Goal: Task Accomplishment & Management: Manage account settings

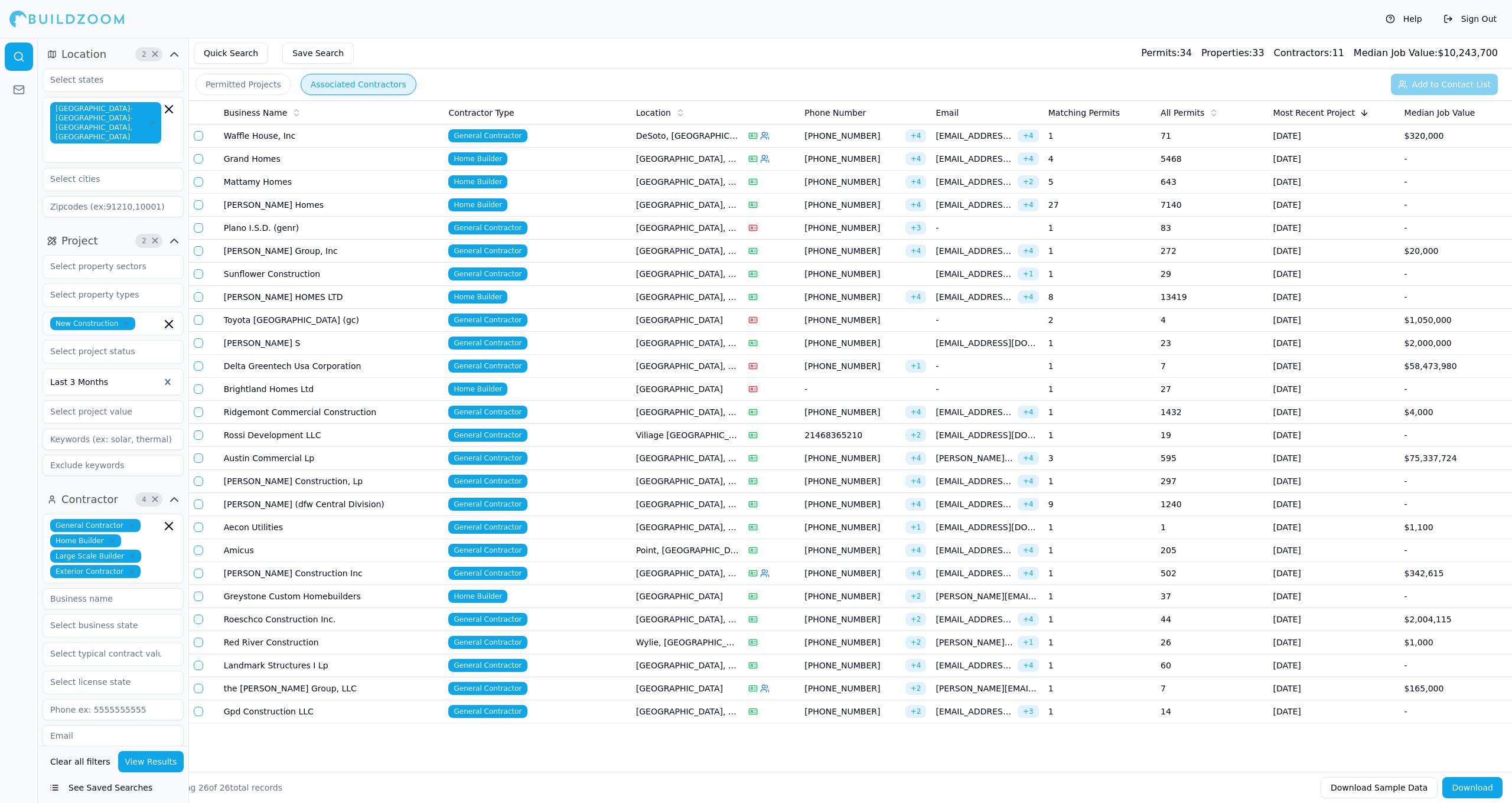
click at [109, 728] on button "See Saved Searches" at bounding box center [113, 788] width 141 height 21
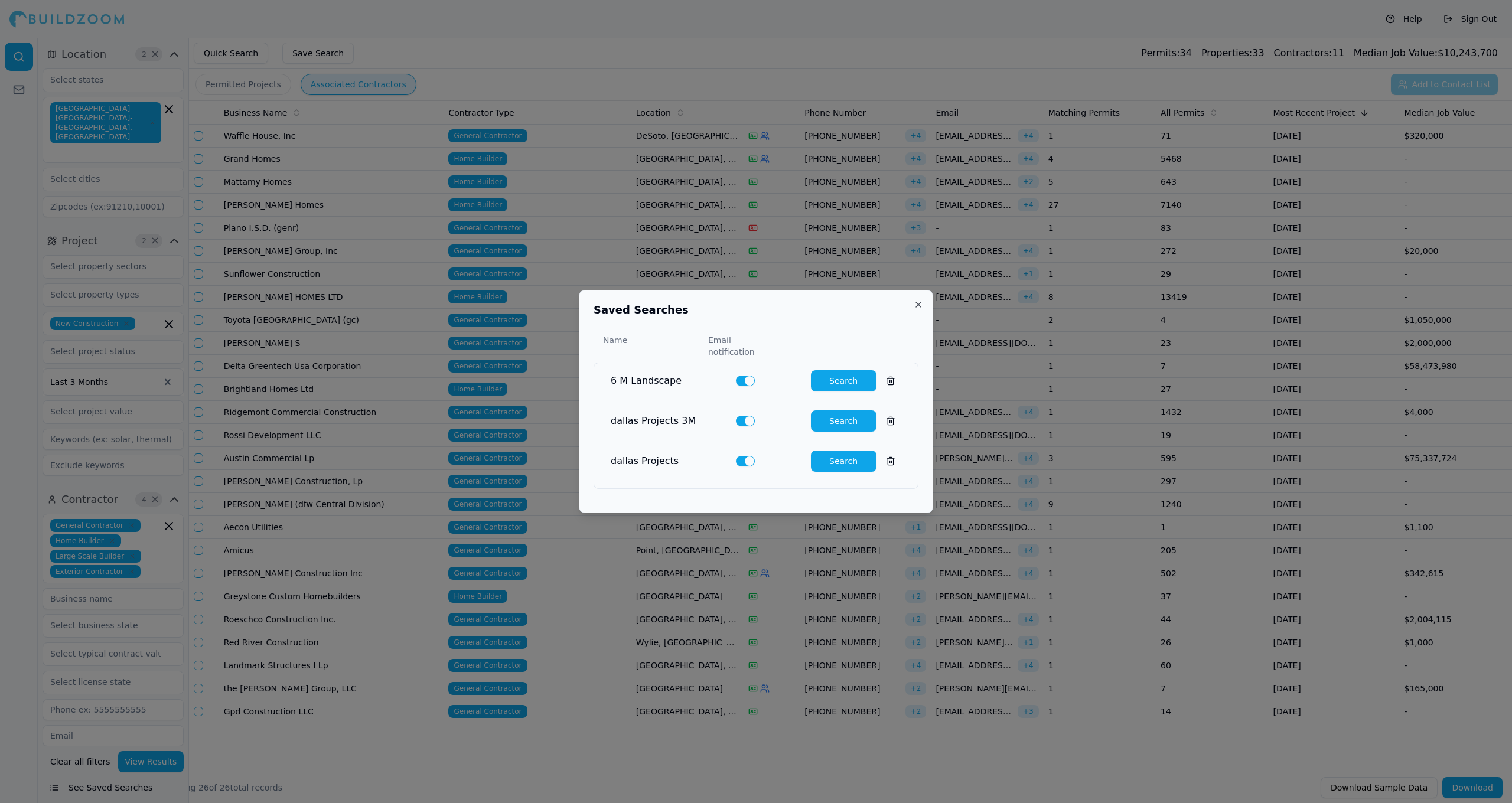
click at [107, 728] on div at bounding box center [756, 402] width 1512 height 803
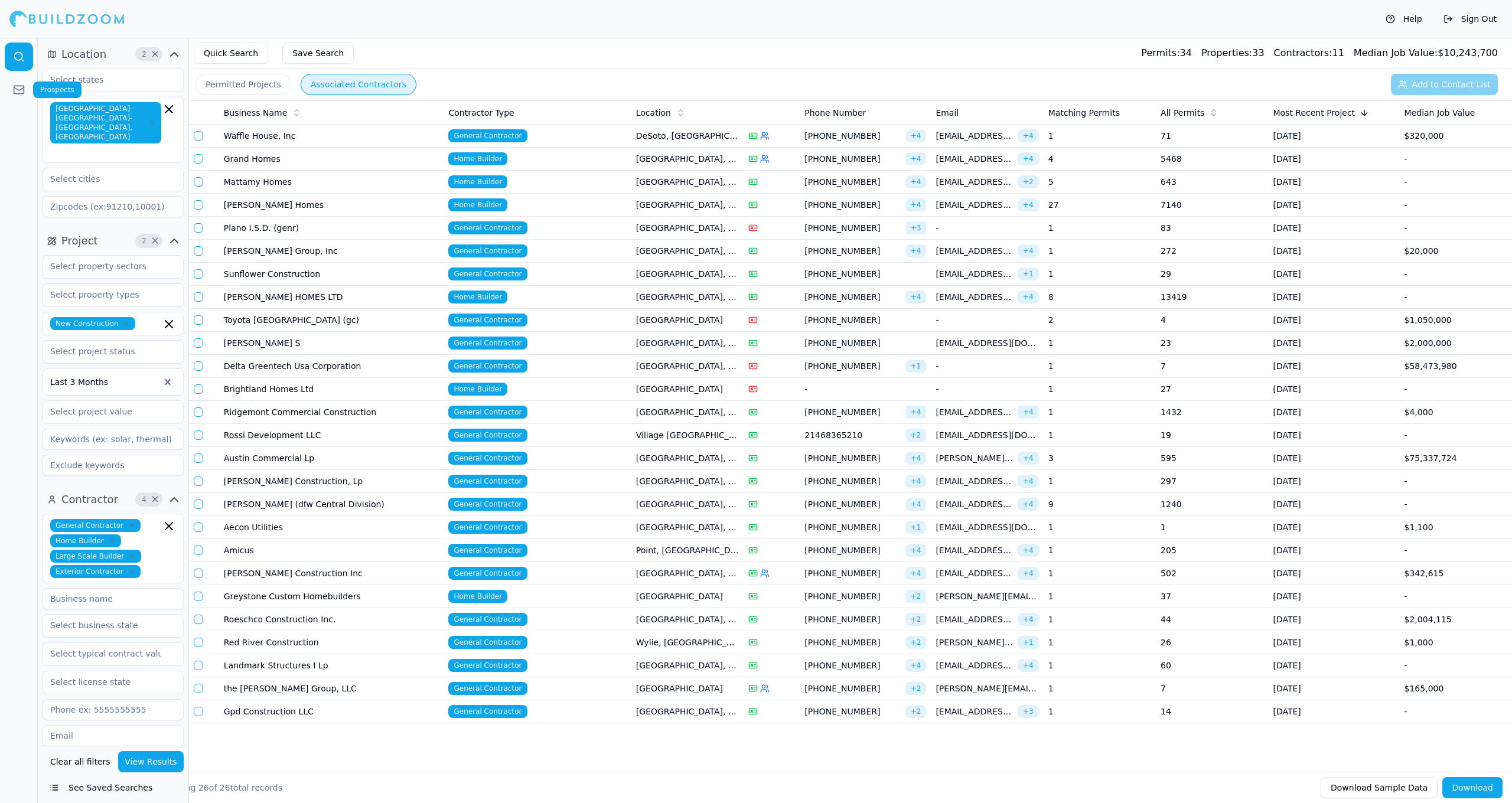
click at [21, 98] on link at bounding box center [19, 90] width 28 height 28
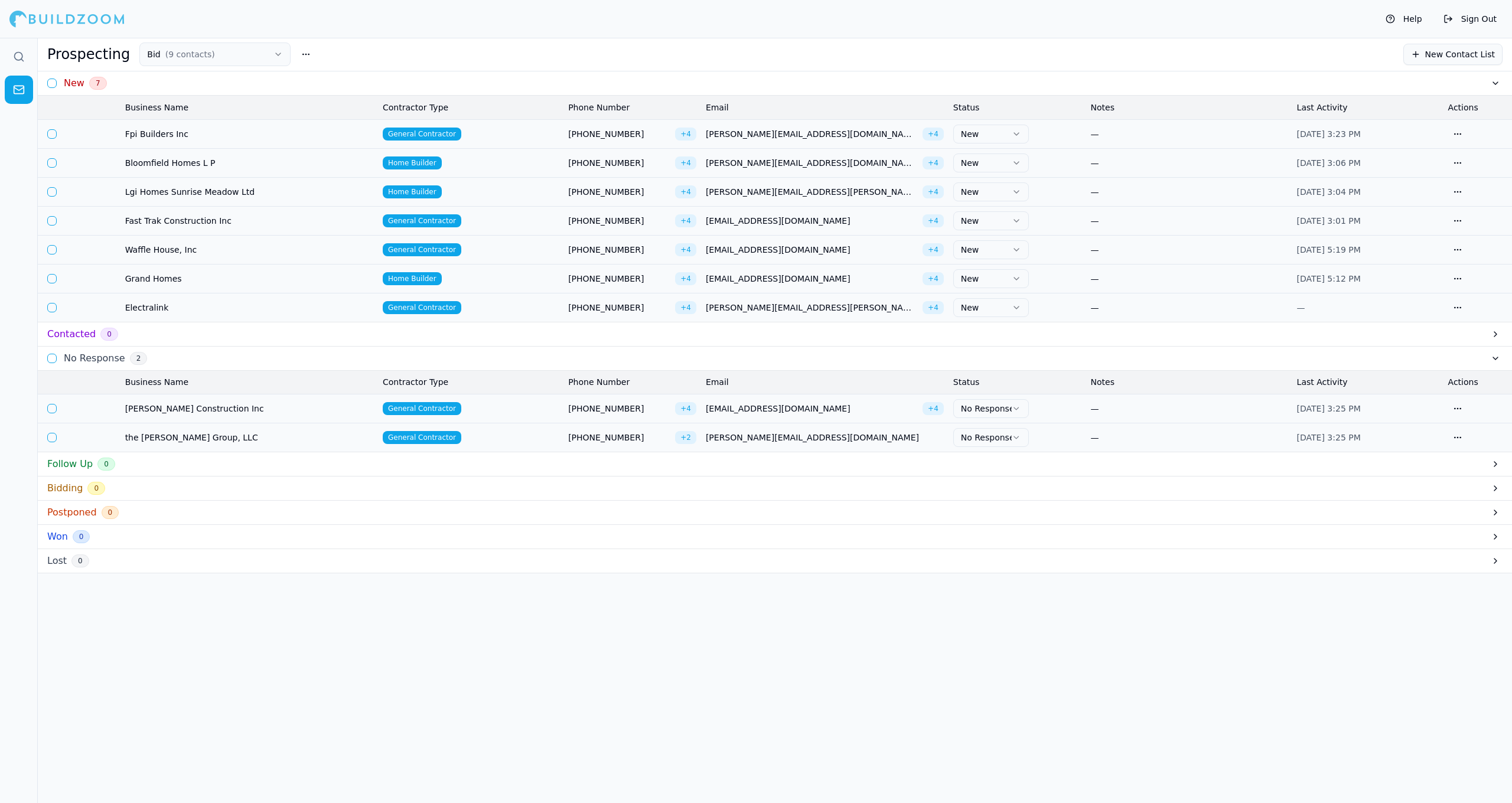
click at [209, 47] on button "Bid ( 9 contacts )" at bounding box center [215, 54] width 151 height 24
click at [296, 51] on button "button" at bounding box center [306, 54] width 21 height 21
click at [153, 83] on div "Bid ( 9 ) Do Not Contact" at bounding box center [205, 90] width 153 height 49
click at [165, 63] on button "Bid ( 9 contacts )" at bounding box center [215, 54] width 151 height 24
click at [427, 281] on span "Home Builder" at bounding box center [412, 279] width 59 height 13
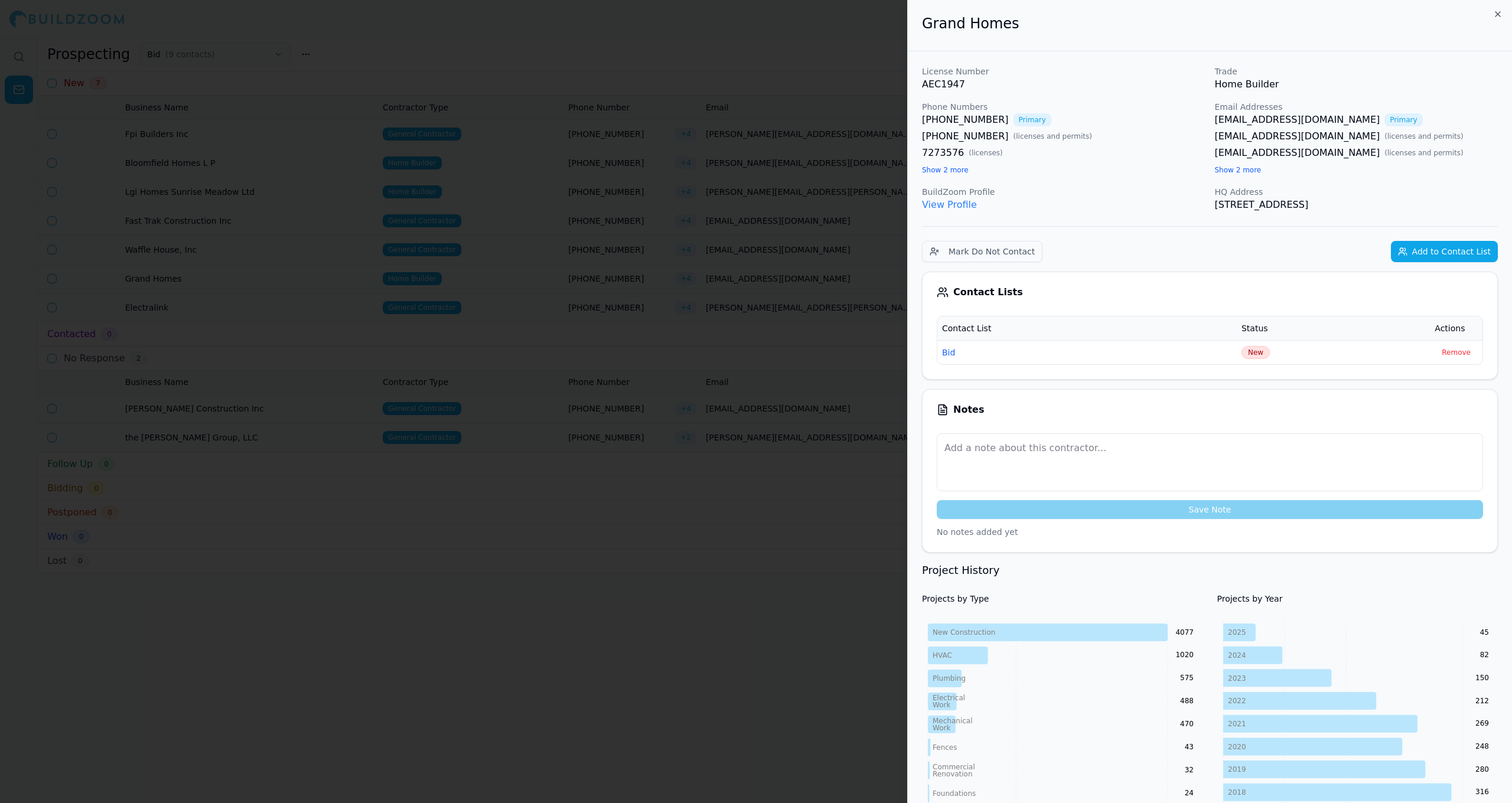
click at [784, 498] on div "Save Note" at bounding box center [1210, 476] width 546 height 85
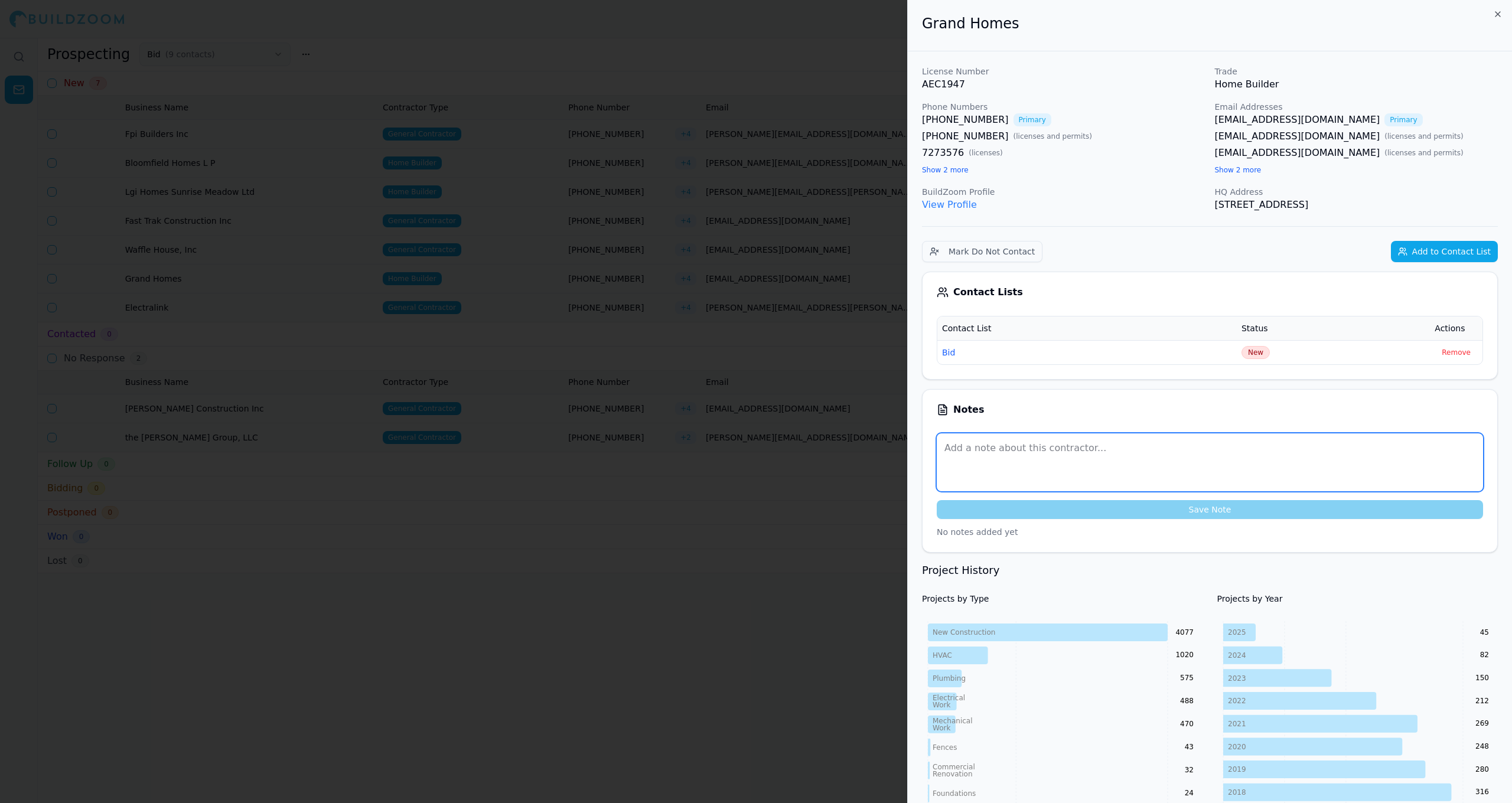
click at [784, 475] on textarea at bounding box center [1210, 462] width 546 height 58
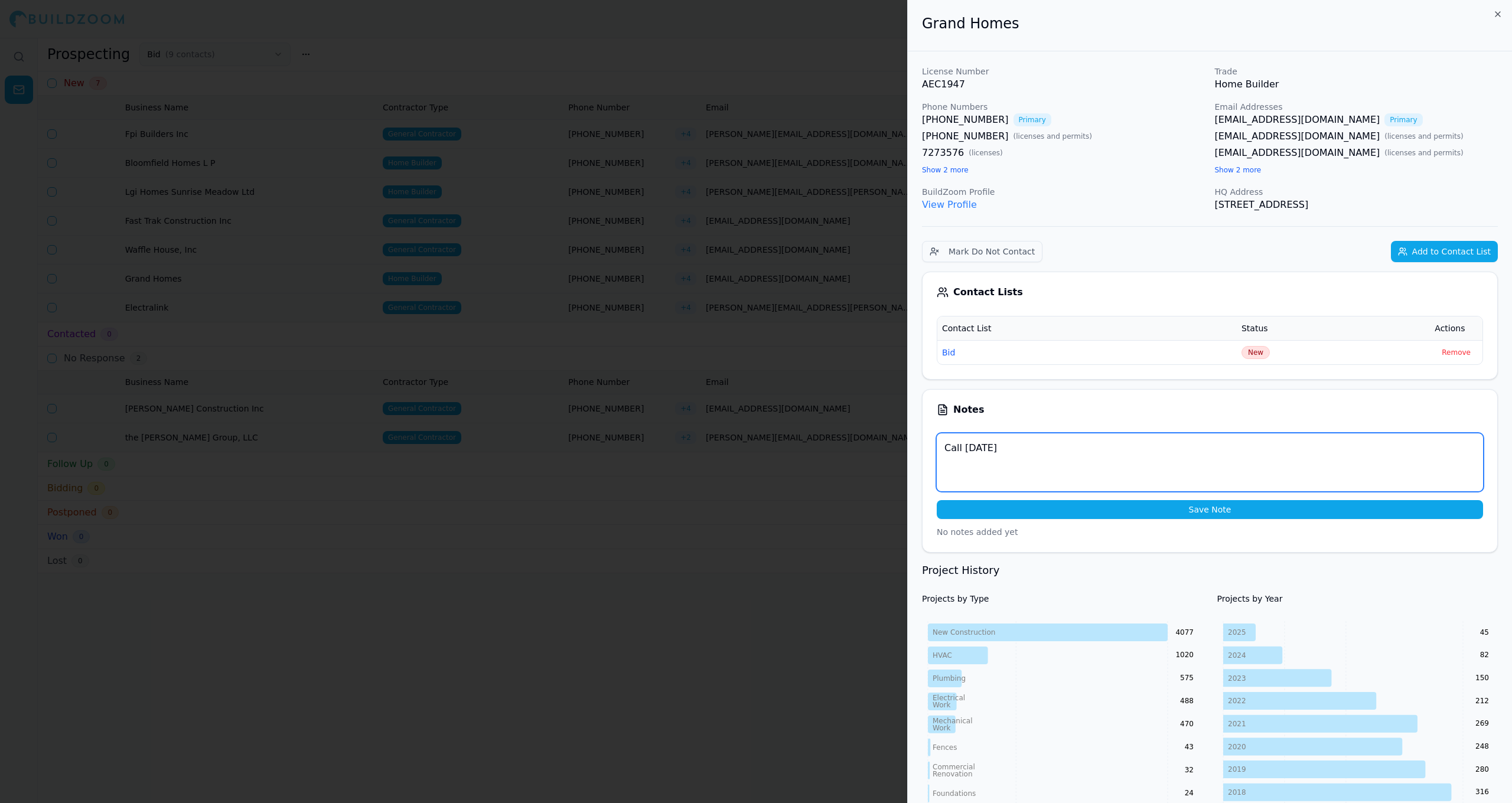
type textarea "Call Tuesday"
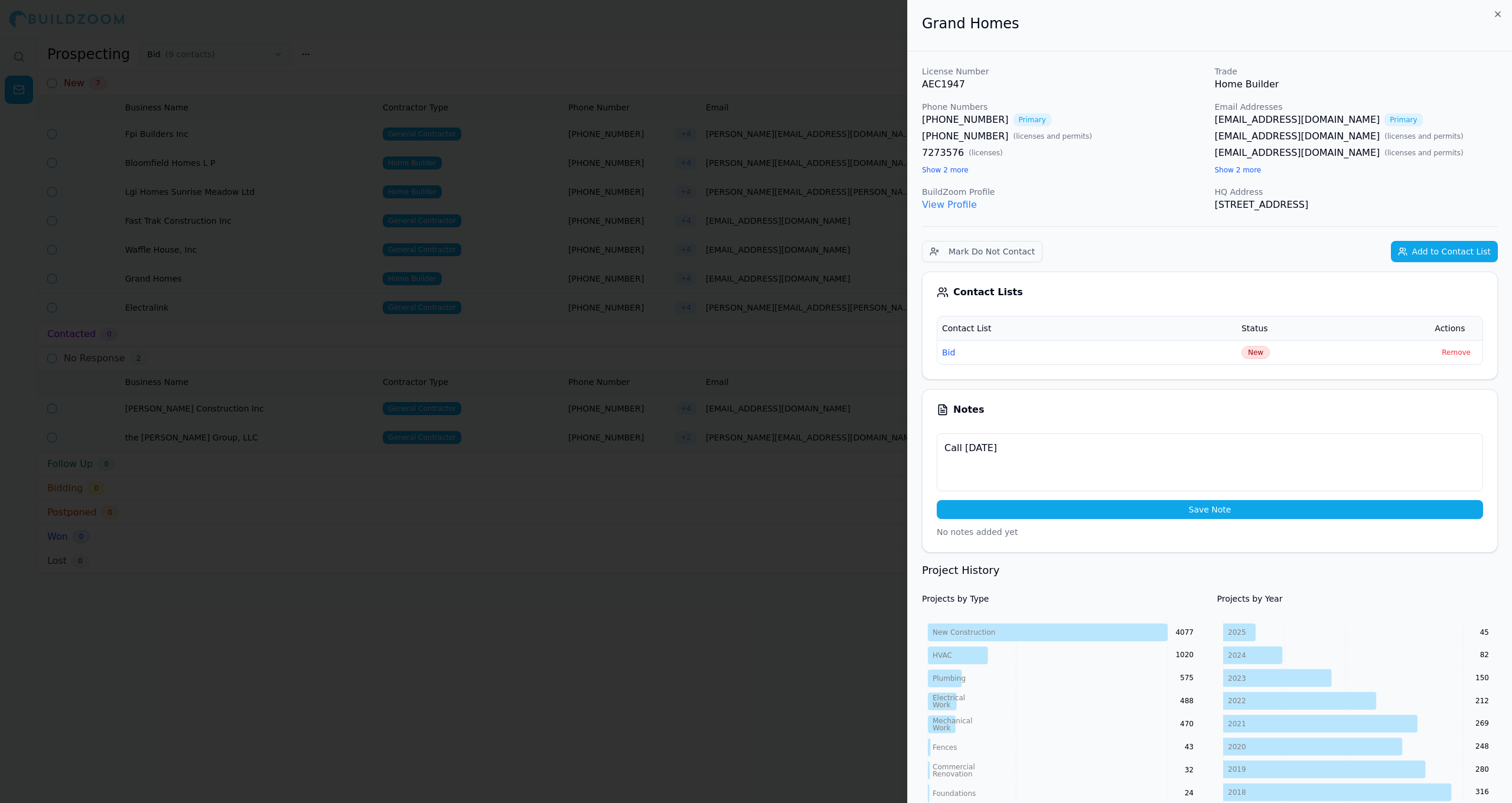
click at [784, 508] on button "Save Note" at bounding box center [1210, 509] width 546 height 19
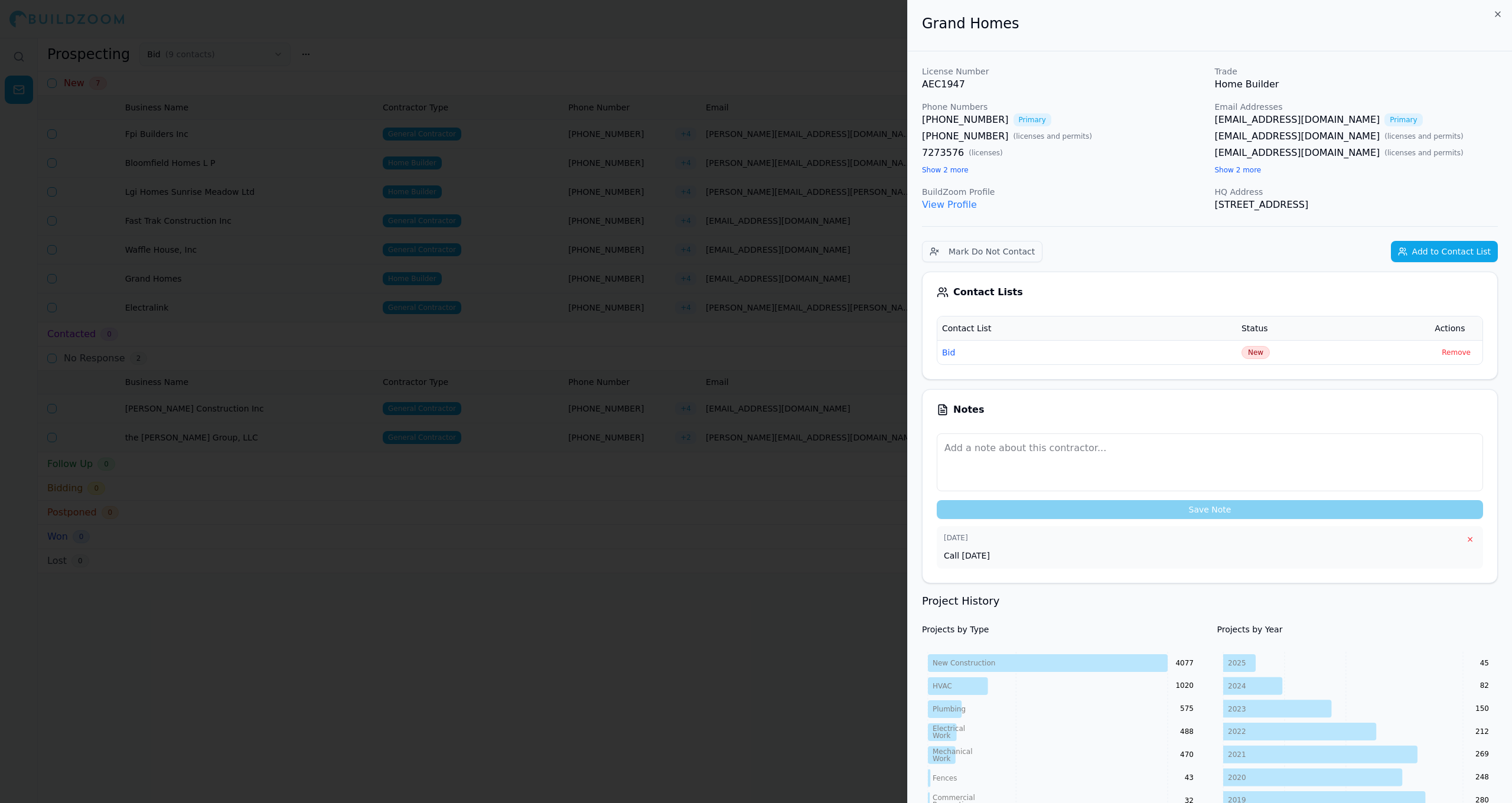
click at [784, 469] on div at bounding box center [756, 402] width 1512 height 803
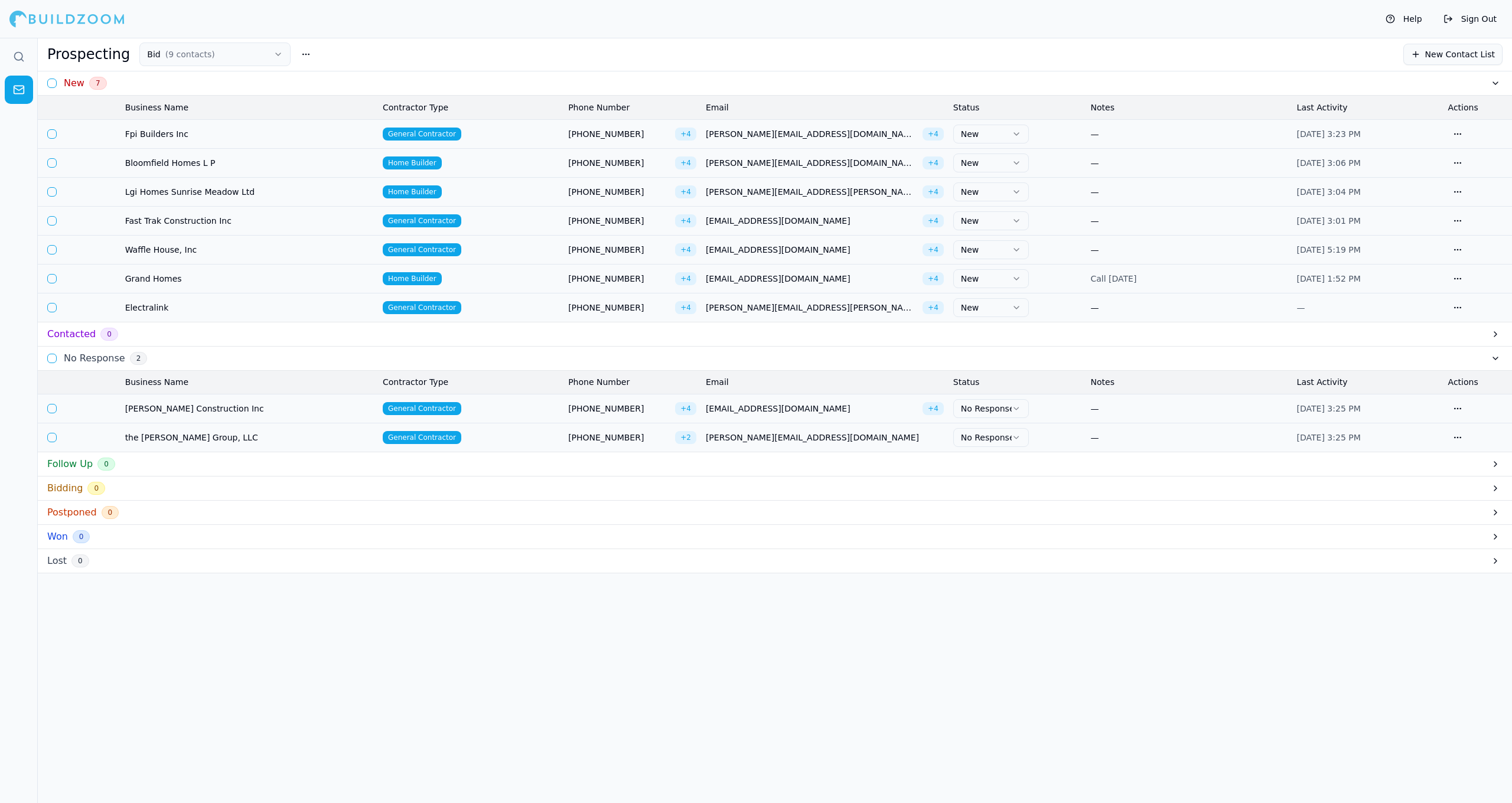
click at [784, 280] on html "Help Sign Out Prospecting Bid ( 9 contacts ) New Contact List New 7 Business Na…" at bounding box center [756, 402] width 1512 height 803
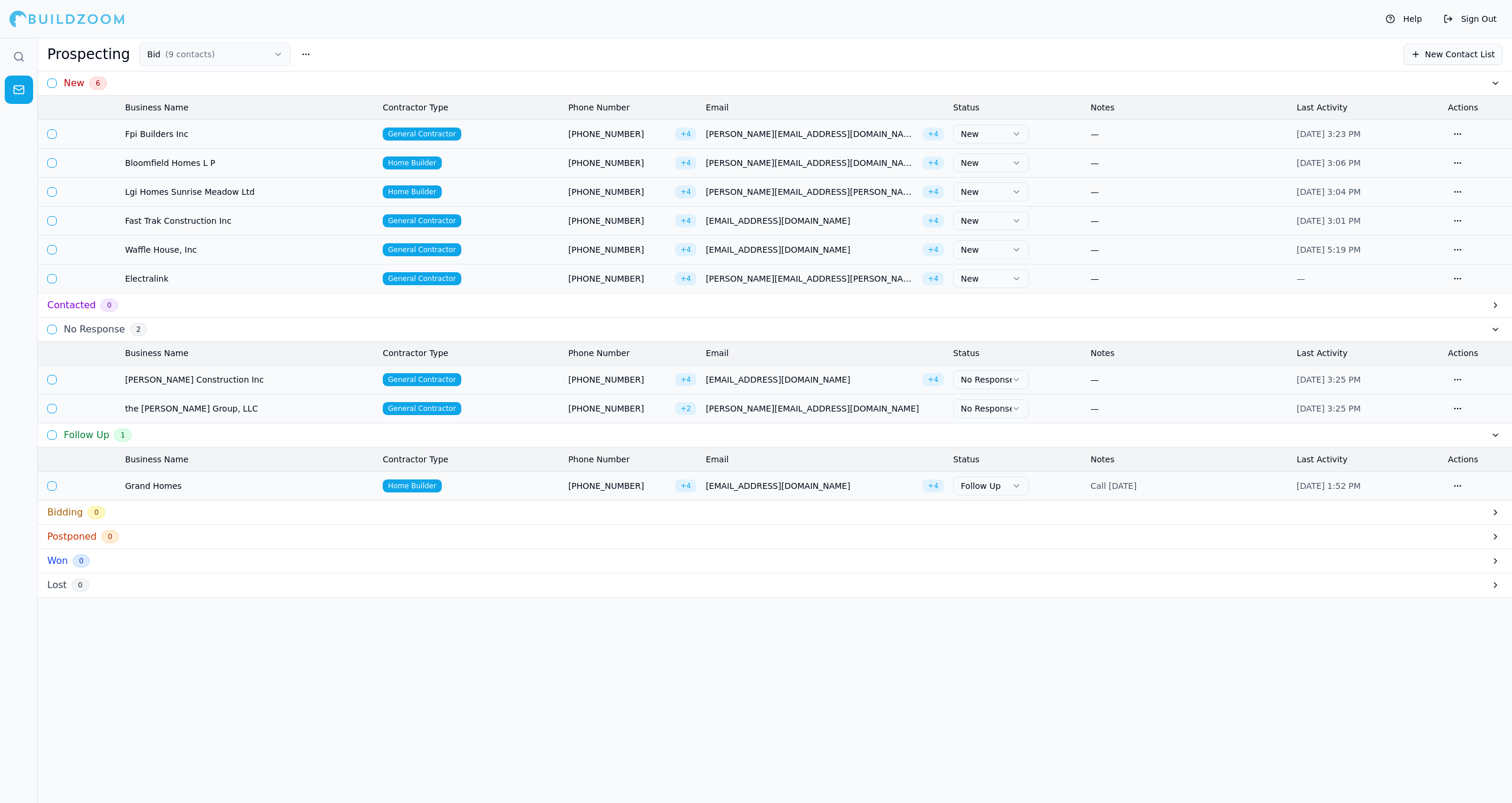
click at [434, 169] on span "Home Builder" at bounding box center [412, 163] width 59 height 13
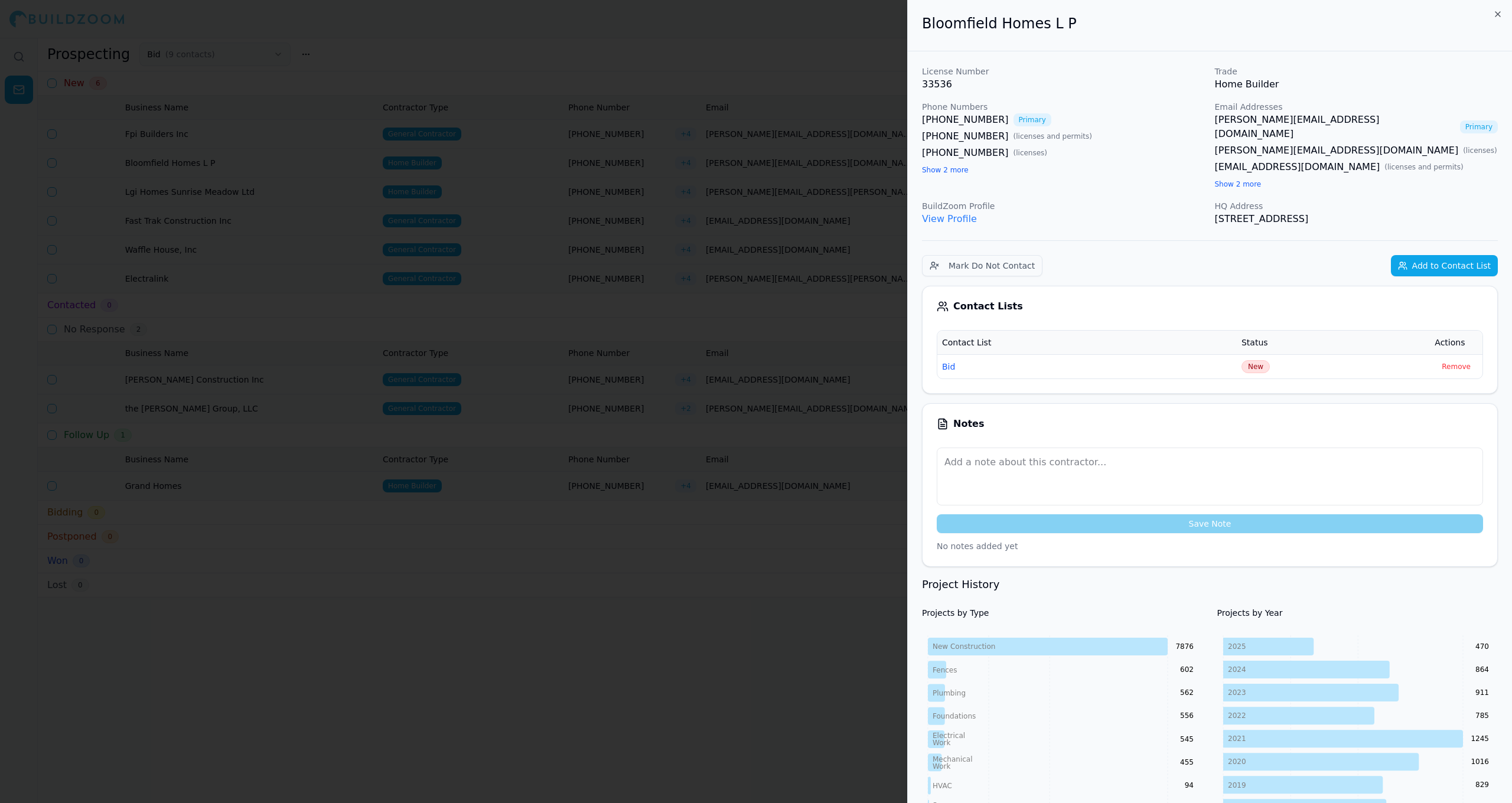
click at [485, 173] on div at bounding box center [756, 402] width 1512 height 803
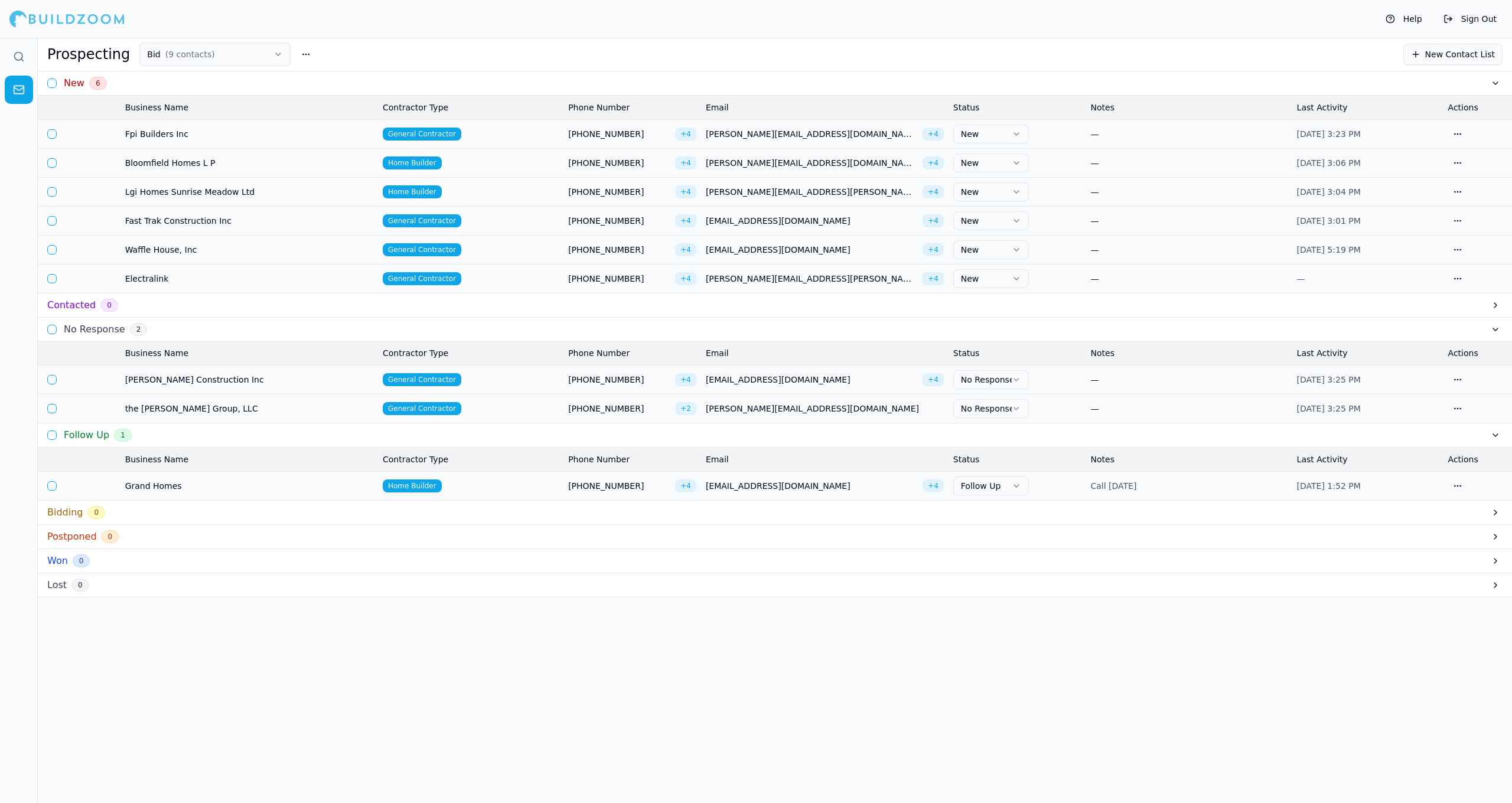
click at [485, 175] on td "Home Builder" at bounding box center [471, 163] width 186 height 29
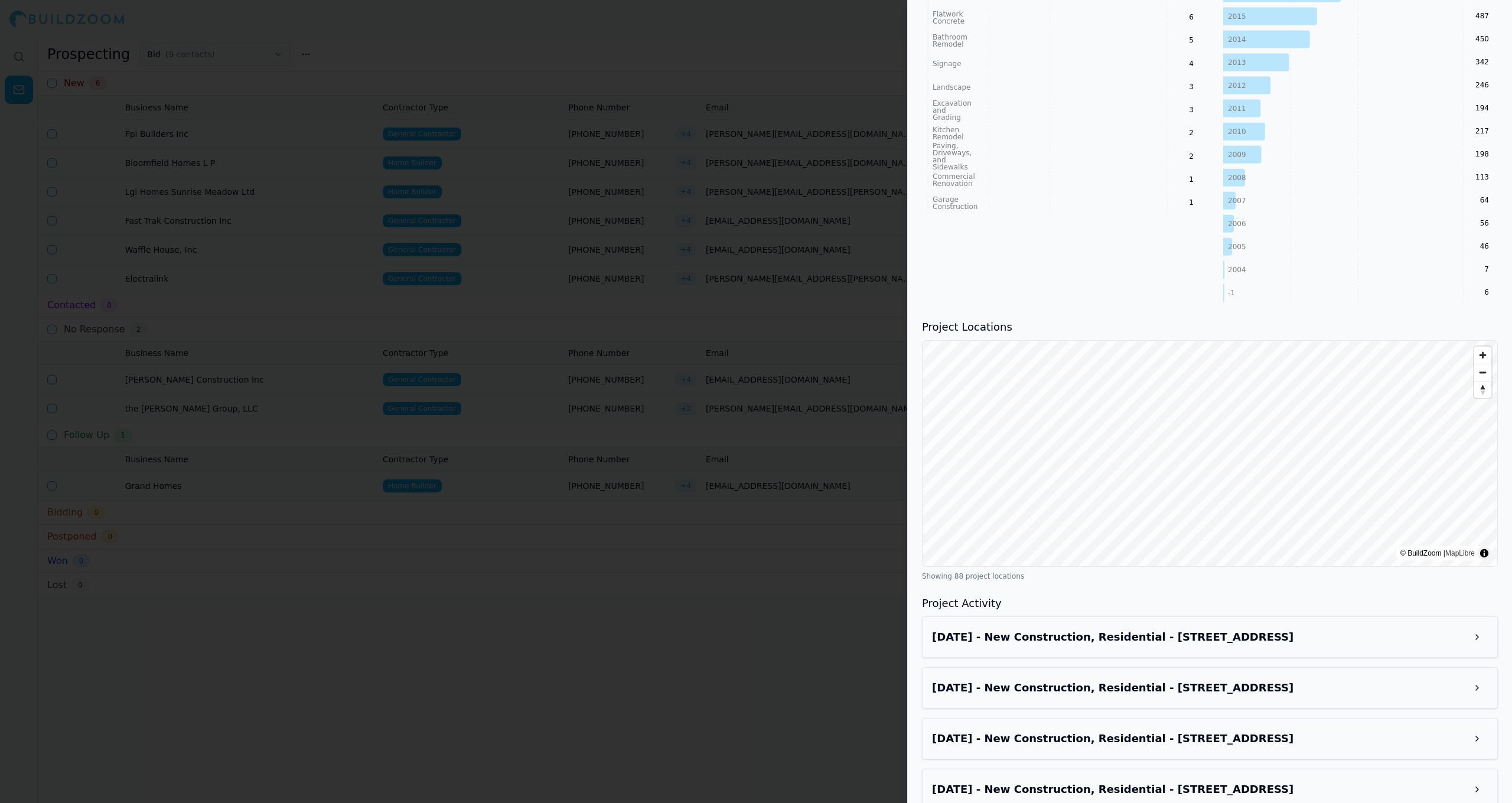
scroll to position [863, 0]
click at [784, 76] on div at bounding box center [756, 402] width 1512 height 803
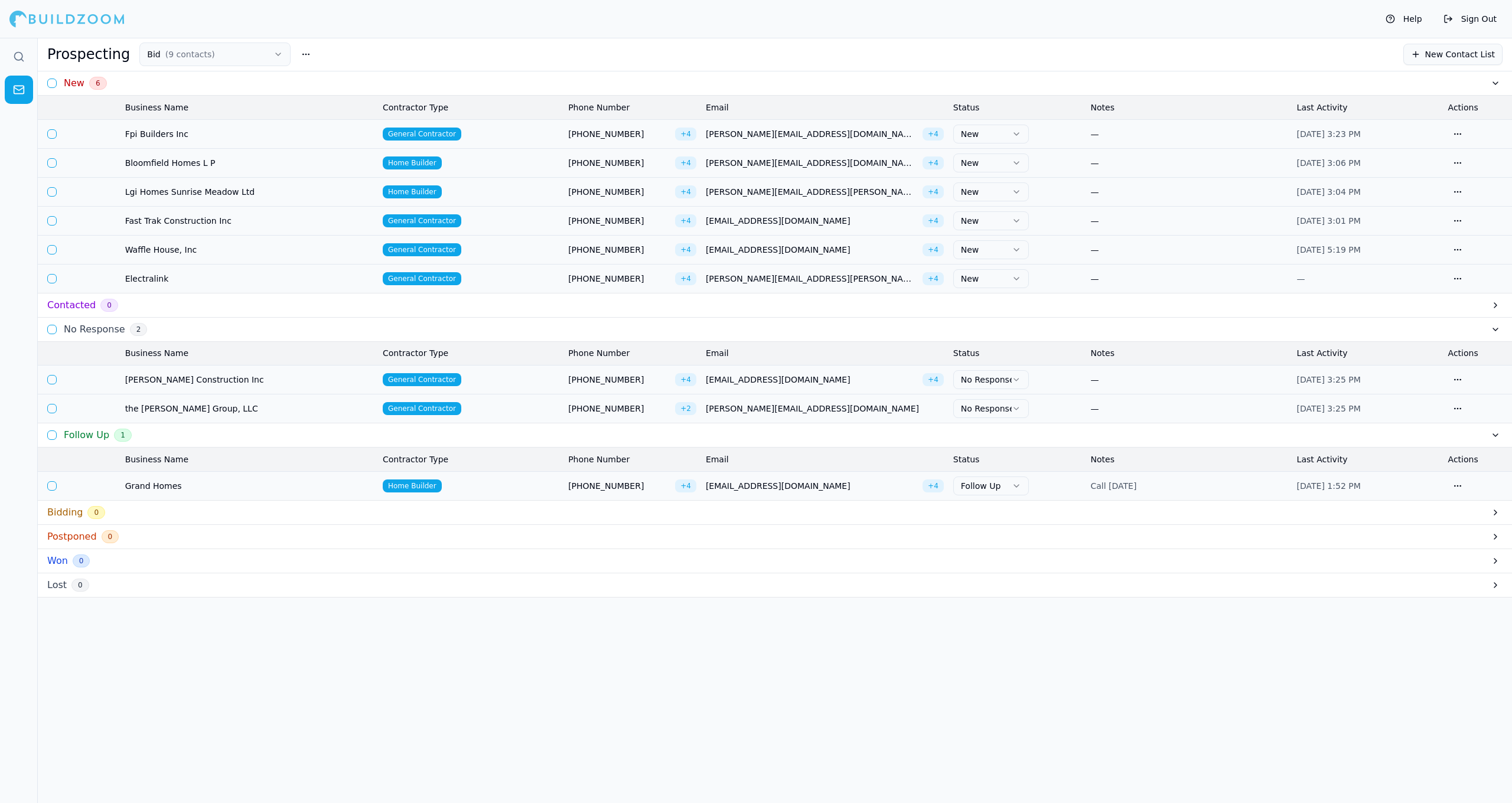
scroll to position [0, 0]
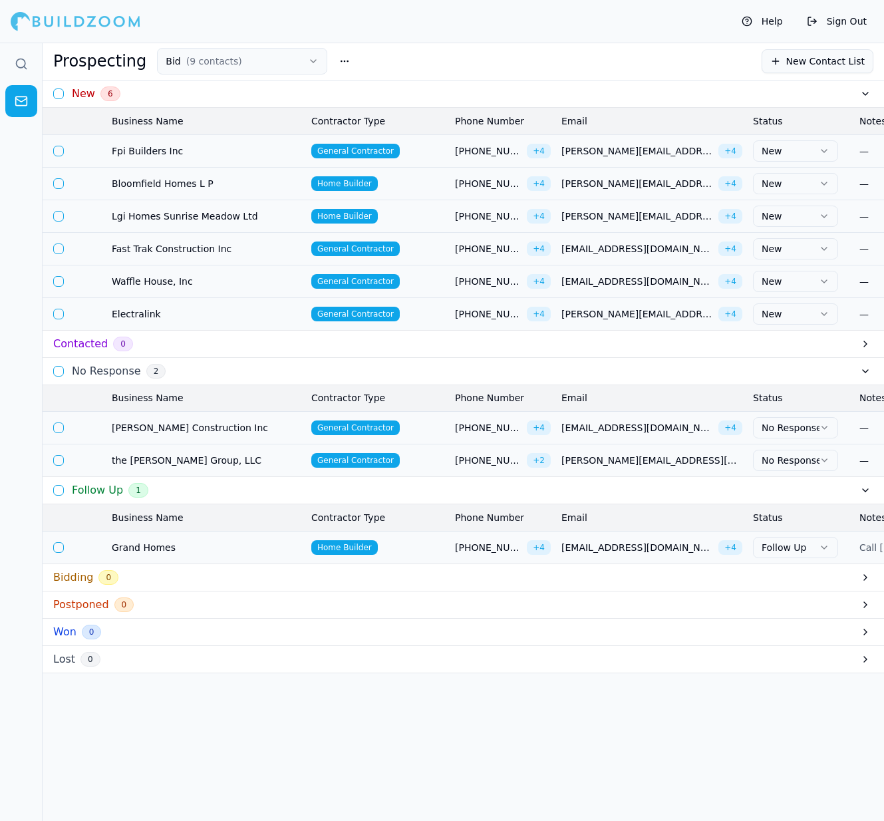
click at [803, 182] on button "New" at bounding box center [795, 183] width 85 height 21
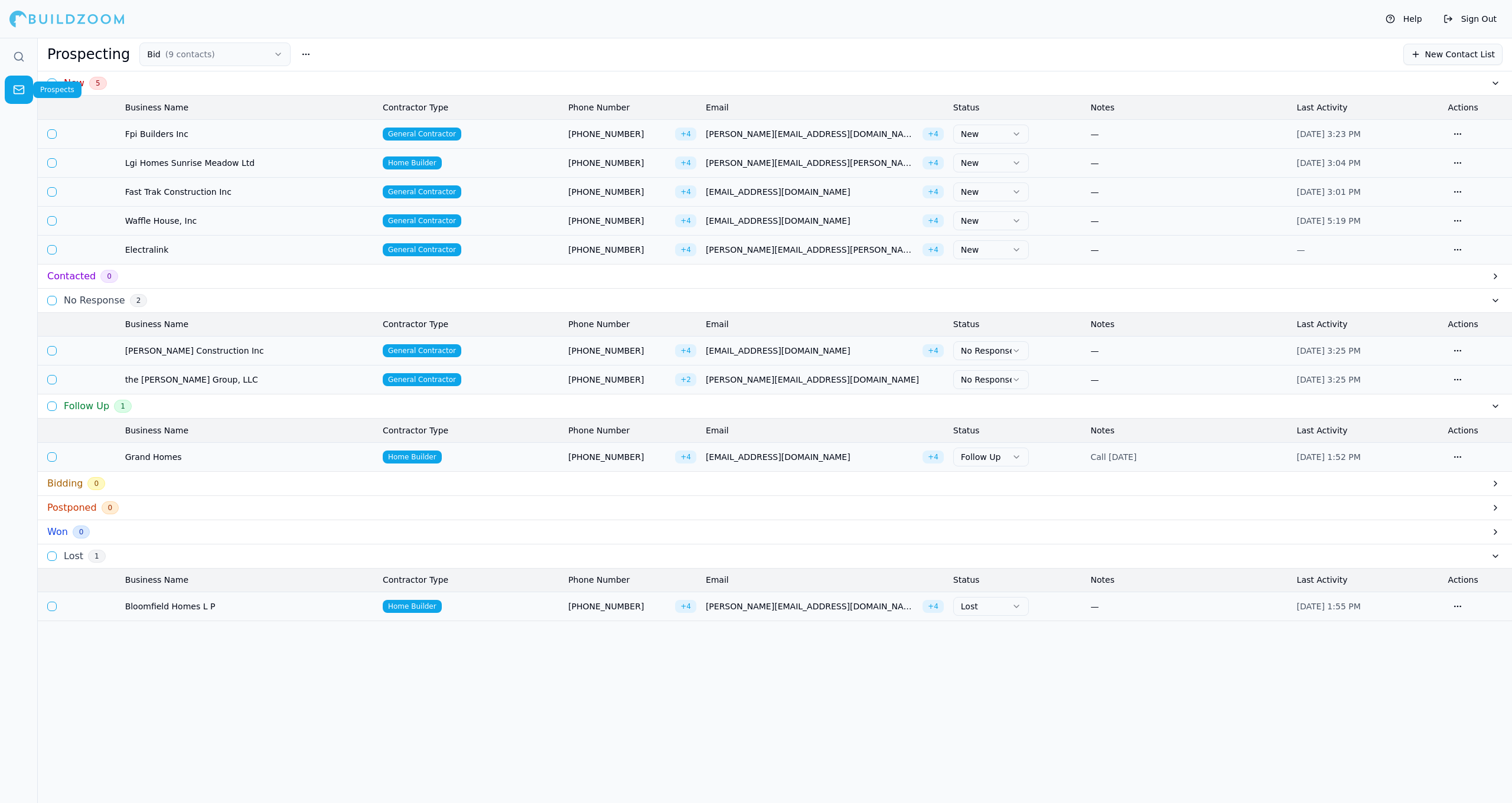
click at [12, 85] on link at bounding box center [19, 90] width 28 height 28
click at [24, 61] on icon at bounding box center [22, 60] width 3 height 3
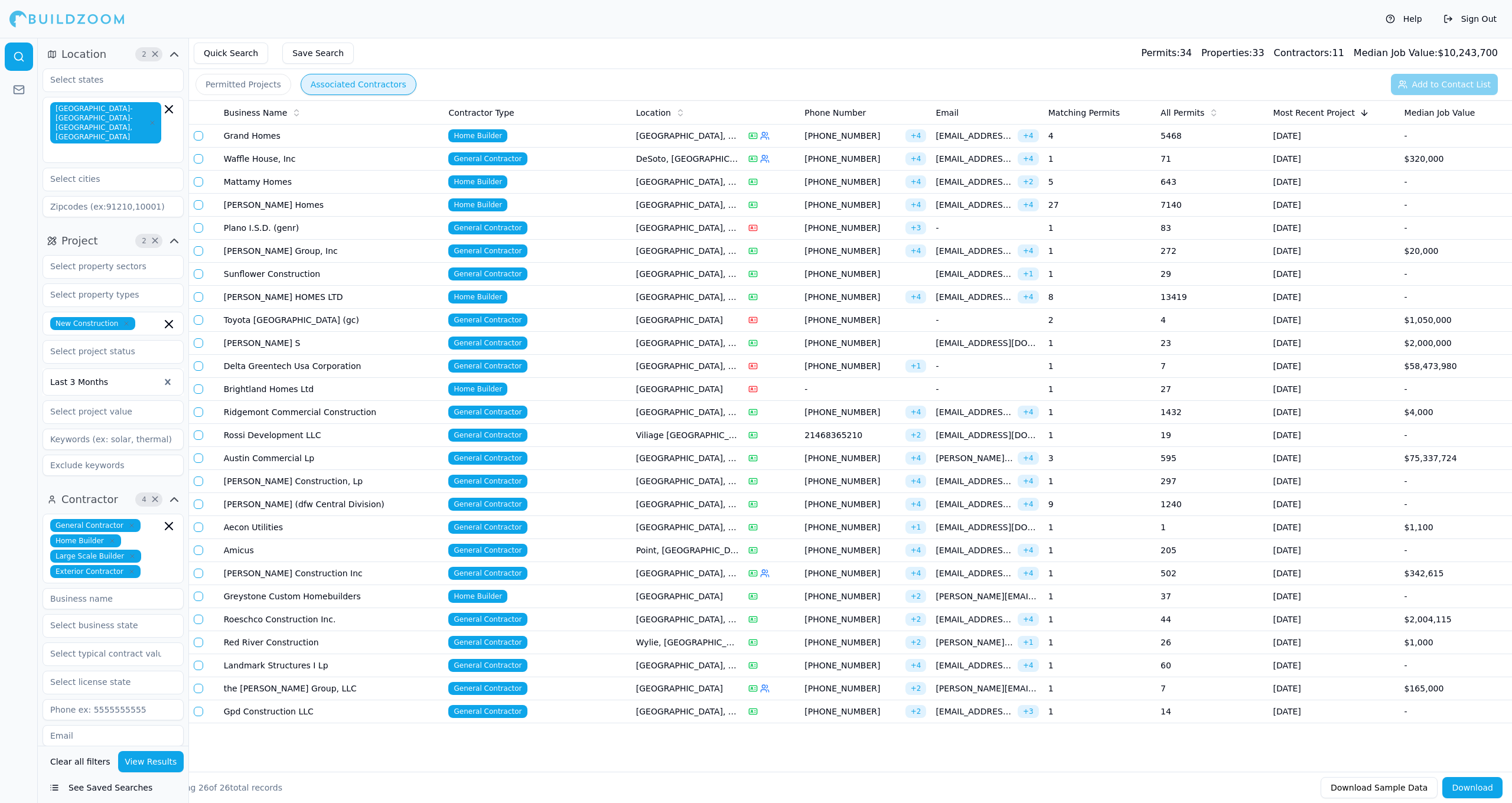
click at [711, 182] on td "[GEOGRAPHIC_DATA], [GEOGRAPHIC_DATA]" at bounding box center [688, 182] width 112 height 23
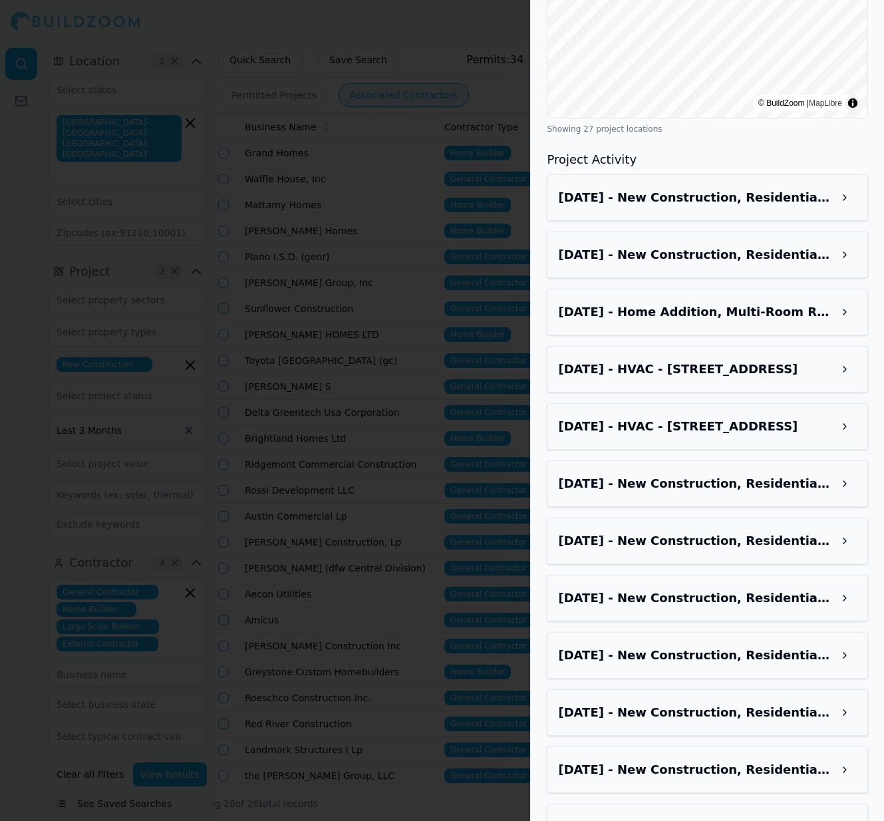
scroll to position [1146, 0]
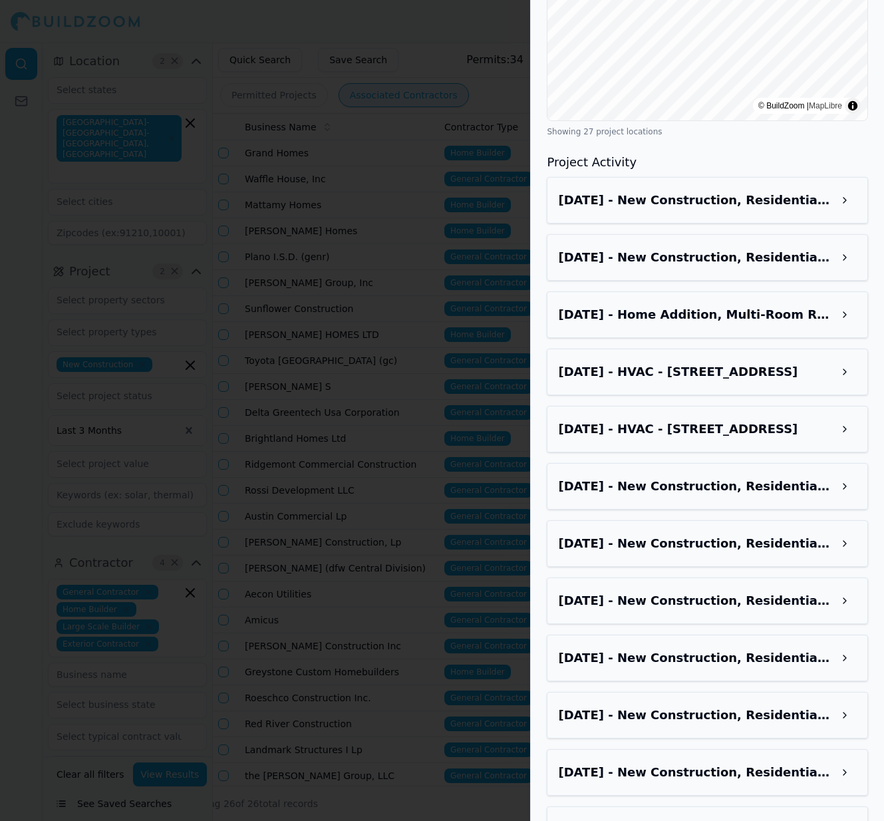
click at [773, 191] on h3 "Sep 3, 2025 - New Construction, Residential - 840 Turnbull Ave, Justin, TX, 762…" at bounding box center [695, 200] width 275 height 19
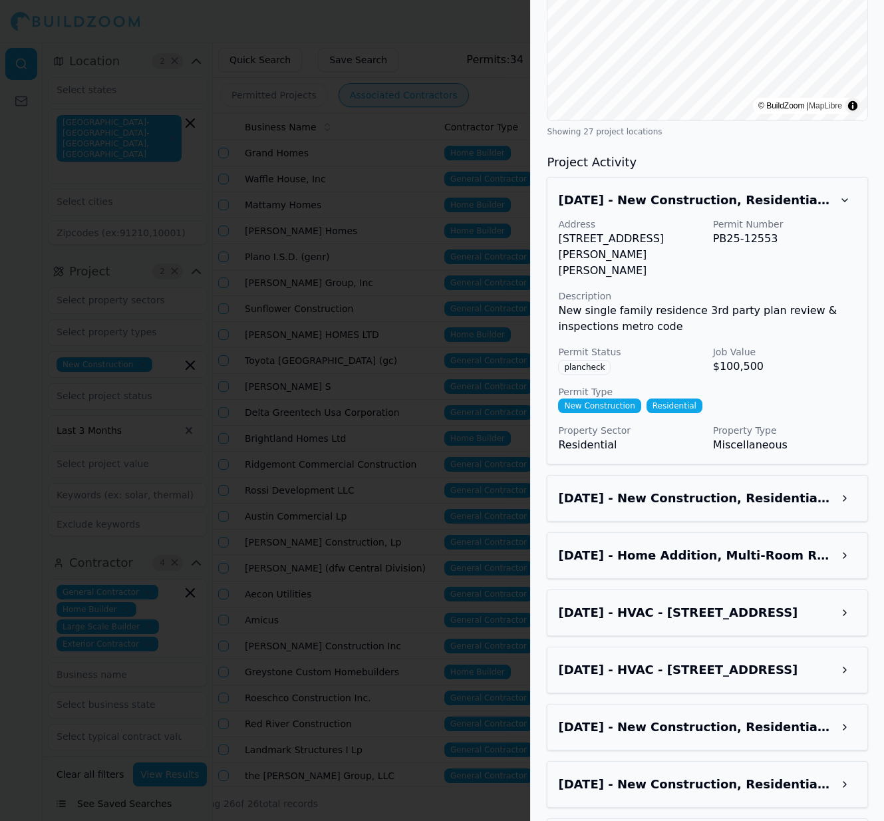
click at [773, 191] on h3 "Sep 3, 2025 - New Construction, Residential - 840 Turnbull Ave, Justin, TX, 762…" at bounding box center [695, 200] width 275 height 19
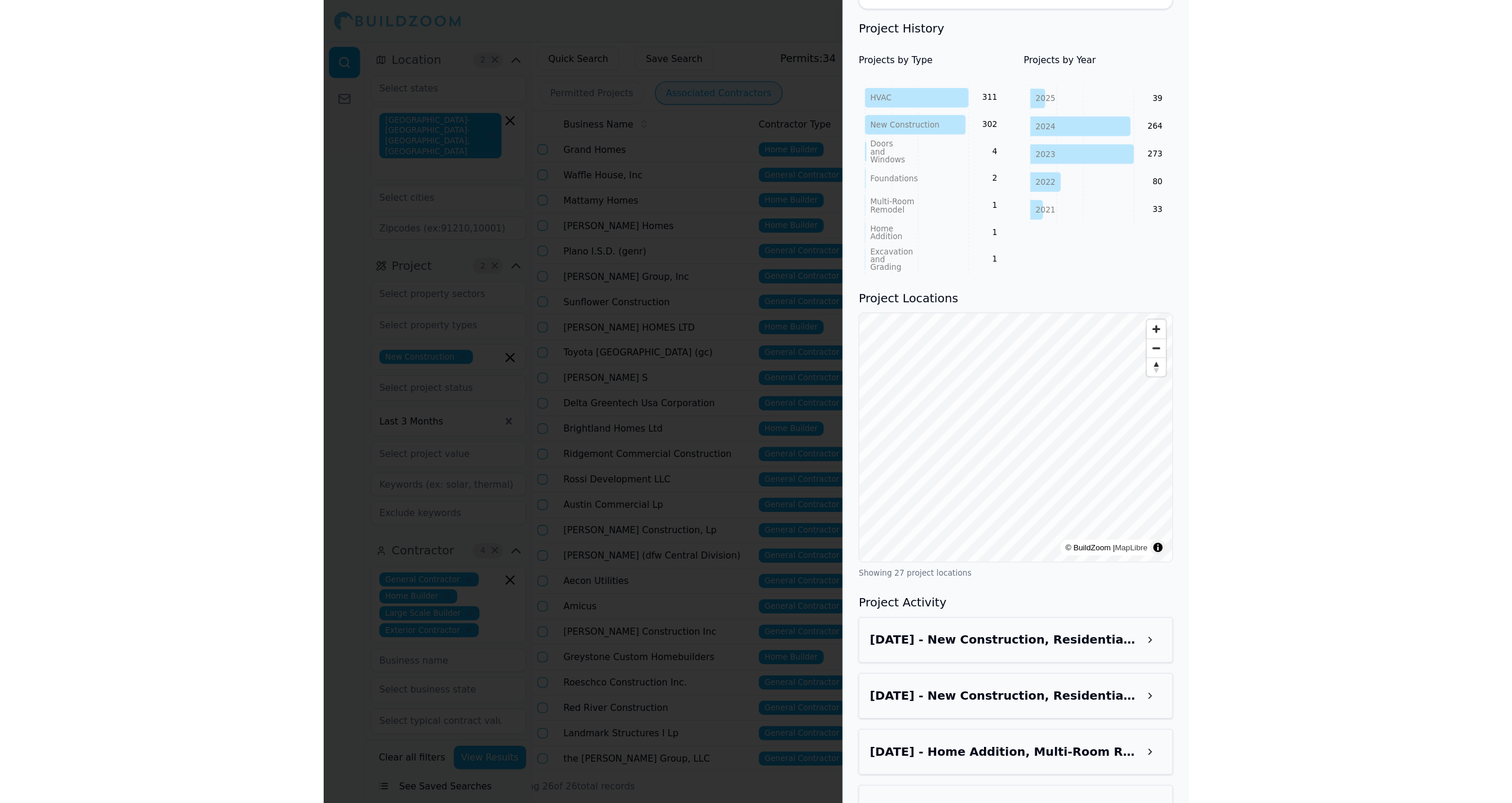
scroll to position [616, 0]
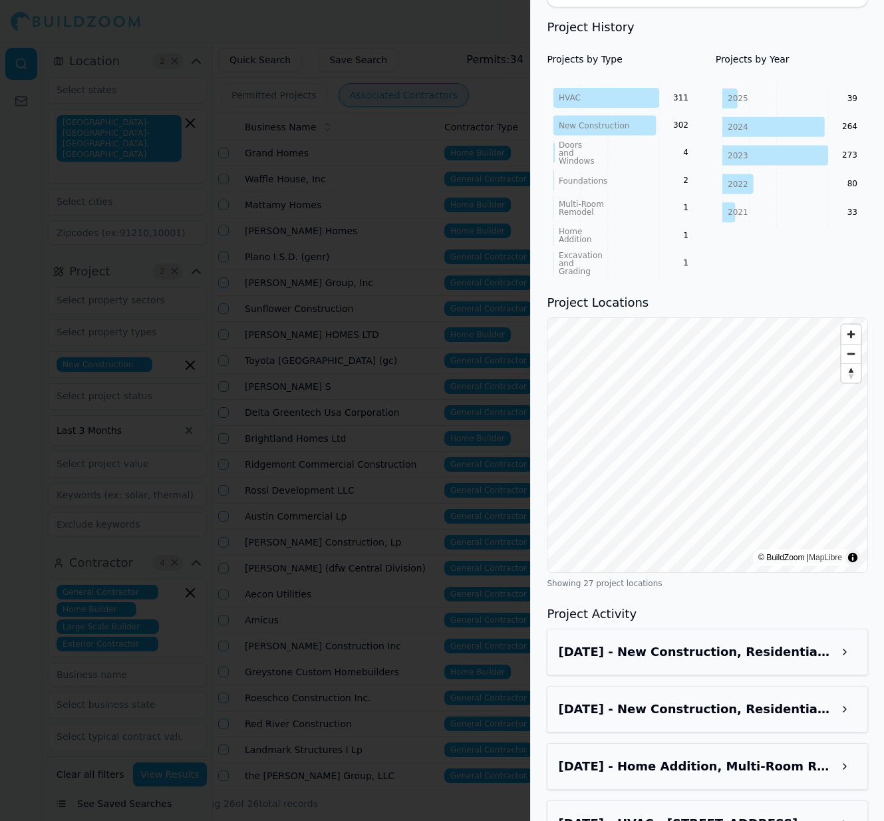
click at [428, 331] on div at bounding box center [442, 410] width 884 height 821
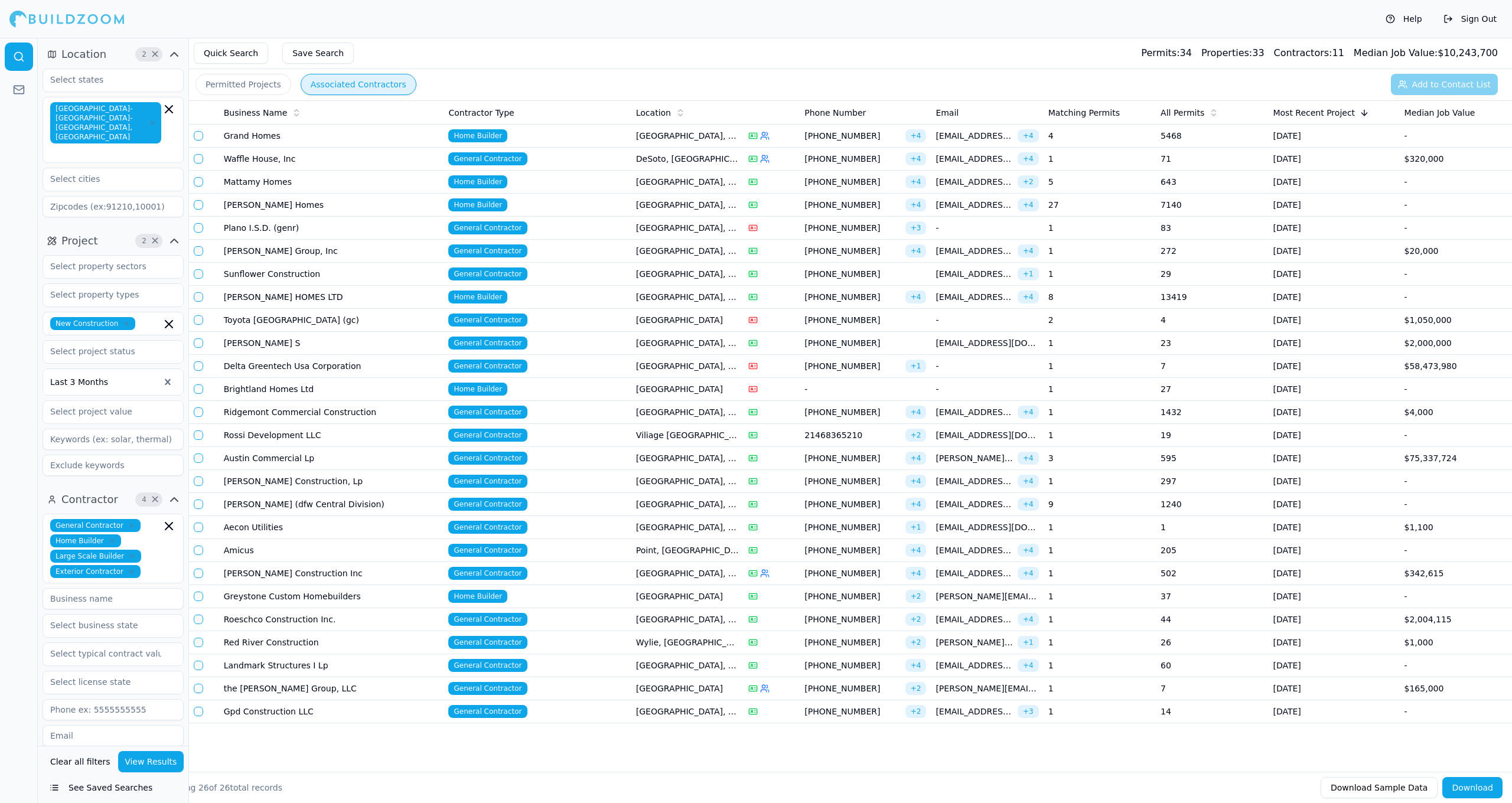
click at [774, 185] on div at bounding box center [772, 181] width 47 height 10
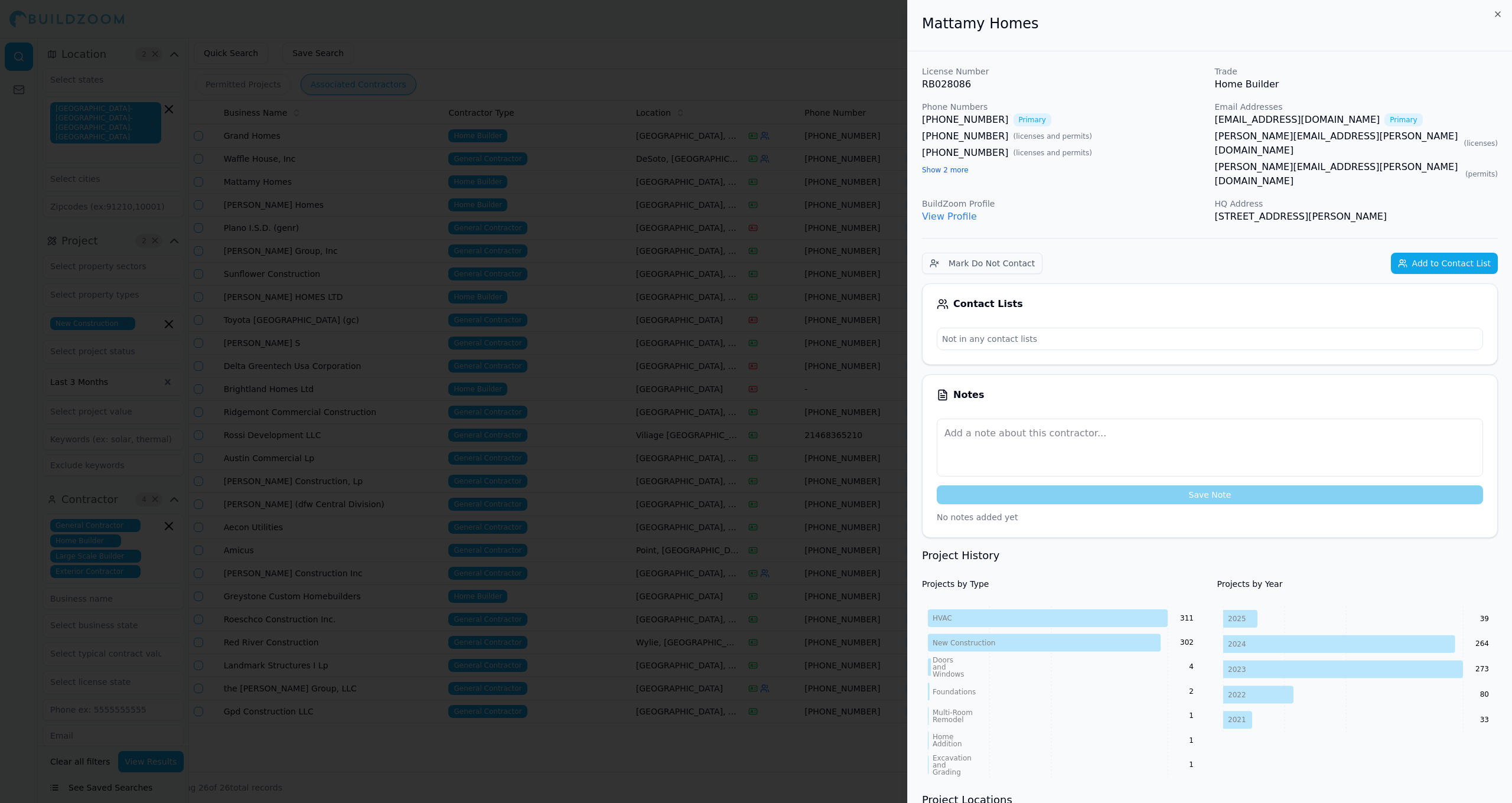
click at [777, 186] on div at bounding box center [756, 402] width 1512 height 803
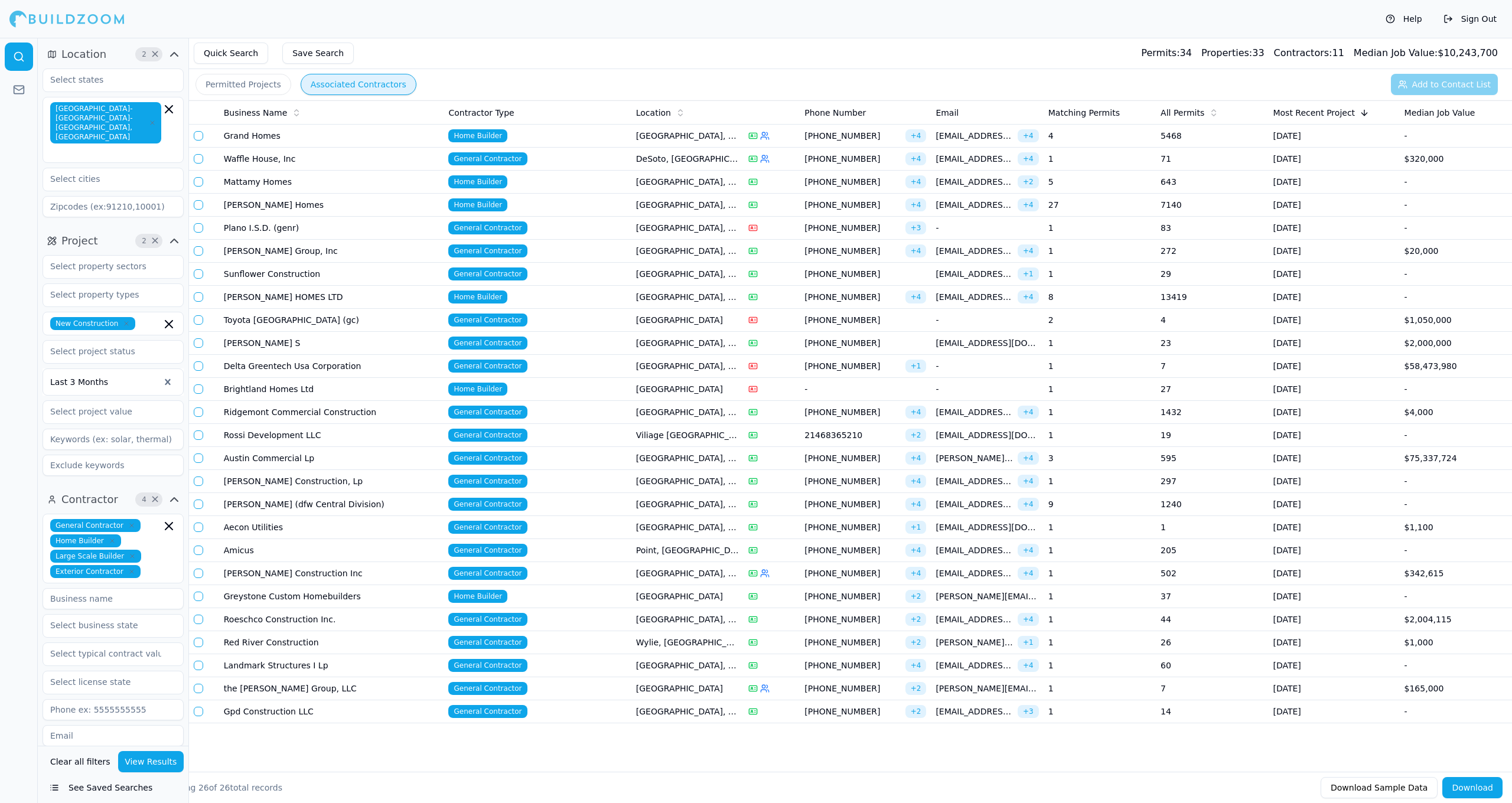
click at [270, 184] on td "Mattamy Homes" at bounding box center [331, 182] width 225 height 23
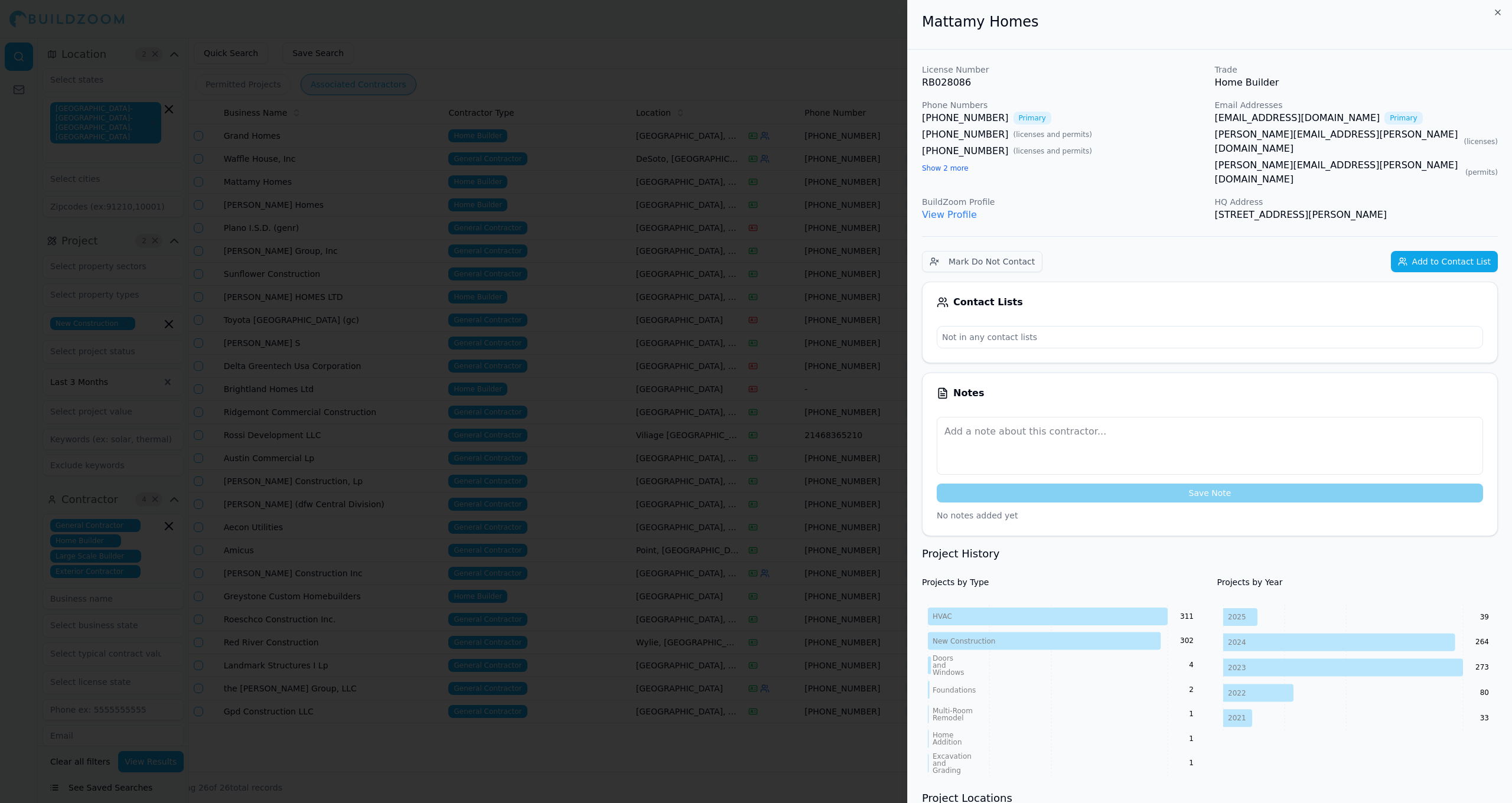
scroll to position [3, 0]
click at [784, 250] on button "Add to Contact List" at bounding box center [1444, 260] width 107 height 21
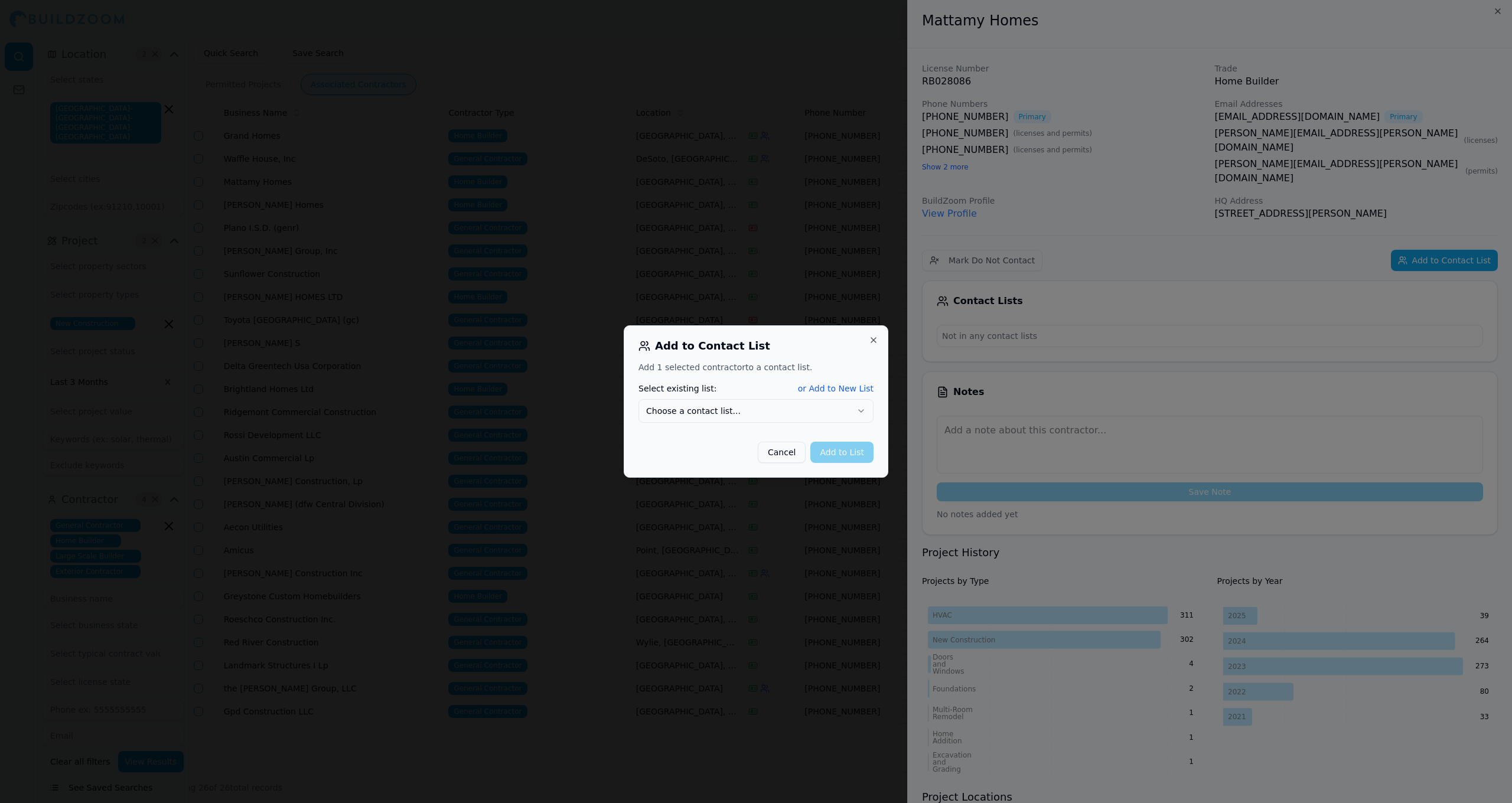
click at [743, 421] on button "Choose a contact list..." at bounding box center [756, 411] width 235 height 24
click at [784, 449] on button "Add to List" at bounding box center [841, 452] width 63 height 21
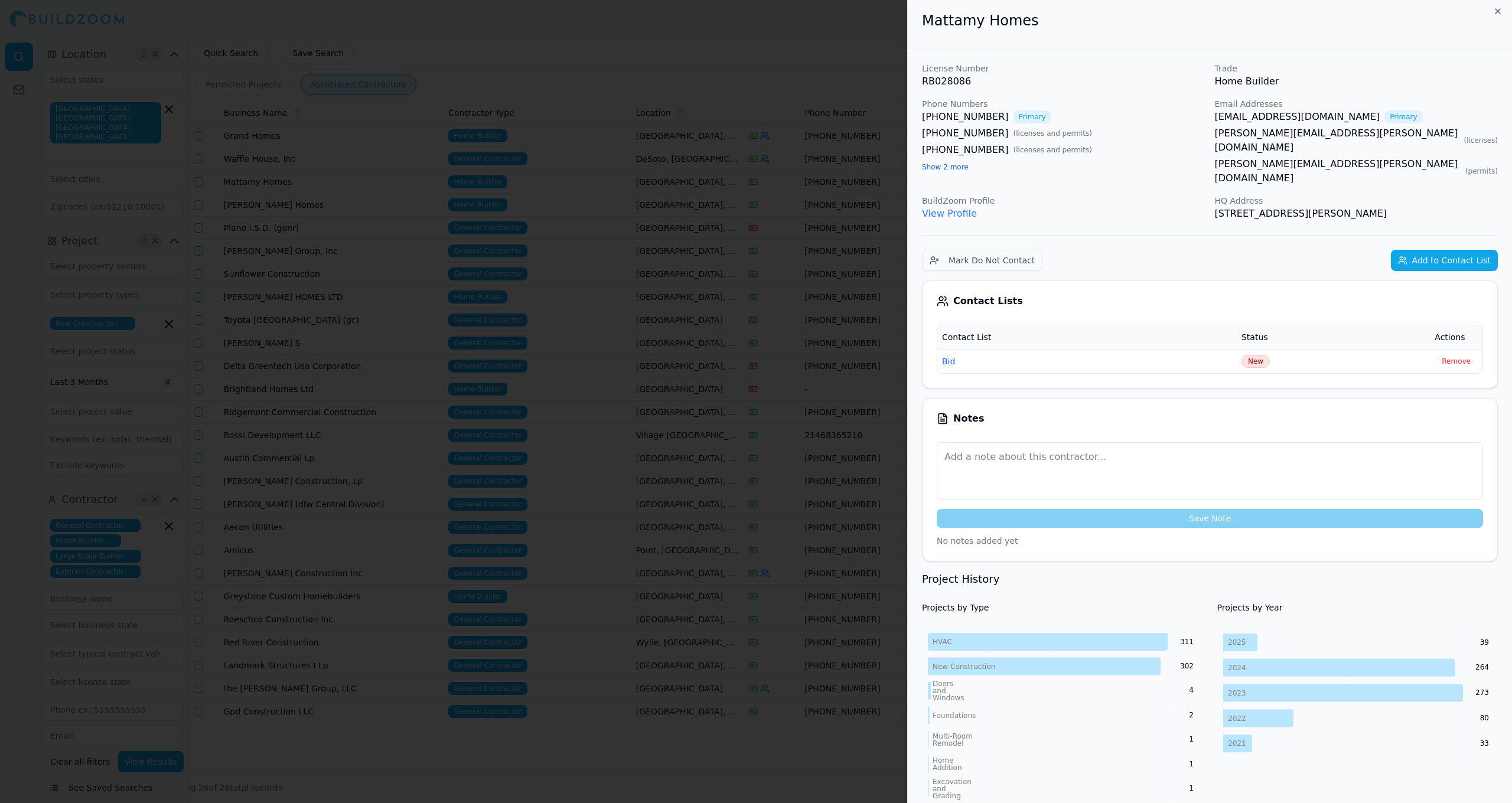
click at [556, 177] on div at bounding box center [756, 402] width 1512 height 803
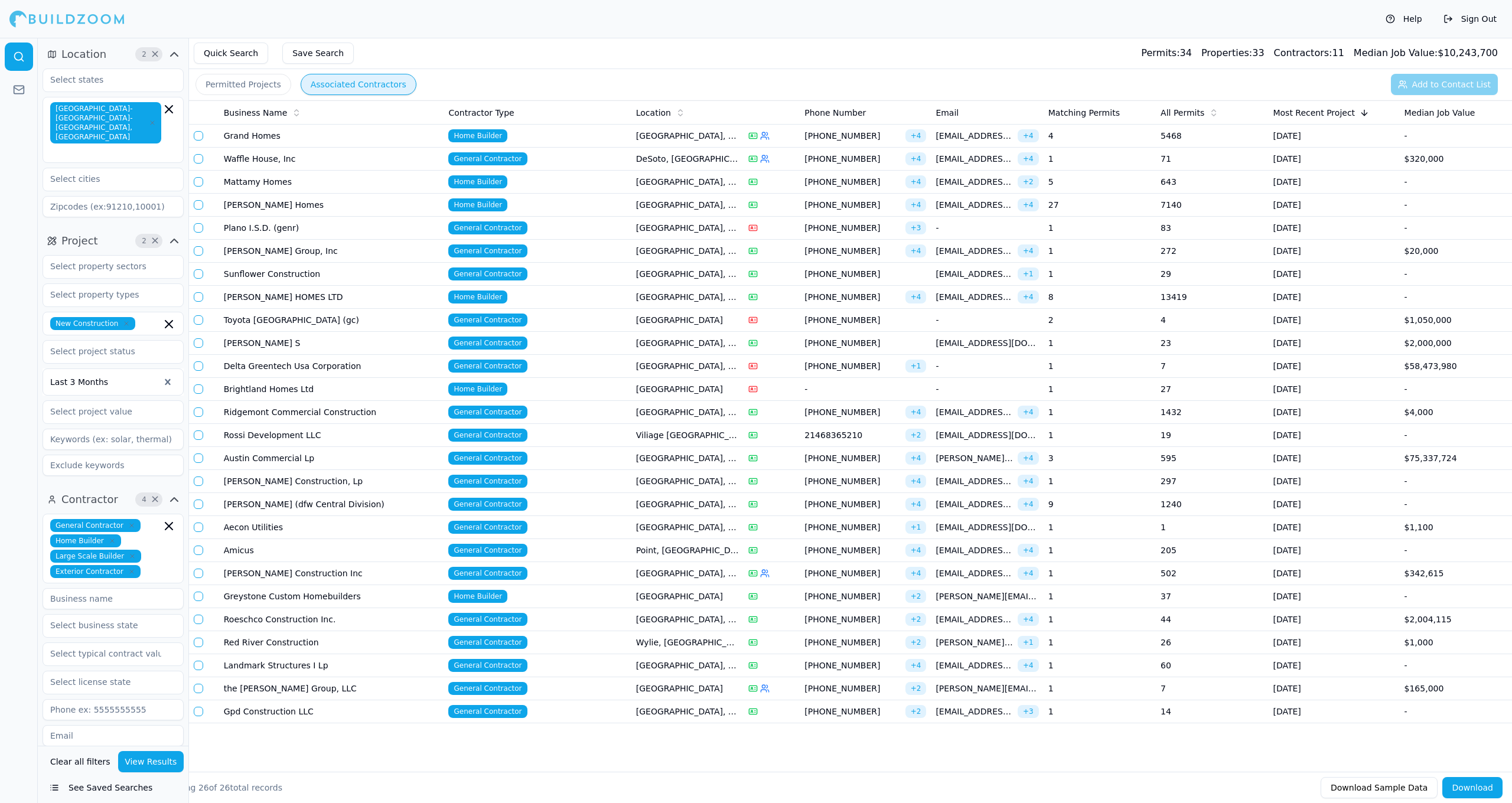
click at [747, 227] on td at bounding box center [771, 228] width 56 height 23
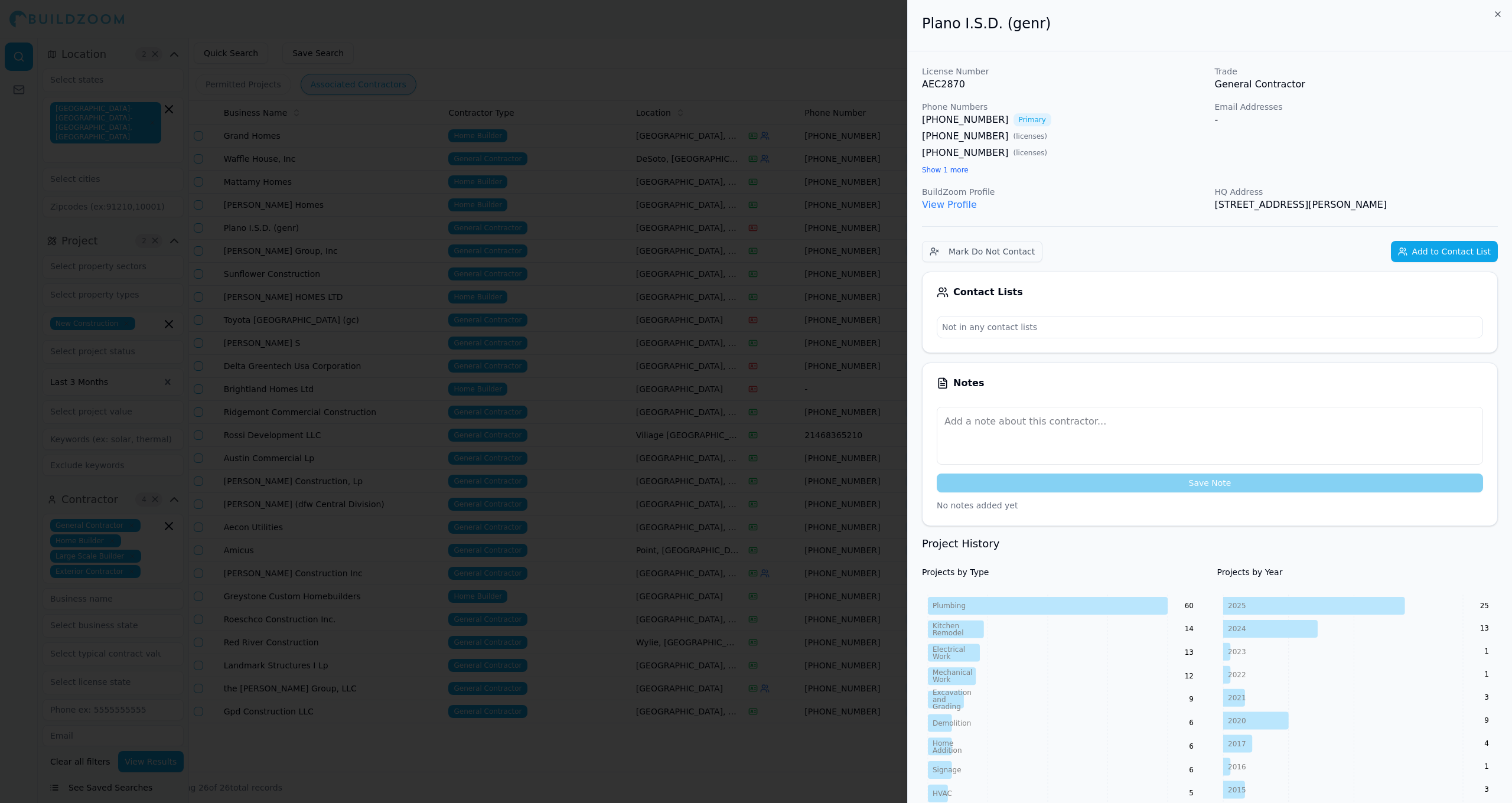
click at [747, 227] on div at bounding box center [756, 402] width 1512 height 803
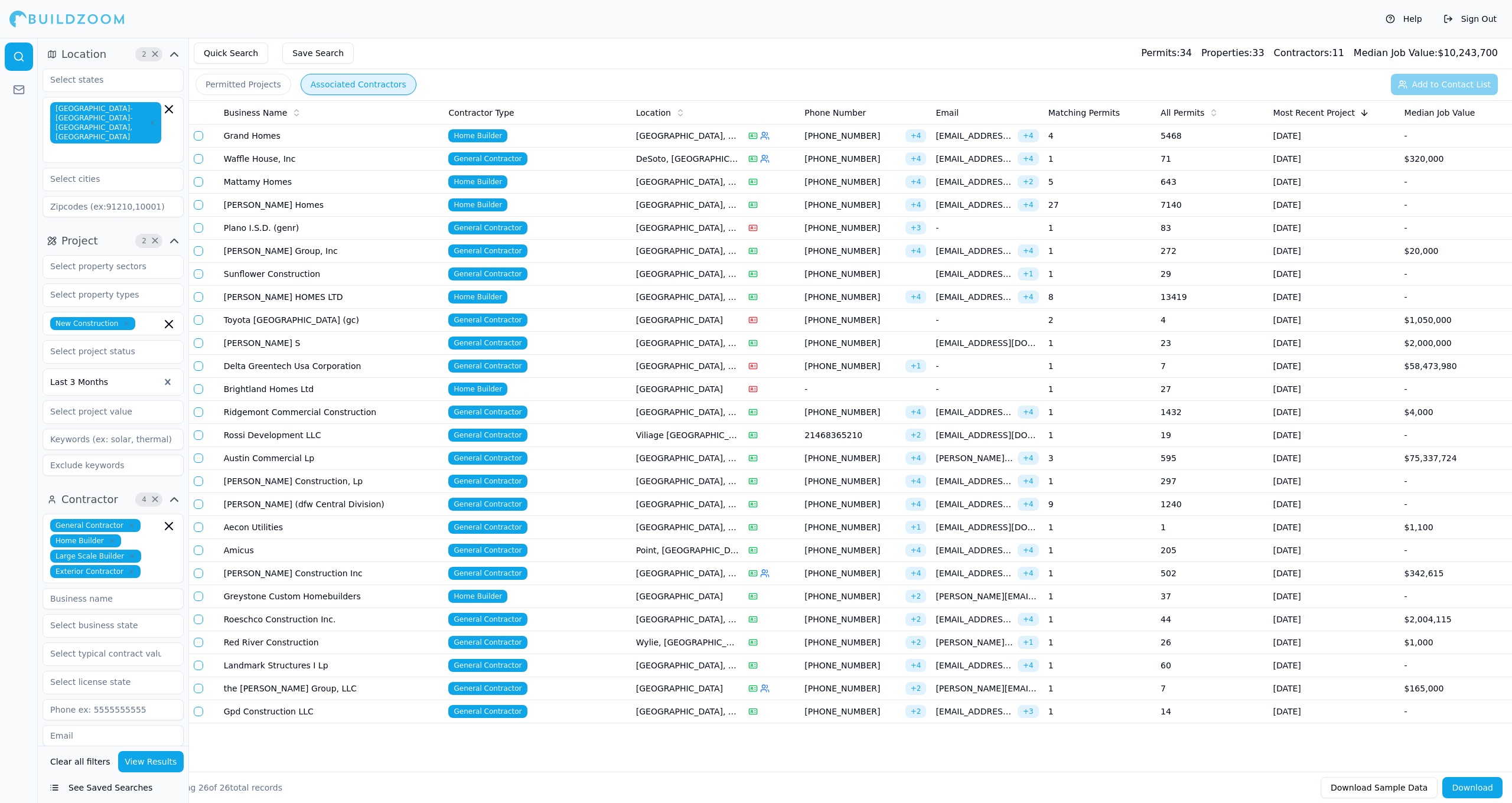
click at [524, 250] on span "General Contractor" at bounding box center [488, 250] width 78 height 13
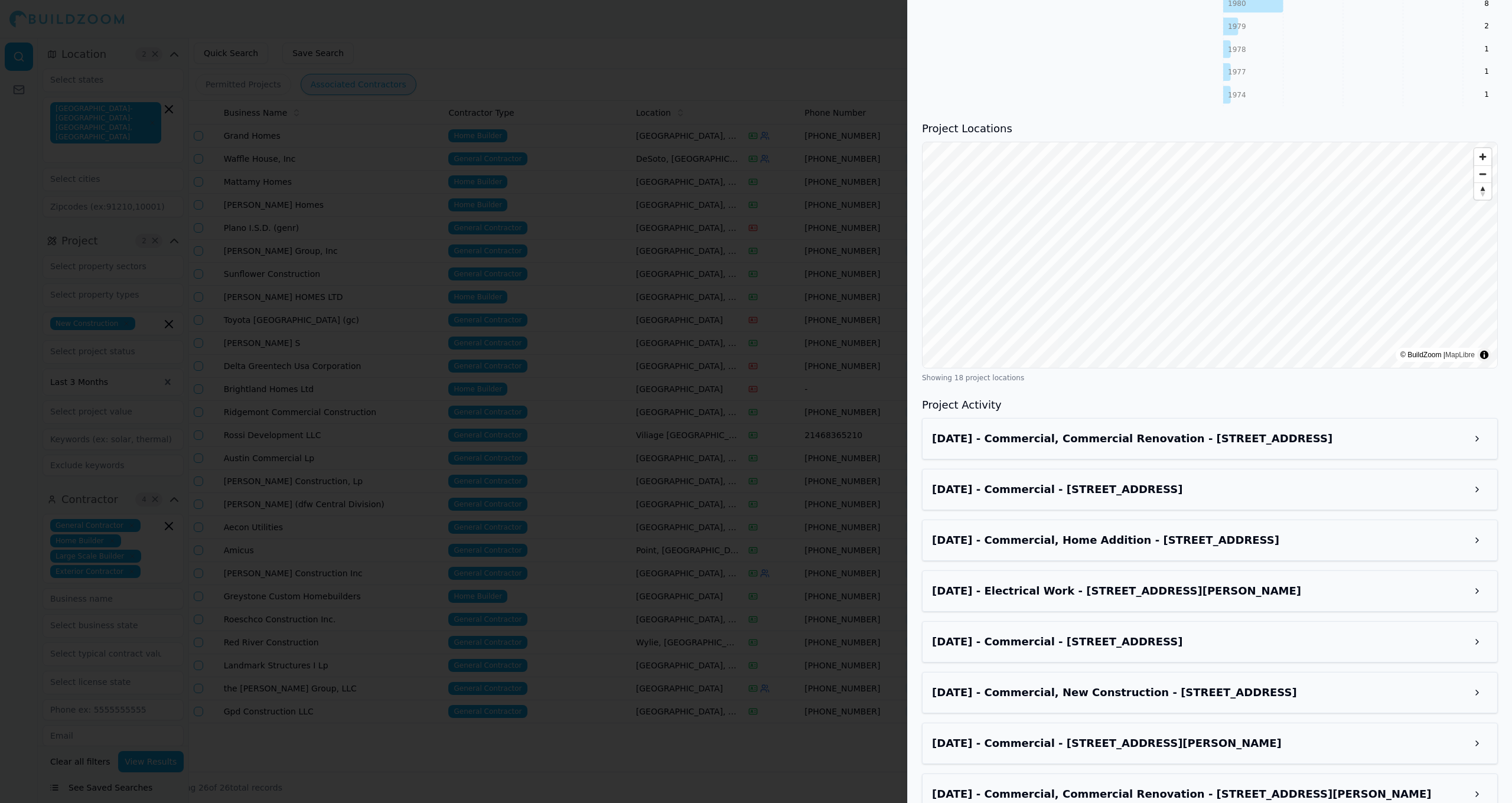
scroll to position [1465, 0]
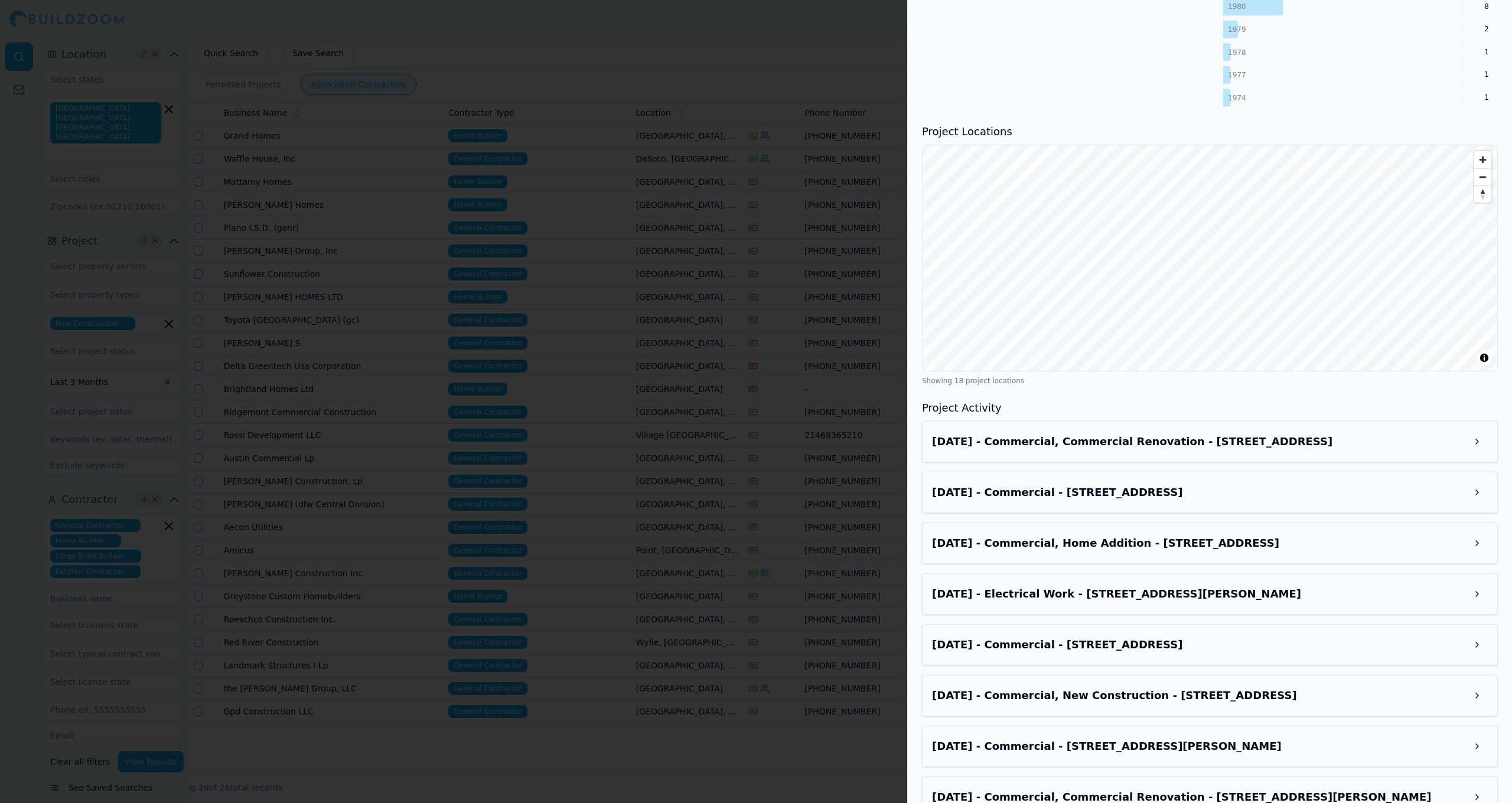
click at [784, 450] on div "Aug 25, 2025 - Commercial, Commercial Renovation - 901 7th Ave, Fort Worth, TX,…" at bounding box center [1210, 441] width 556 height 21
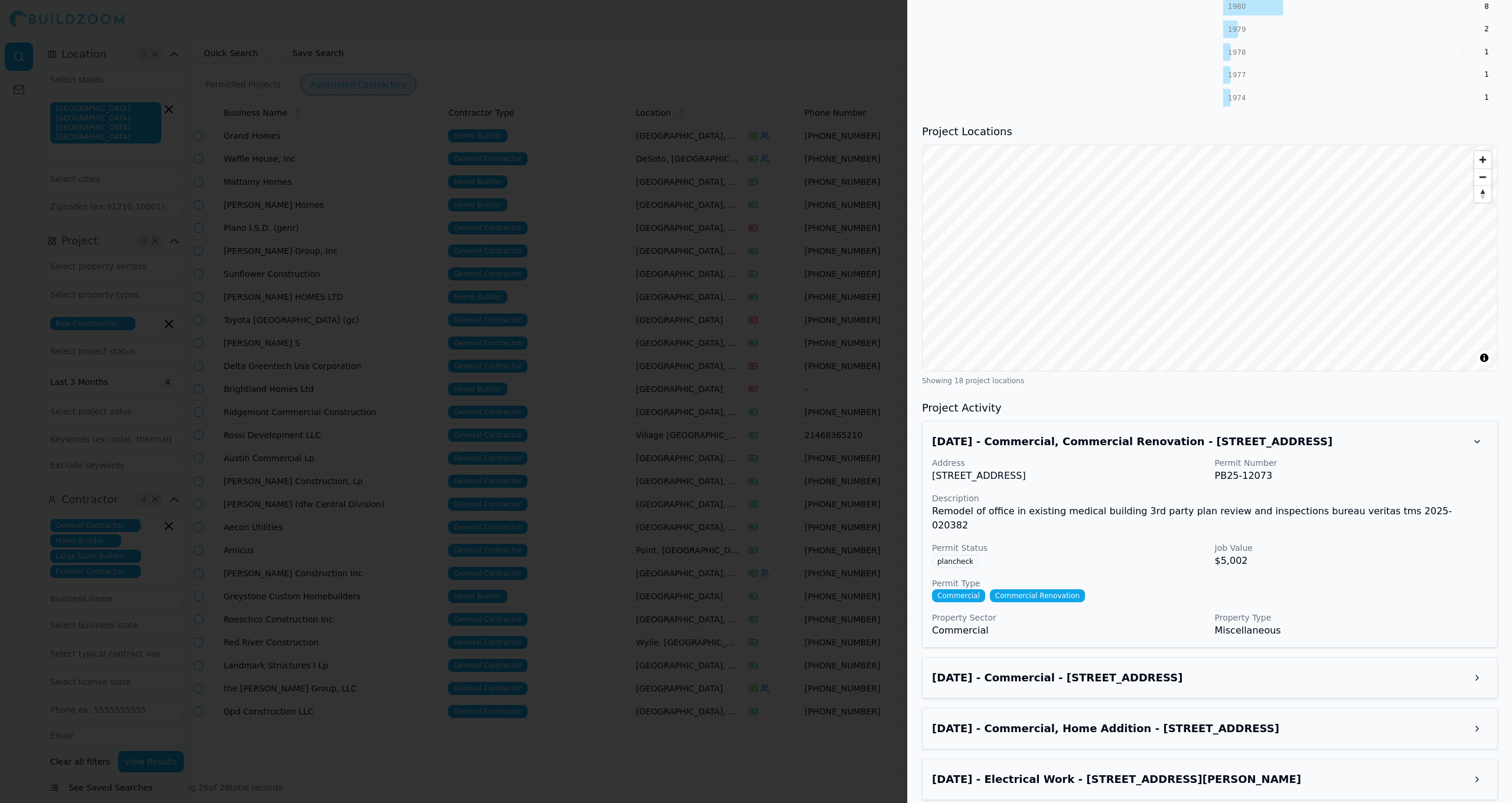
click at [784, 450] on div "Aug 25, 2025 - Commercial, Commercial Renovation - 901 7th Ave, Fort Worth, TX,…" at bounding box center [1210, 441] width 556 height 21
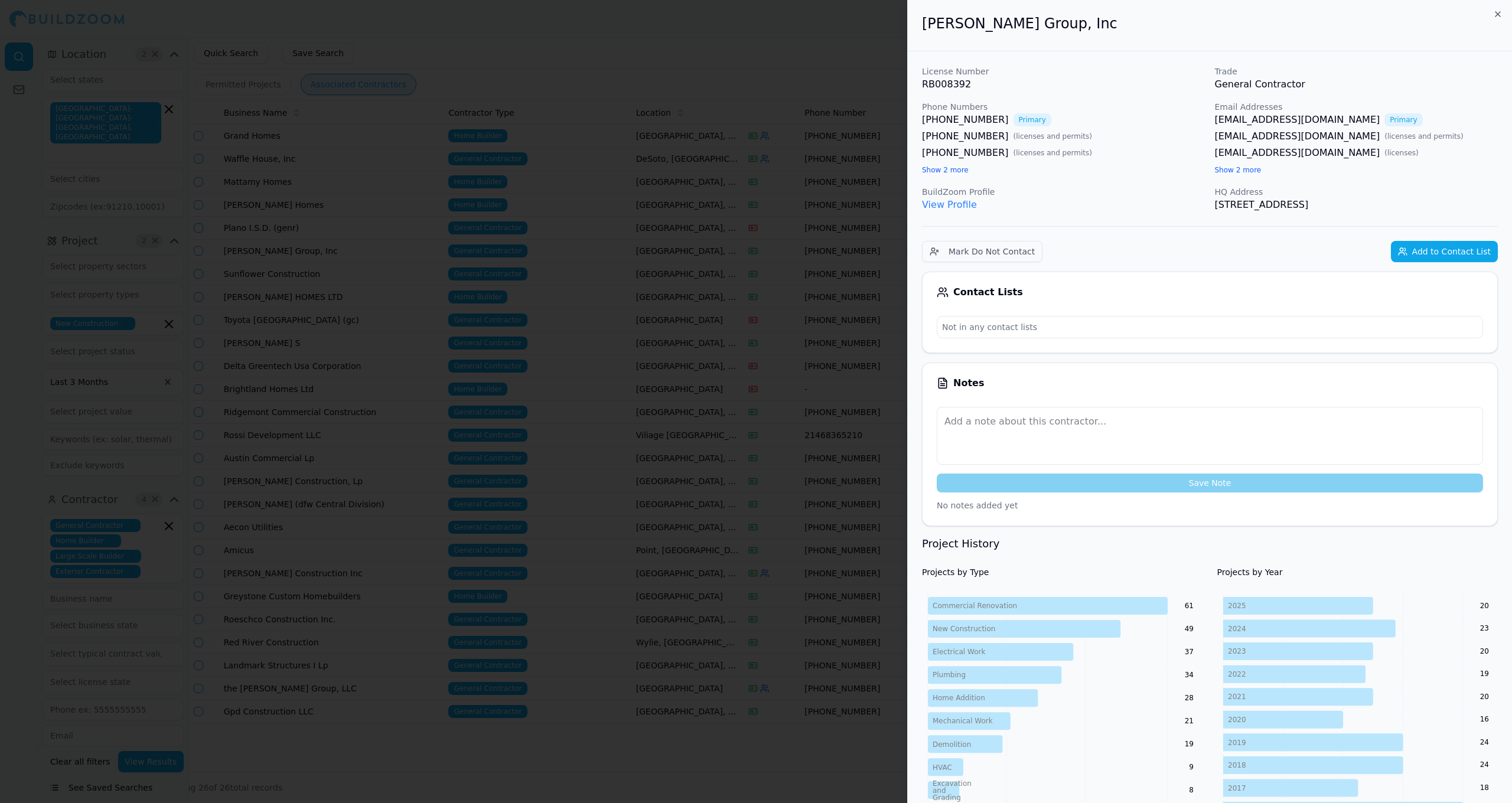
scroll to position [0, 0]
click at [759, 392] on div at bounding box center [756, 402] width 1512 height 803
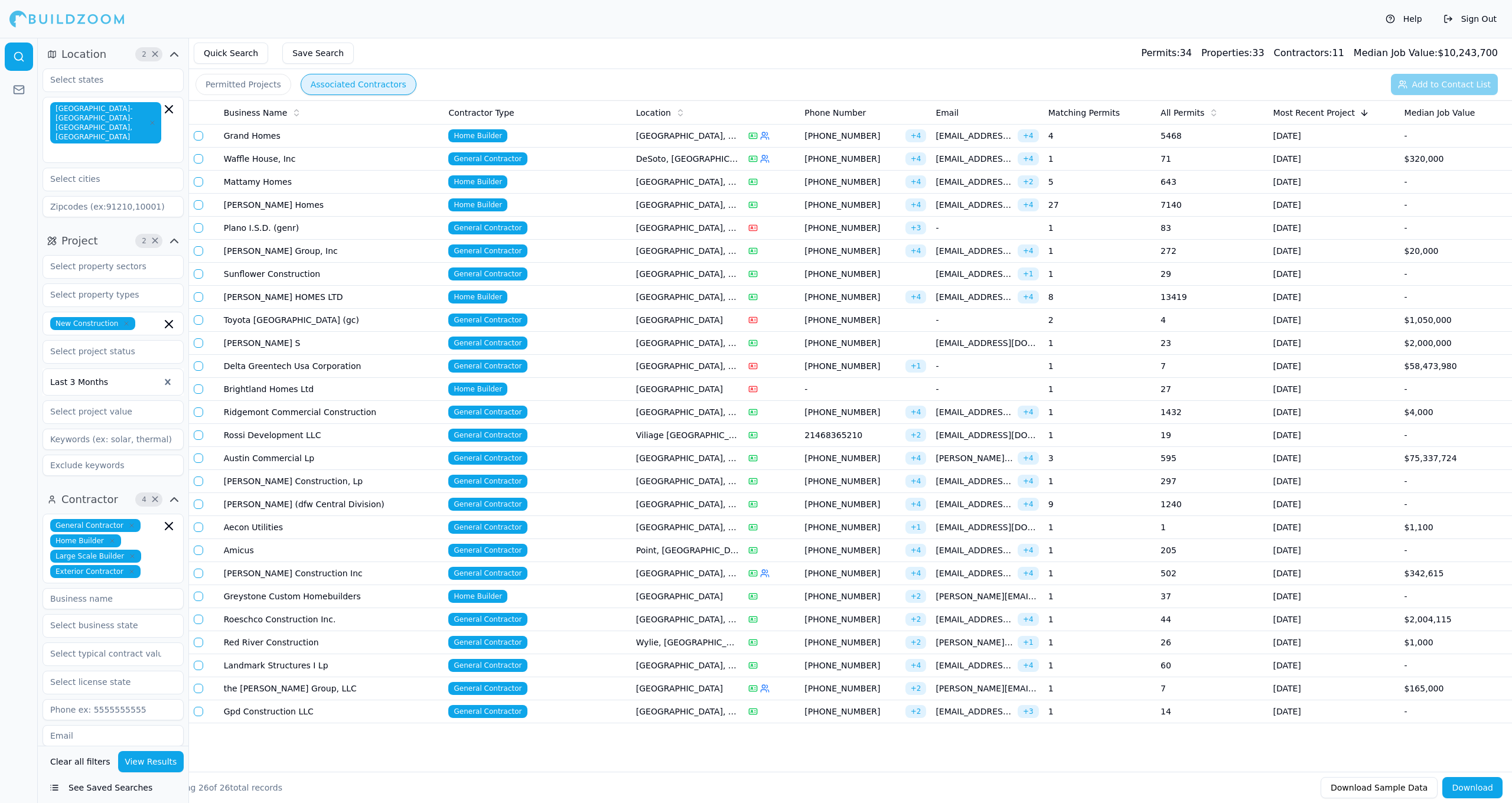
click at [391, 291] on td "[PERSON_NAME] HOMES LTD" at bounding box center [331, 298] width 225 height 23
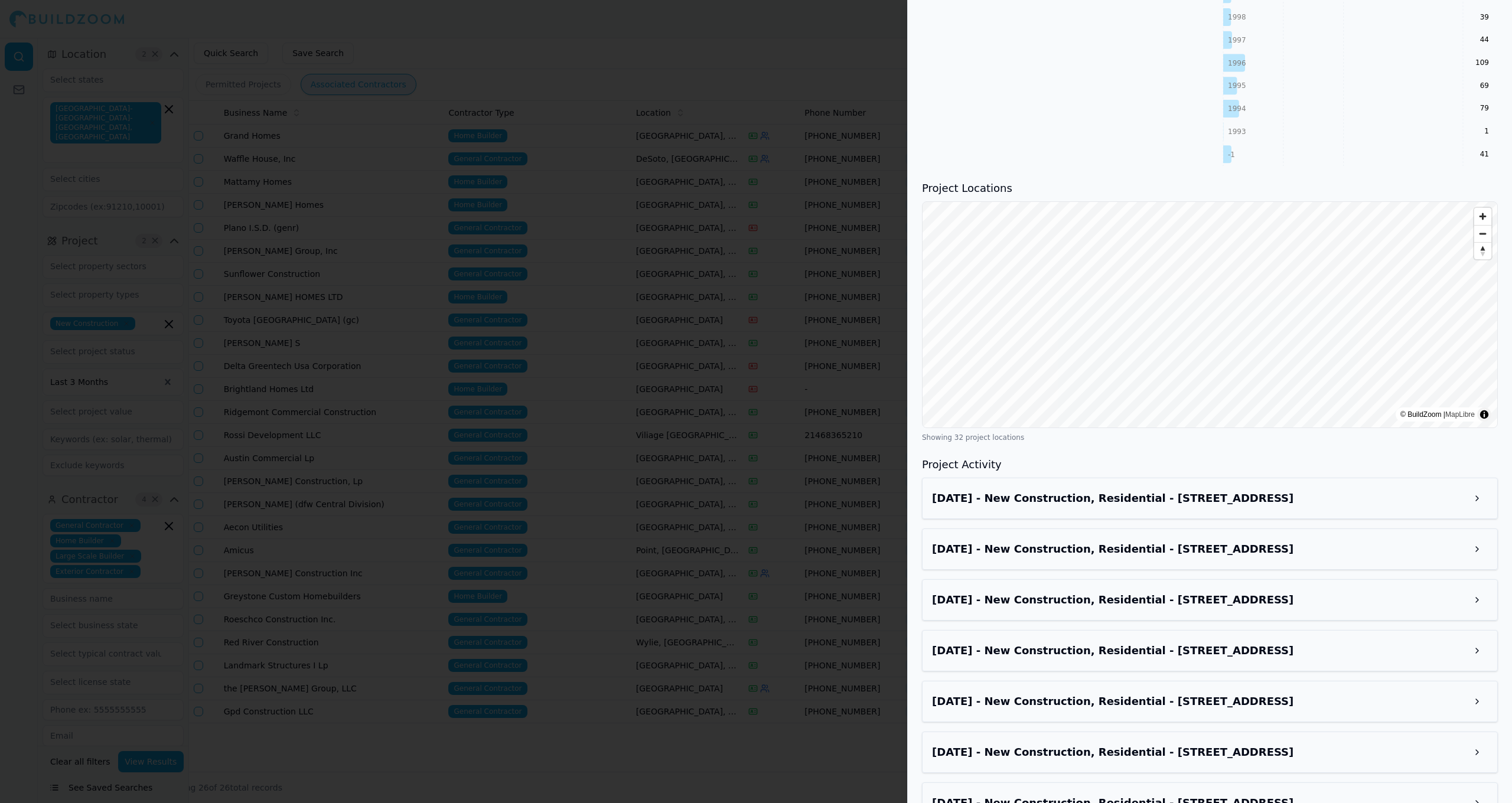
scroll to position [1207, 0]
click at [784, 495] on h3 "Aug 21, 2025 - New Construction, Residential - 912 Alberta Spruce Rd, Fort Wort…" at bounding box center [1199, 497] width 535 height 17
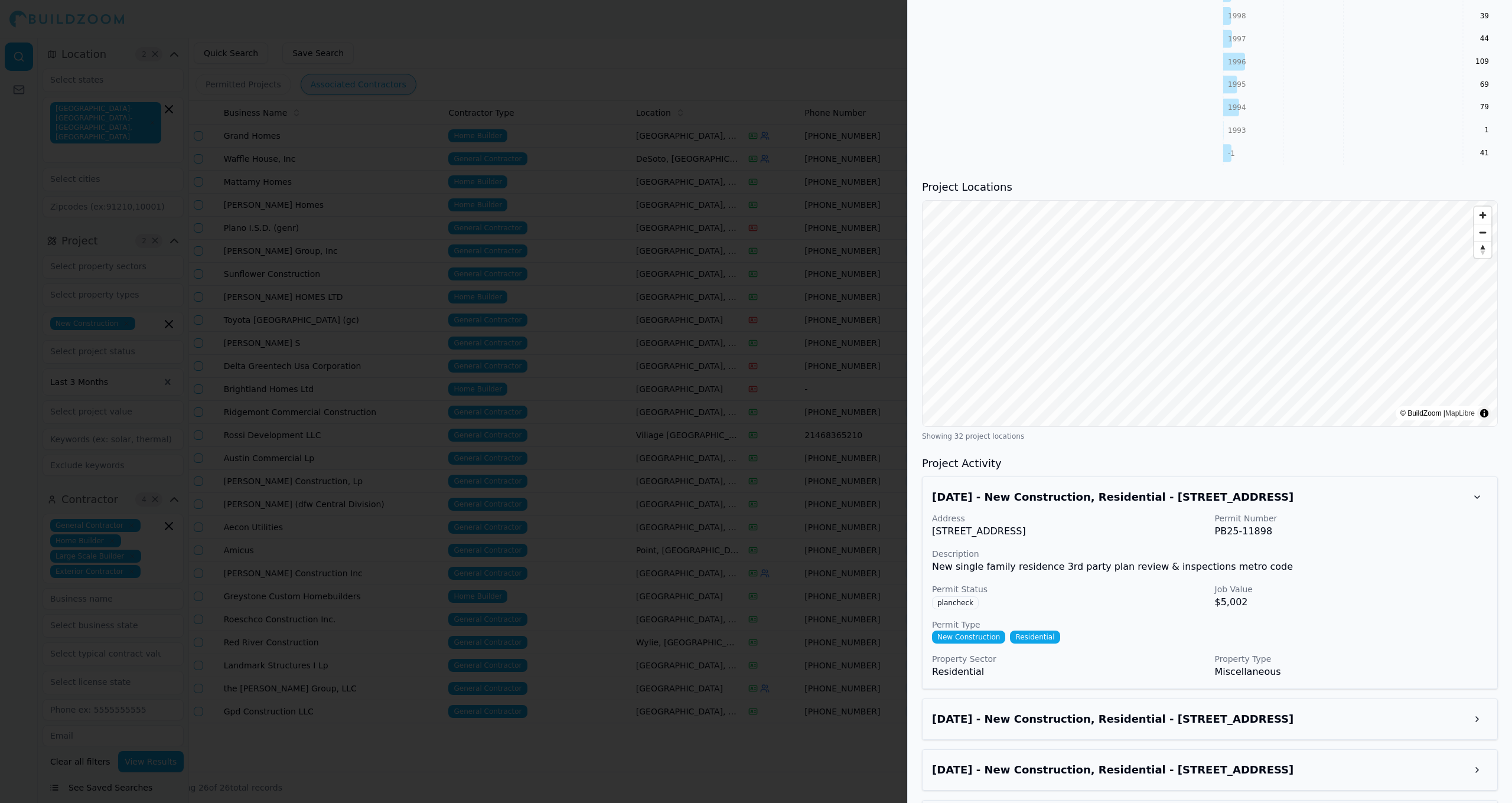
click at [784, 495] on h3 "Aug 21, 2025 - New Construction, Residential - 912 Alberta Spruce Rd, Fort Wort…" at bounding box center [1199, 497] width 535 height 17
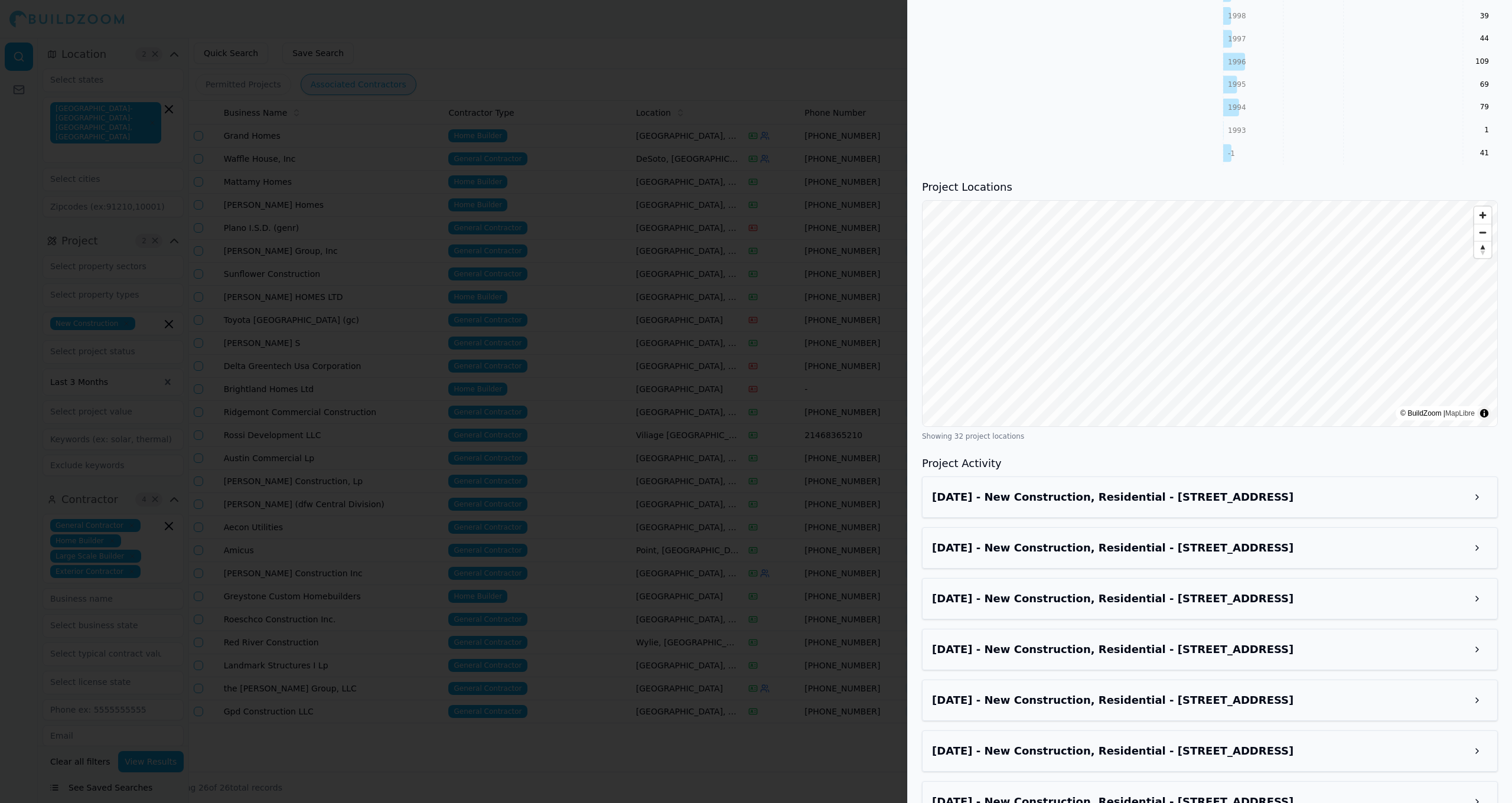
click at [784, 550] on h3 "Aug 20, 2025 - New Construction, Residential - 937 Schuberts Rd, Fort Worth, TX…" at bounding box center [1199, 548] width 535 height 17
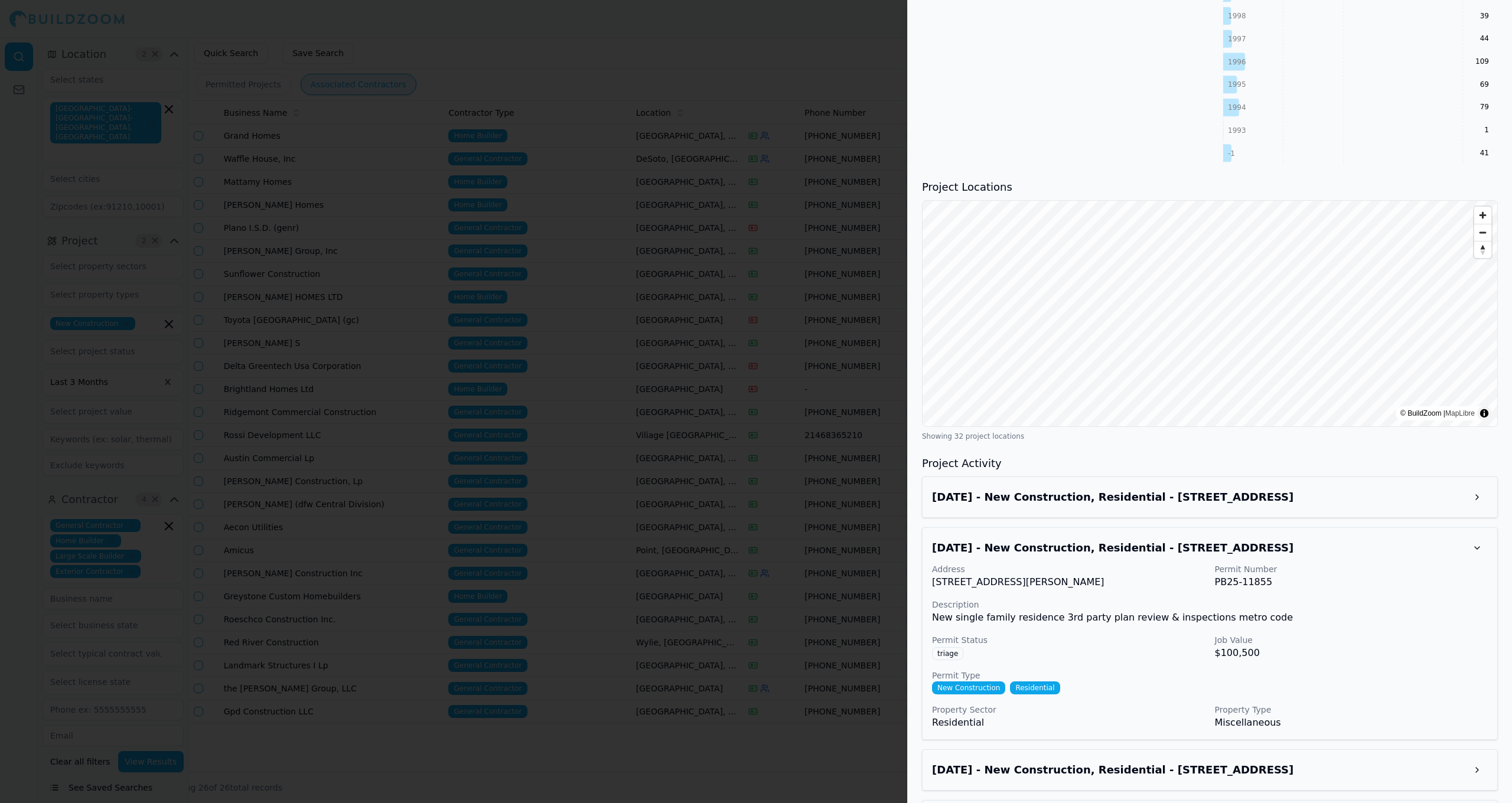
click at [784, 549] on h3 "Aug 20, 2025 - New Construction, Residential - 937 Schuberts Rd, Fort Worth, TX…" at bounding box center [1199, 548] width 535 height 17
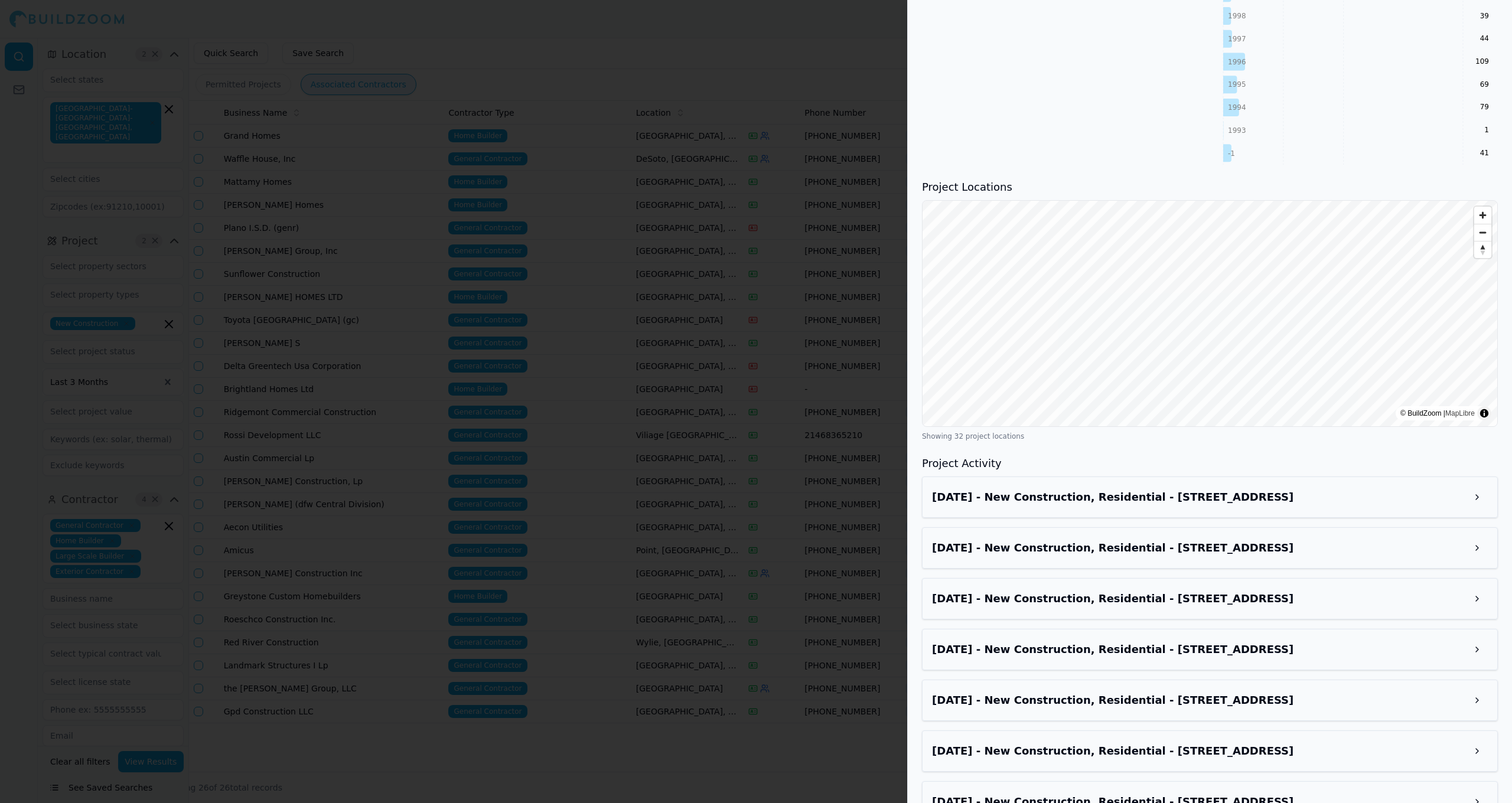
click at [784, 402] on div at bounding box center [756, 402] width 1512 height 803
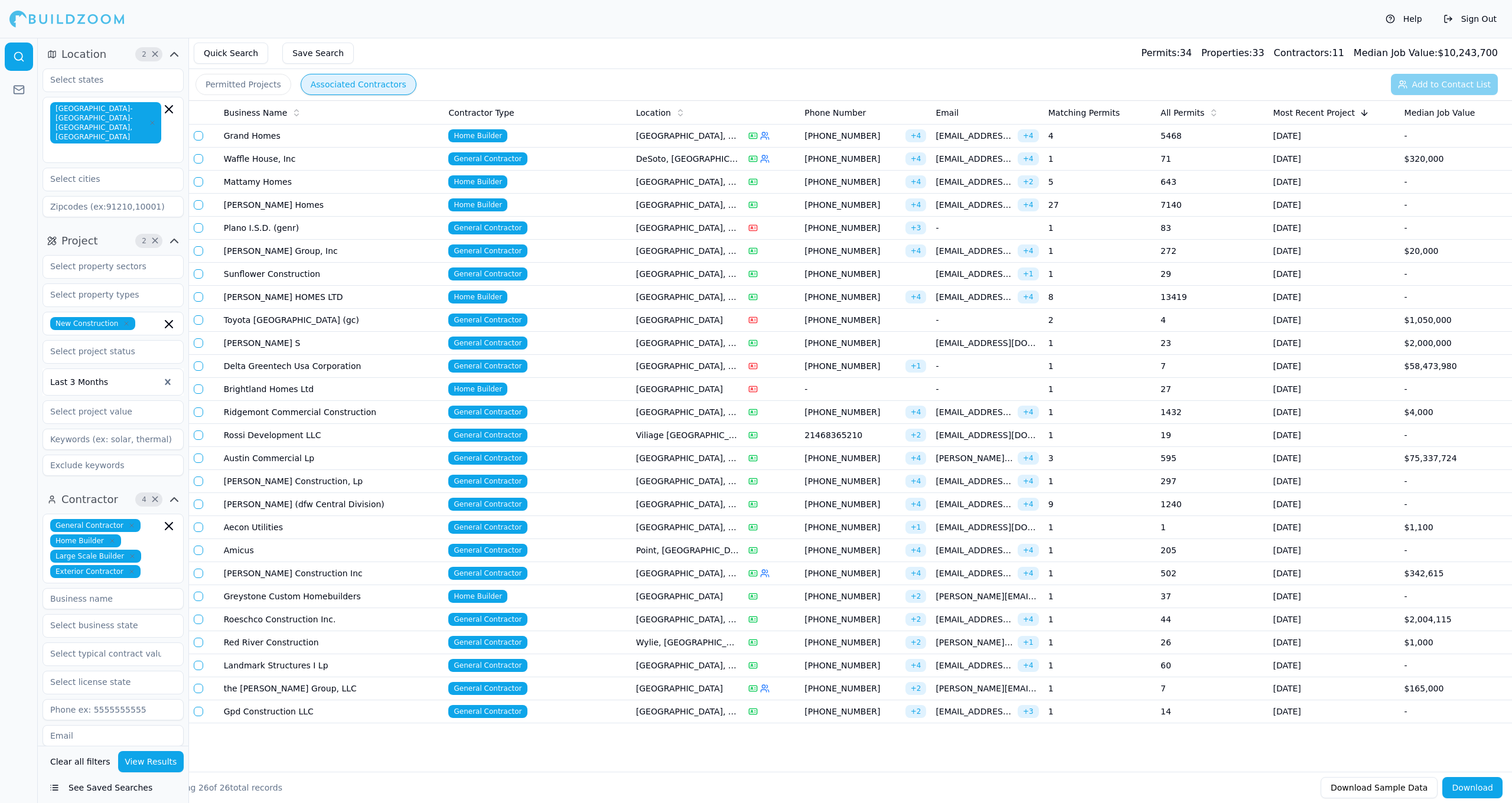
click at [597, 339] on td "General Contractor" at bounding box center [537, 344] width 187 height 23
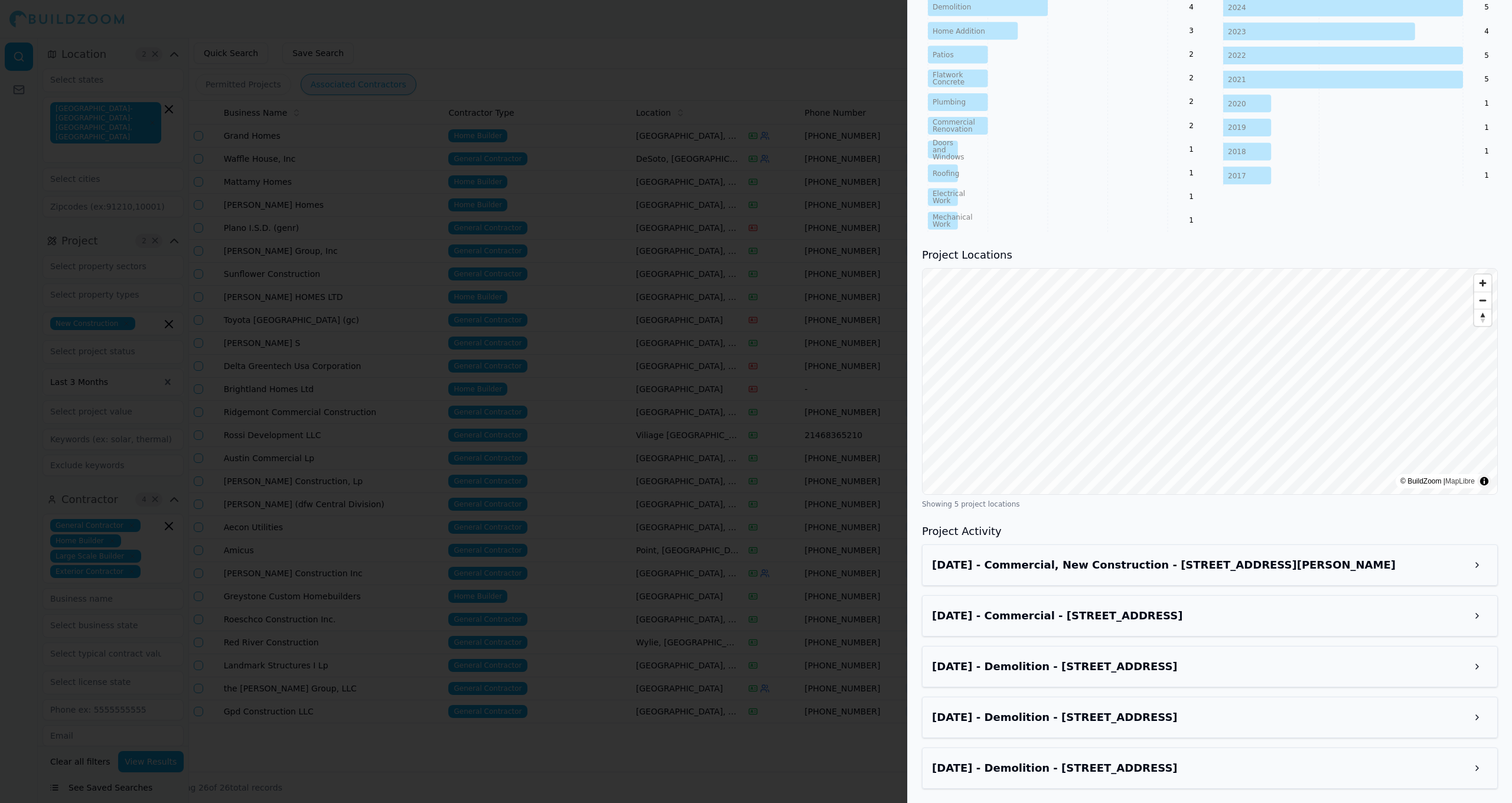
scroll to position [573, 0]
click at [784, 558] on h3 "[DATE] - Commercial, New Construction - [STREET_ADDRESS][PERSON_NAME]" at bounding box center [1199, 566] width 535 height 17
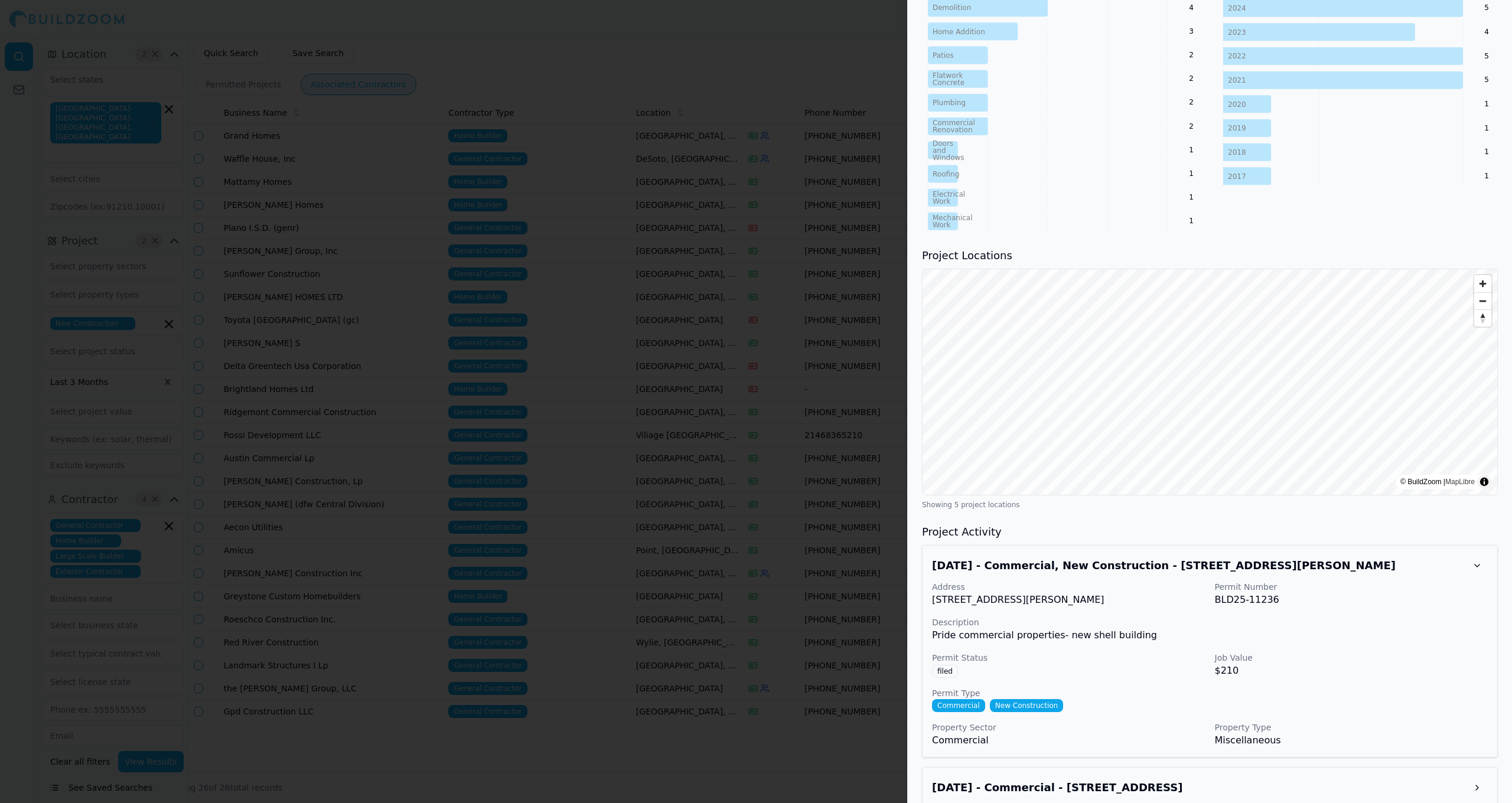
click at [784, 558] on h3 "[DATE] - Commercial, New Construction - [STREET_ADDRESS][PERSON_NAME]" at bounding box center [1199, 566] width 535 height 17
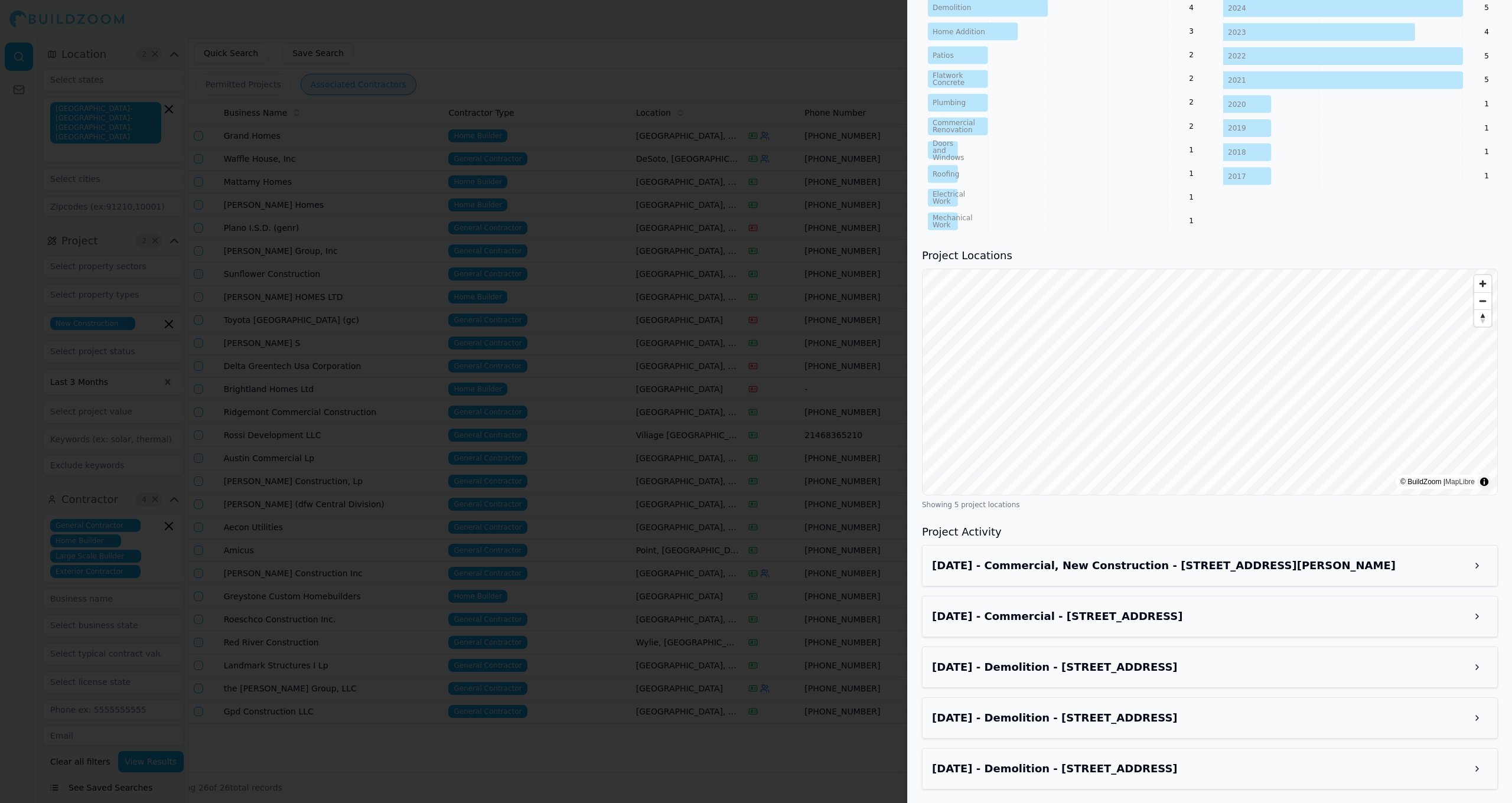
click at [784, 606] on div "[DATE] - Commercial - [STREET_ADDRESS]" at bounding box center [1210, 616] width 556 height 21
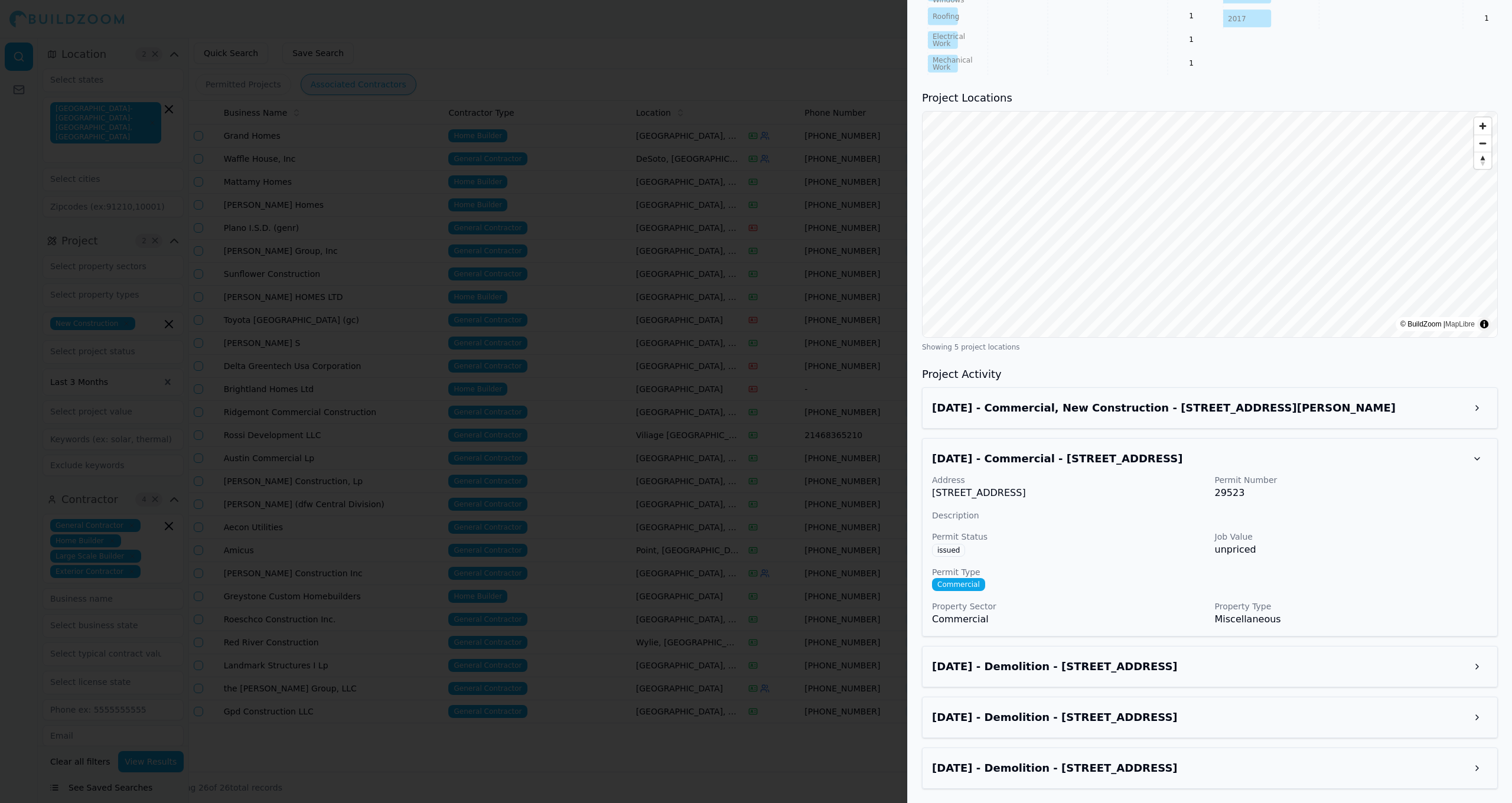
click at [784, 666] on h3 "[DATE] - Demolition - [STREET_ADDRESS]" at bounding box center [1199, 666] width 535 height 17
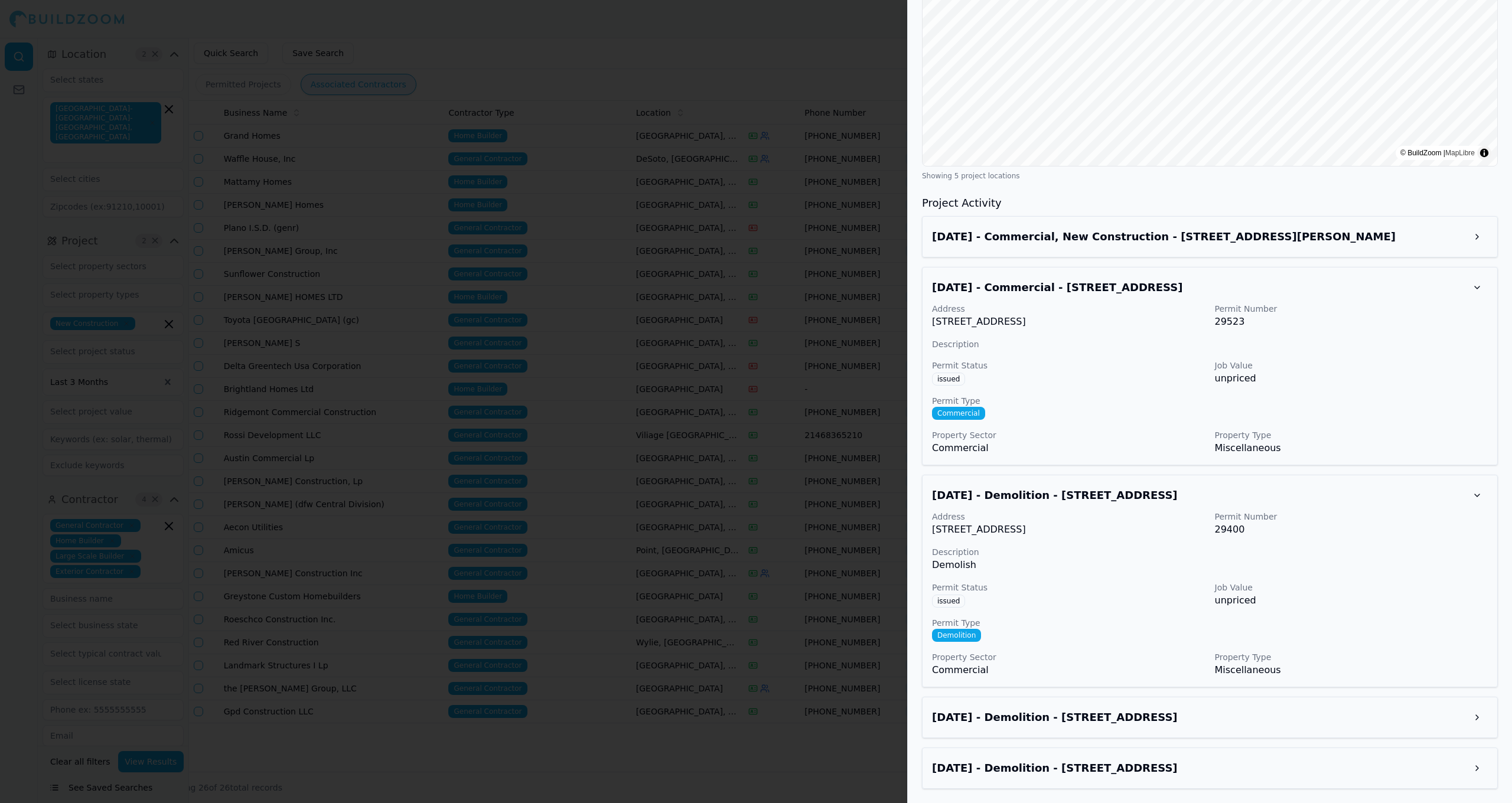
click at [784, 711] on h3 "[DATE] - Demolition - [STREET_ADDRESS]" at bounding box center [1199, 718] width 535 height 17
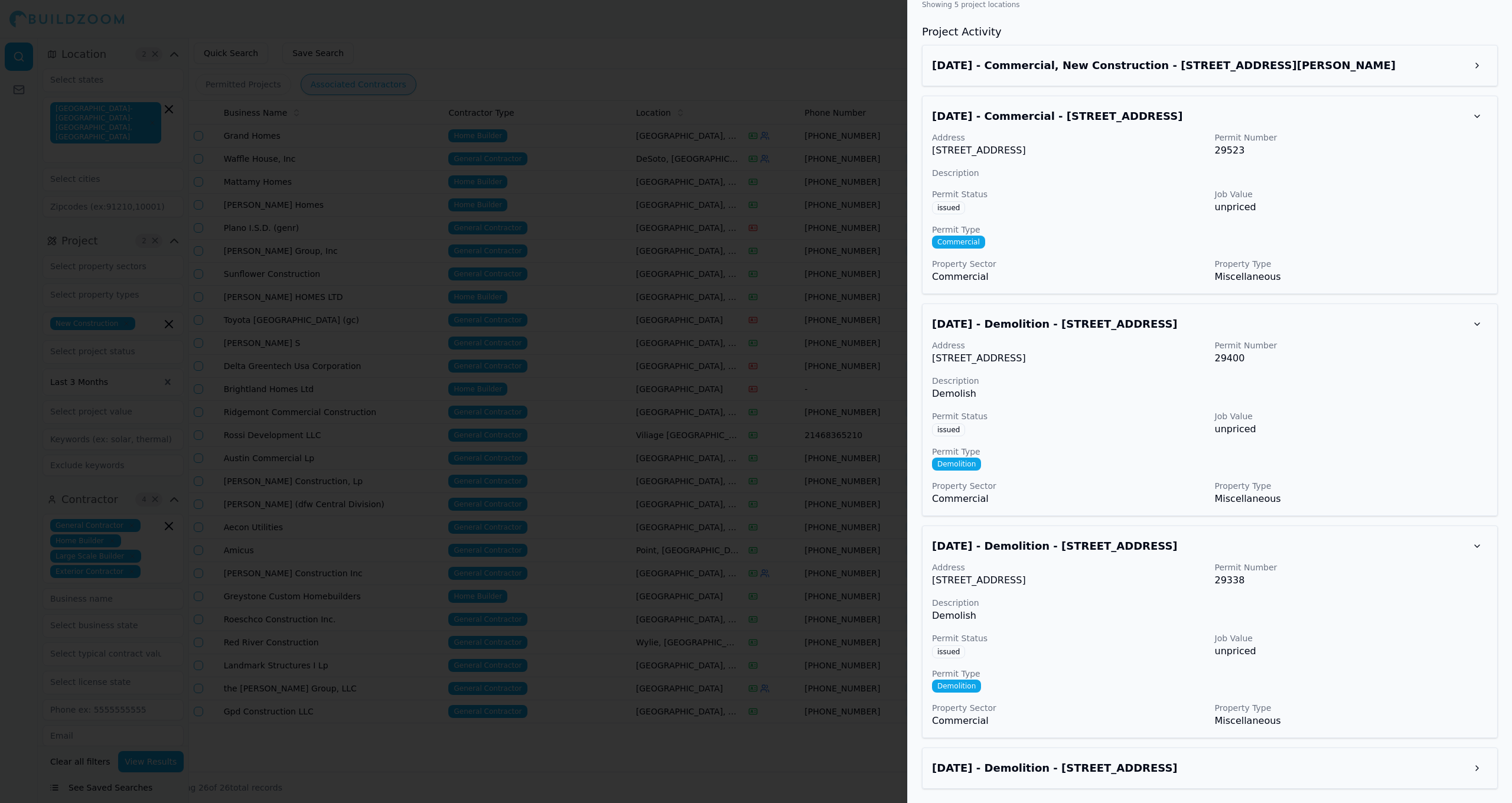
click at [784, 728] on h3 "[DATE] - Demolition - [STREET_ADDRESS]" at bounding box center [1199, 768] width 535 height 17
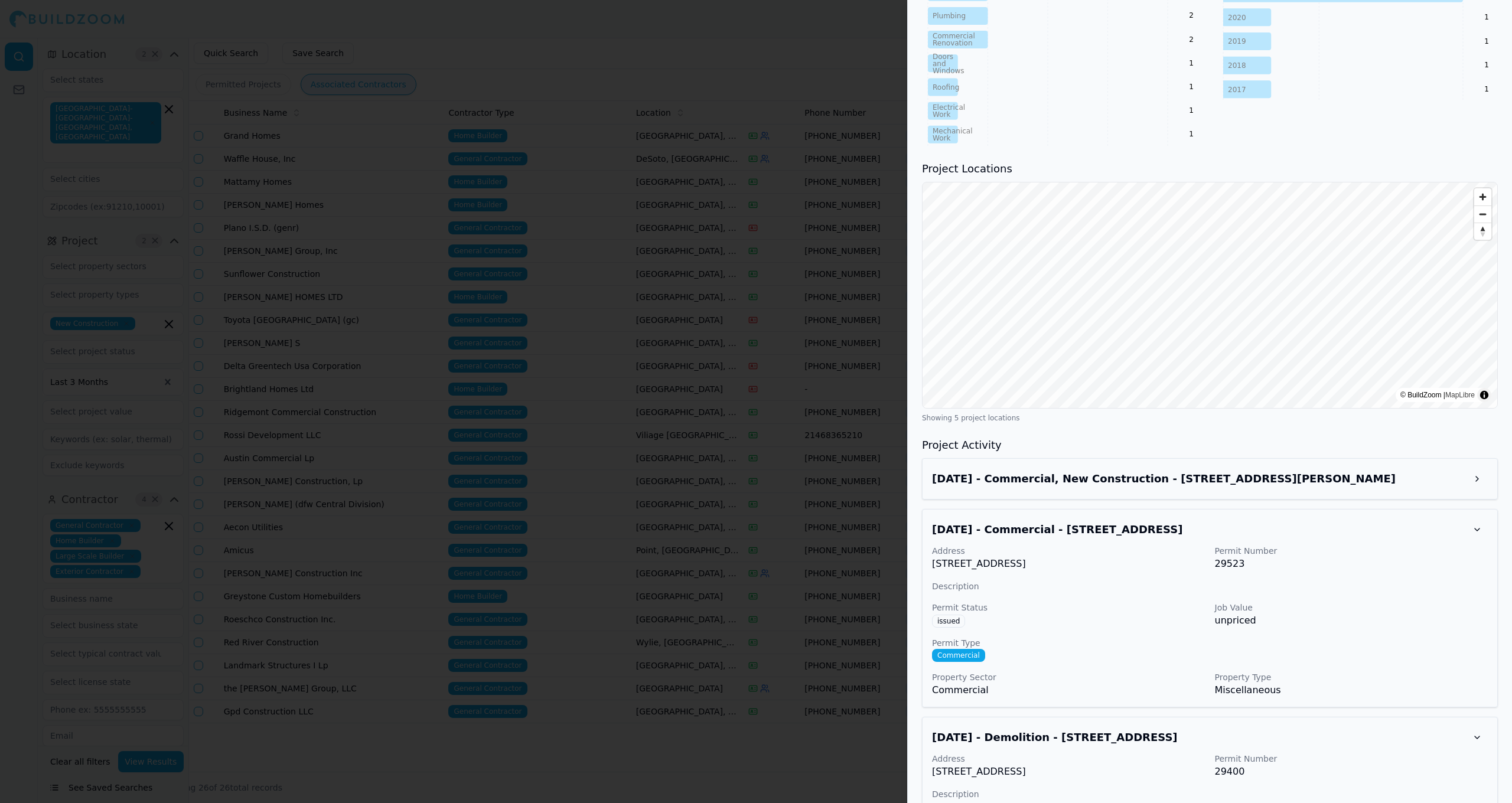
scroll to position [664, 0]
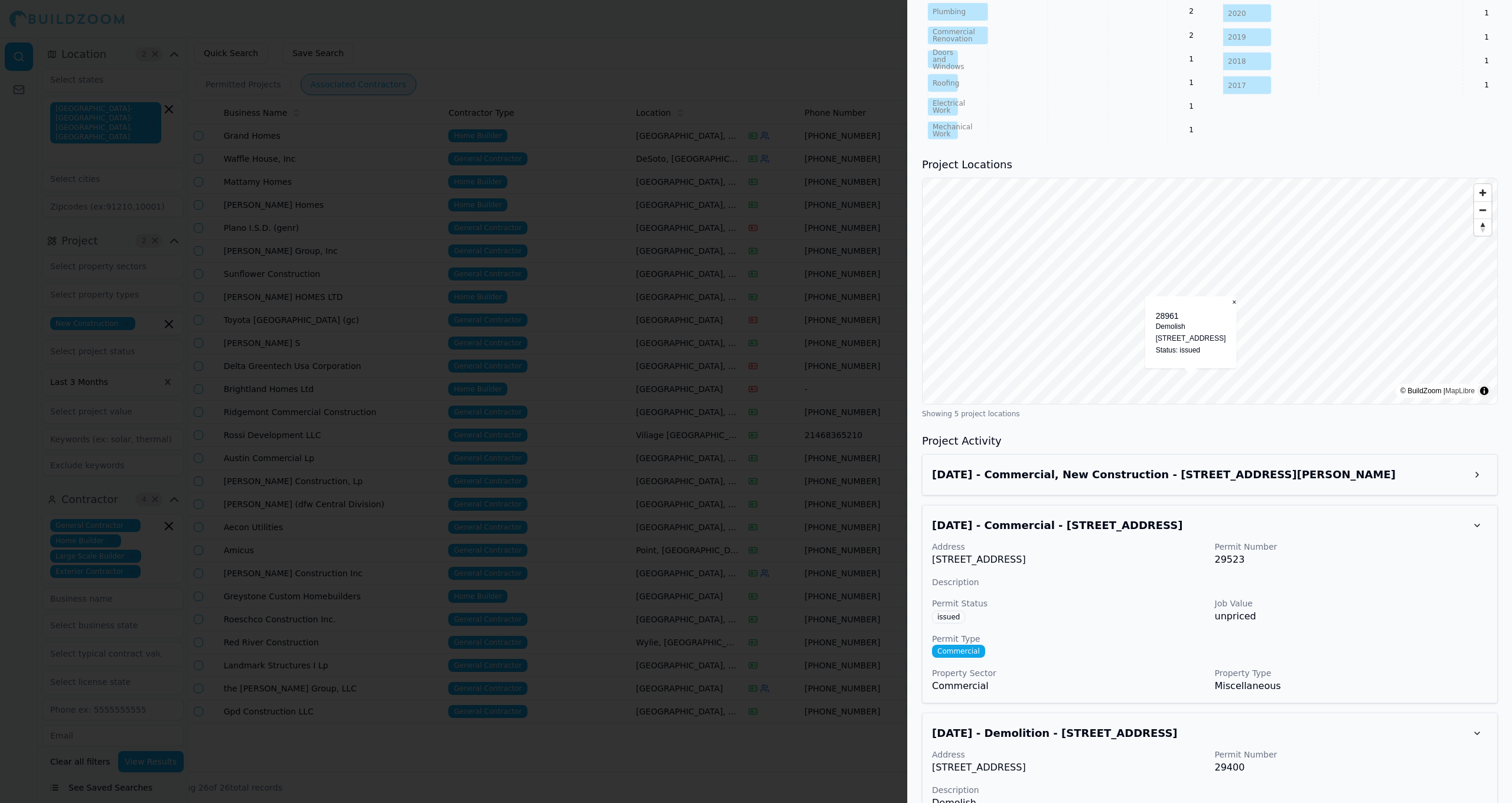
drag, startPoint x: 932, startPoint y: 560, endPoint x: 1097, endPoint y: 562, distance: 165.0
click at [784, 562] on p "[STREET_ADDRESS]" at bounding box center [1069, 560] width 274 height 14
copy p "[STREET_ADDRESS]"
click at [583, 164] on div at bounding box center [756, 402] width 1512 height 803
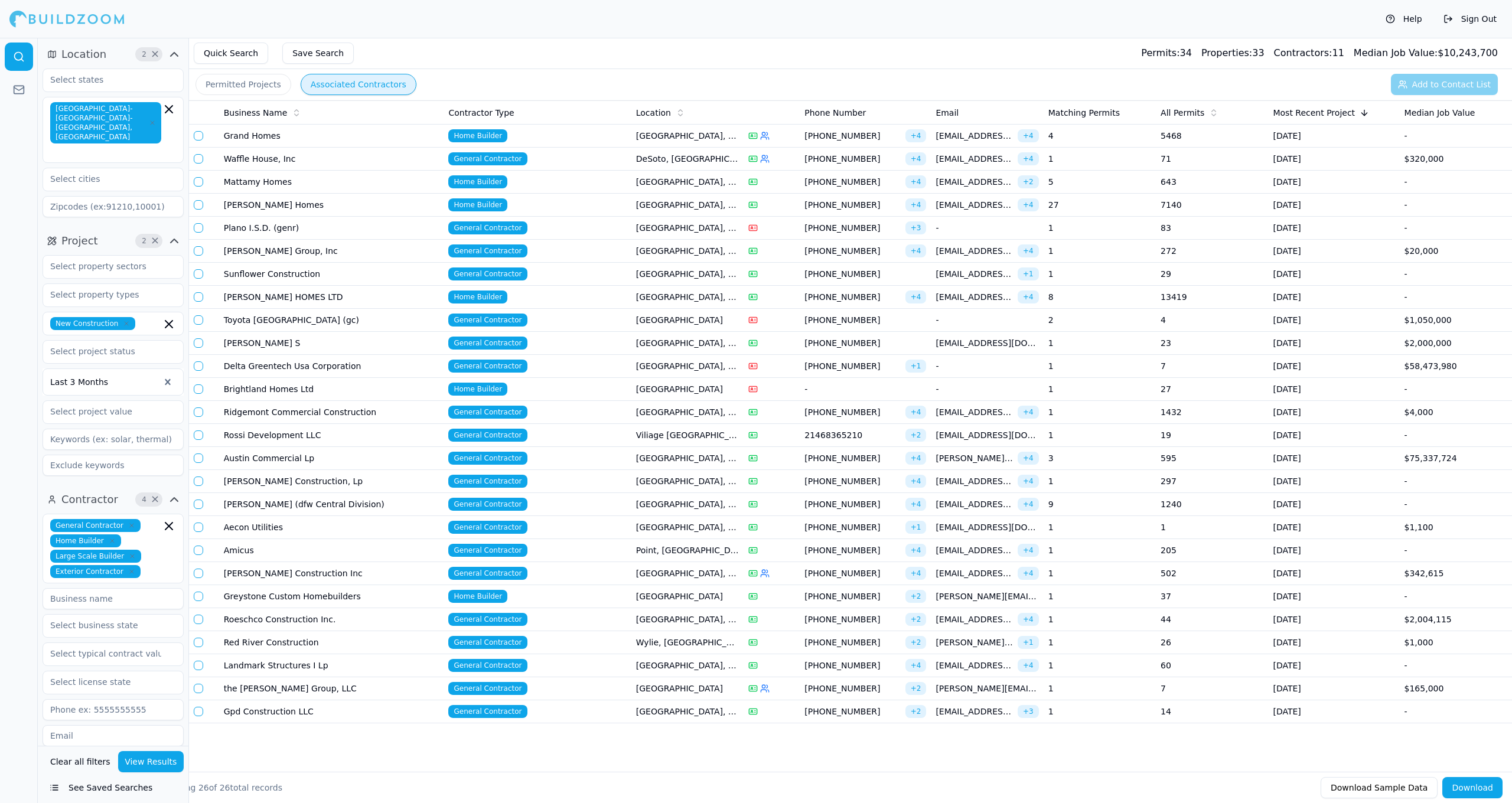
scroll to position [0, 0]
click at [557, 609] on td "General Contractor" at bounding box center [537, 620] width 187 height 23
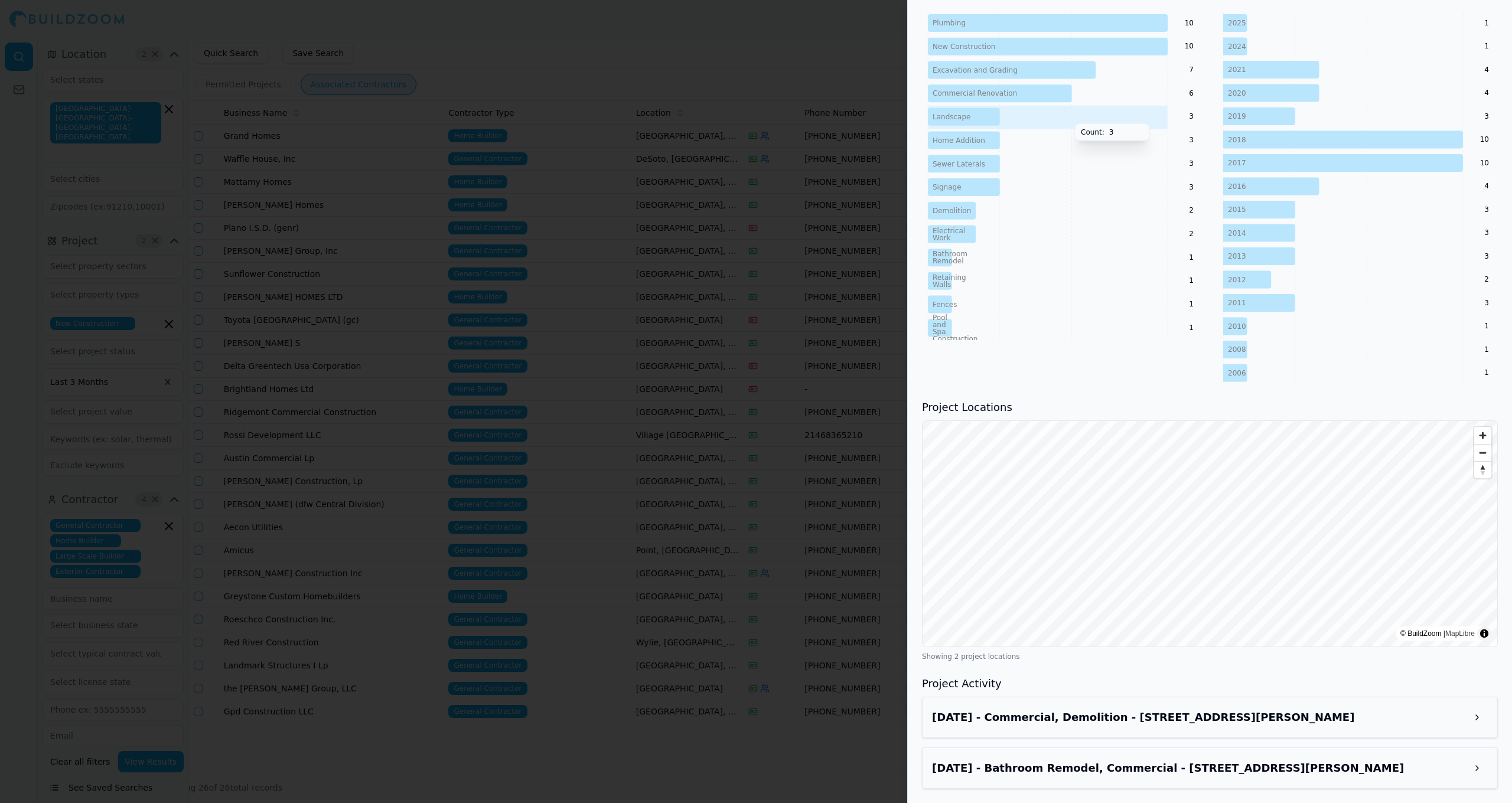
scroll to position [583, 0]
click at [784, 461] on div "BLD25-05899 Cop parks-demo & replace exist bathroom building 6500 Alma Dr, Plan…" at bounding box center [1218, 490] width 142 height 91
click at [784, 457] on button "×" at bounding box center [1286, 450] width 4 height 12
click at [784, 718] on h3 "Jun 12, 2025 - Commercial, Demolition - 6500 Alma Dr, Plano, TX, 75023" at bounding box center [1199, 718] width 535 height 17
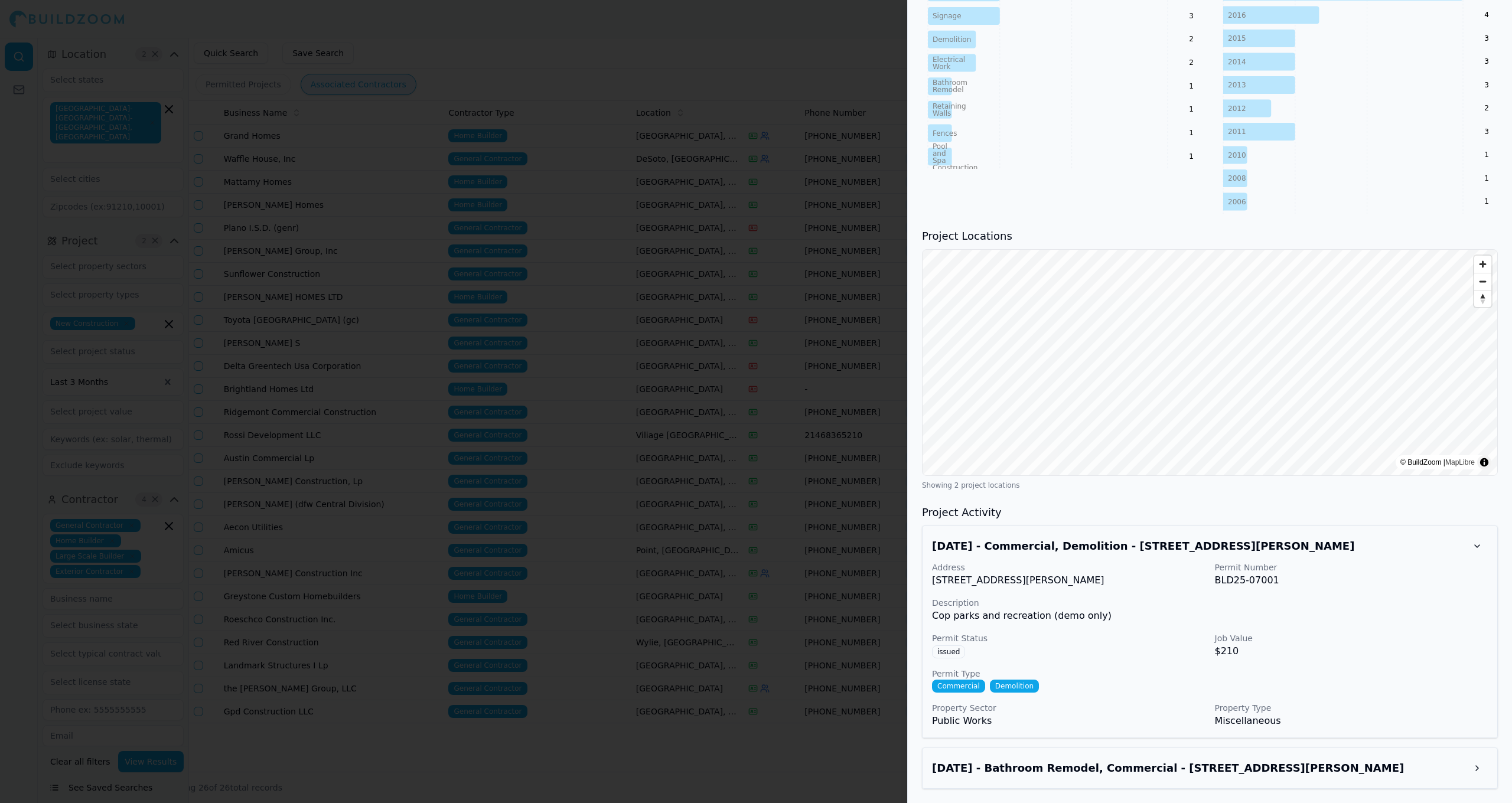
scroll to position [754, 0]
click at [784, 728] on div "Apr 30, 2025 - Bathroom Remodel, Commercial - 6500 Alma Dr, Plano, TX, 75023" at bounding box center [1210, 768] width 576 height 42
click at [784, 728] on h3 "Apr 30, 2025 - Bathroom Remodel, Commercial - 6500 Alma Dr, Plano, TX, 75023" at bounding box center [1199, 768] width 535 height 17
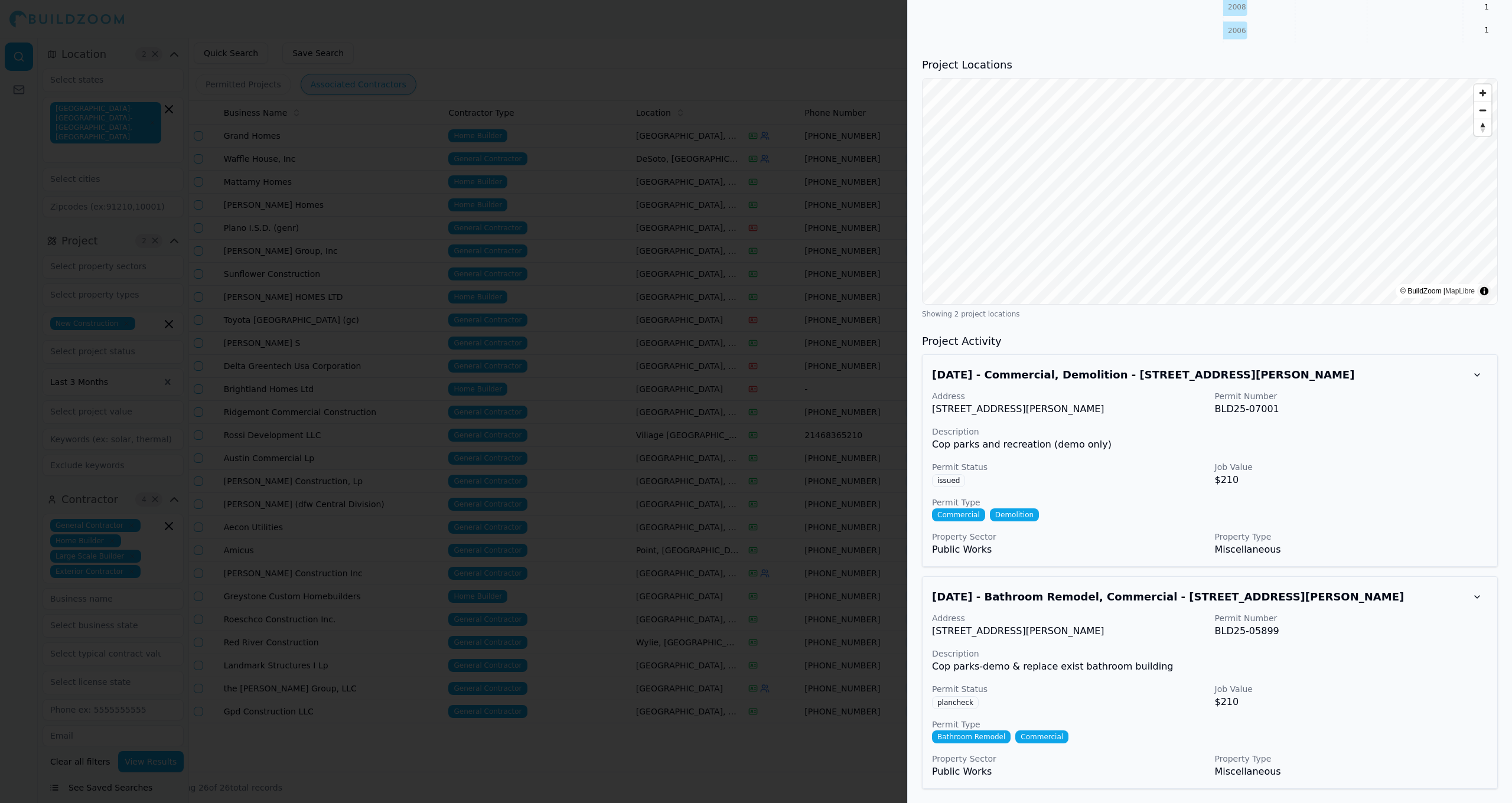
scroll to position [926, 0]
click at [722, 573] on div at bounding box center [756, 402] width 1512 height 803
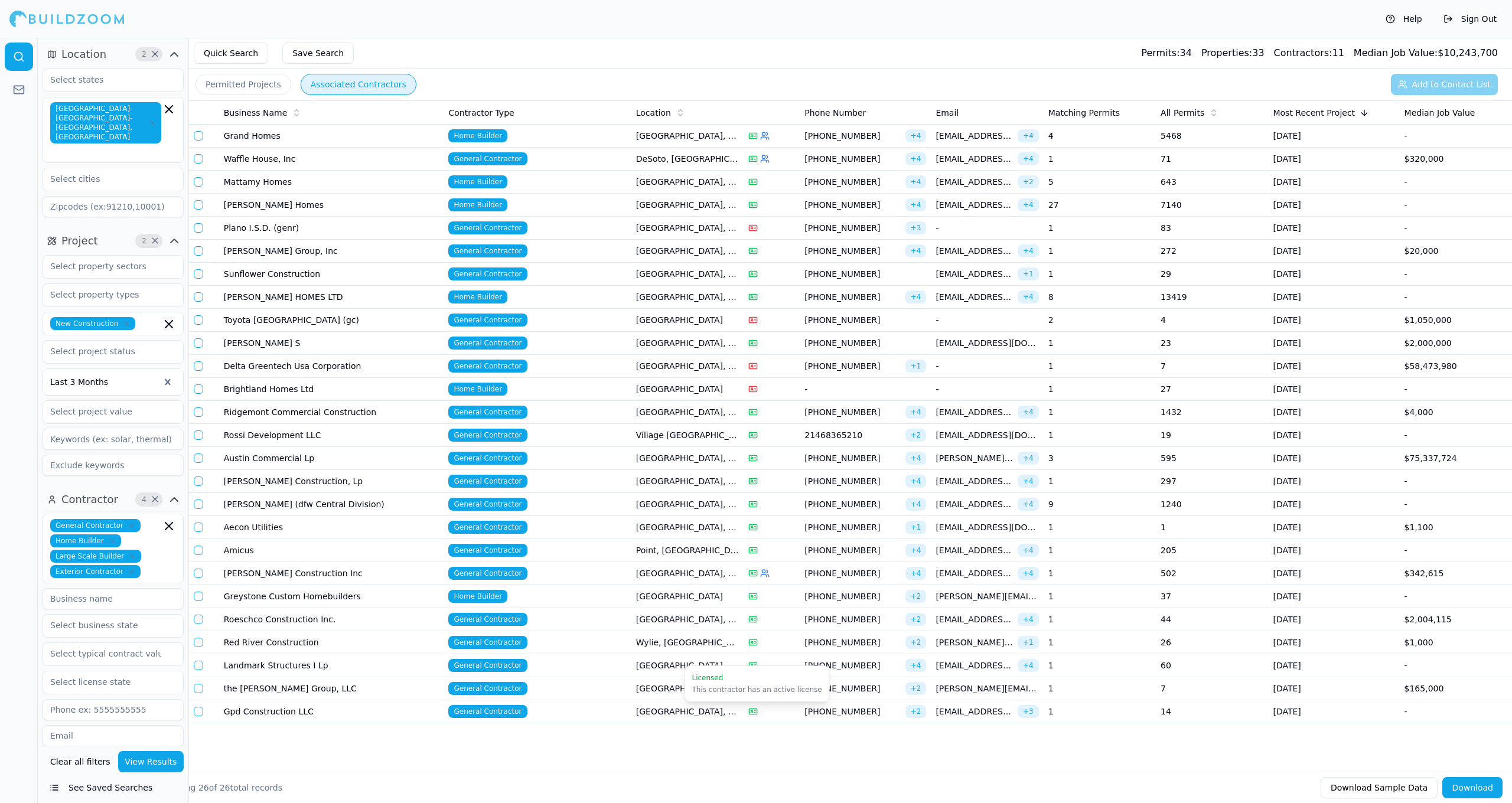
click at [760, 713] on div at bounding box center [772, 712] width 47 height 10
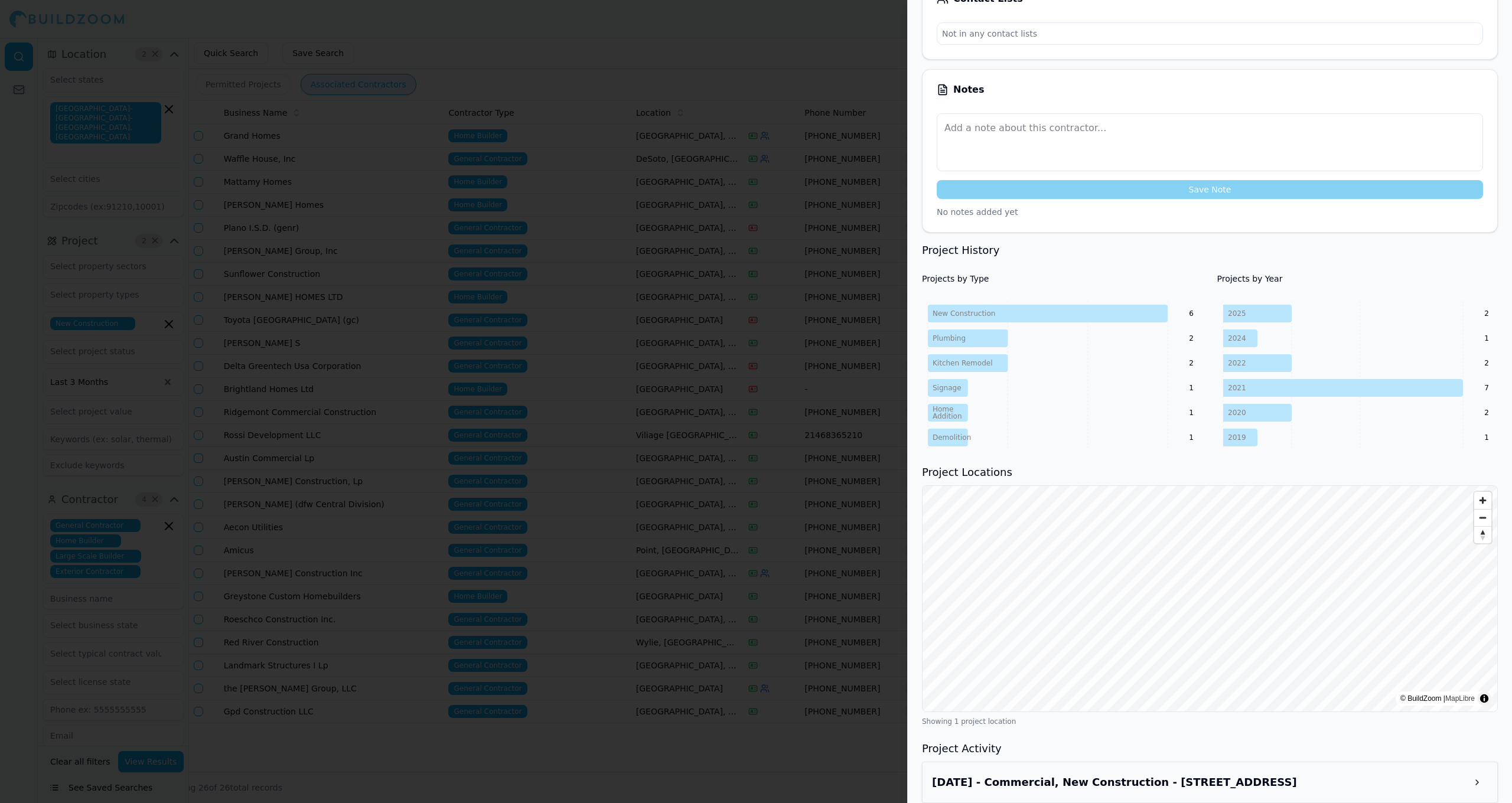
scroll to position [307, 0]
click at [558, 463] on div at bounding box center [756, 402] width 1512 height 803
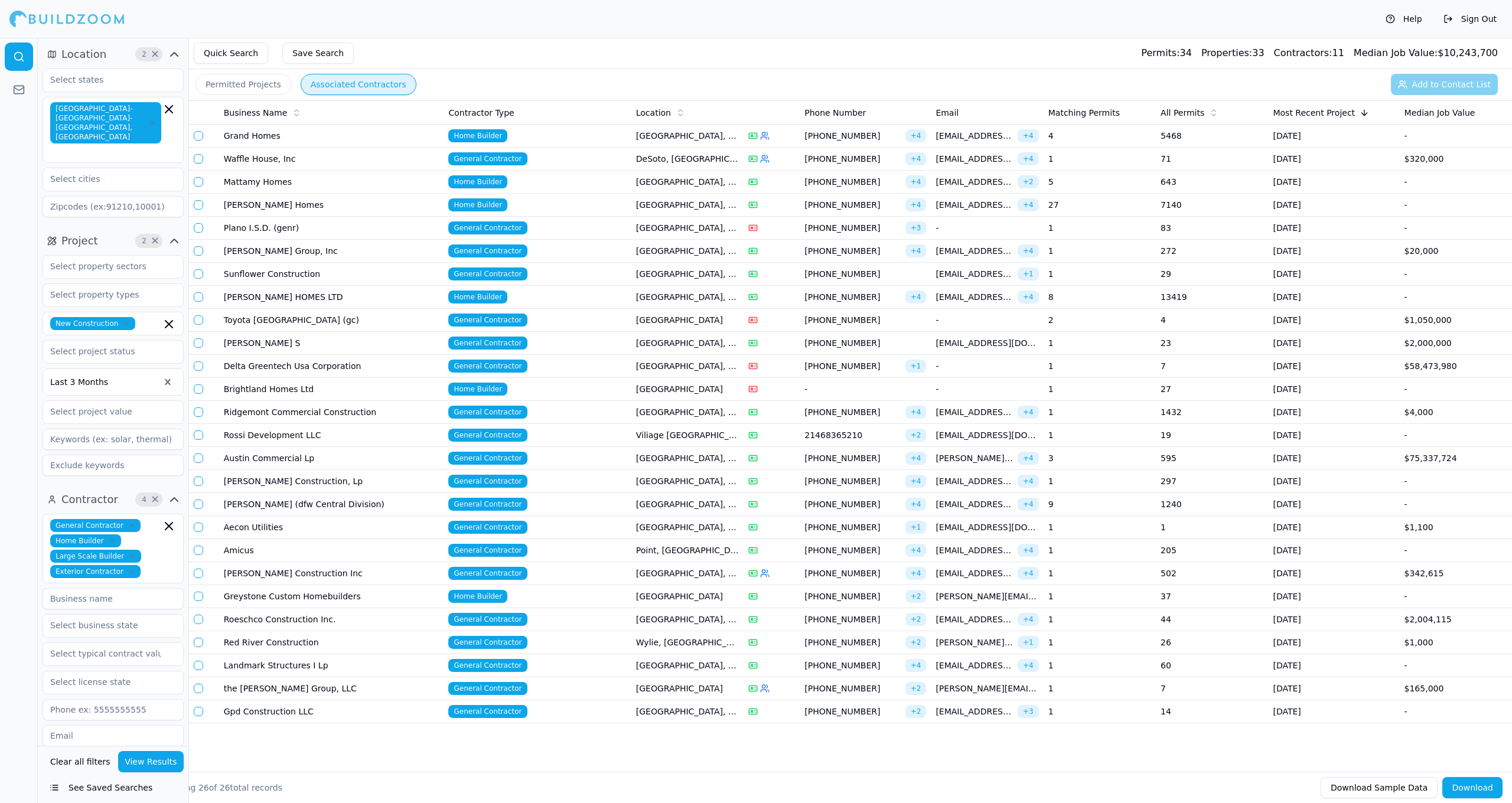
click at [784, 119] on th "Most Recent Project" at bounding box center [1334, 113] width 131 height 24
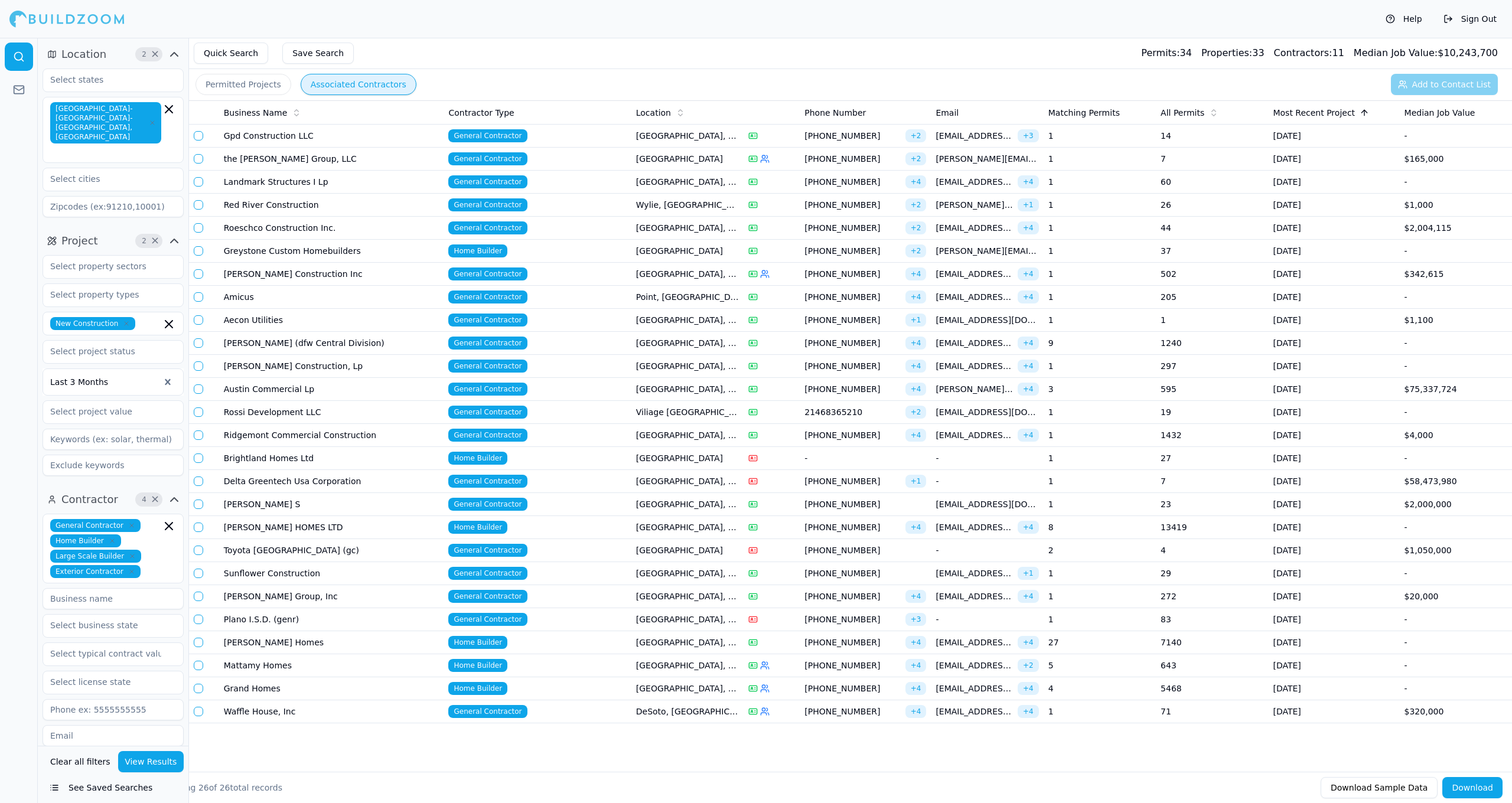
click at [784, 113] on span "Most Recent Project" at bounding box center [1314, 112] width 82 height 12
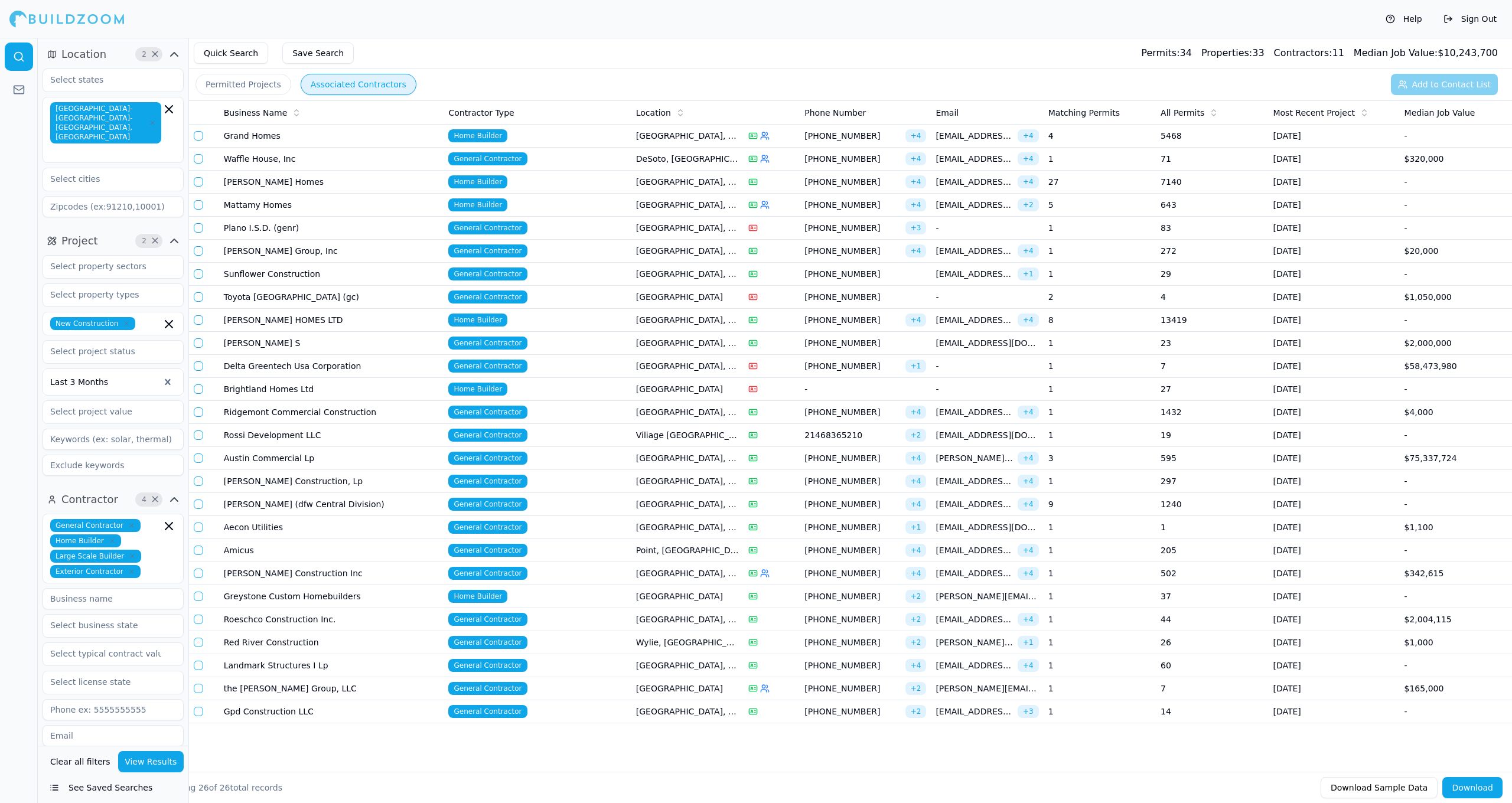
click at [784, 179] on td "27" at bounding box center [1100, 182] width 112 height 23
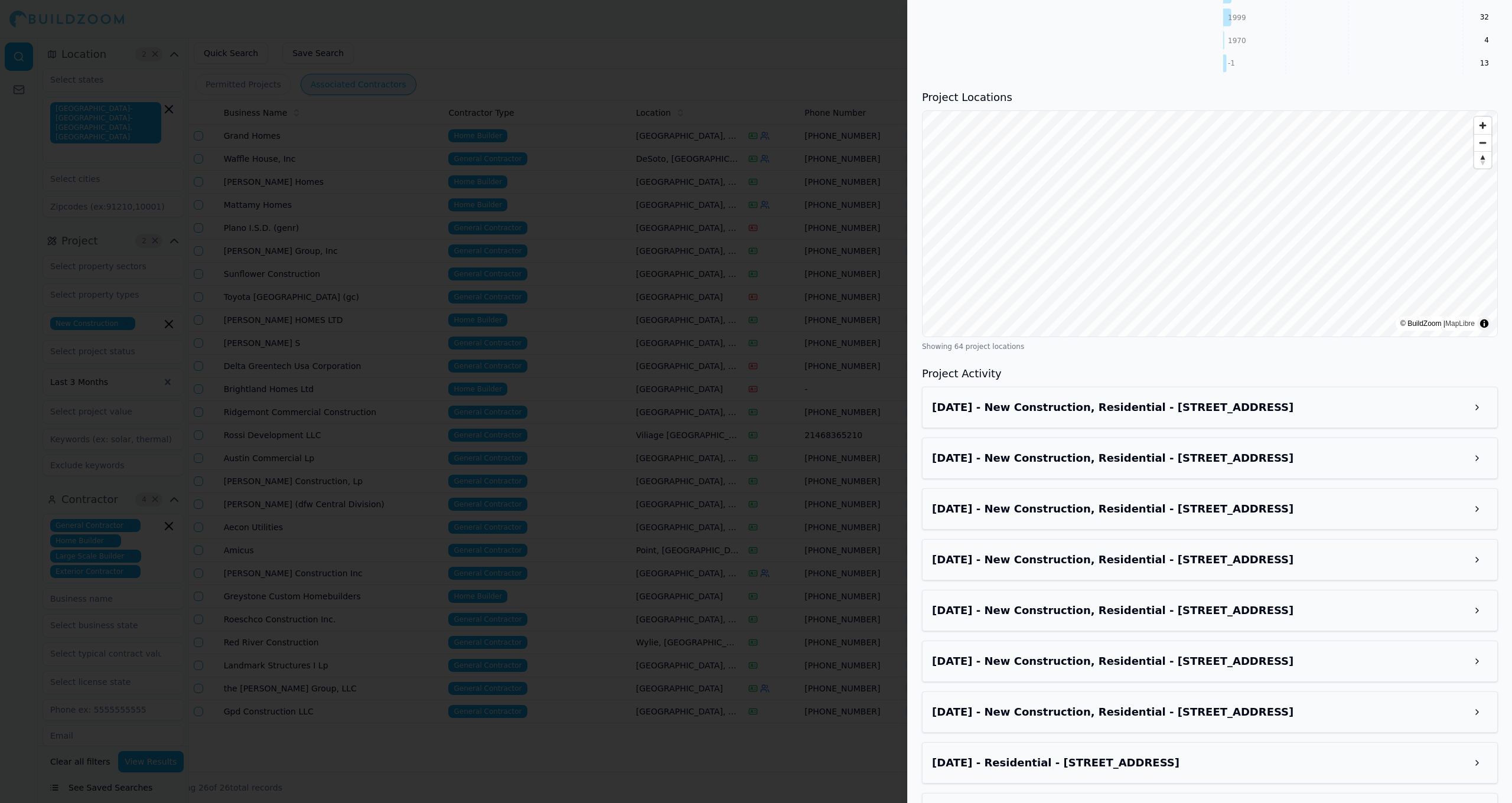
scroll to position [1200, 0]
click at [784, 399] on h3 "Sep 3, 2025 - New Construction, Residential - 1017 Concan Dr, Plano, TX, 75075" at bounding box center [1199, 407] width 535 height 17
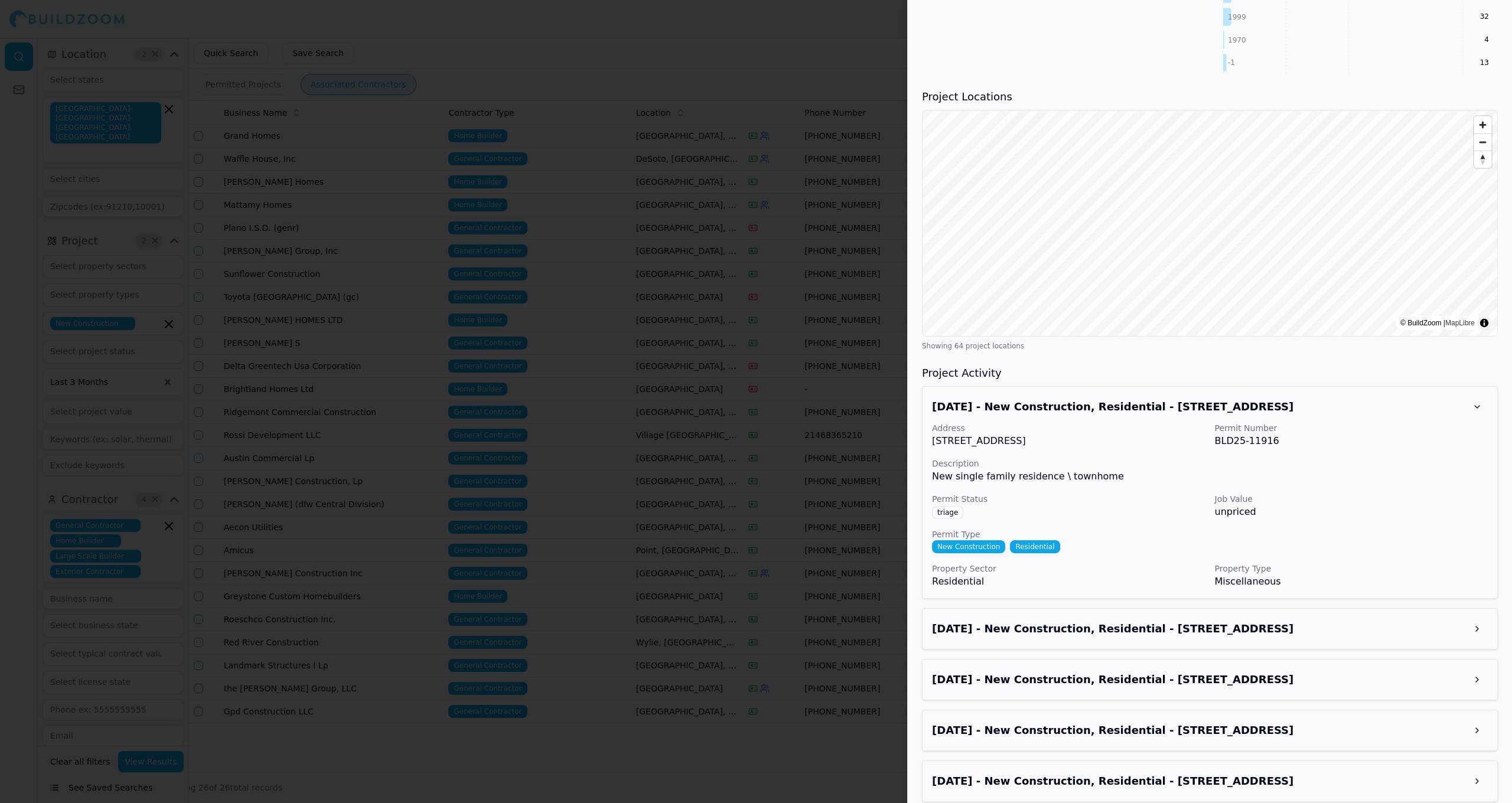
click at [784, 399] on h3 "Sep 3, 2025 - New Construction, Residential - 1017 Concan Dr, Plano, TX, 75075" at bounding box center [1199, 407] width 535 height 17
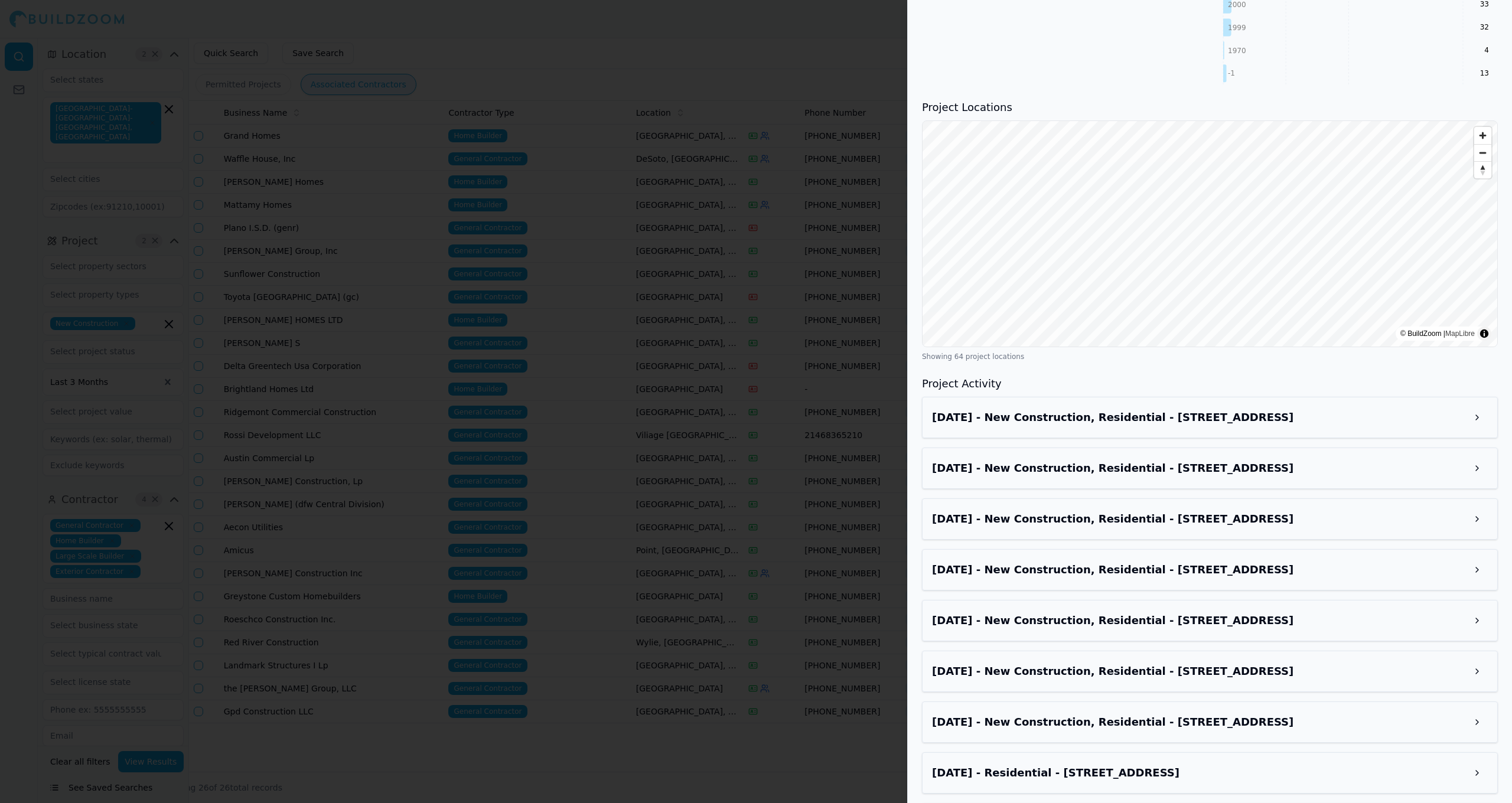
scroll to position [1188, 0]
click at [784, 411] on h3 "Sep 3, 2025 - New Construction, Residential - 1017 Concan Dr, Plano, TX, 75075" at bounding box center [1199, 419] width 535 height 17
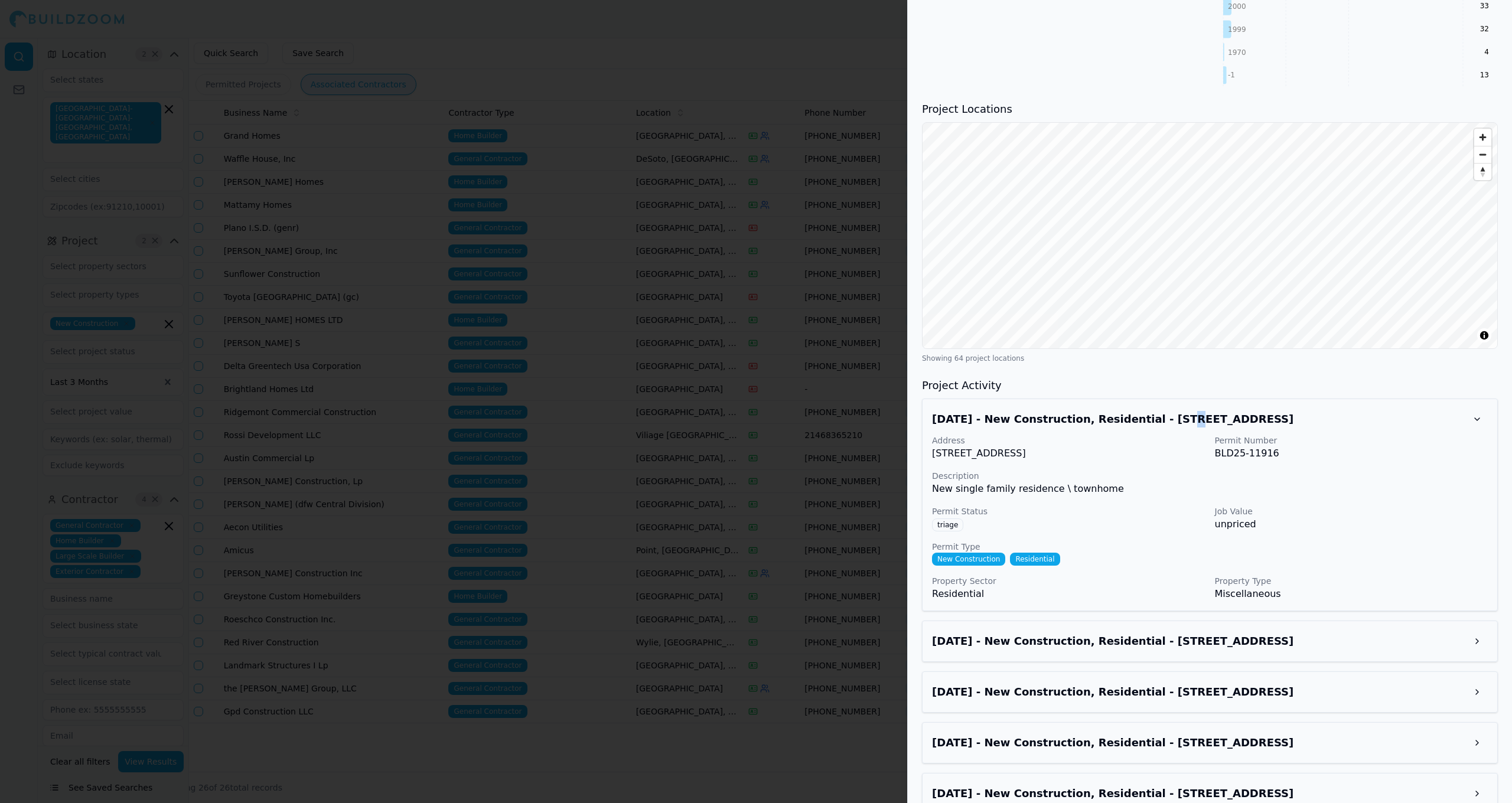
drag, startPoint x: 936, startPoint y: 438, endPoint x: 1078, endPoint y: 438, distance: 142.0
click at [784, 447] on p "1017 Concan Dr, Plano, TX, 75075" at bounding box center [1069, 454] width 274 height 14
copy p "1017 Concan Dr, Plano, TX, 75075"
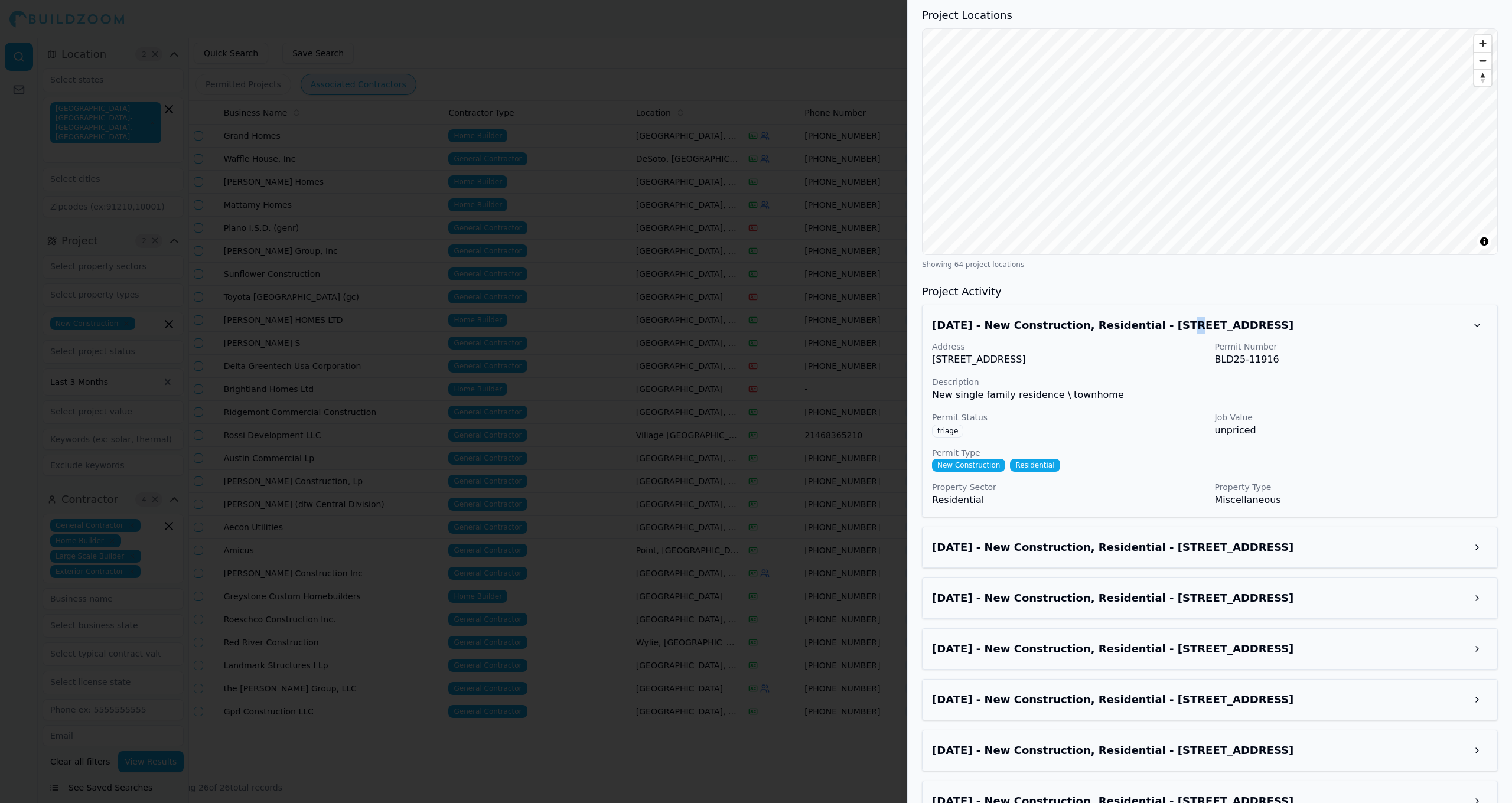
scroll to position [1283, 0]
click at [784, 537] on h3 "Sep 3, 2025 - New Construction, Residential - 1009 Concan Dr, Plano, TX, 75075" at bounding box center [1199, 545] width 535 height 17
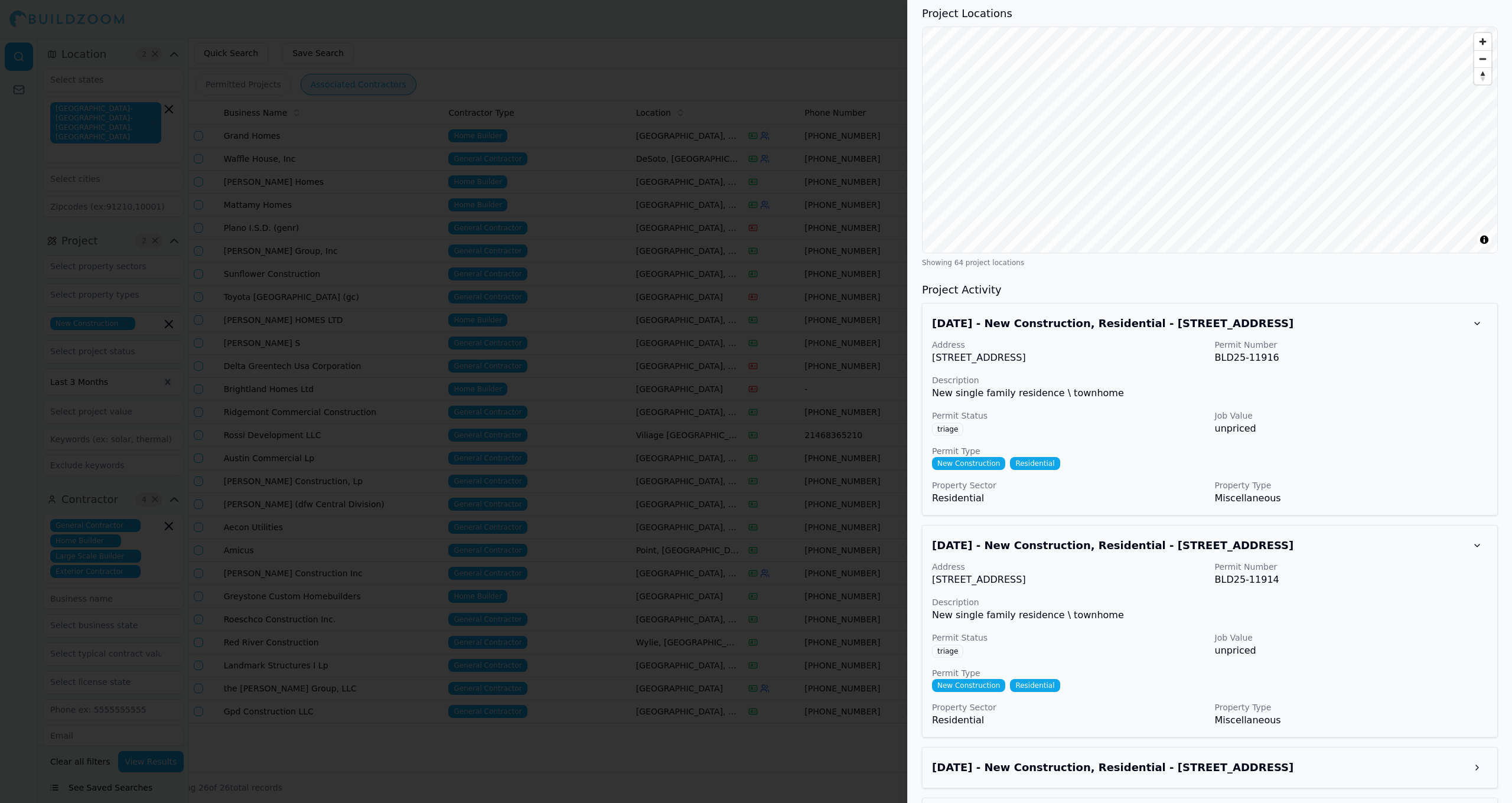
click at [784, 537] on h3 "Sep 3, 2025 - New Construction, Residential - 1009 Concan Dr, Plano, TX, 75075" at bounding box center [1199, 545] width 535 height 17
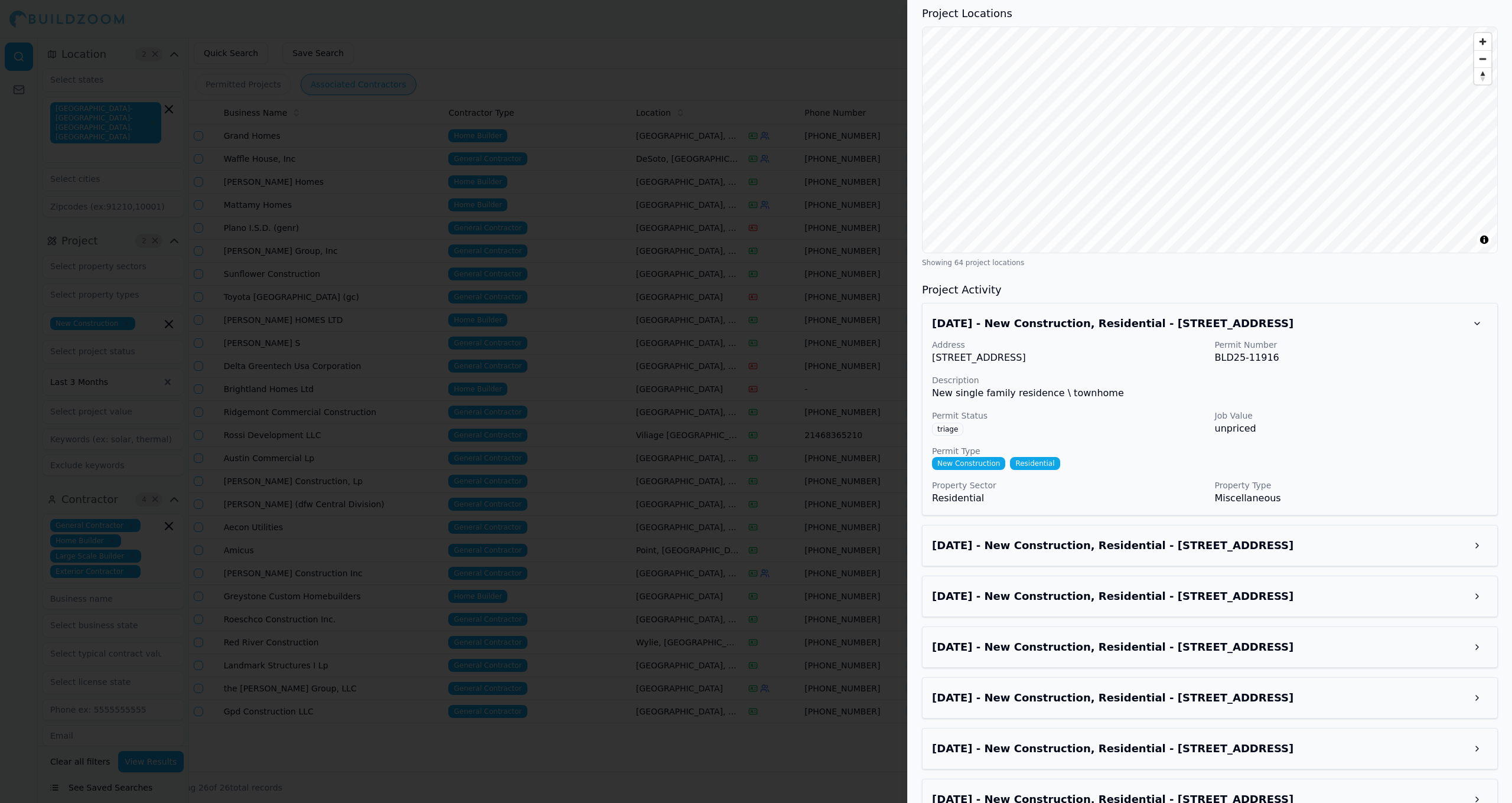
click at [784, 588] on h3 "Sep 3, 2025 - New Construction, Residential - 1005 Concan Dr, Plano, TX, 75075" at bounding box center [1199, 596] width 535 height 17
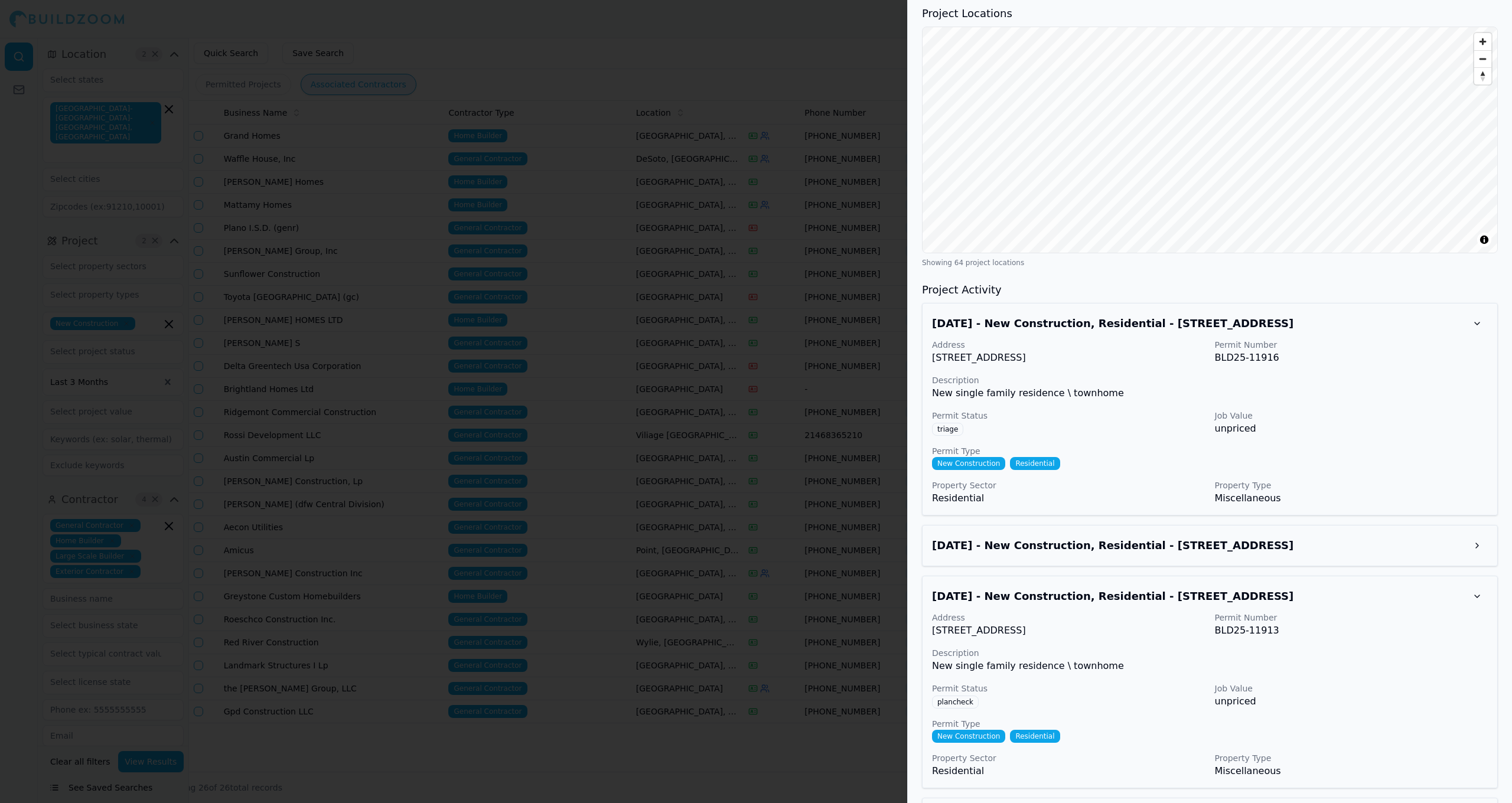
click at [784, 588] on h3 "Sep 3, 2025 - New Construction, Residential - 1005 Concan Dr, Plano, TX, 75075" at bounding box center [1199, 596] width 535 height 17
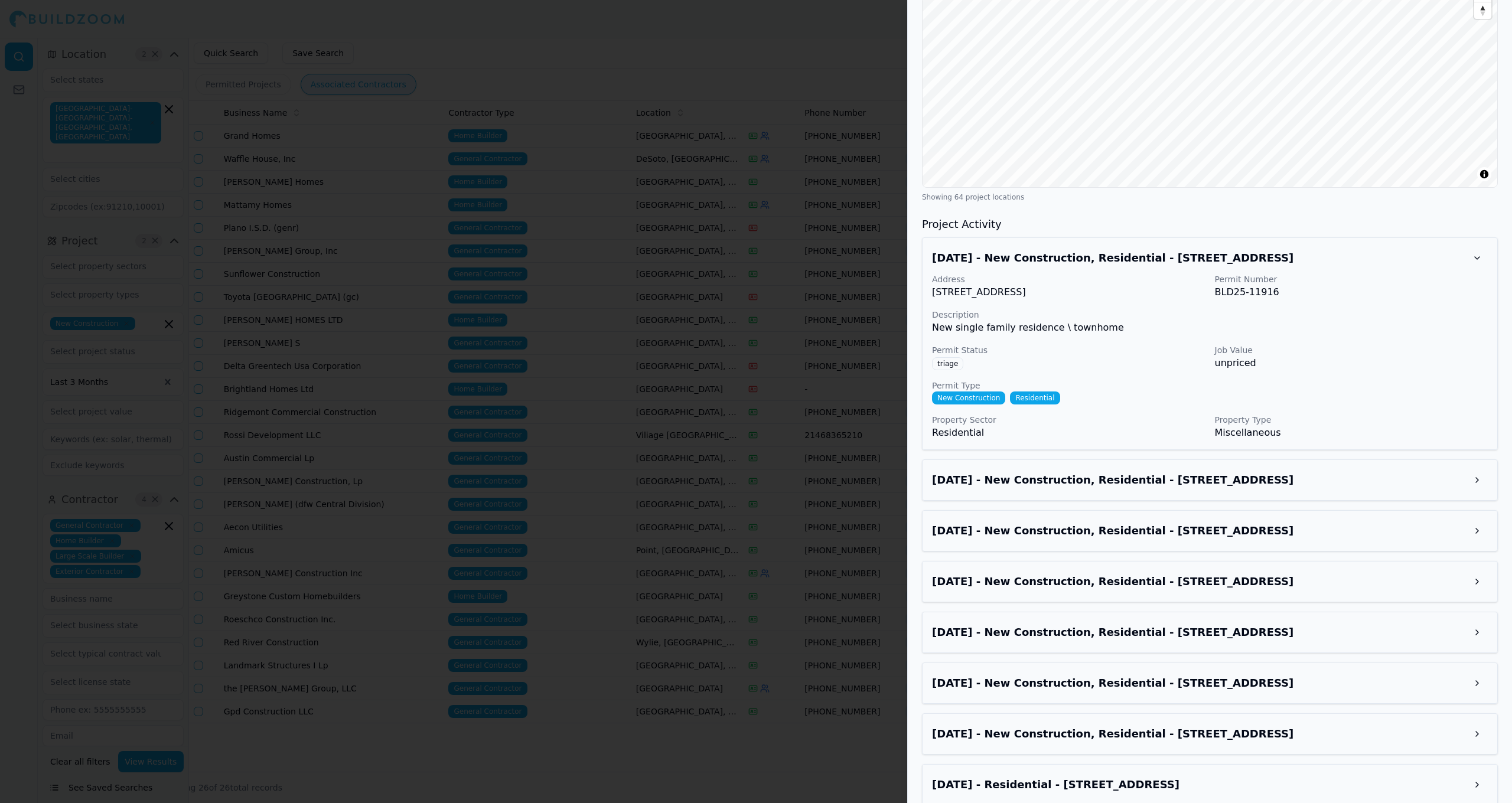
click at [784, 584] on div "Sep 3, 2025 - New Construction, Residential - 1013 Concan Dr, Plano, TX, 75075" at bounding box center [1210, 582] width 576 height 42
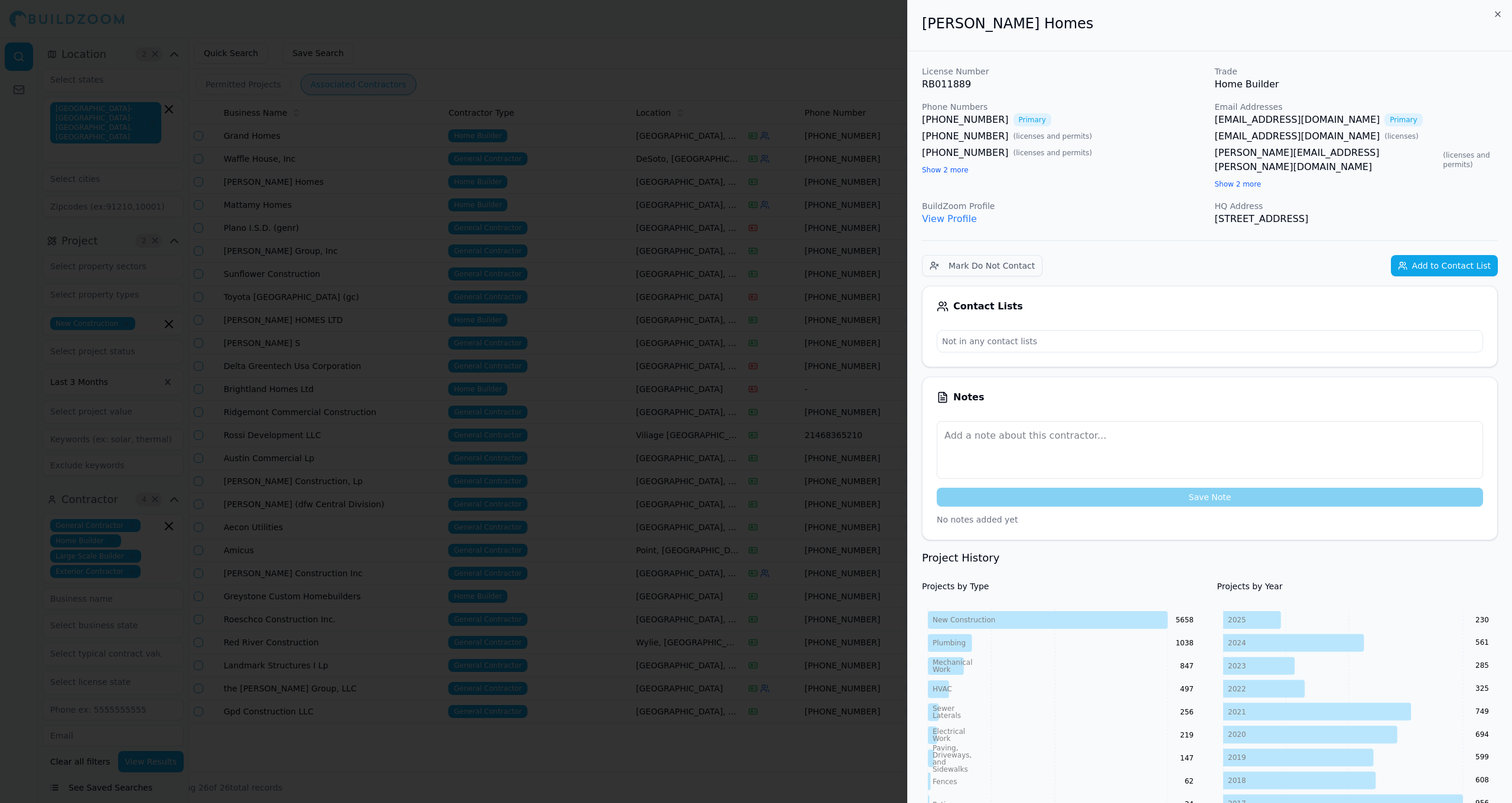
scroll to position [0, 0]
click at [784, 255] on button "Add to Contact List" at bounding box center [1444, 266] width 107 height 21
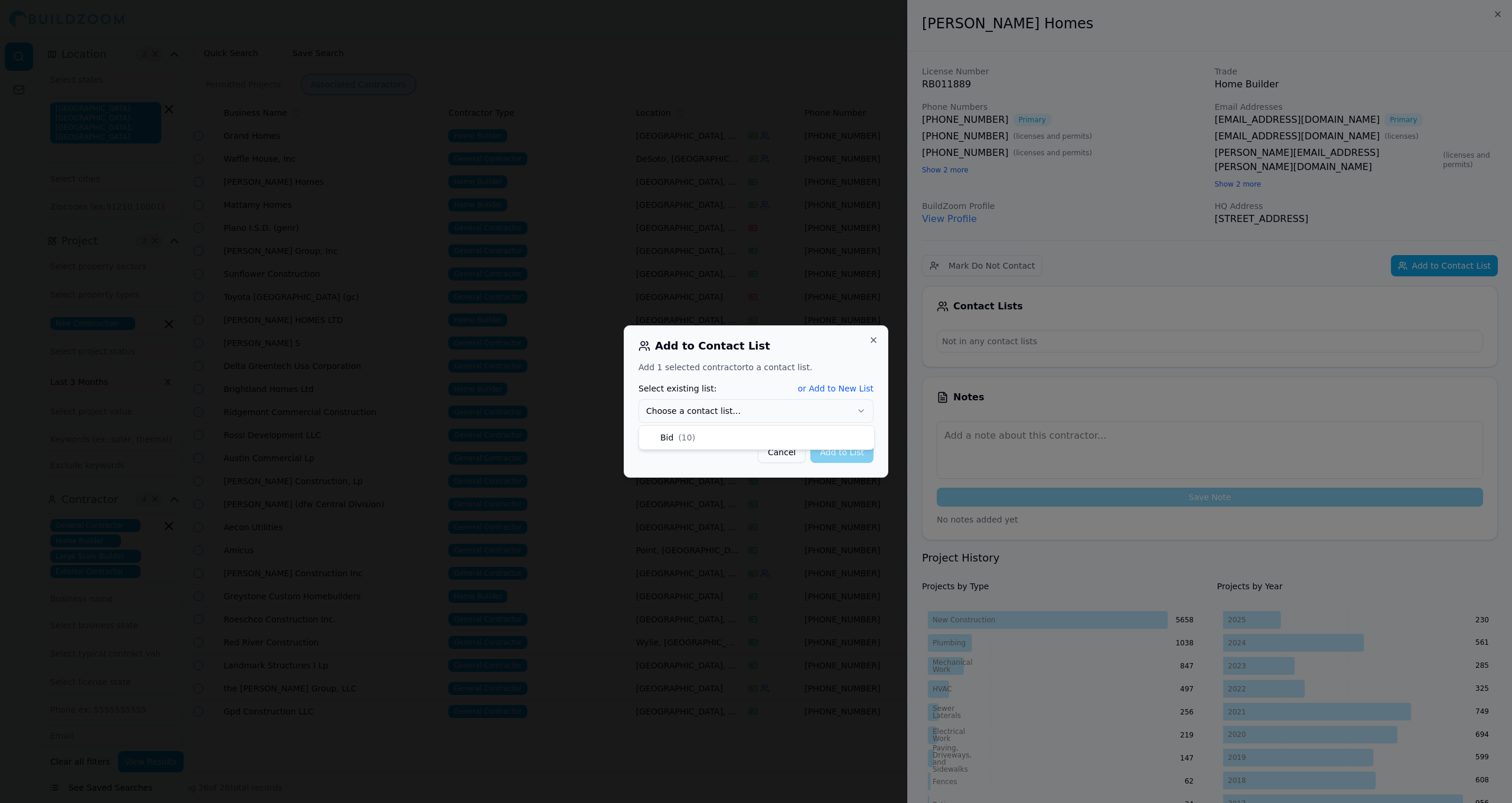
click at [747, 417] on button "Choose a contact list..." at bounding box center [756, 411] width 235 height 24
click at [784, 457] on button "Add to List" at bounding box center [841, 452] width 63 height 21
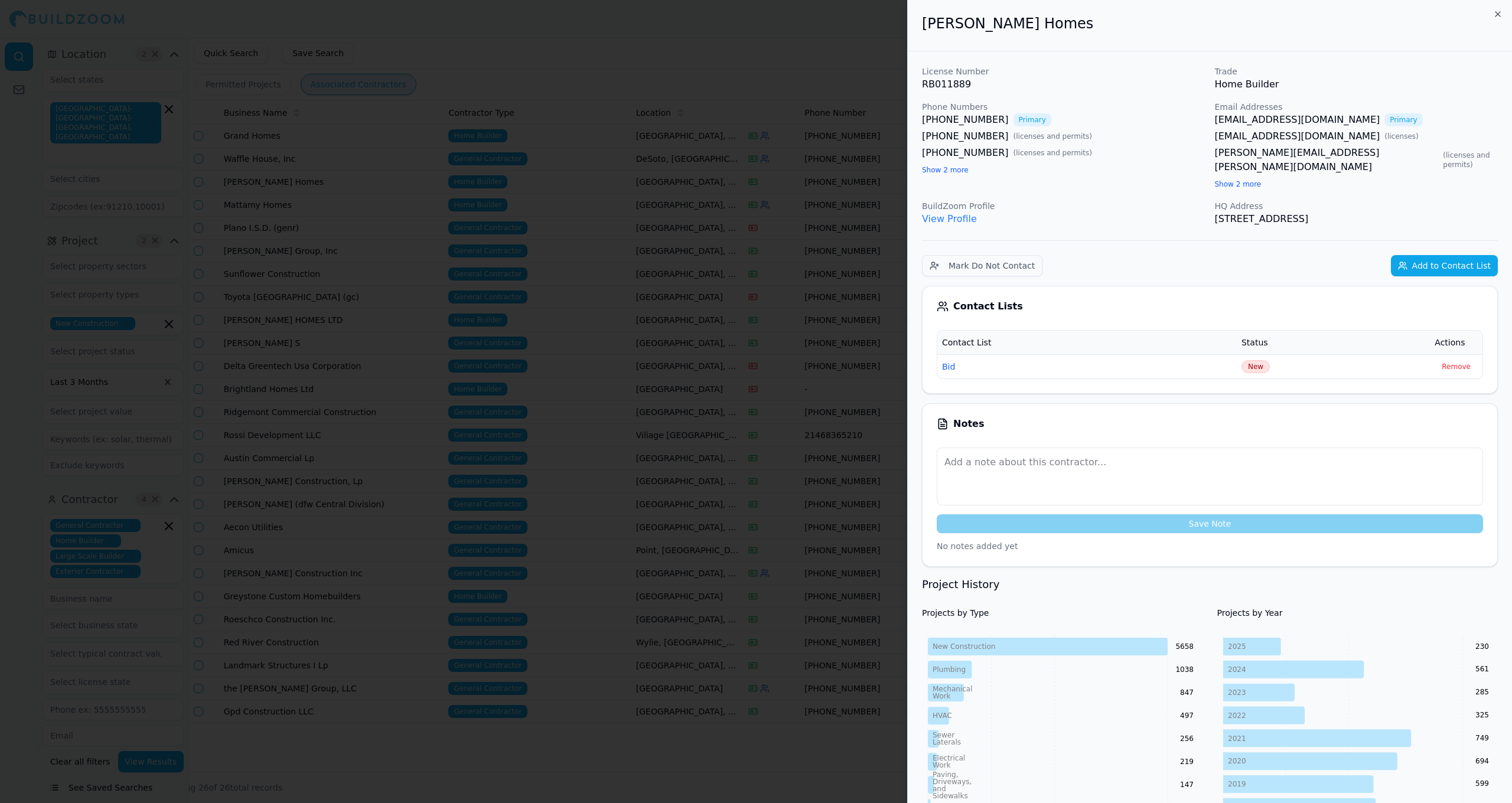
click at [784, 464] on div at bounding box center [756, 402] width 1512 height 803
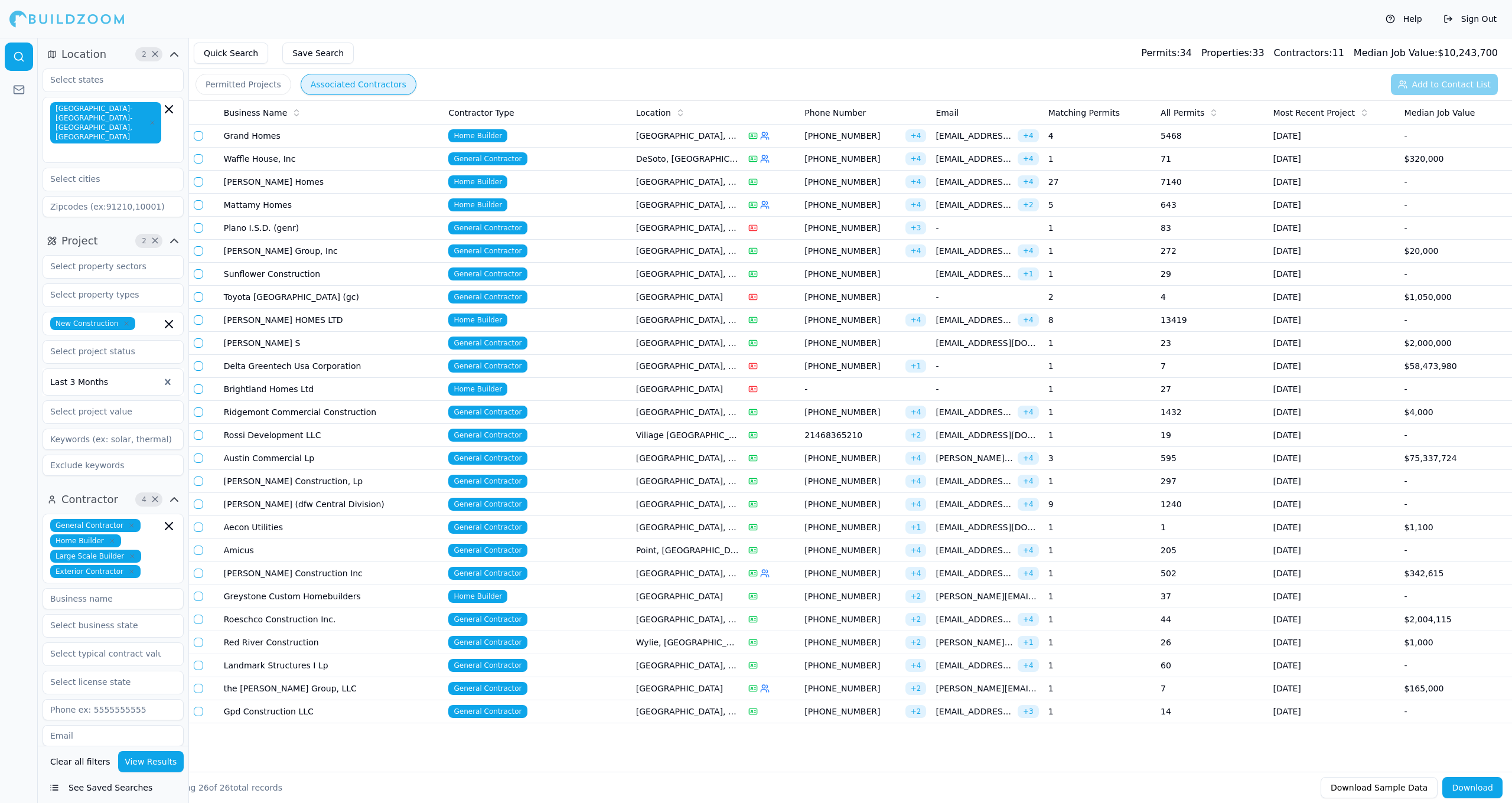
click at [784, 669] on span "[PHONE_NUMBER]" at bounding box center [853, 665] width 96 height 12
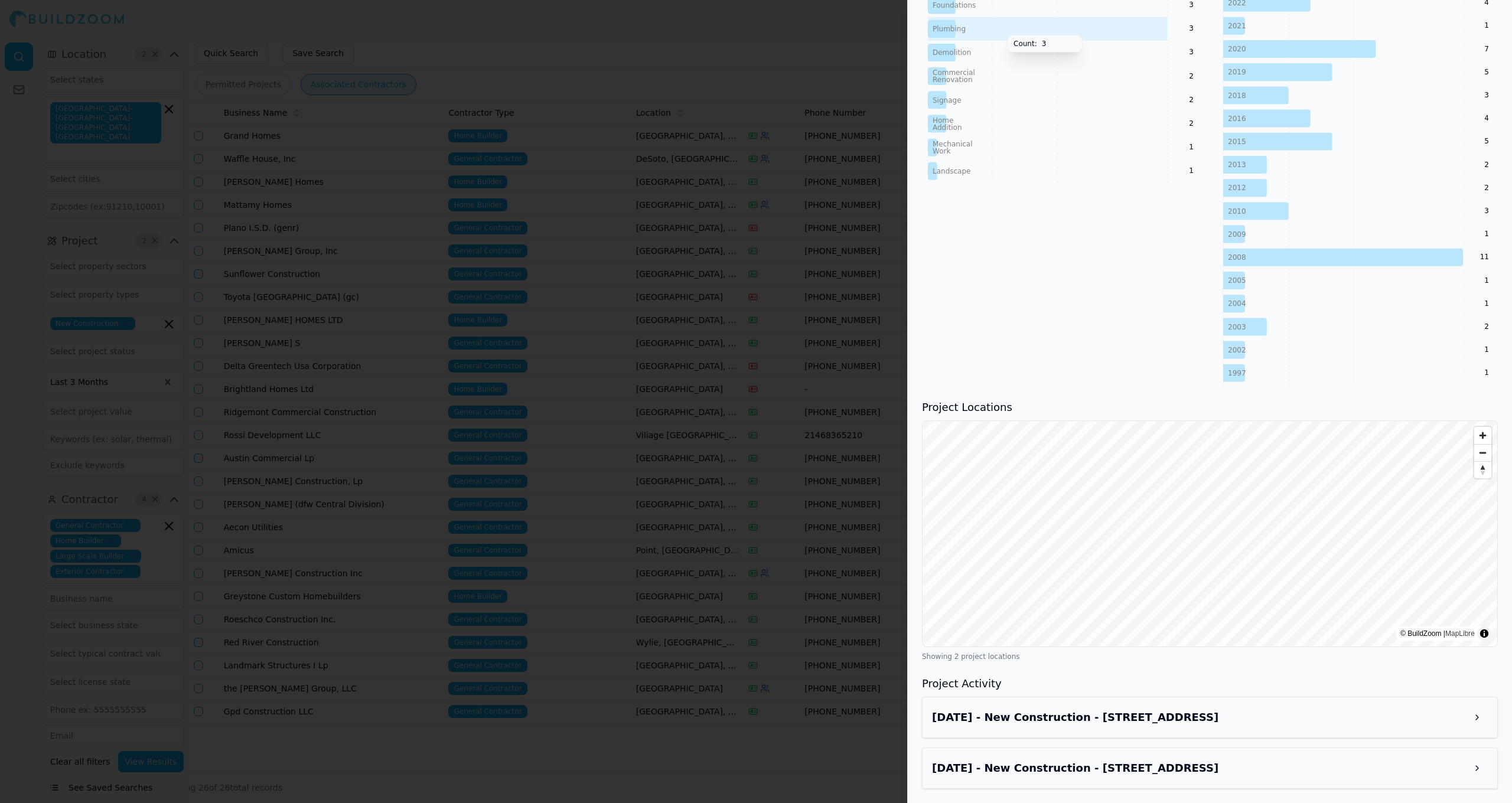
scroll to position [672, 0]
click at [784, 717] on h3 "Apr 16, 2025 - New Construction - 205 Executive Dr, Dallas, TX, 75218" at bounding box center [1199, 718] width 535 height 17
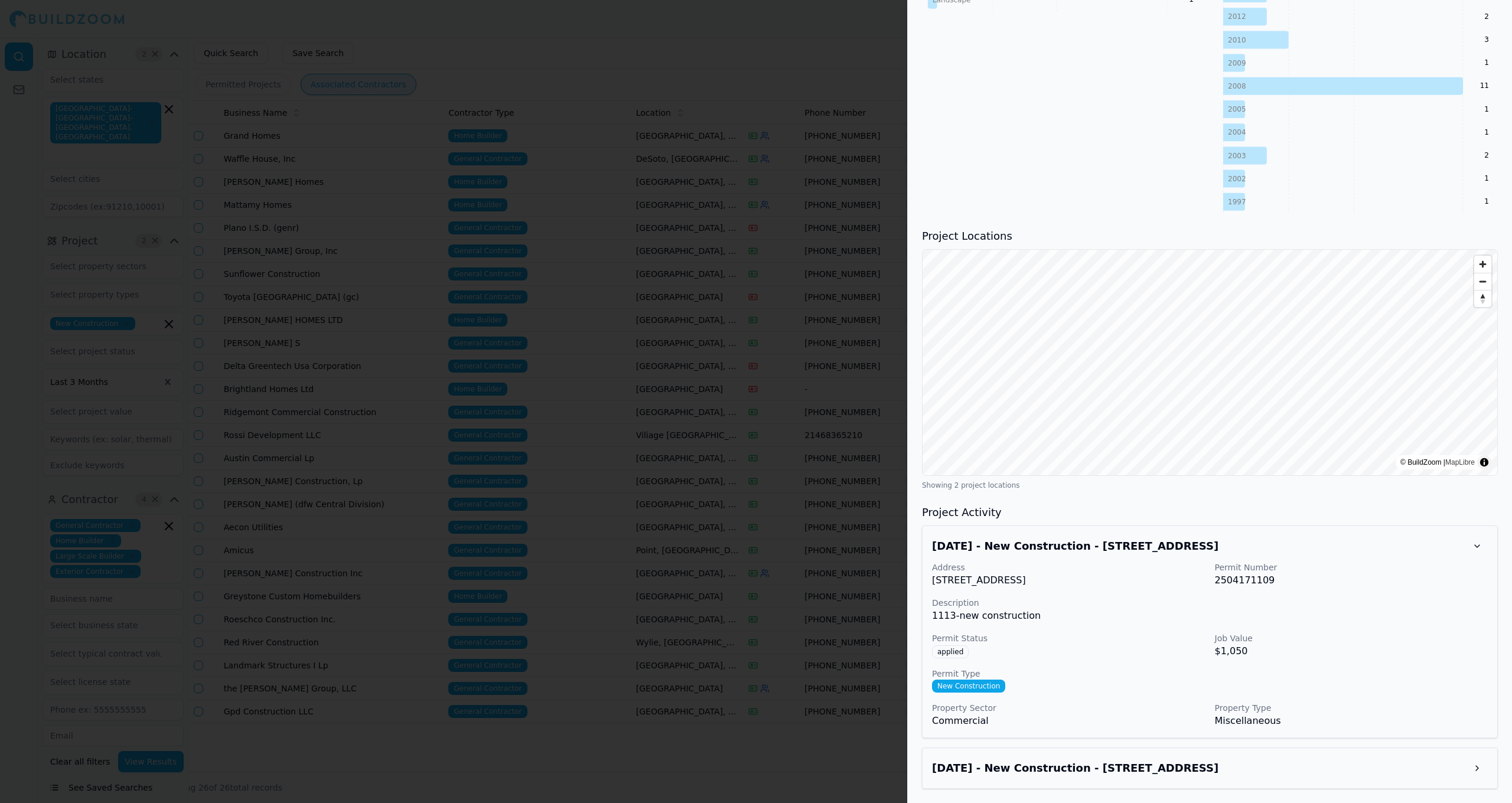
scroll to position [844, 0]
click at [784, 547] on h3 "Apr 16, 2025 - New Construction - 205 Executive Dr, Dallas, TX, 75218" at bounding box center [1199, 546] width 535 height 17
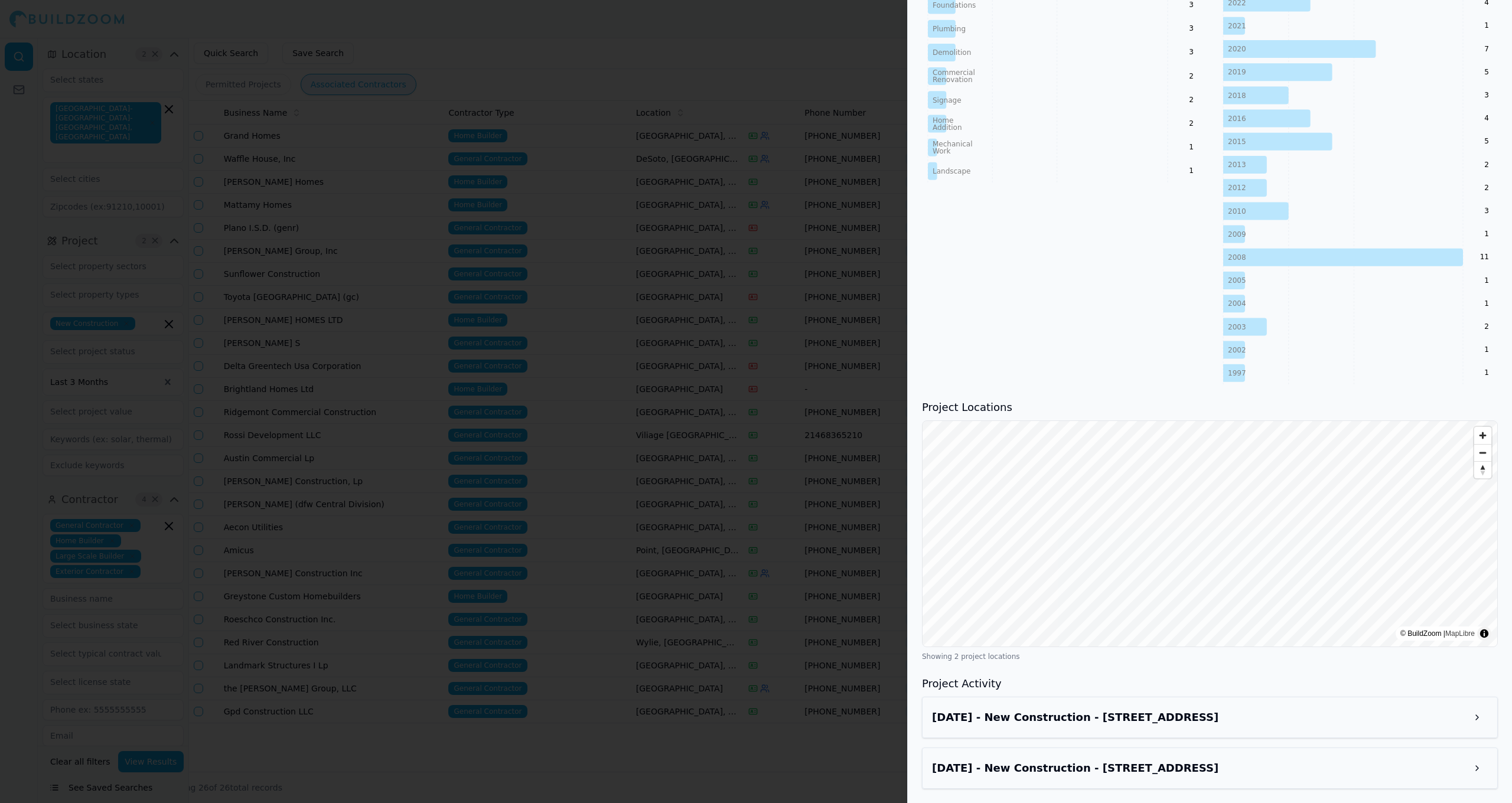
scroll to position [672, 0]
click at [784, 728] on div "Apr 7, 2025 - New Construction - 6300 International Pkwy, Plano, TX, 75093" at bounding box center [1210, 769] width 576 height 42
click at [784, 728] on h3 "Apr 7, 2025 - New Construction - 6300 International Pkwy, Plano, TX, 75093" at bounding box center [1199, 768] width 535 height 17
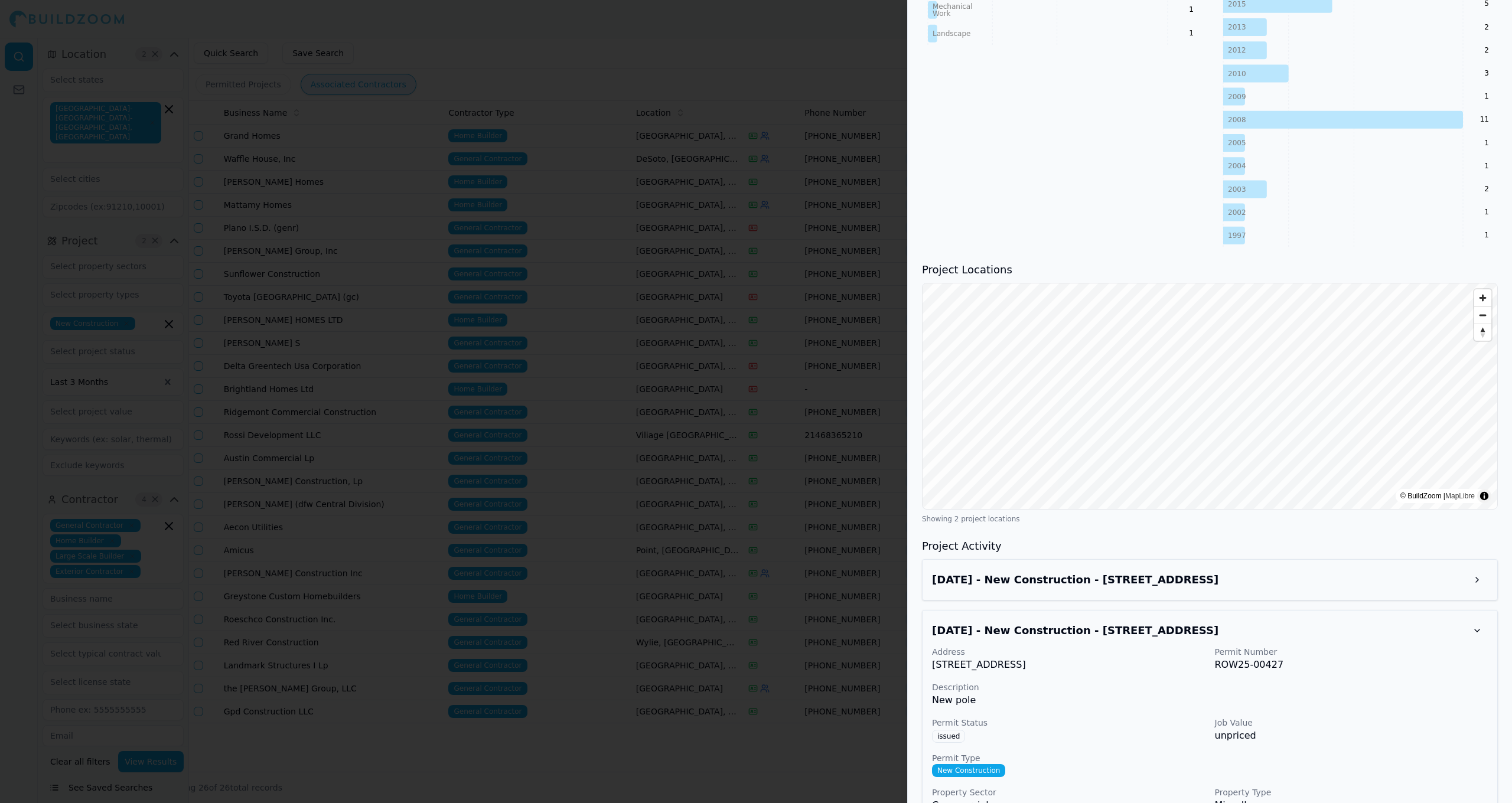
scroll to position [816, 0]
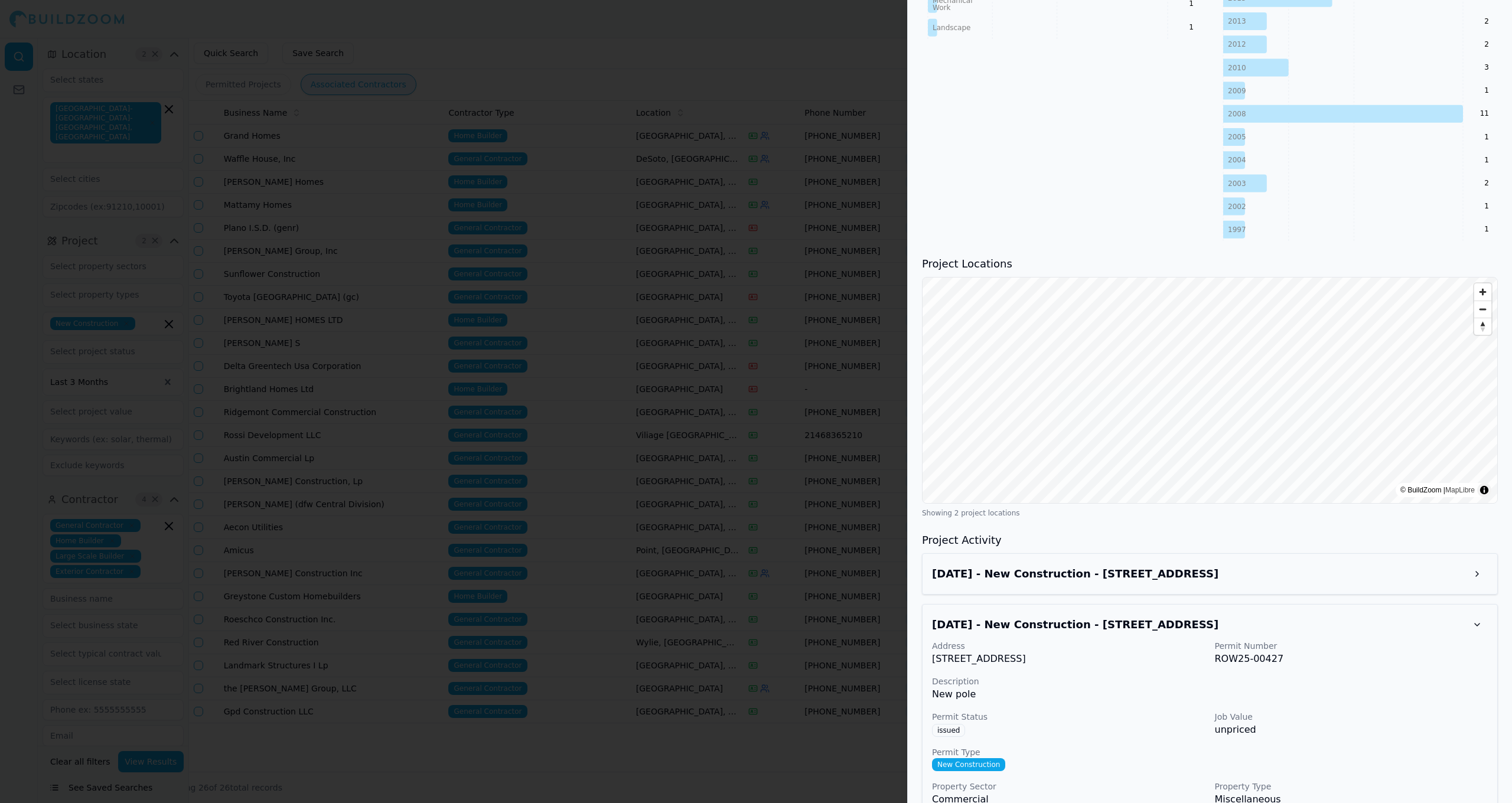
click at [782, 494] on div at bounding box center [756, 402] width 1512 height 803
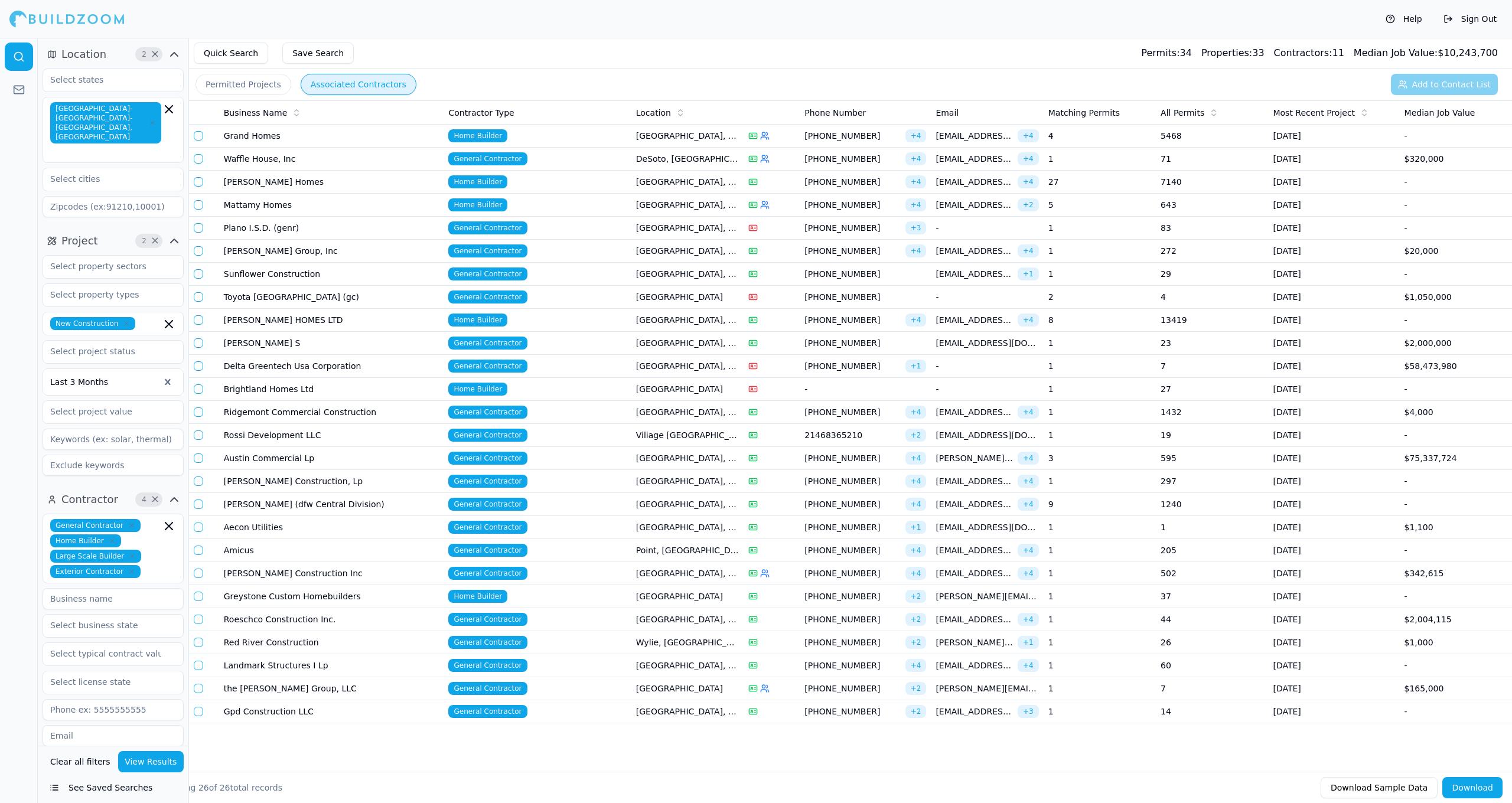
click at [715, 697] on td "[GEOGRAPHIC_DATA]" at bounding box center [688, 689] width 112 height 23
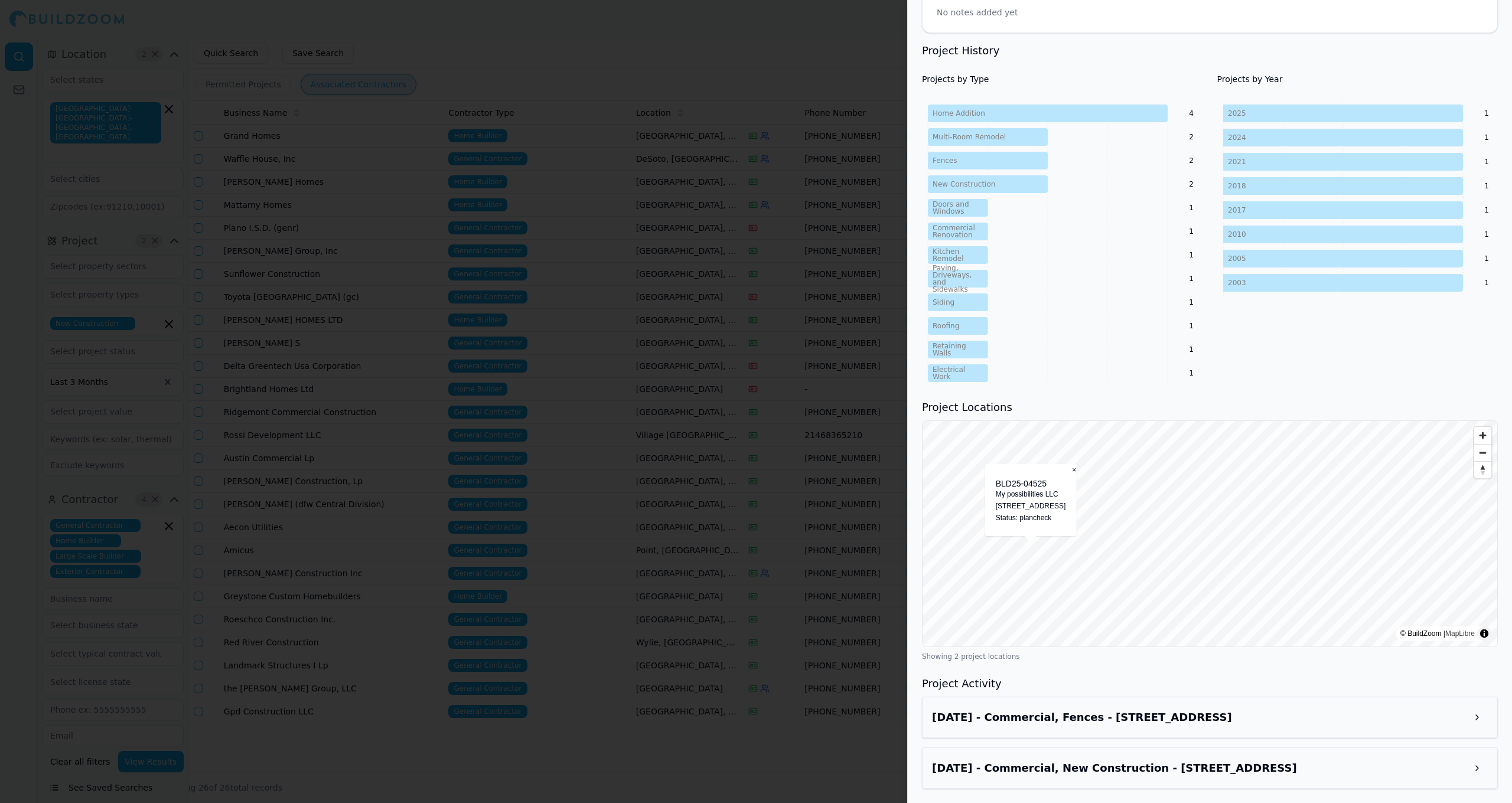
scroll to position [503, 0]
click at [784, 728] on div "May 8, 2025 - Commercial, Fences - 3601 Mapleshade Ln, Plano, TX, 75075" at bounding box center [1210, 718] width 576 height 42
click at [740, 728] on div at bounding box center [756, 402] width 1512 height 803
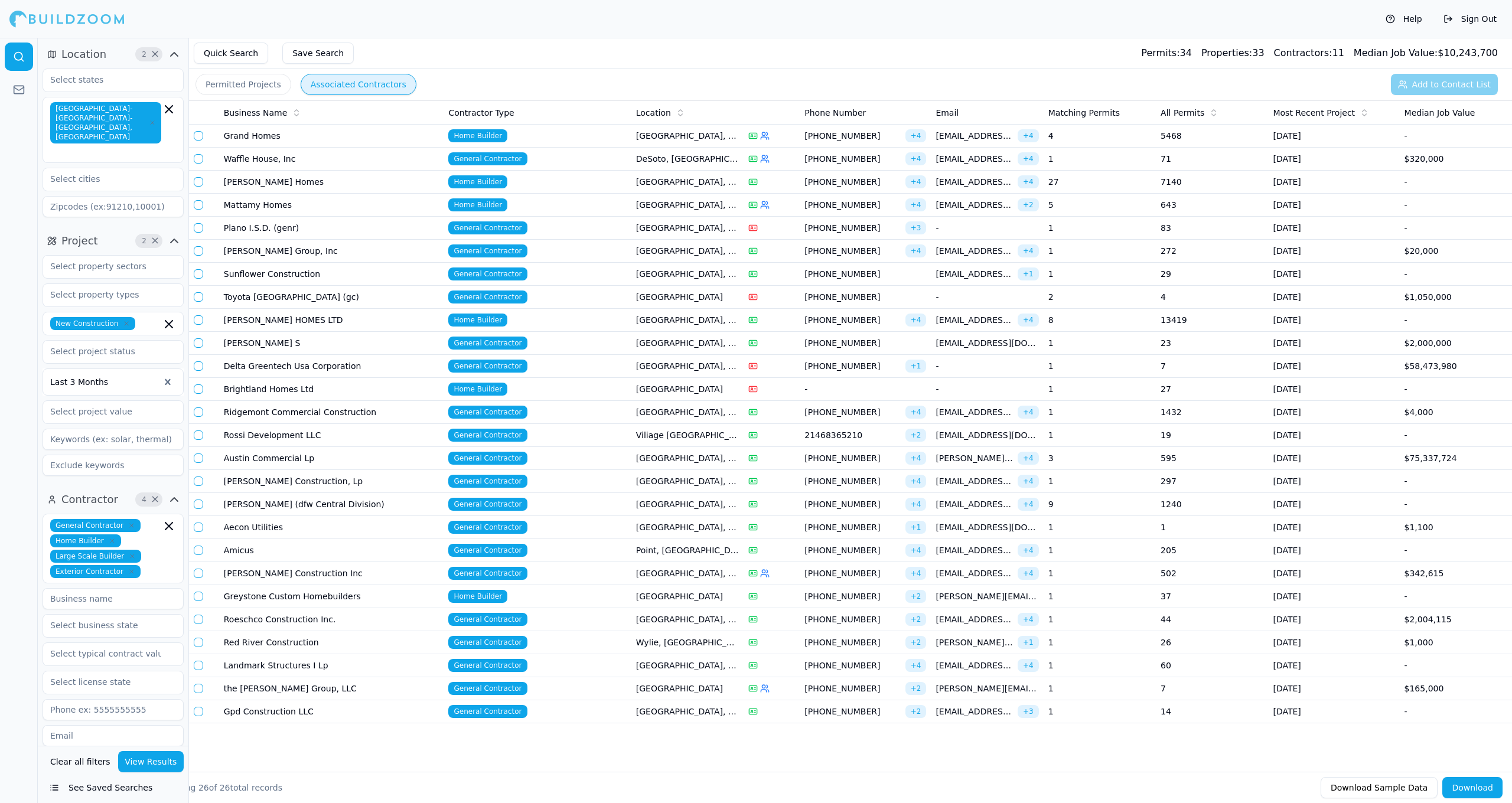
click at [488, 204] on span "Home Builder" at bounding box center [478, 204] width 59 height 13
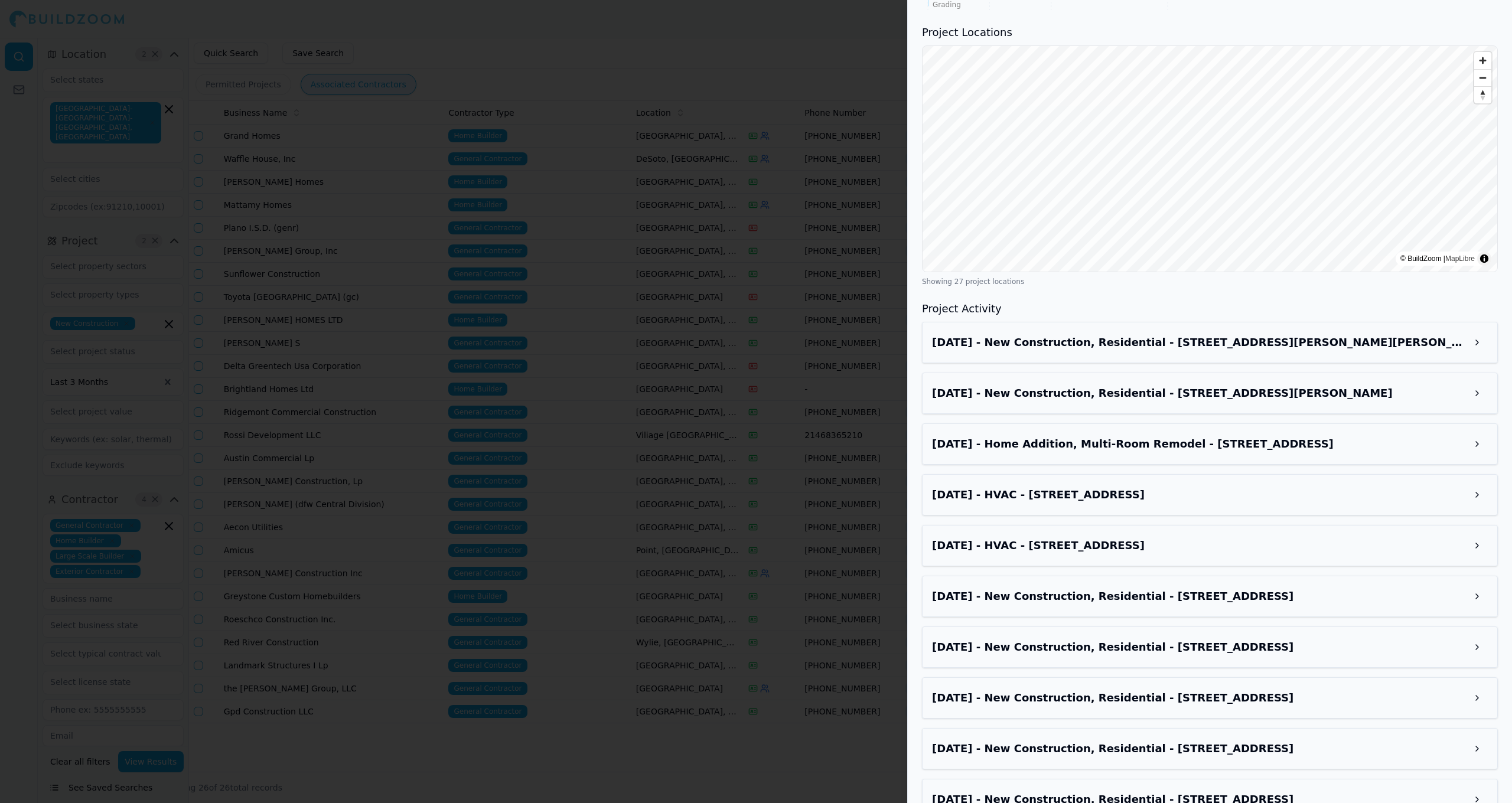
scroll to position [793, 0]
click at [776, 124] on div at bounding box center [756, 402] width 1512 height 803
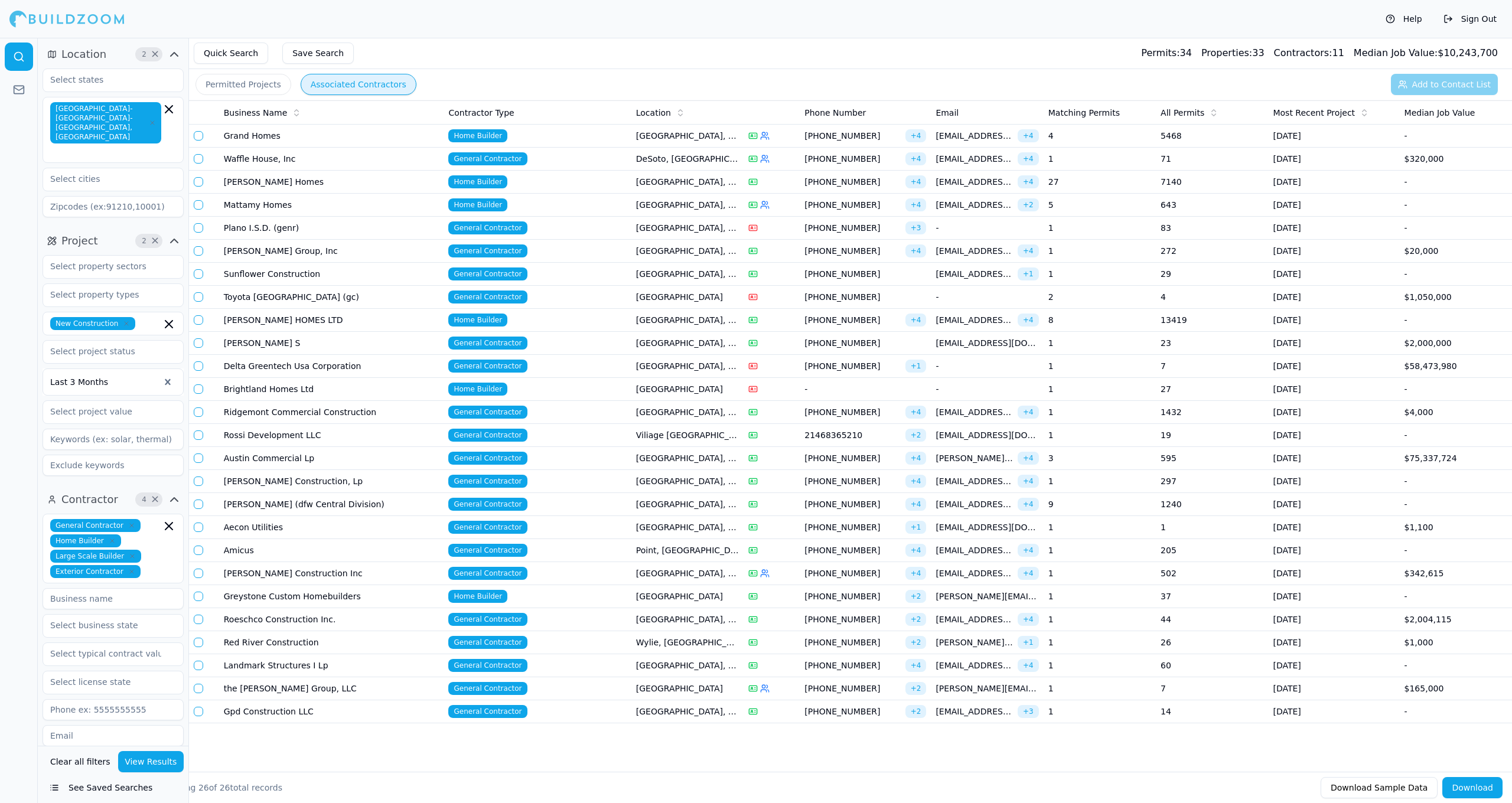
click at [482, 663] on span "General Contractor" at bounding box center [488, 665] width 78 height 13
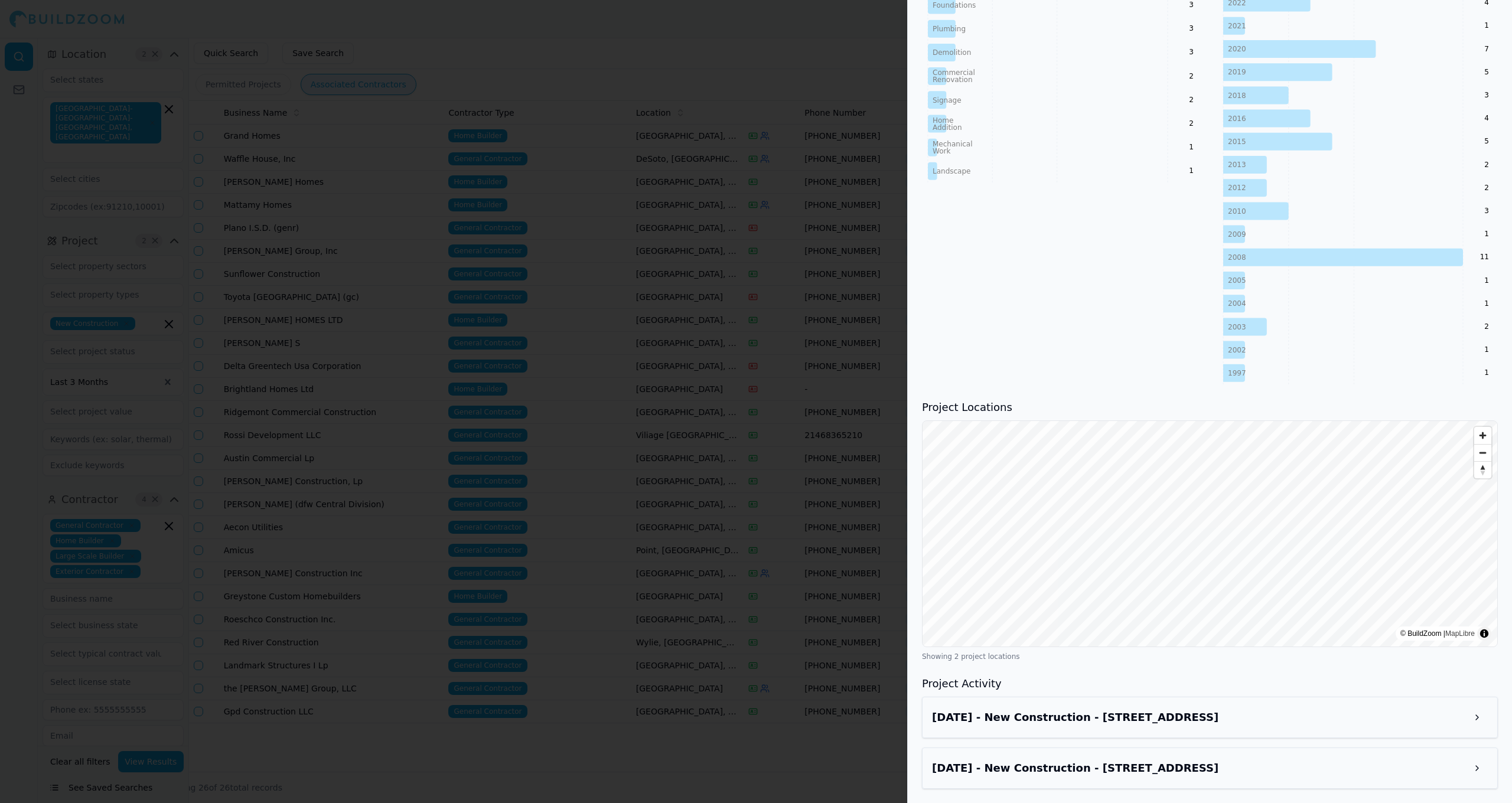
scroll to position [672, 0]
click at [784, 728] on div "Apr 16, 2025 - New Construction - 205 Executive Dr, Dallas, TX, 75218" at bounding box center [1210, 718] width 576 height 42
click at [784, 722] on h3 "Apr 16, 2025 - New Construction - 205 Executive Dr, Dallas, TX, 75218" at bounding box center [1199, 718] width 535 height 17
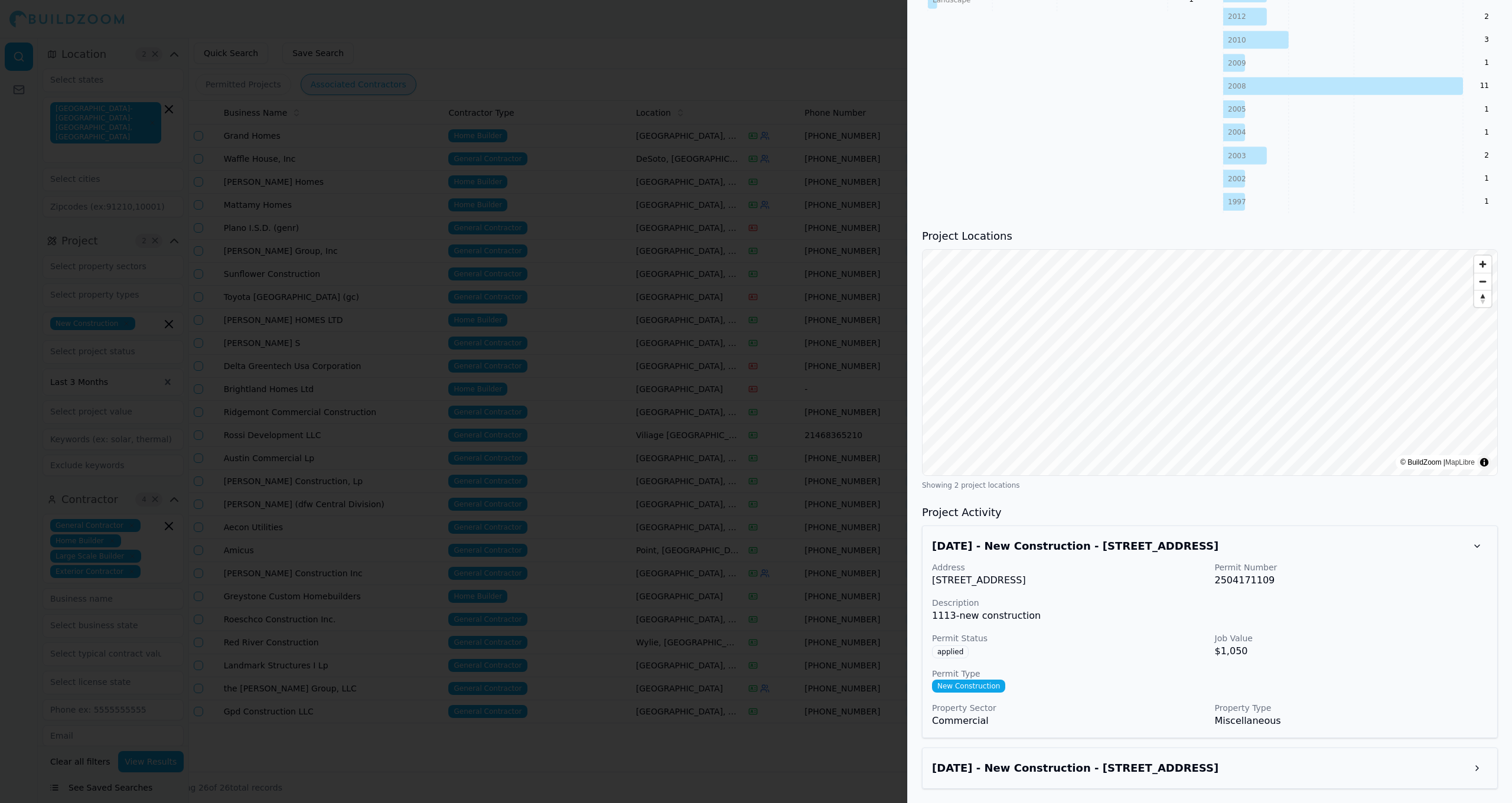
scroll to position [844, 0]
click at [784, 505] on h3 "Project Activity" at bounding box center [1210, 513] width 576 height 17
click at [784, 530] on div "Apr 16, 2025 - New Construction - 205 Executive Dr, Dallas, TX, 75218 Address 2…" at bounding box center [1210, 632] width 576 height 212
click at [784, 538] on h3 "Apr 16, 2025 - New Construction - 205 Executive Dr, Dallas, TX, 75218" at bounding box center [1199, 546] width 535 height 17
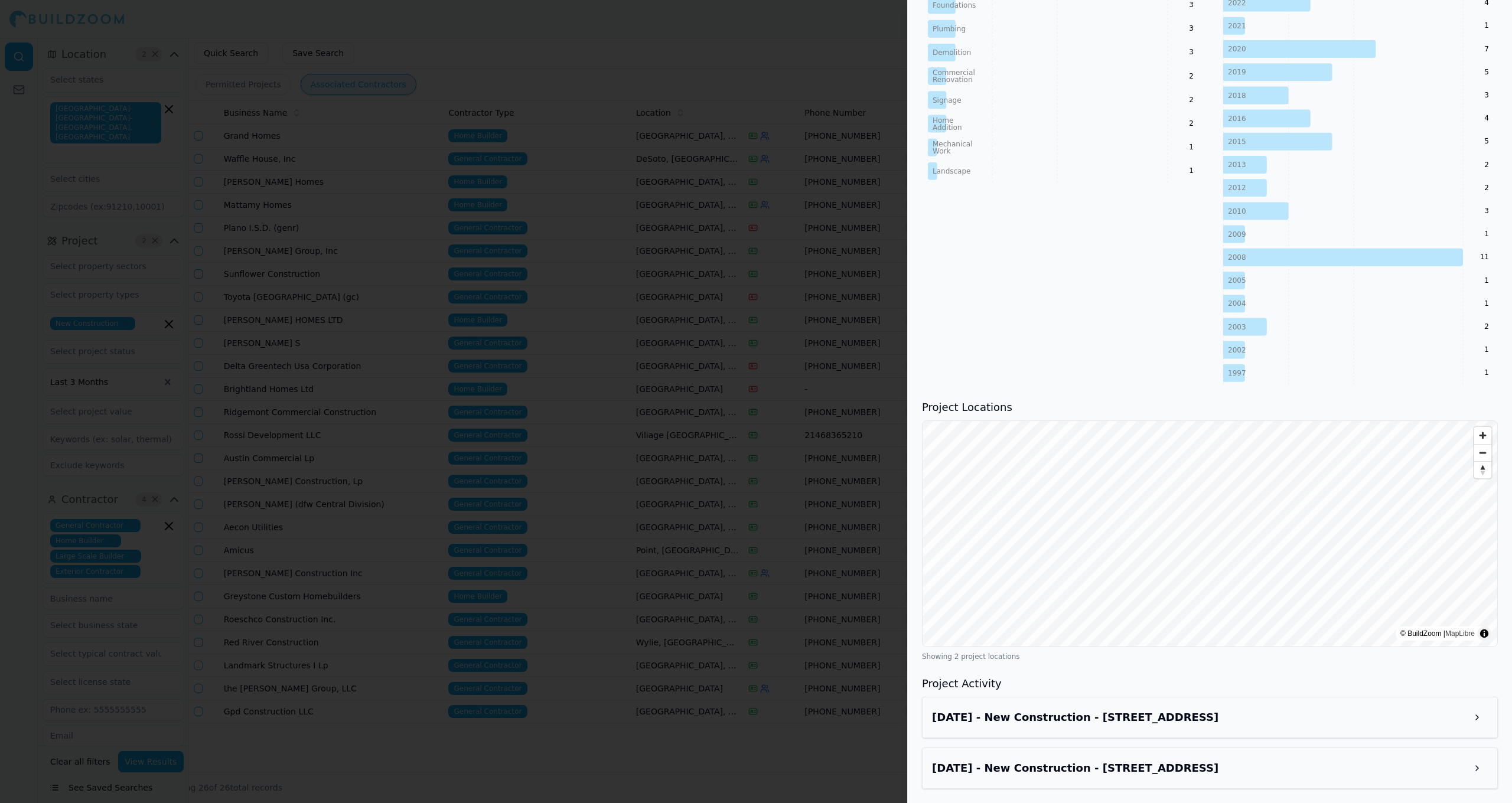
scroll to position [672, 0]
click at [534, 473] on div at bounding box center [756, 402] width 1512 height 803
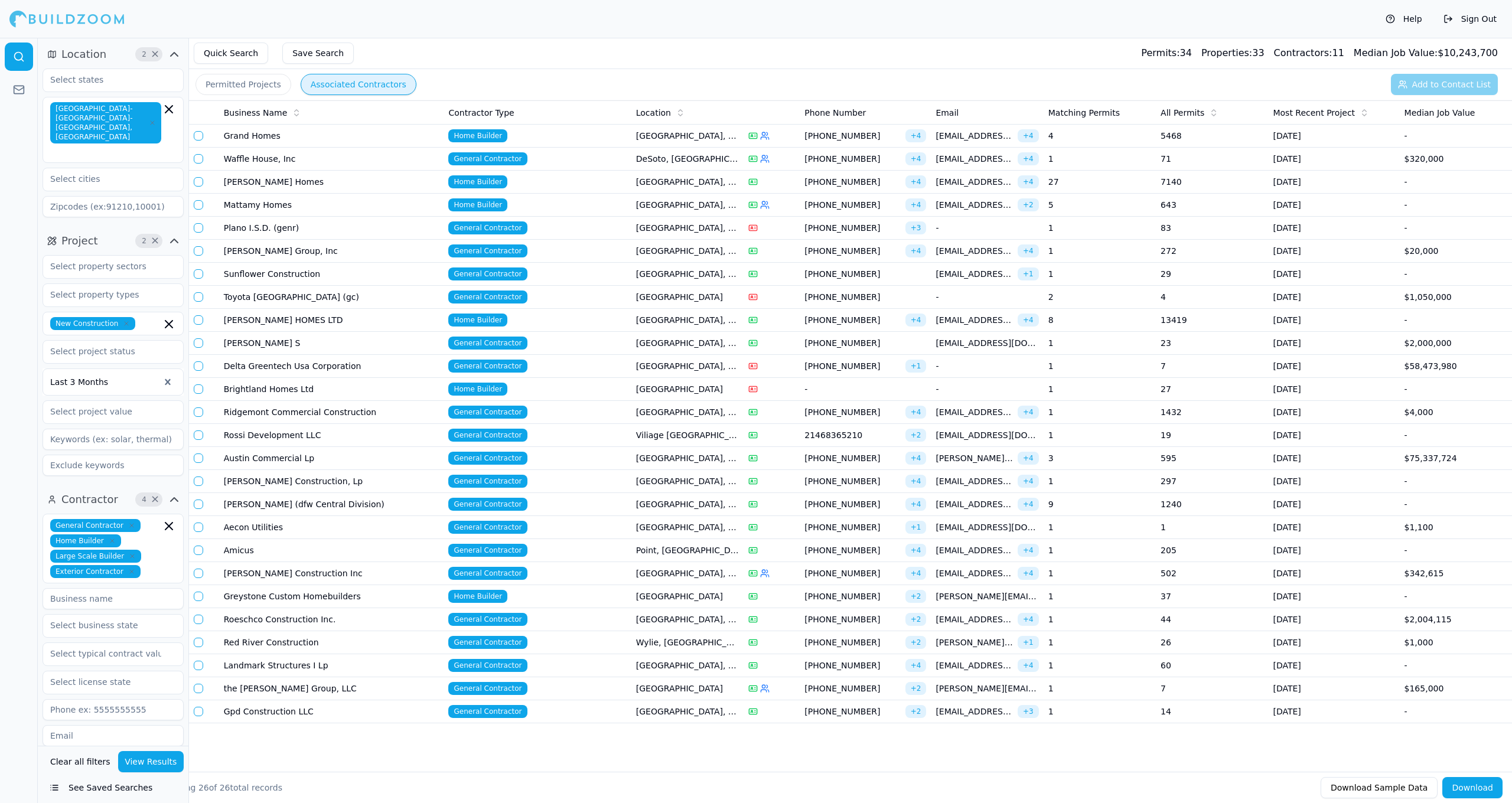
click at [784, 625] on td at bounding box center [771, 620] width 56 height 23
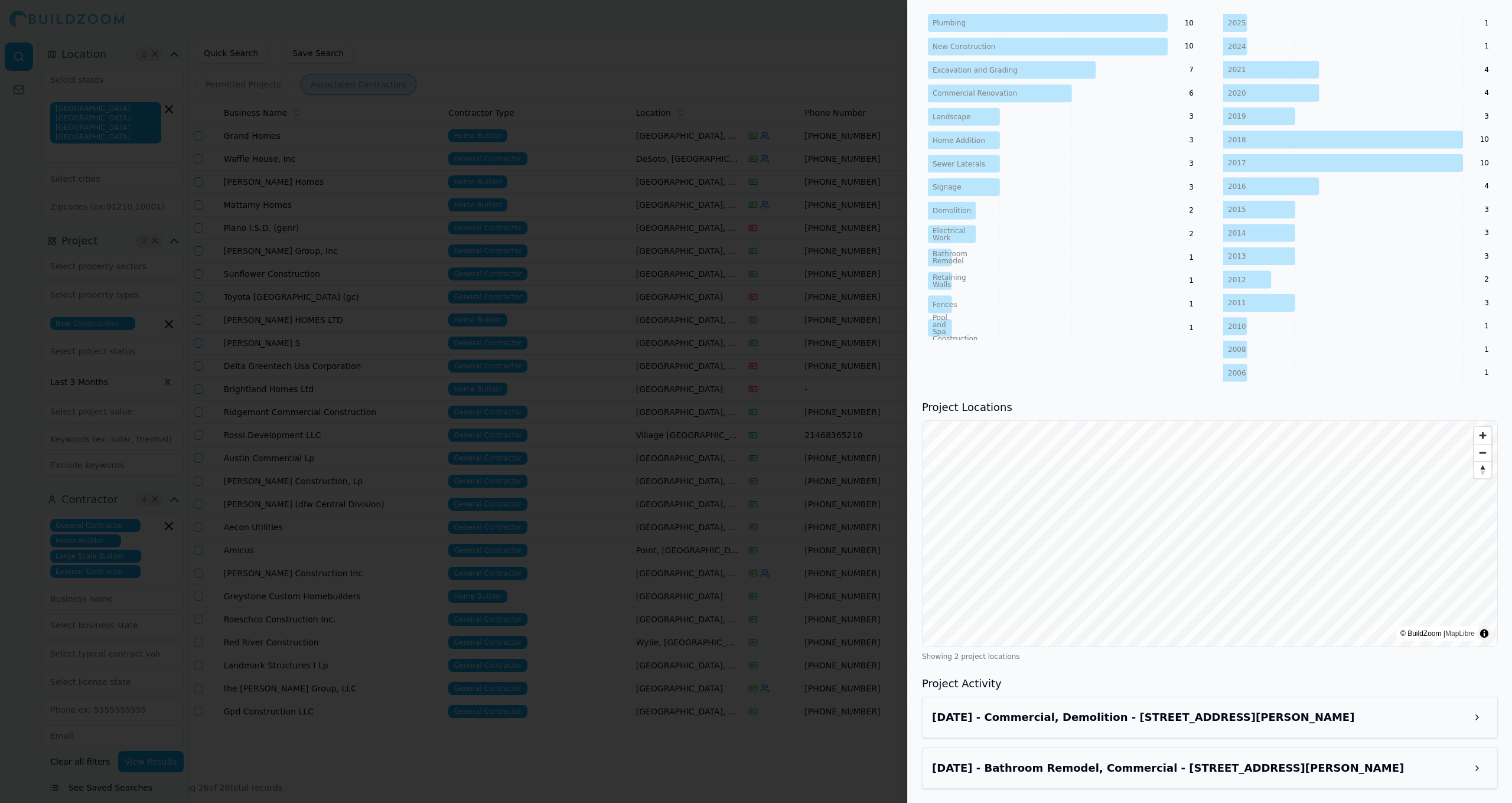
scroll to position [583, 0]
click at [606, 579] on div at bounding box center [756, 402] width 1512 height 803
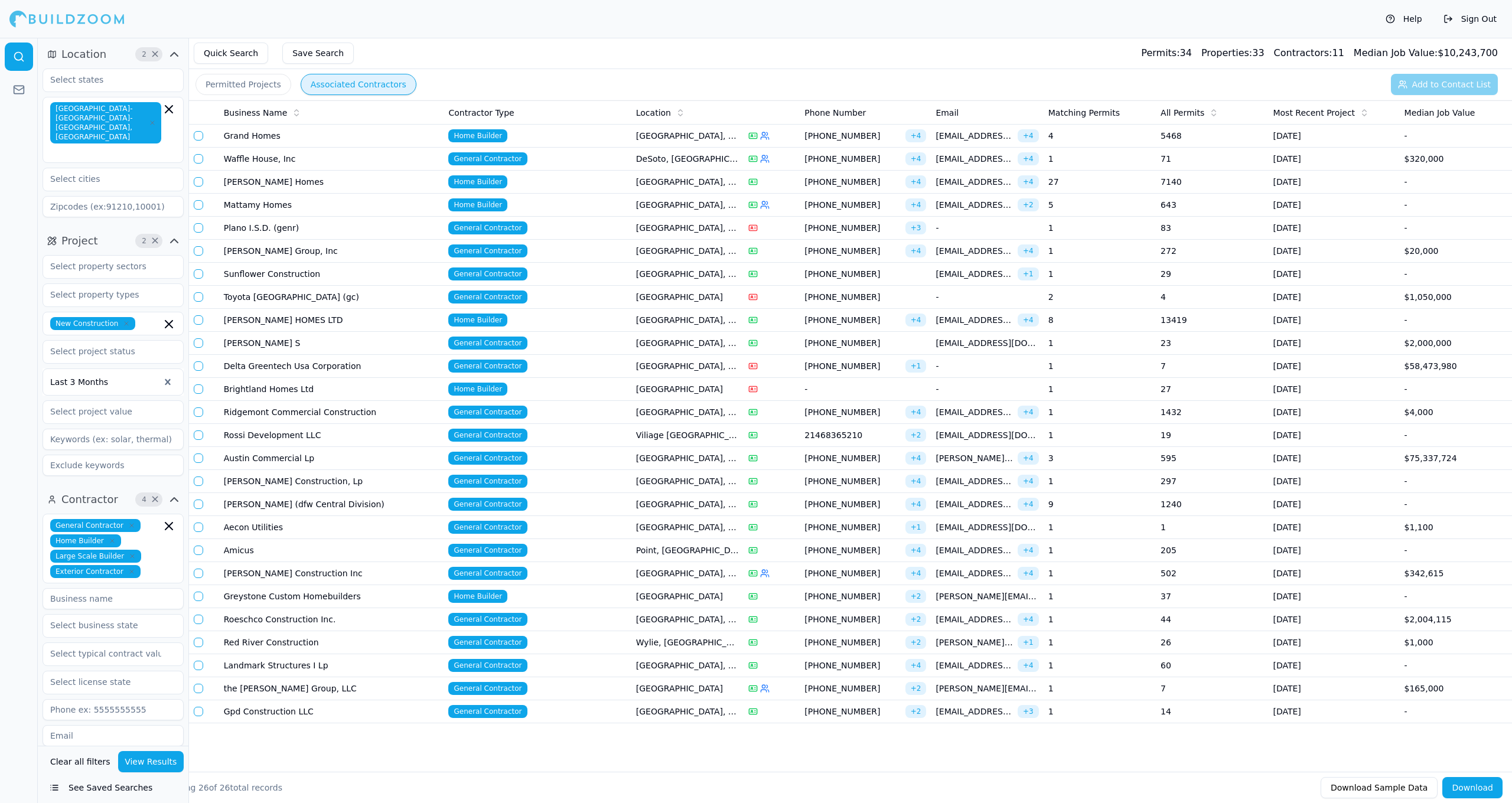
click at [592, 639] on td "General Contractor" at bounding box center [537, 643] width 187 height 23
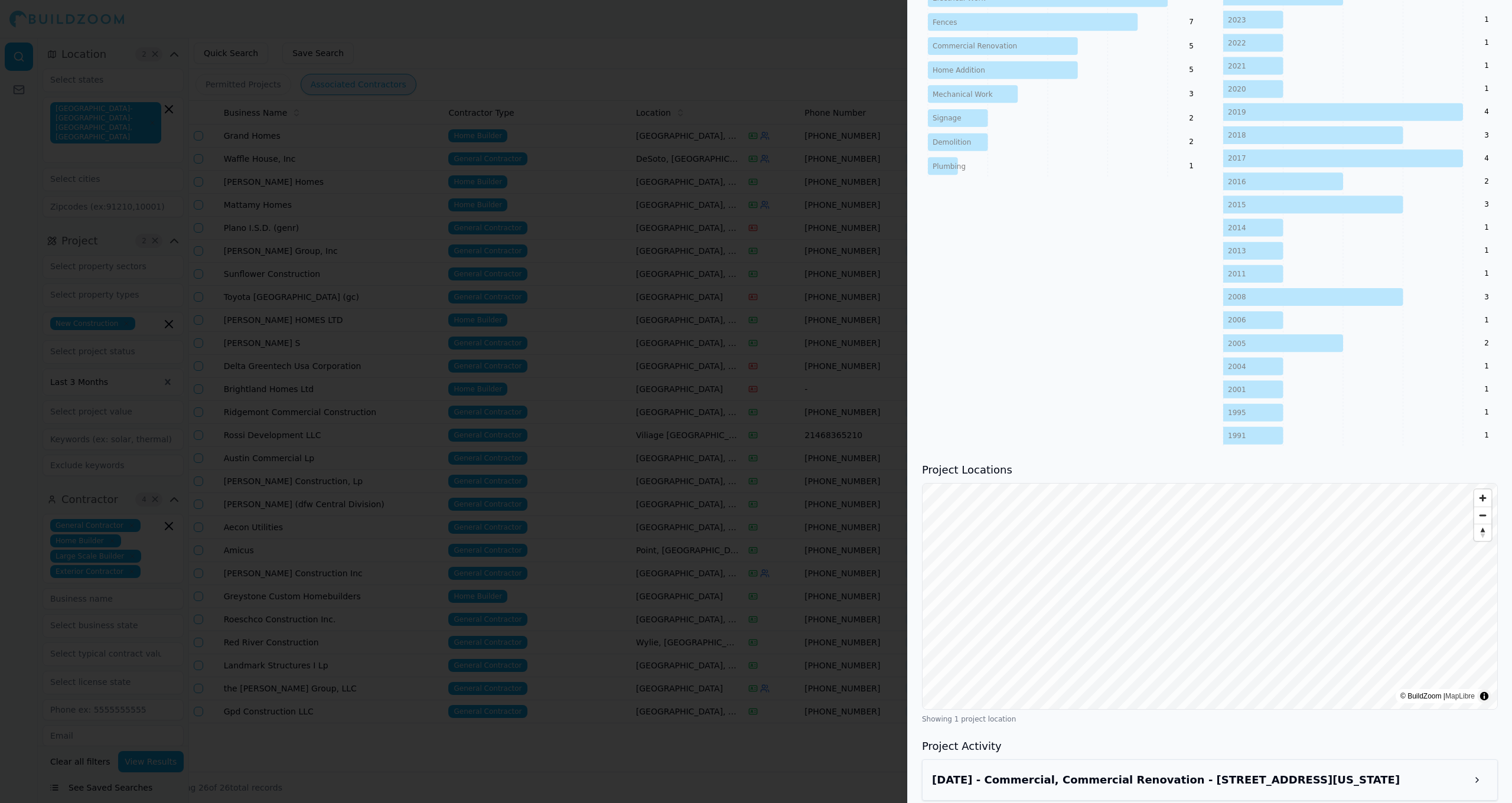
scroll to position [627, 0]
click at [410, 568] on div at bounding box center [756, 402] width 1512 height 803
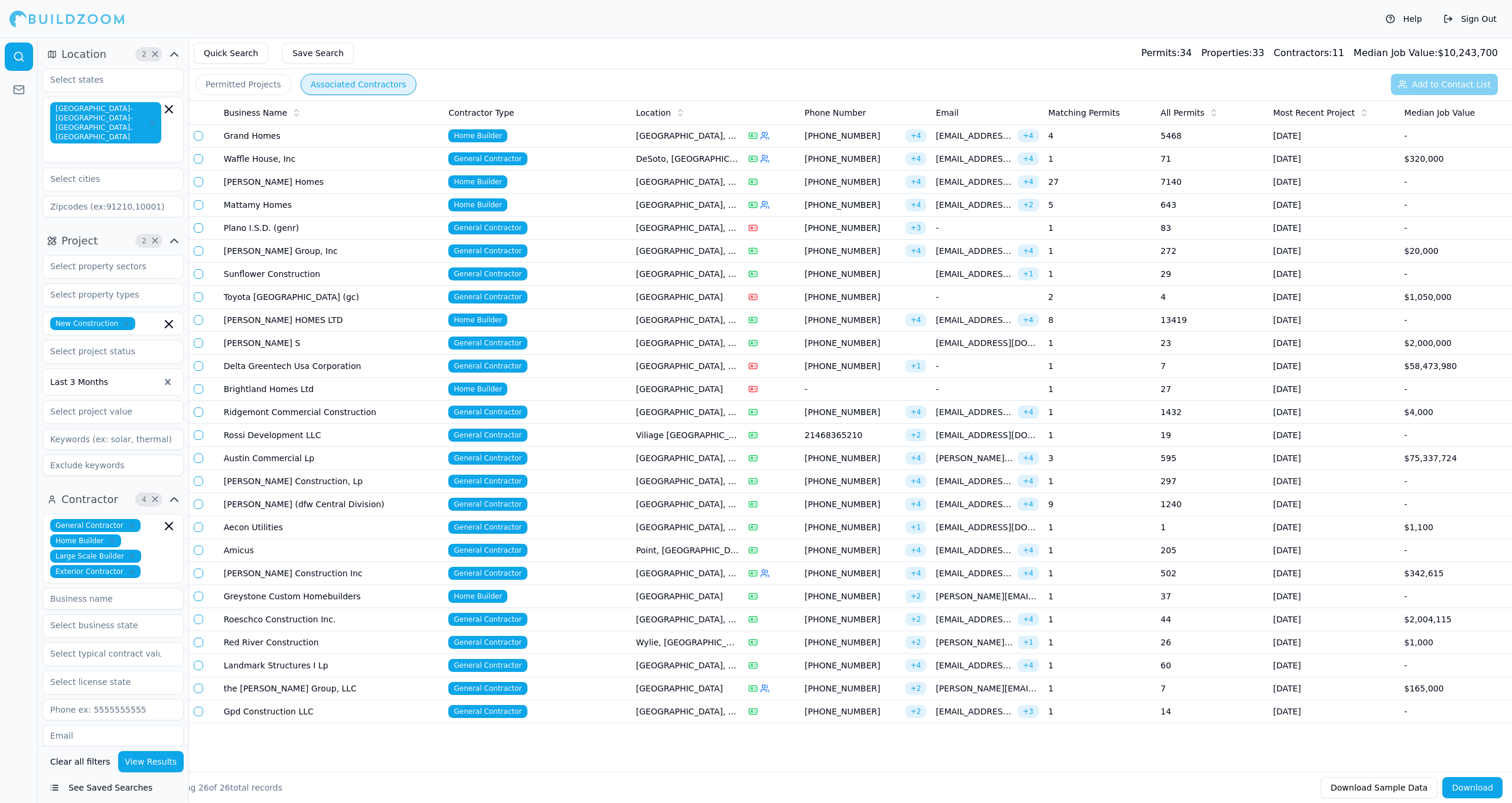
click at [423, 629] on td "Roeschco Construction Inc." at bounding box center [331, 620] width 225 height 23
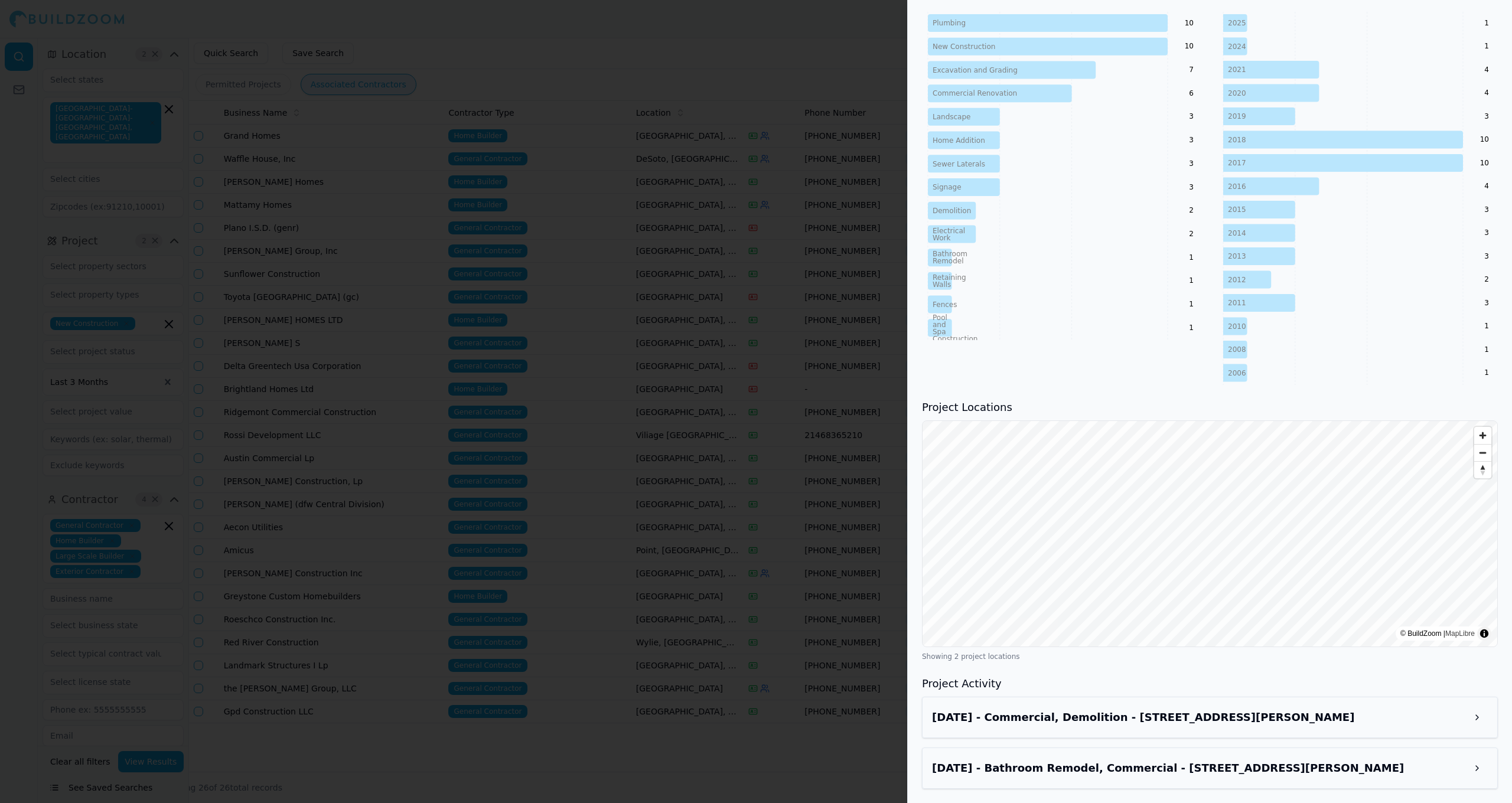
scroll to position [583, 0]
click at [633, 620] on div at bounding box center [756, 402] width 1512 height 803
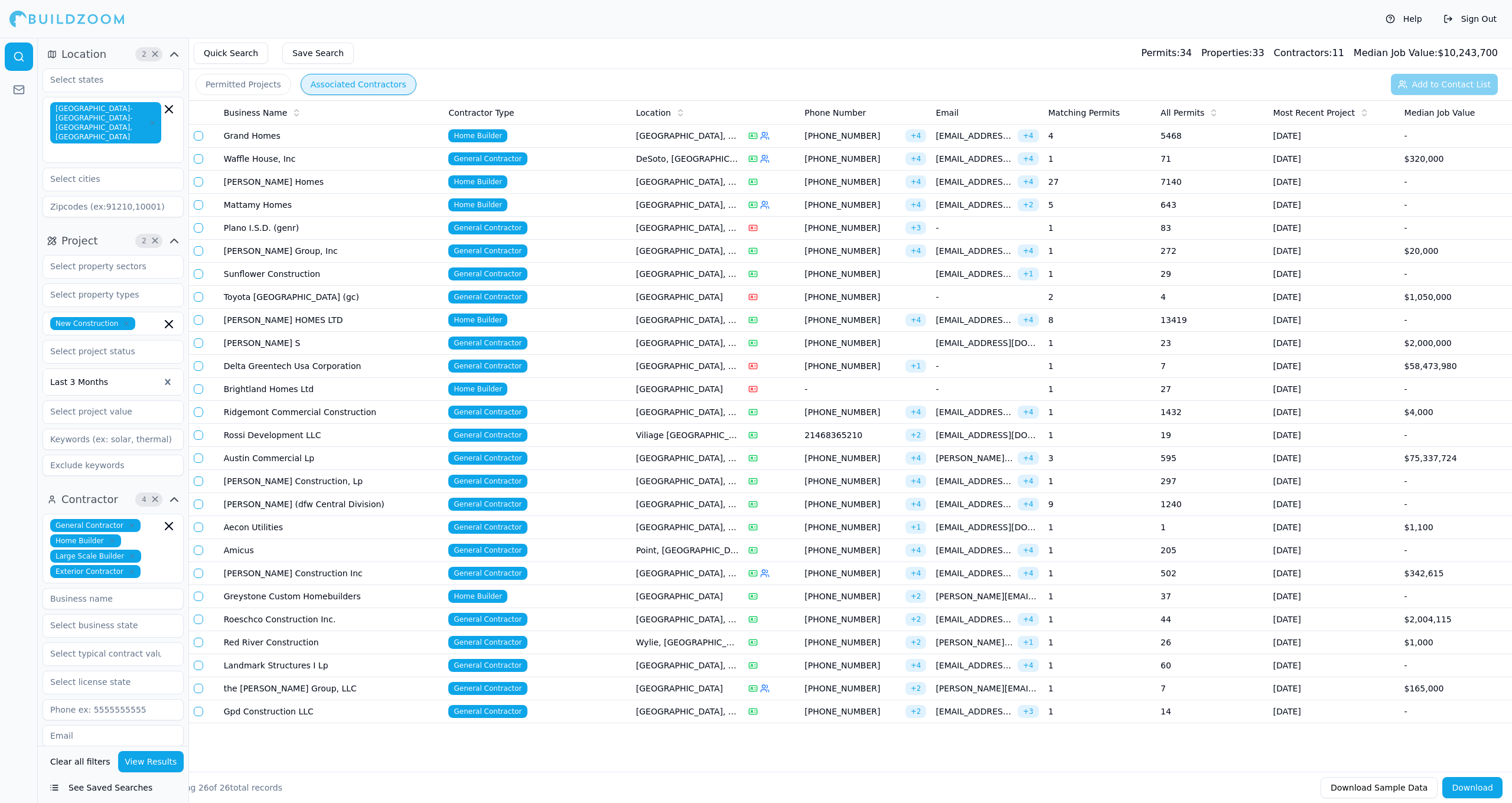
click at [530, 601] on td "Home Builder" at bounding box center [537, 597] width 187 height 23
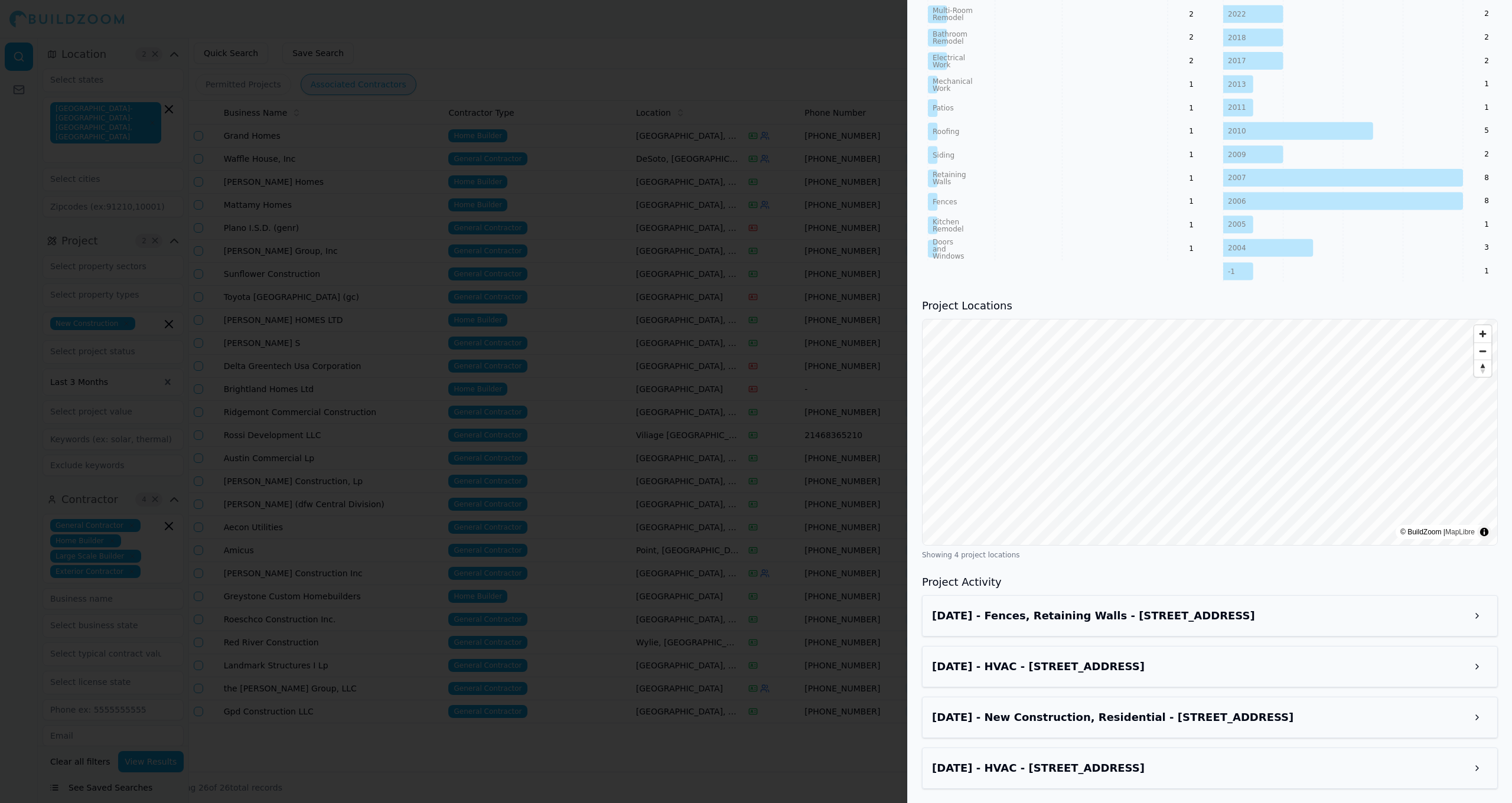
scroll to position [645, 0]
click at [784, 719] on h3 "Apr 14, 2025 - New Construction, Residential - 3420 Ranchero Rd, Plano, TX, 750…" at bounding box center [1199, 718] width 535 height 17
click at [784, 721] on h3 "Apr 14, 2025 - New Construction, Residential - 3420 Ranchero Rd, Plano, TX, 750…" at bounding box center [1199, 718] width 535 height 17
drag, startPoint x: 664, startPoint y: 474, endPoint x: 674, endPoint y: 475, distance: 10.0
click at [664, 474] on div at bounding box center [756, 402] width 1512 height 803
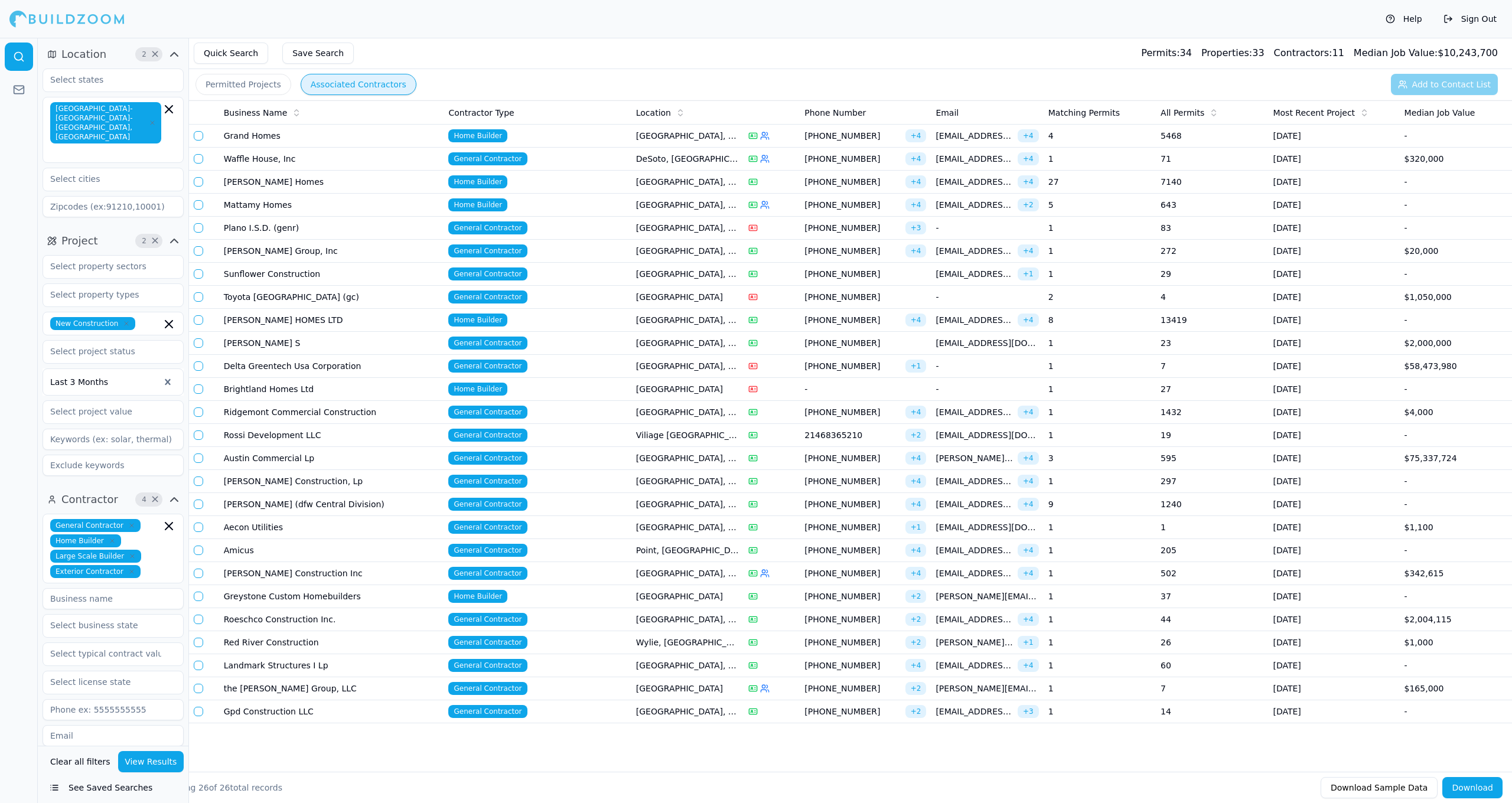
click at [384, 191] on td "[PERSON_NAME] Homes" at bounding box center [331, 182] width 225 height 23
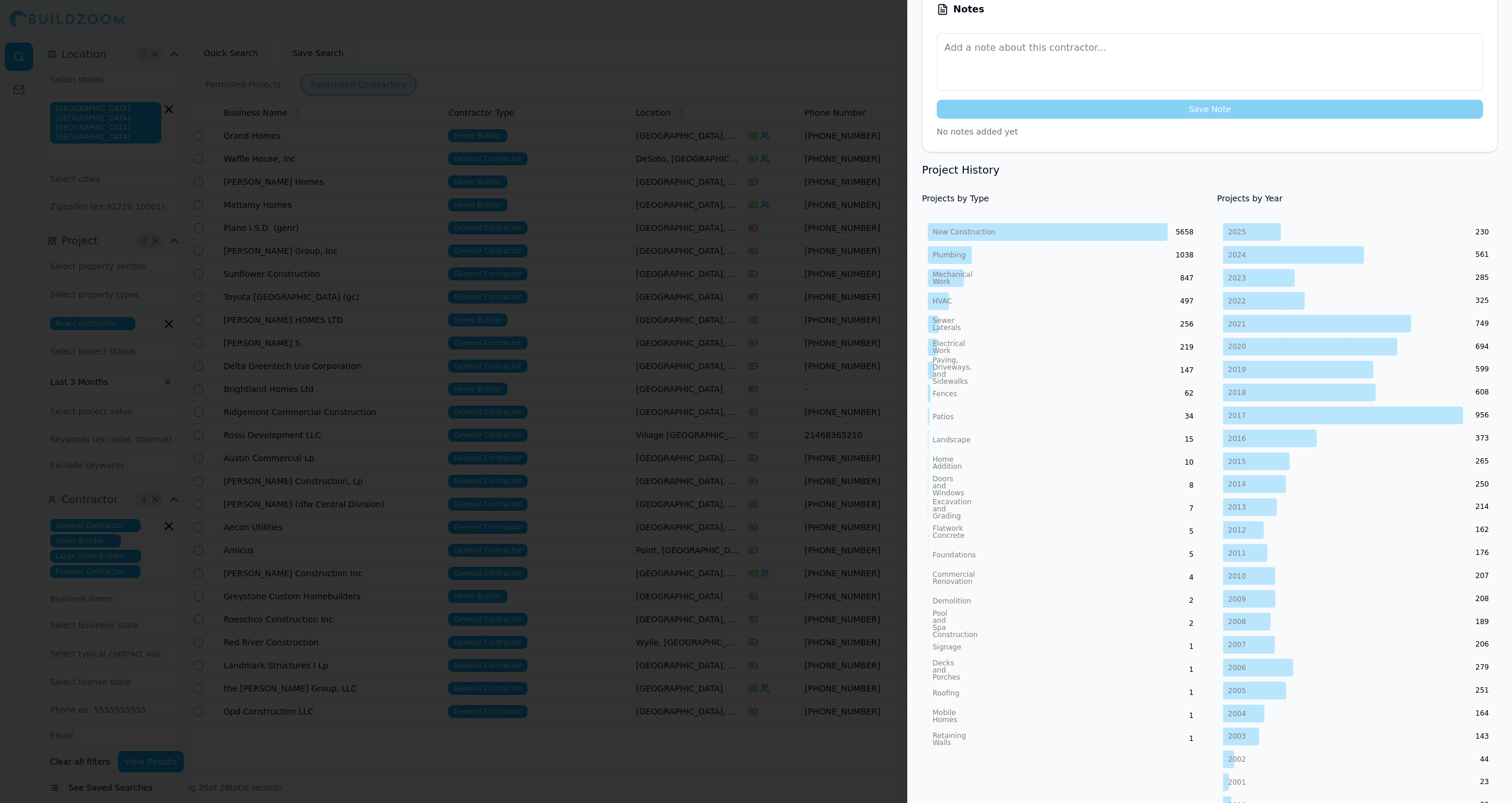
scroll to position [417, 0]
click at [617, 427] on div at bounding box center [756, 402] width 1512 height 803
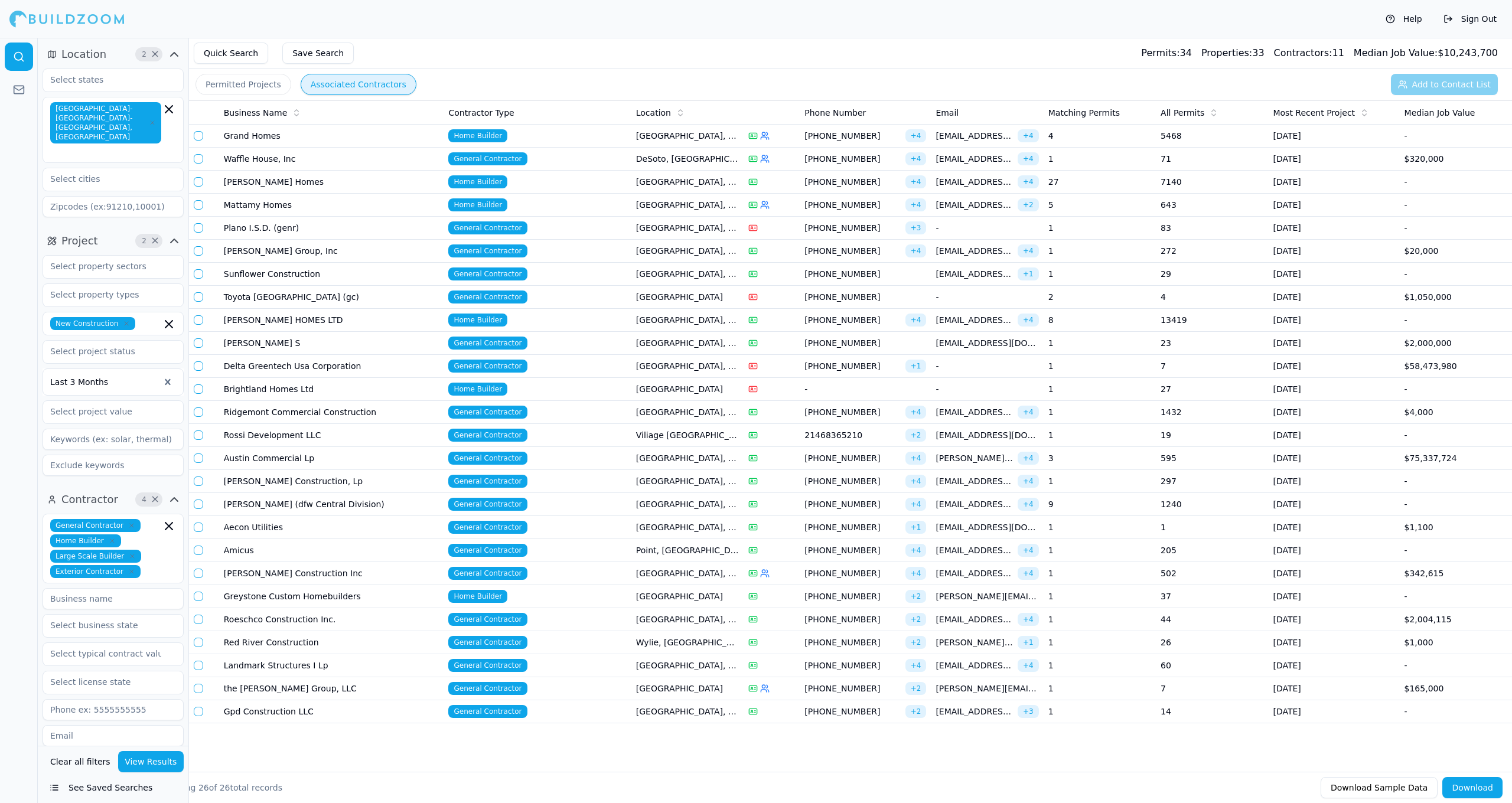
click at [498, 177] on span "Home Builder" at bounding box center [478, 181] width 59 height 13
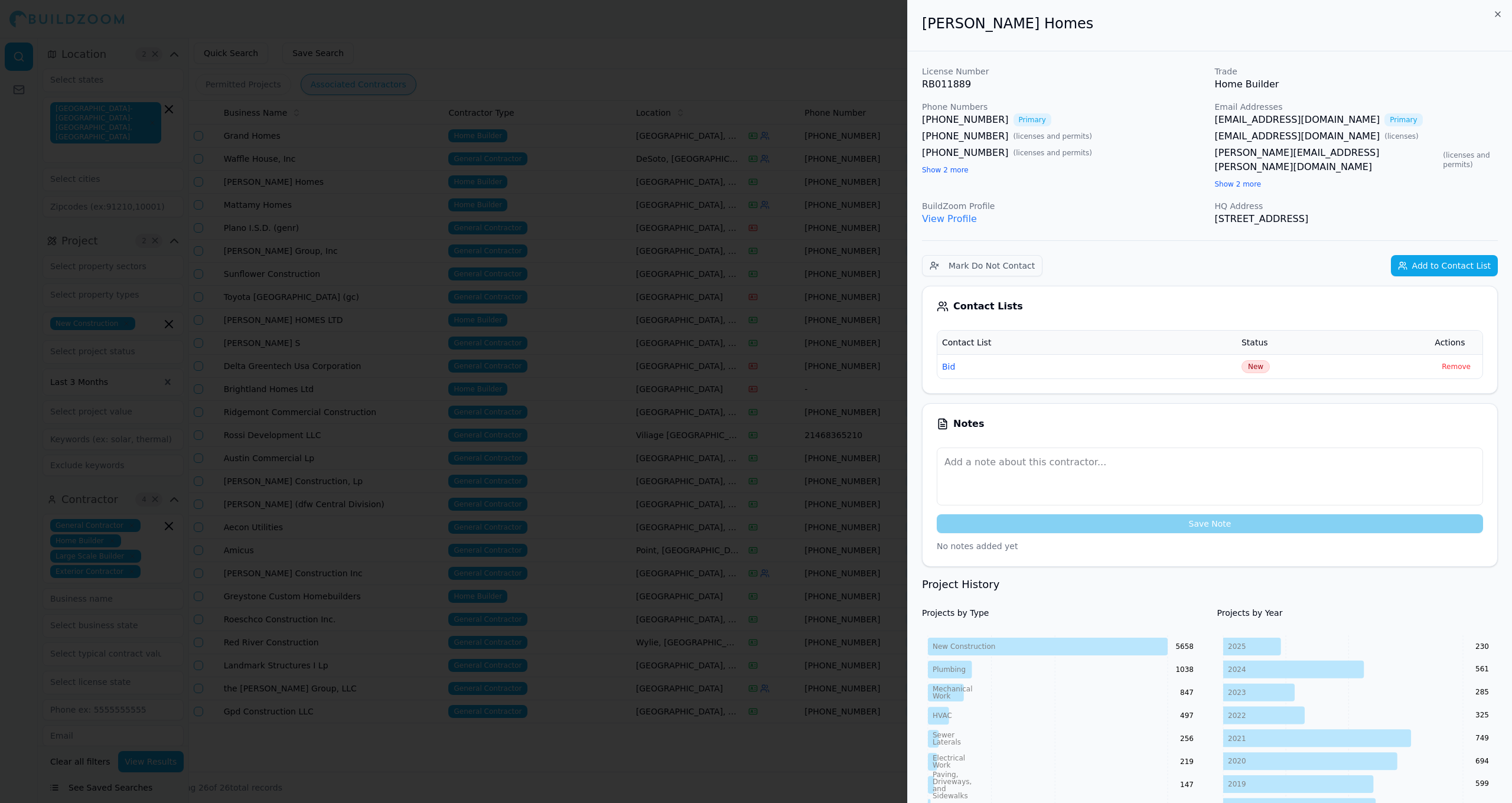
scroll to position [0, 0]
click at [775, 489] on div at bounding box center [756, 402] width 1512 height 803
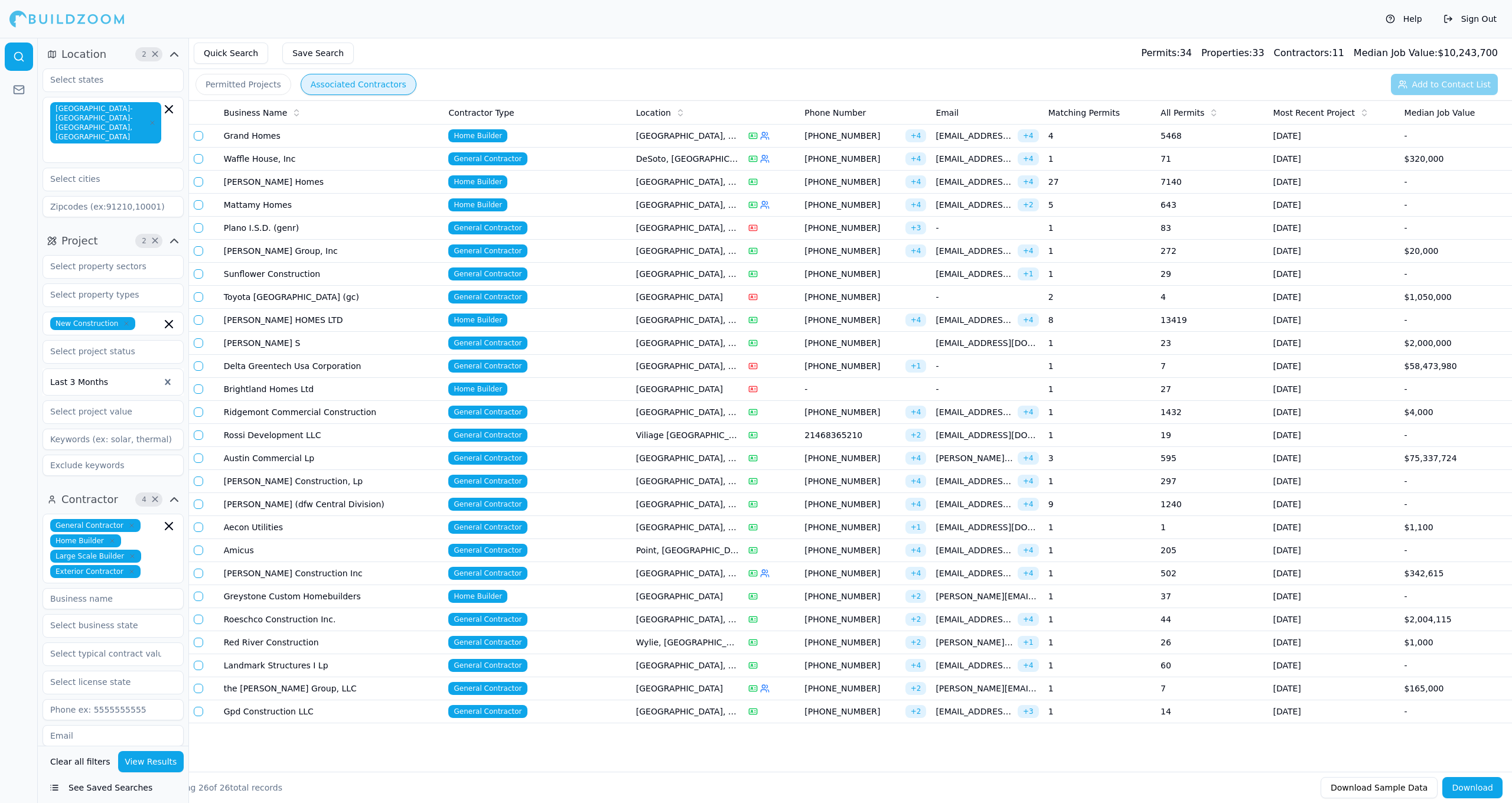
click at [681, 204] on td "[GEOGRAPHIC_DATA], [GEOGRAPHIC_DATA]" at bounding box center [688, 205] width 112 height 23
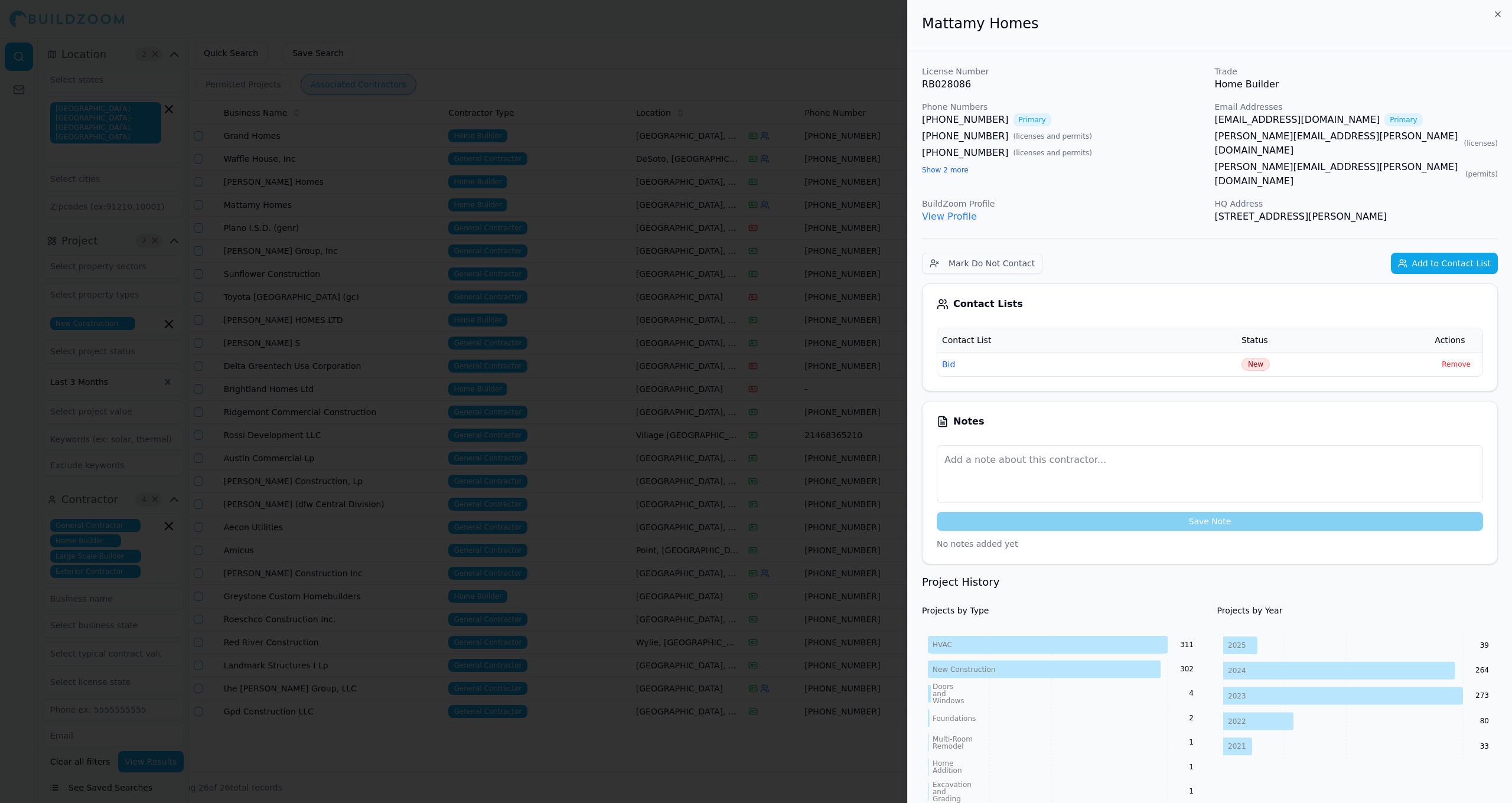
click at [722, 473] on div at bounding box center [756, 402] width 1512 height 803
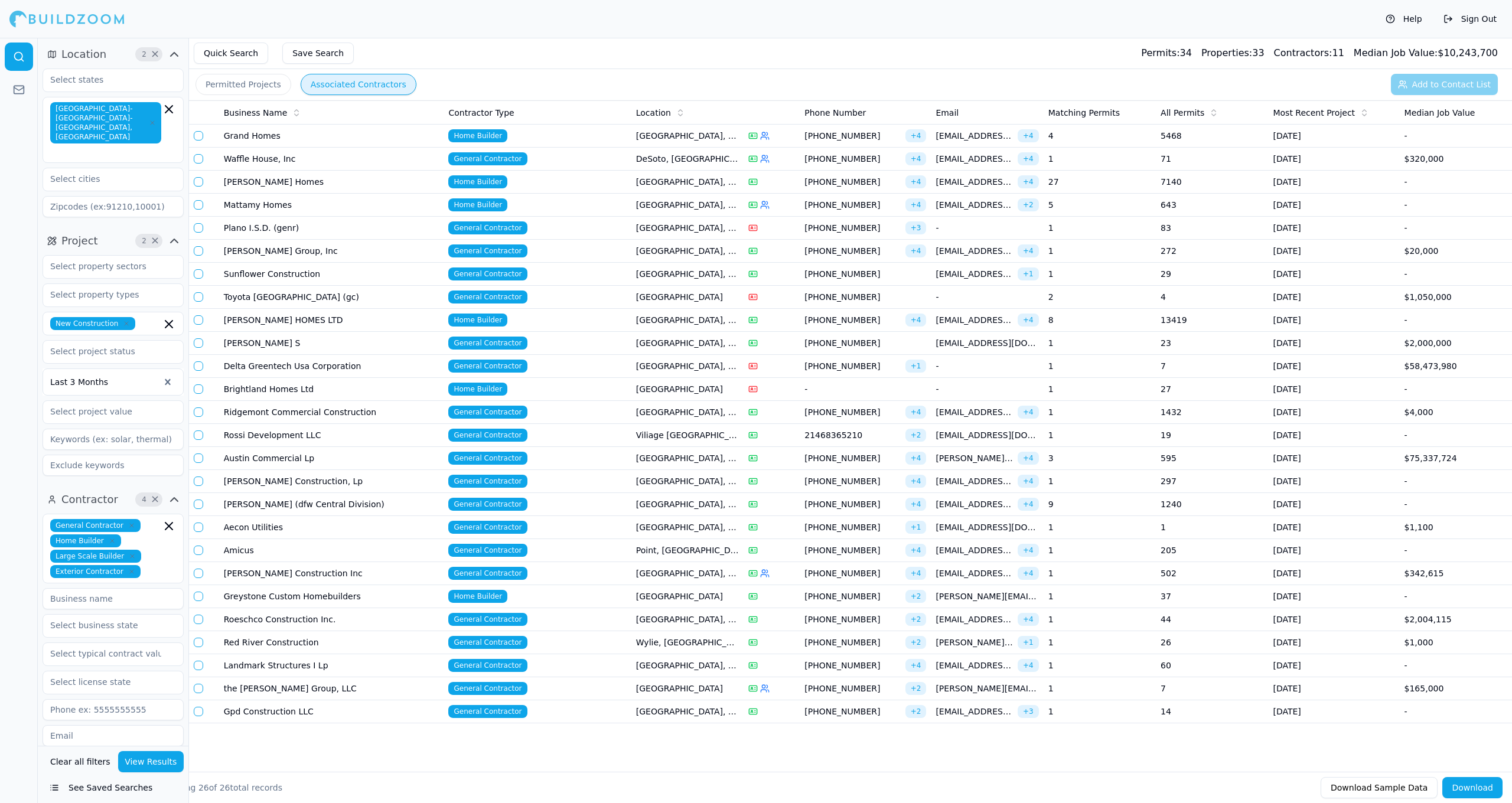
click at [784, 300] on span "[PHONE_NUMBER]" at bounding box center [865, 297] width 122 height 12
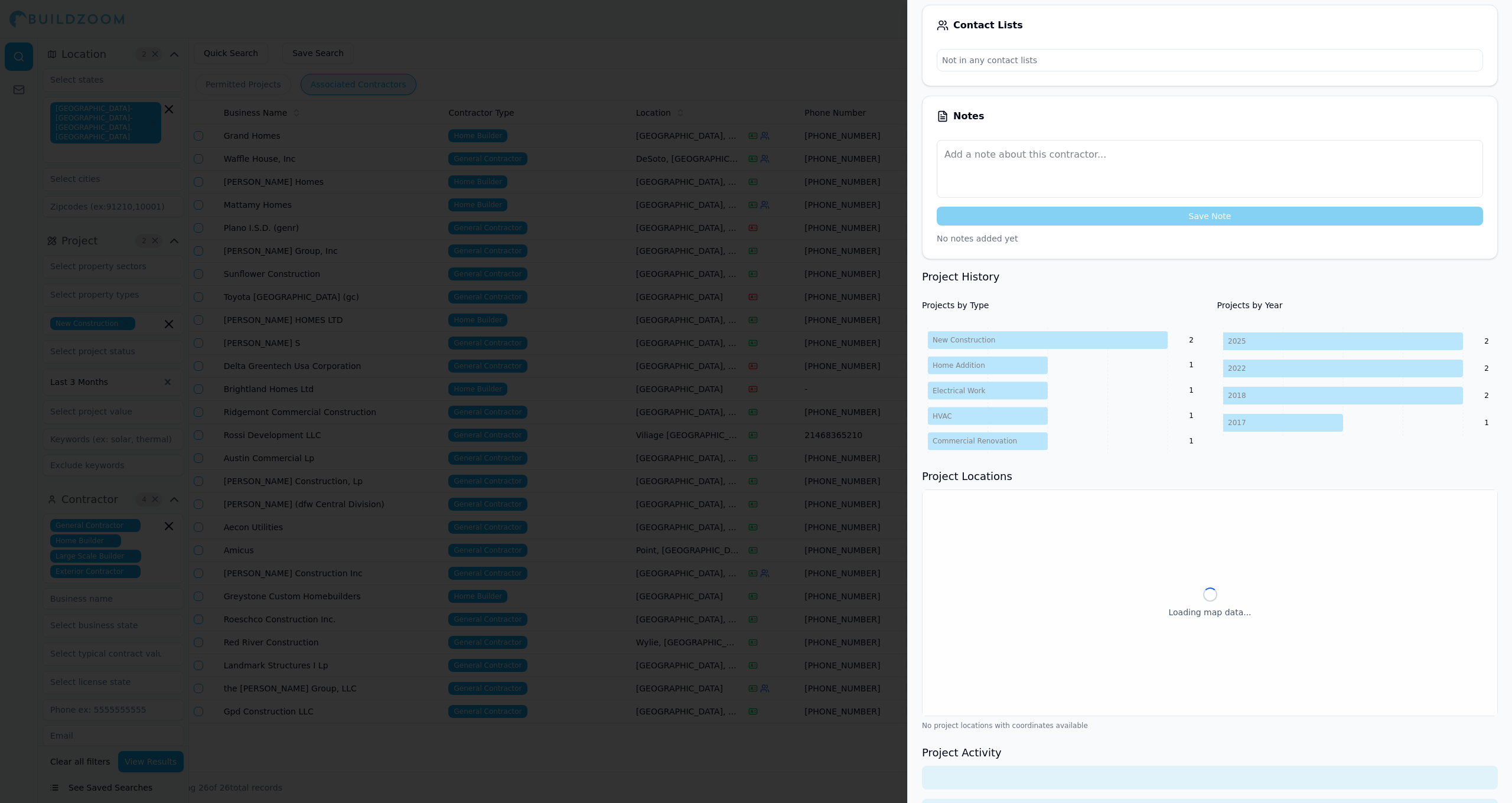
scroll to position [220, 0]
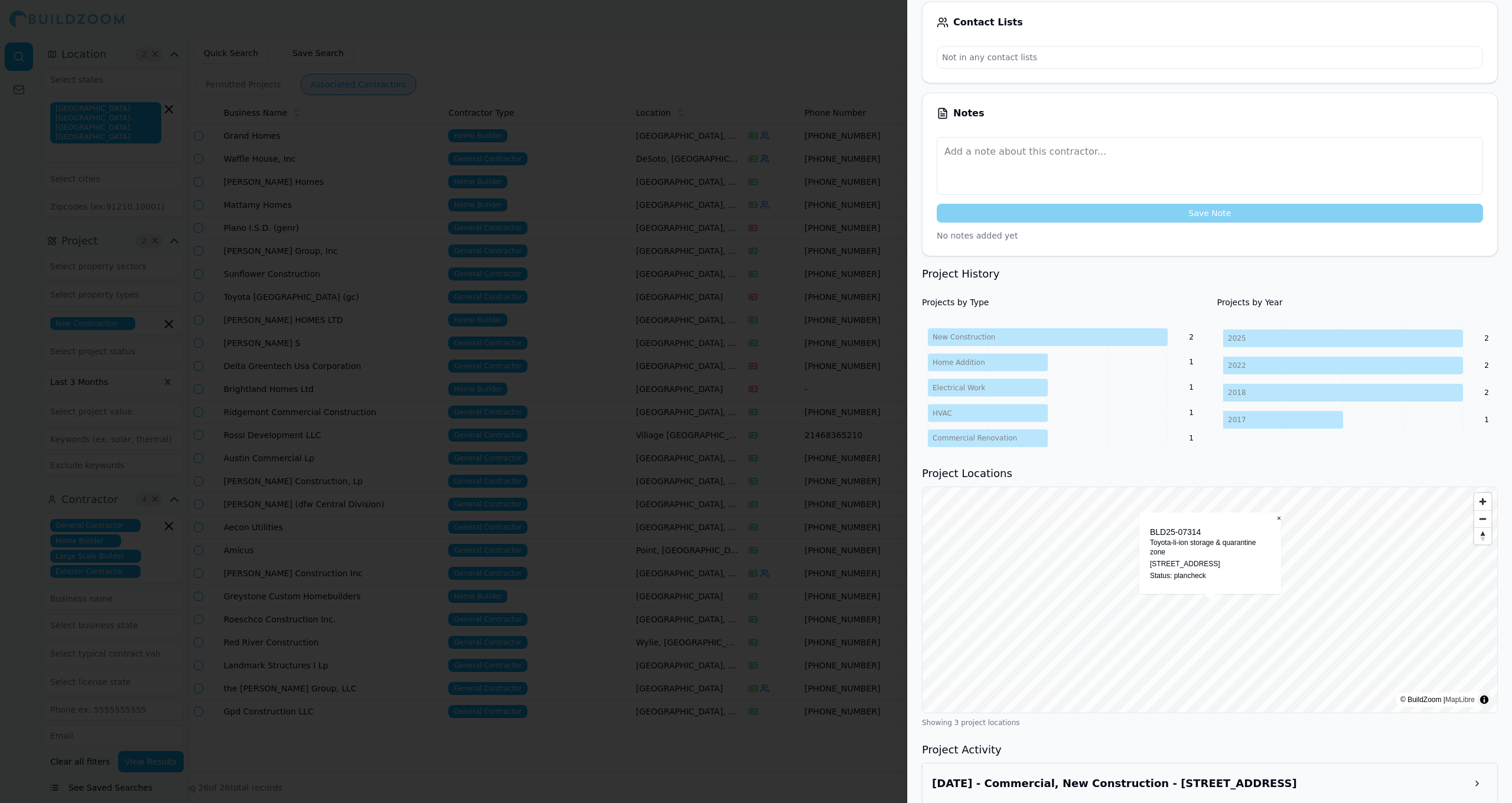
click at [784, 728] on h3 "Aug 21, 2025 - Commercial, New Construction - 6565 Headquarters Dr St, #2, Plan…" at bounding box center [1199, 783] width 535 height 17
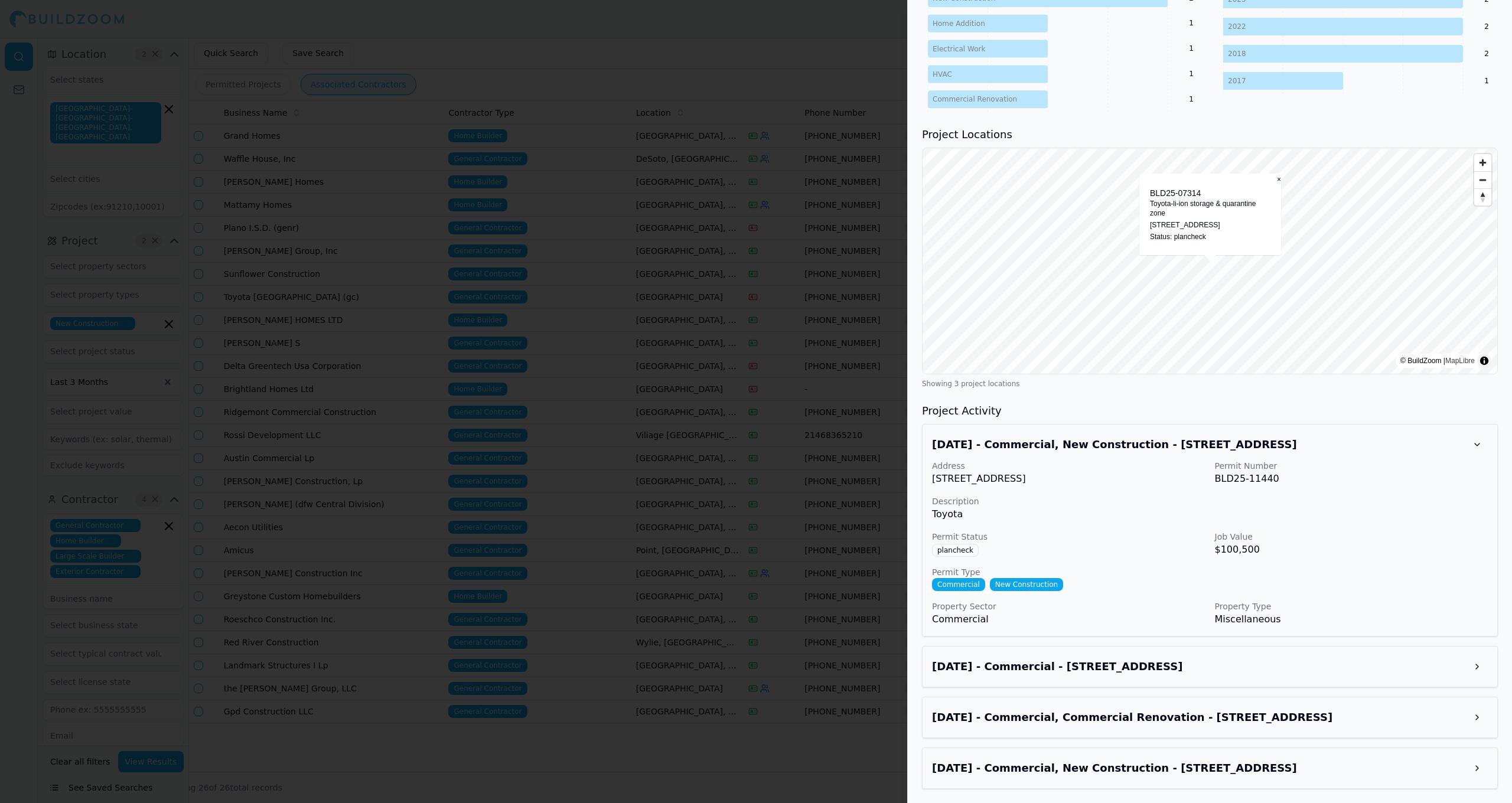
scroll to position [560, 0]
click at [784, 674] on h3 "Aug 24, 2025 - Commercial - 6565 Headquarters Dr, Plano, TX, 75024" at bounding box center [1199, 666] width 535 height 17
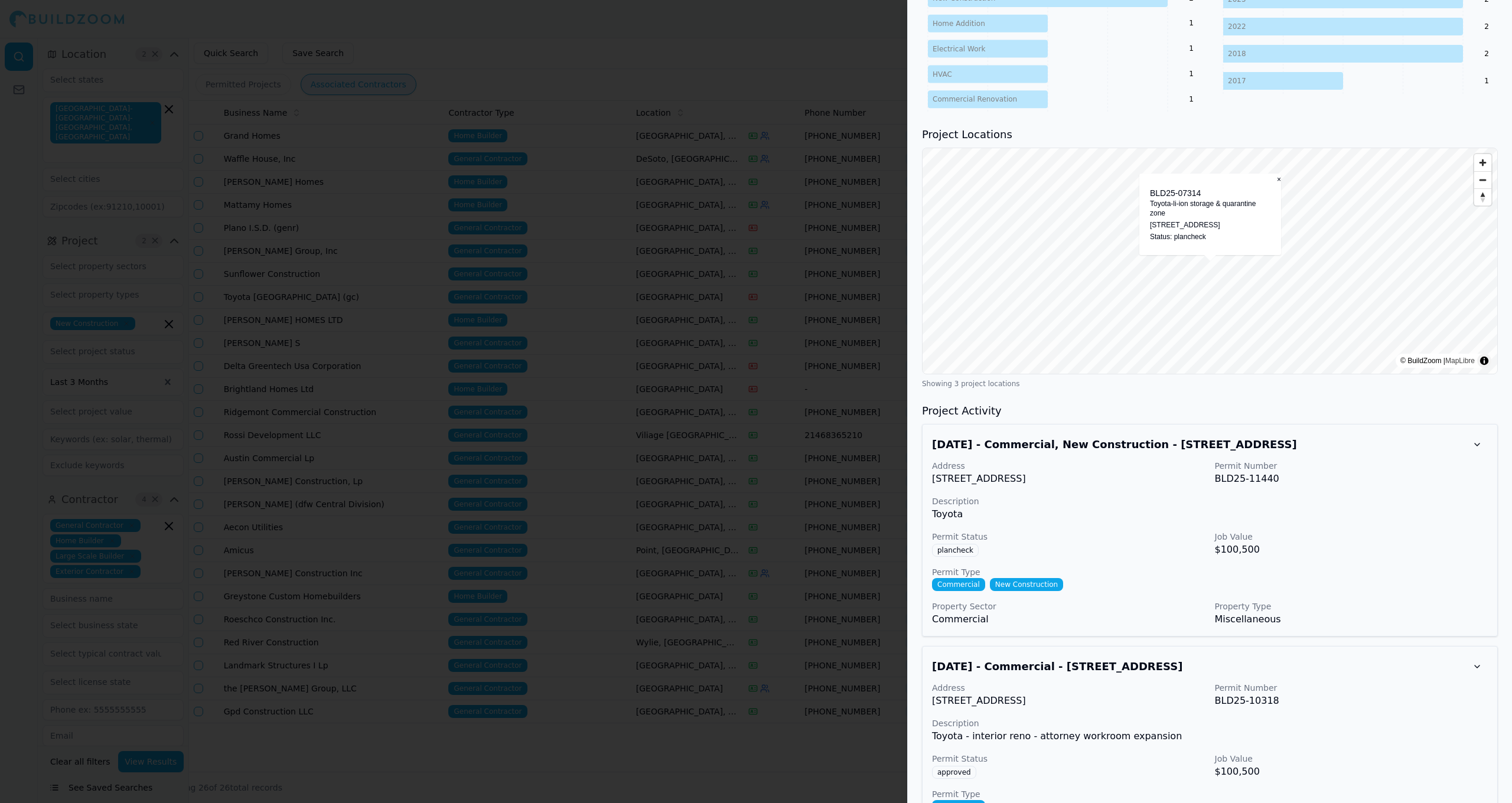
click at [784, 674] on h3 "Aug 24, 2025 - Commercial - 6565 Headquarters Dr, Plano, TX, 75024" at bounding box center [1199, 666] width 535 height 17
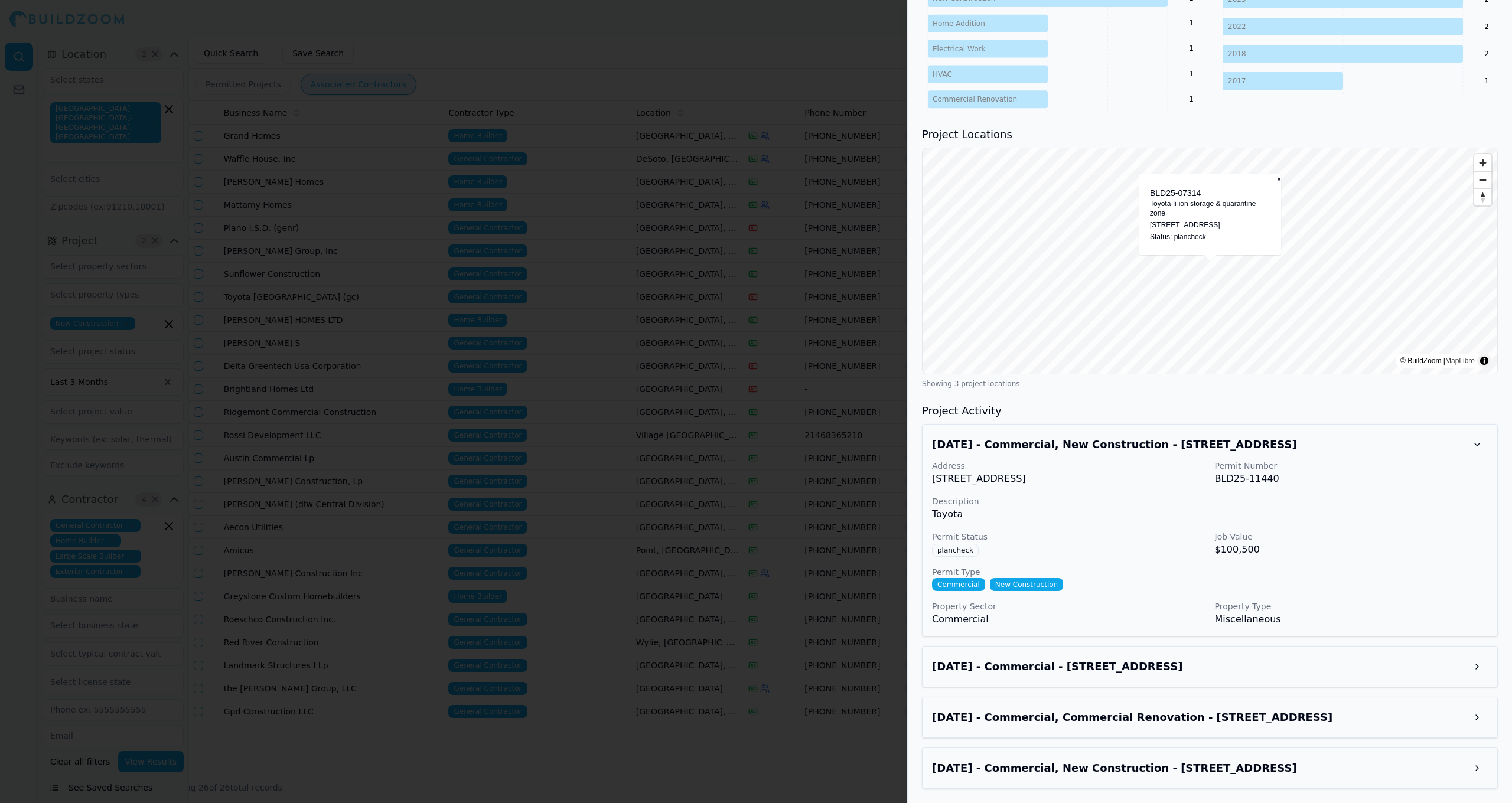
click at [784, 724] on h3 "Jul 23, 2025 - Commercial, Commercial Renovation - 6565 Headquarters Dr, Plano,…" at bounding box center [1199, 718] width 535 height 17
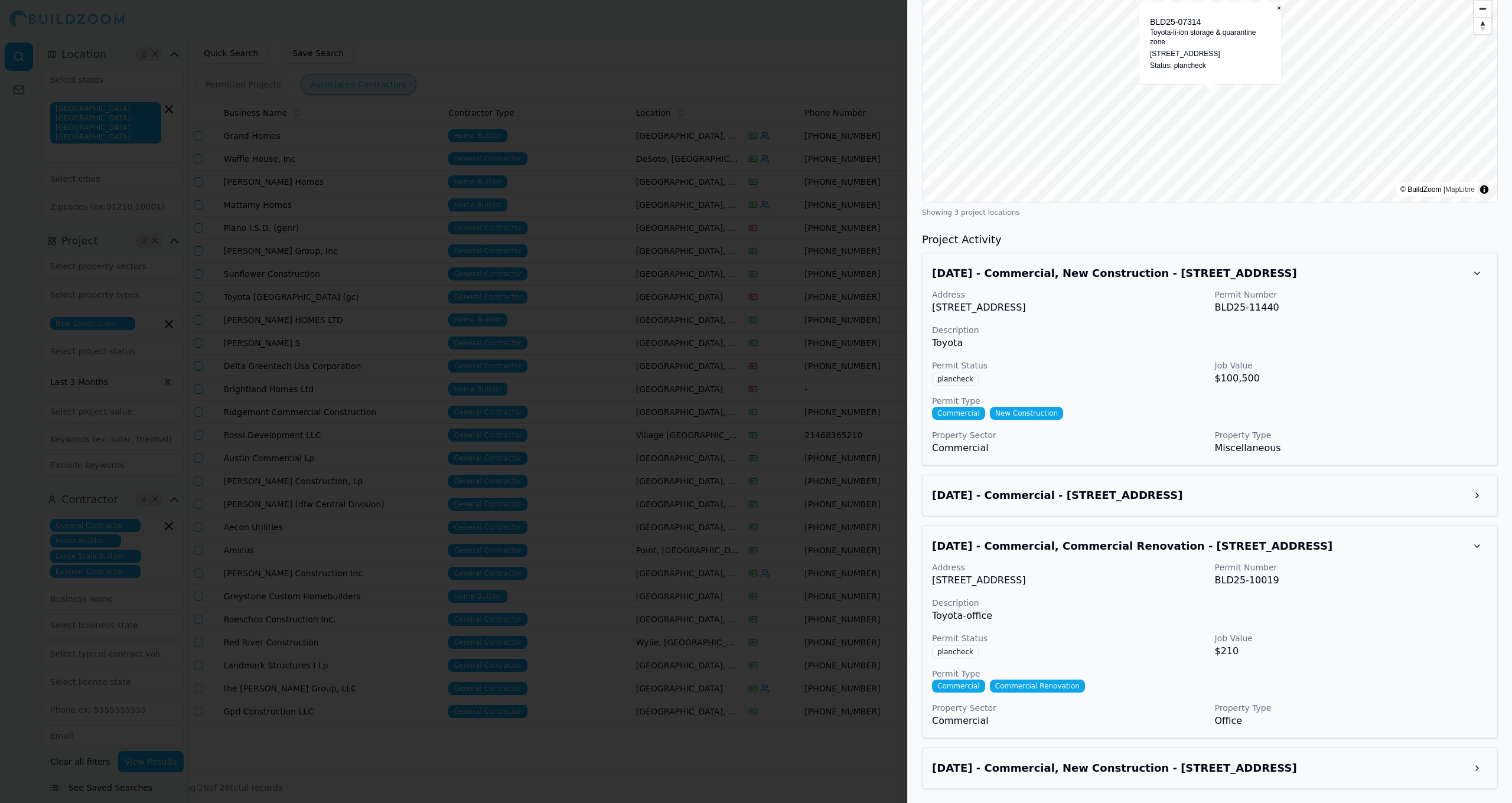
scroll to position [731, 0]
click at [784, 728] on h3 "May 29, 2025 - Commercial, New Construction - 6565 Headquarters Dr, Plano, TX, …" at bounding box center [1199, 768] width 535 height 17
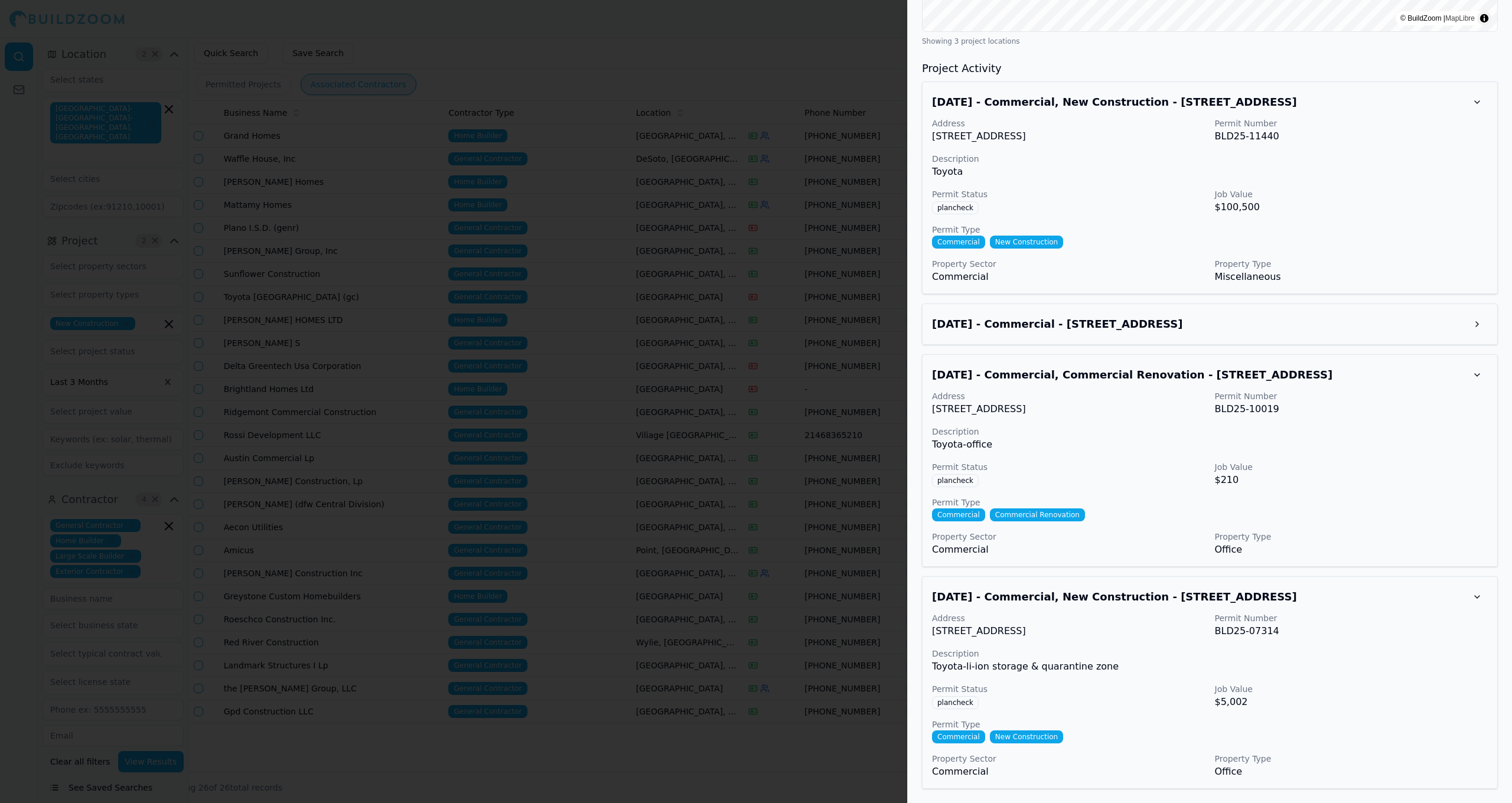
scroll to position [903, 0]
click at [784, 601] on h3 "May 29, 2025 - Commercial, New Construction - 6565 Headquarters Dr, Plano, TX, …" at bounding box center [1199, 597] width 535 height 17
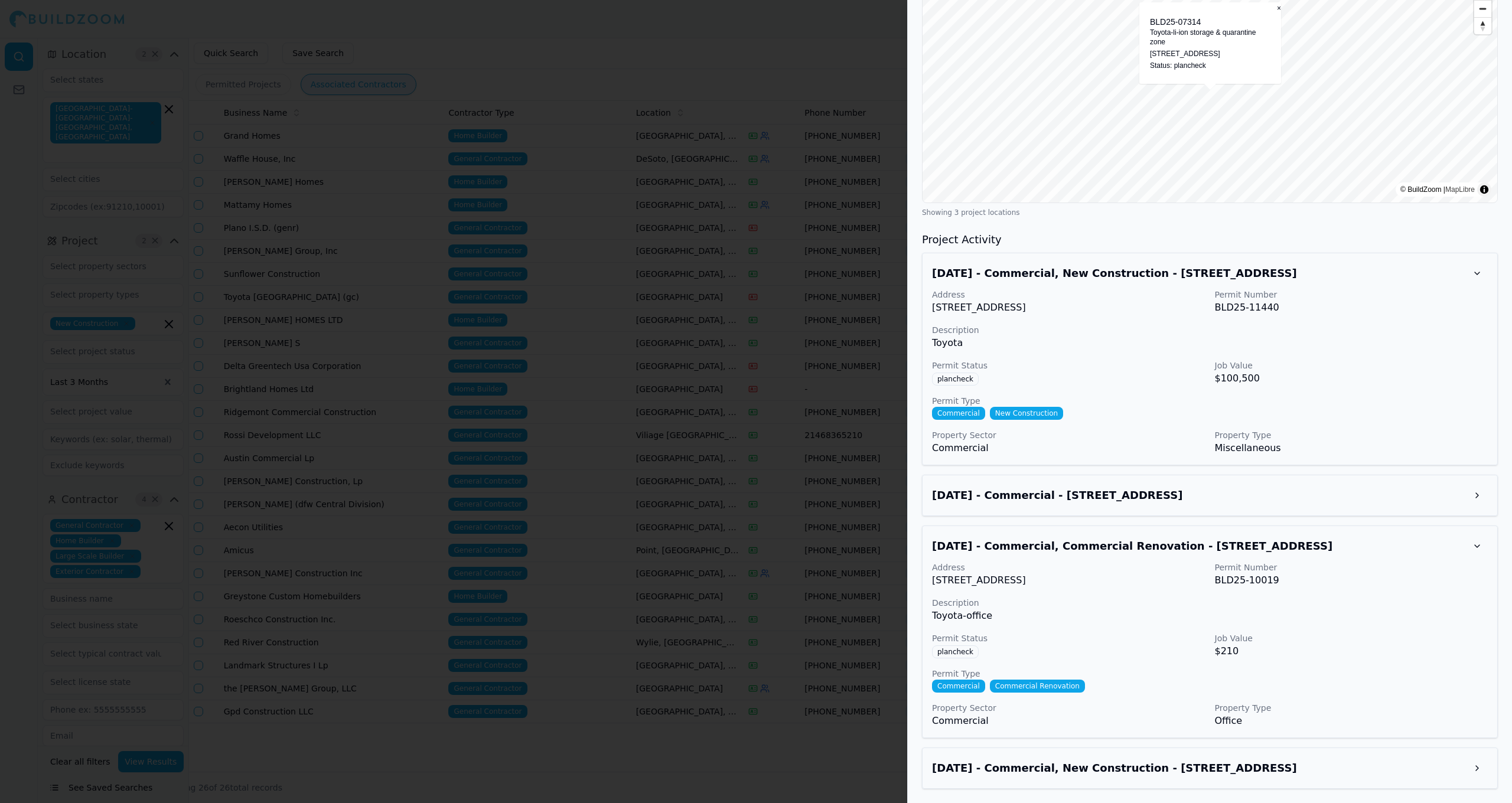
scroll to position [731, 0]
click at [784, 554] on div "Jul 23, 2025 - Commercial, Commercial Renovation - 6565 Headquarters Dr, Plano,…" at bounding box center [1210, 546] width 556 height 21
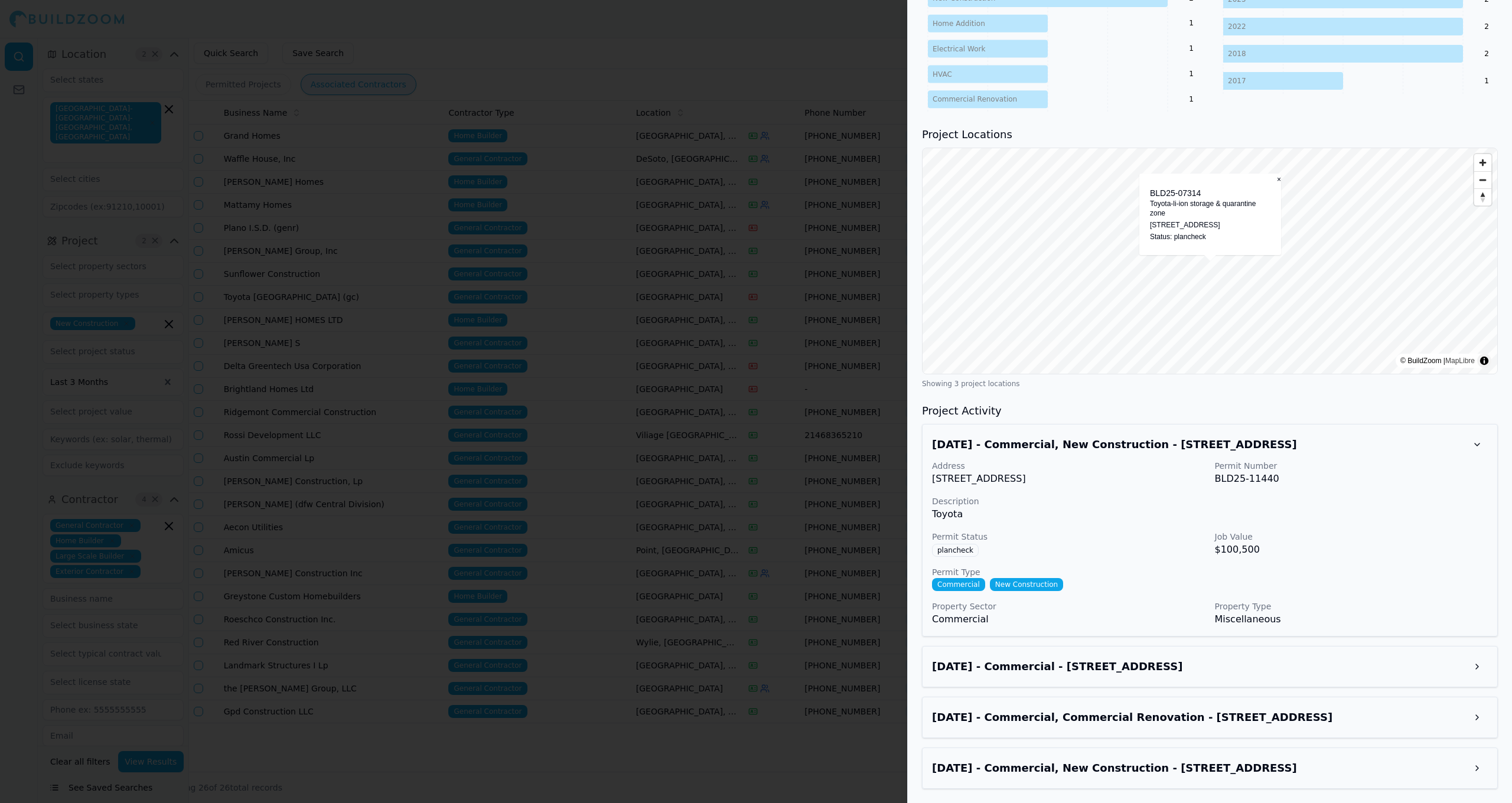
click at [784, 454] on div "Aug 21, 2025 - Commercial, New Construction - 6565 Headquarters Dr St, #2, Plan…" at bounding box center [1210, 445] width 556 height 21
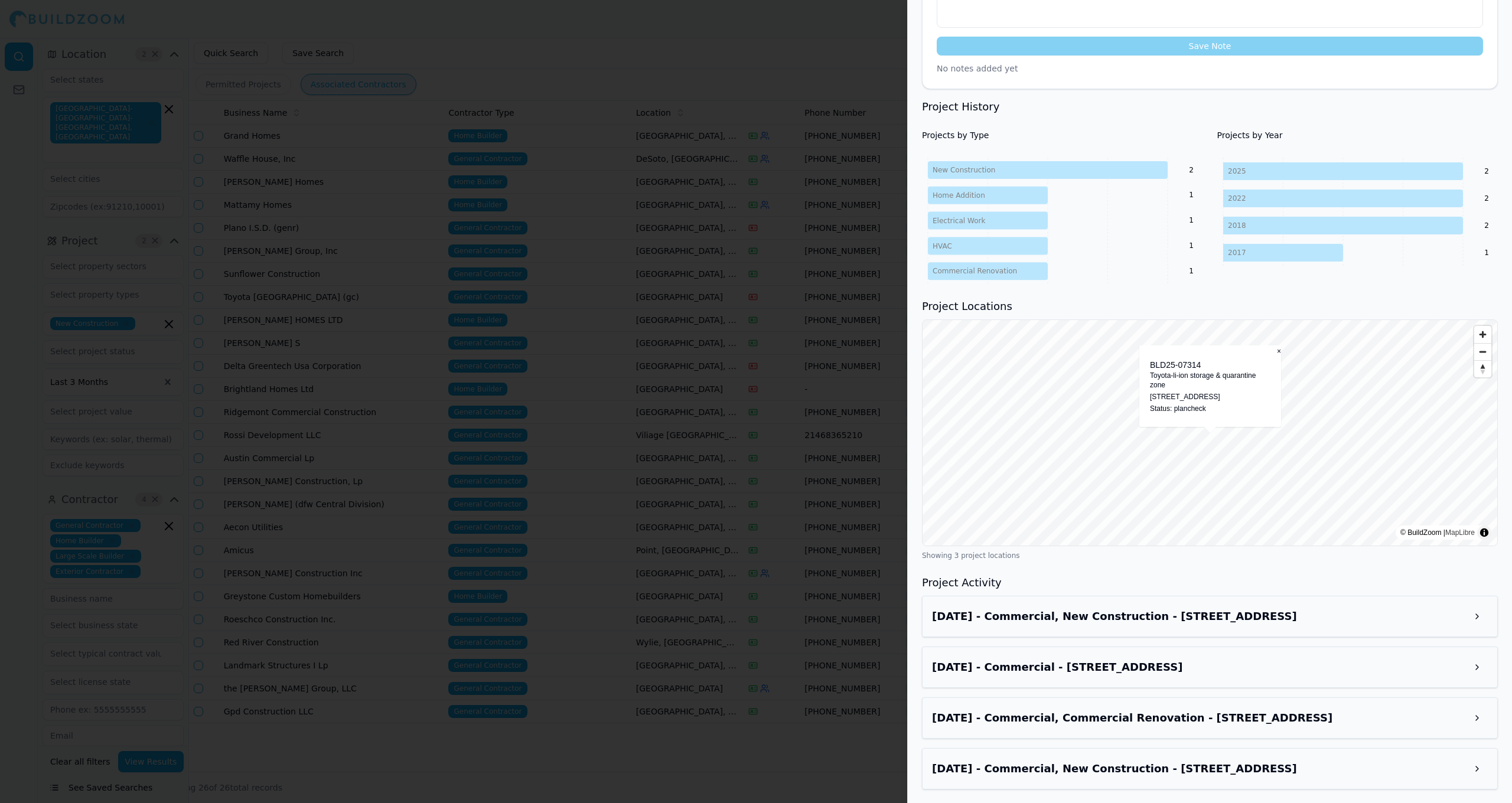
click at [784, 622] on h3 "Aug 21, 2025 - Commercial, New Construction - 6565 Headquarters Dr St, #2, Plan…" at bounding box center [1199, 616] width 535 height 17
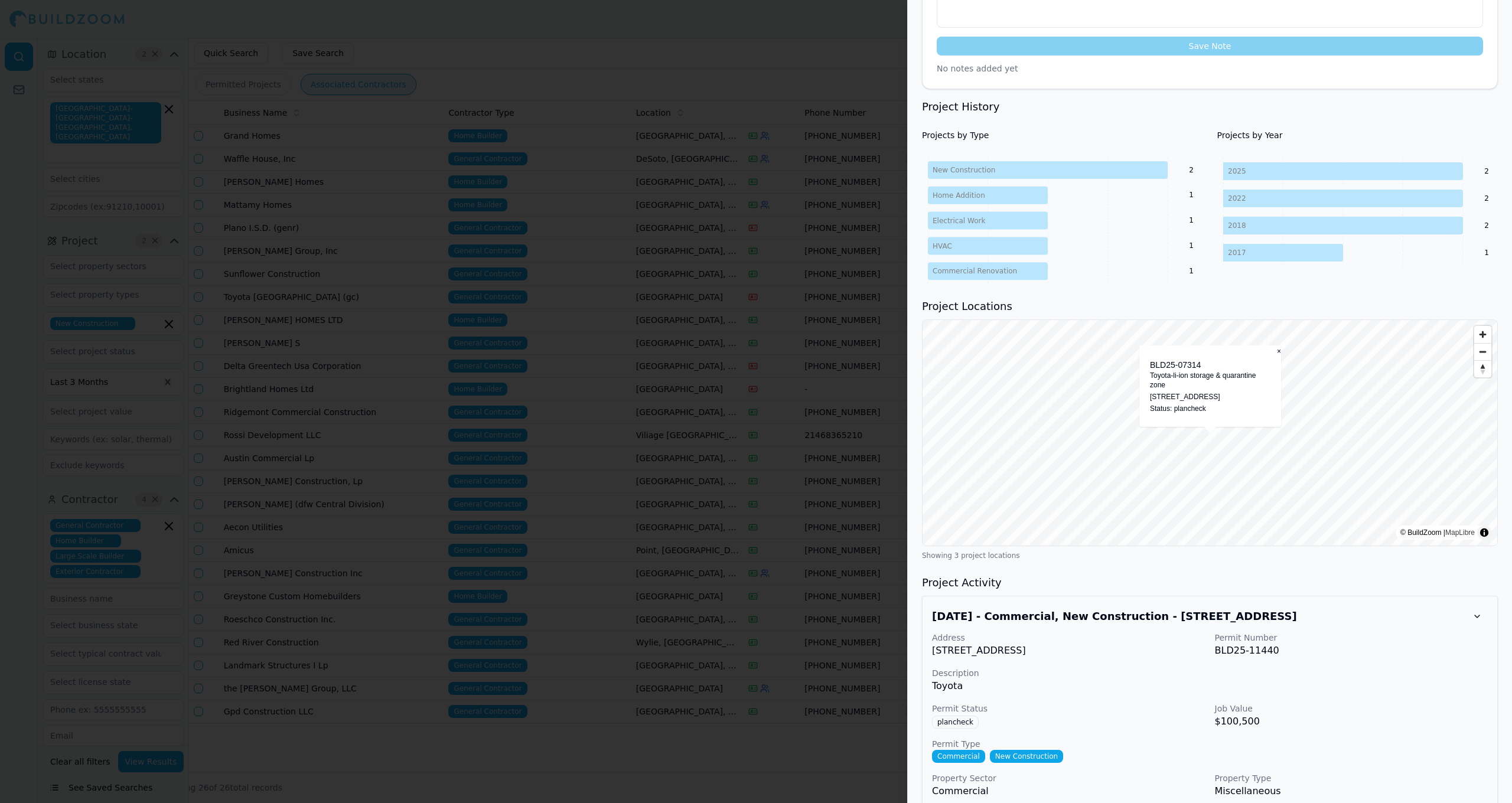
drag, startPoint x: 932, startPoint y: 649, endPoint x: 1152, endPoint y: 652, distance: 220.0
click at [784, 652] on p "6565 Headquarters Dr St, #2, Plano, TX, 75024" at bounding box center [1069, 651] width 274 height 14
copy p "6565 Headquarters Dr St, #2, Plano, TX, 75024"
click at [571, 202] on div at bounding box center [756, 402] width 1512 height 803
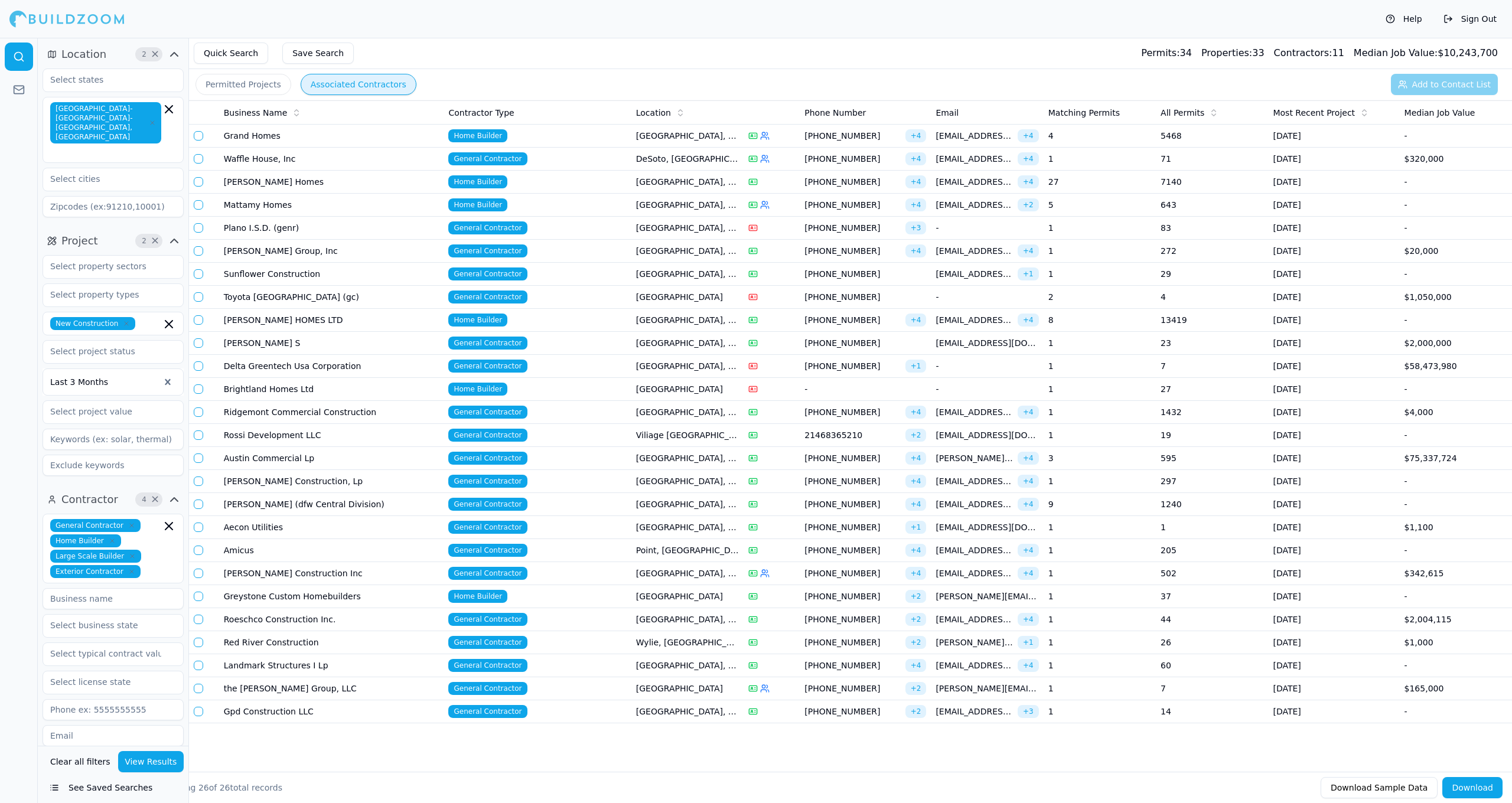
click at [784, 290] on td "-" at bounding box center [987, 298] width 112 height 23
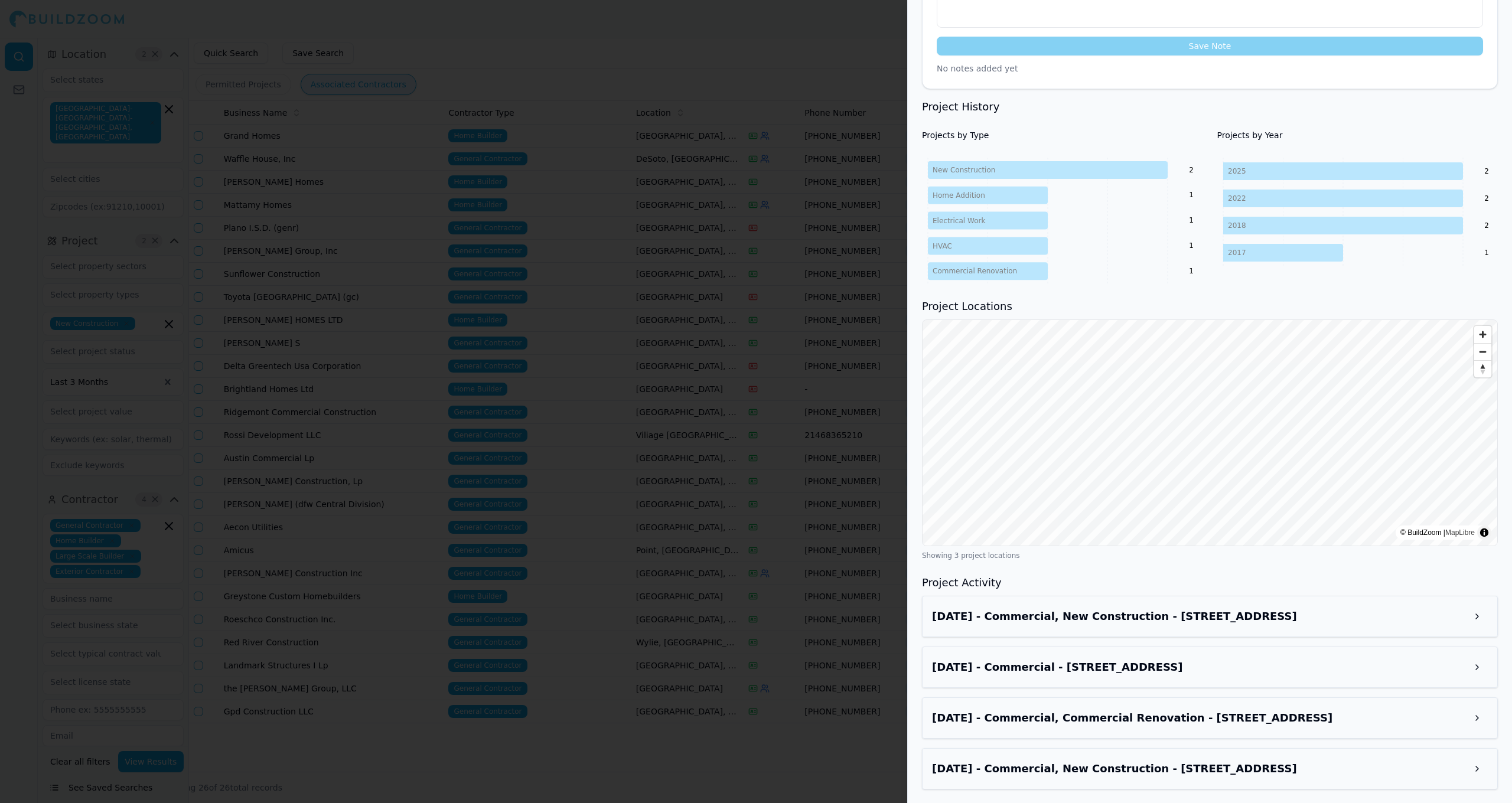
click at [784, 618] on h3 "Aug 21, 2025 - Commercial, New Construction - 6565 Headquarters Dr St, #2, Plan…" at bounding box center [1199, 616] width 535 height 17
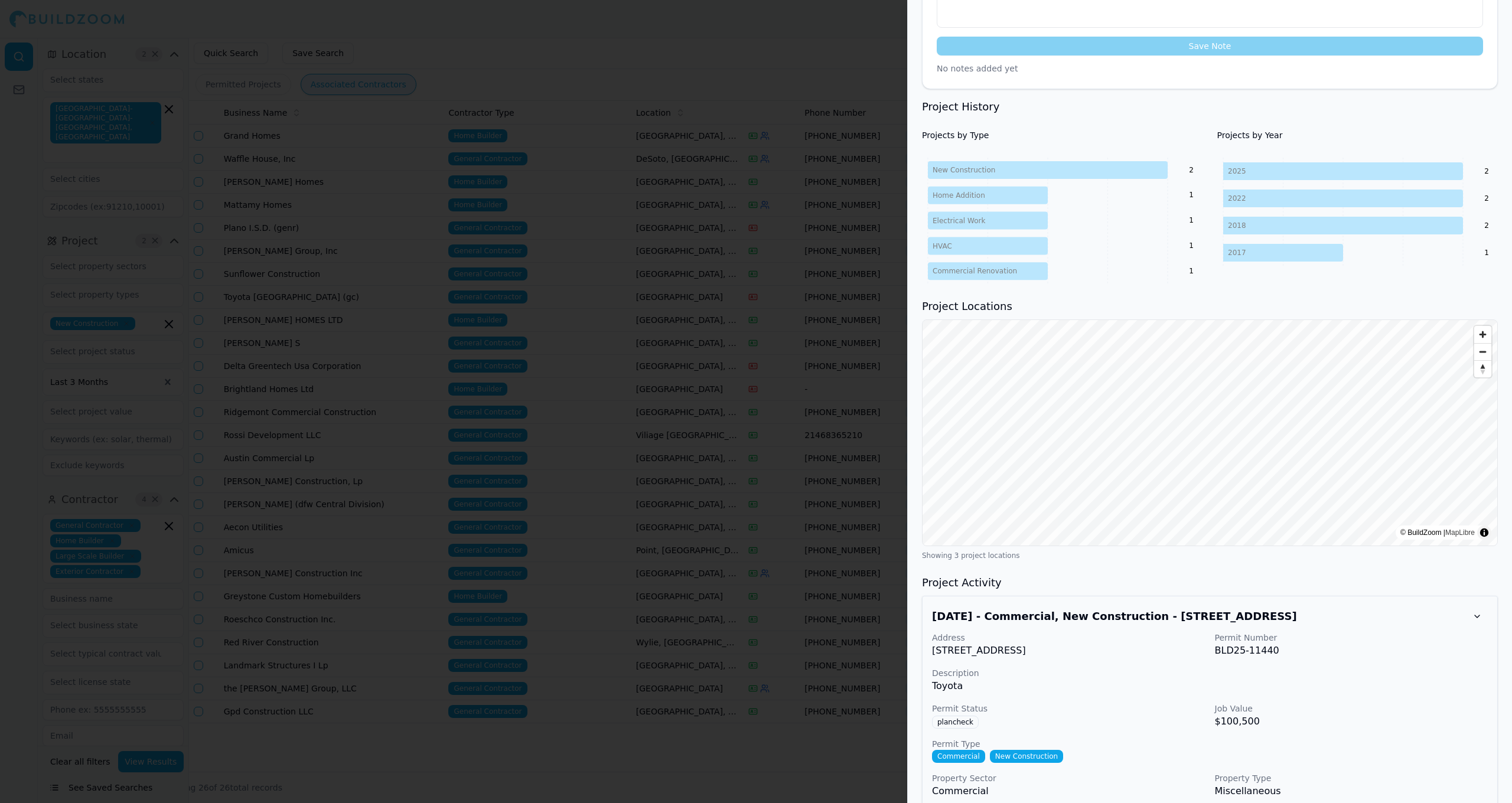
drag, startPoint x: 1134, startPoint y: 648, endPoint x: 927, endPoint y: 654, distance: 207.1
click at [784, 655] on div "Aug 21, 2025 - Commercial, New Construction - 6565 Headquarters Dr St, #2, Plan…" at bounding box center [1210, 702] width 576 height 212
copy p "6565 Headquarters Dr St, #2, Plano, TX, 75024"
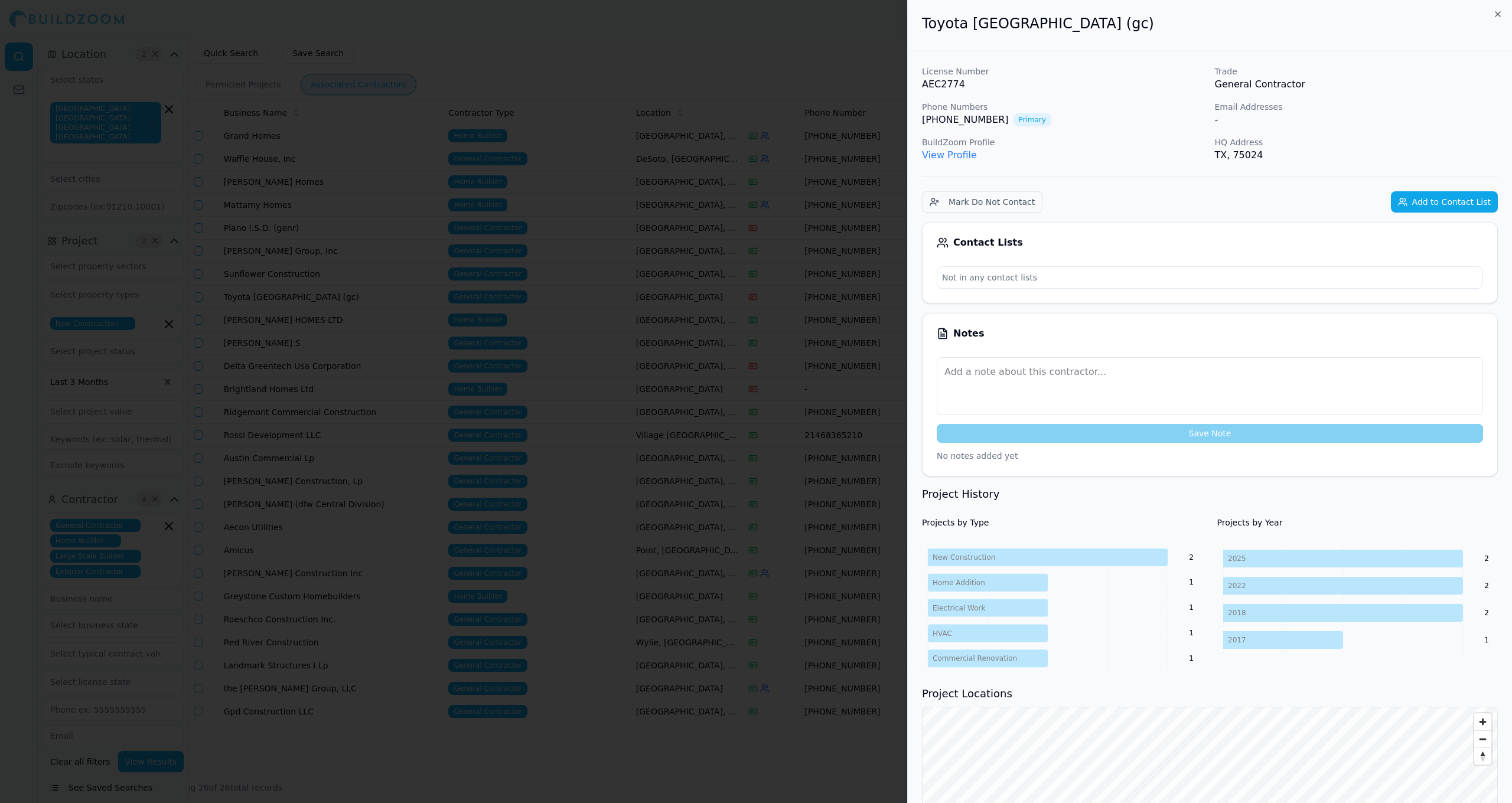
scroll to position [0, 0]
click at [784, 15] on icon "button" at bounding box center [1498, 13] width 4 height 4
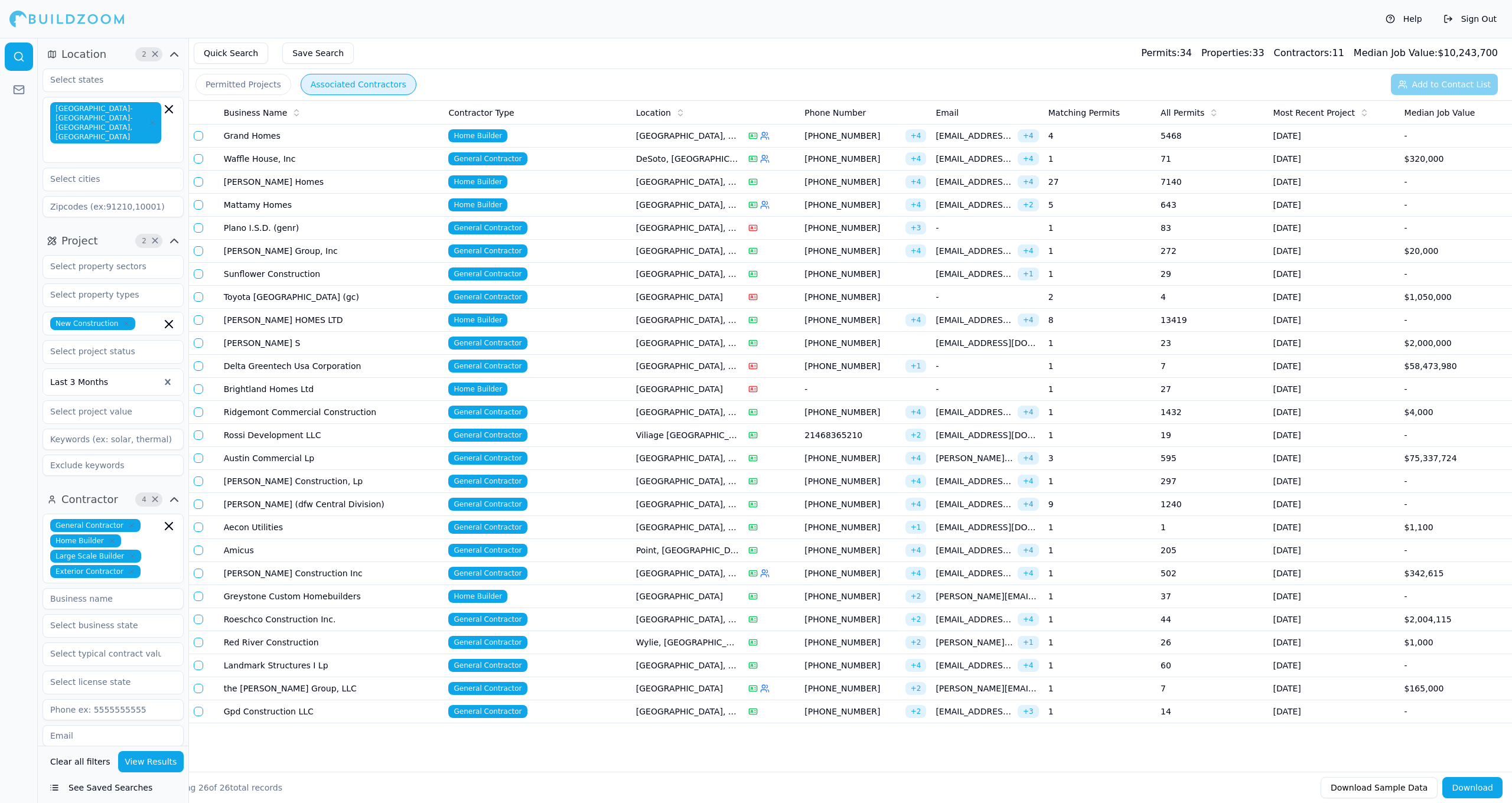
click at [740, 604] on td "[GEOGRAPHIC_DATA]" at bounding box center [688, 597] width 112 height 23
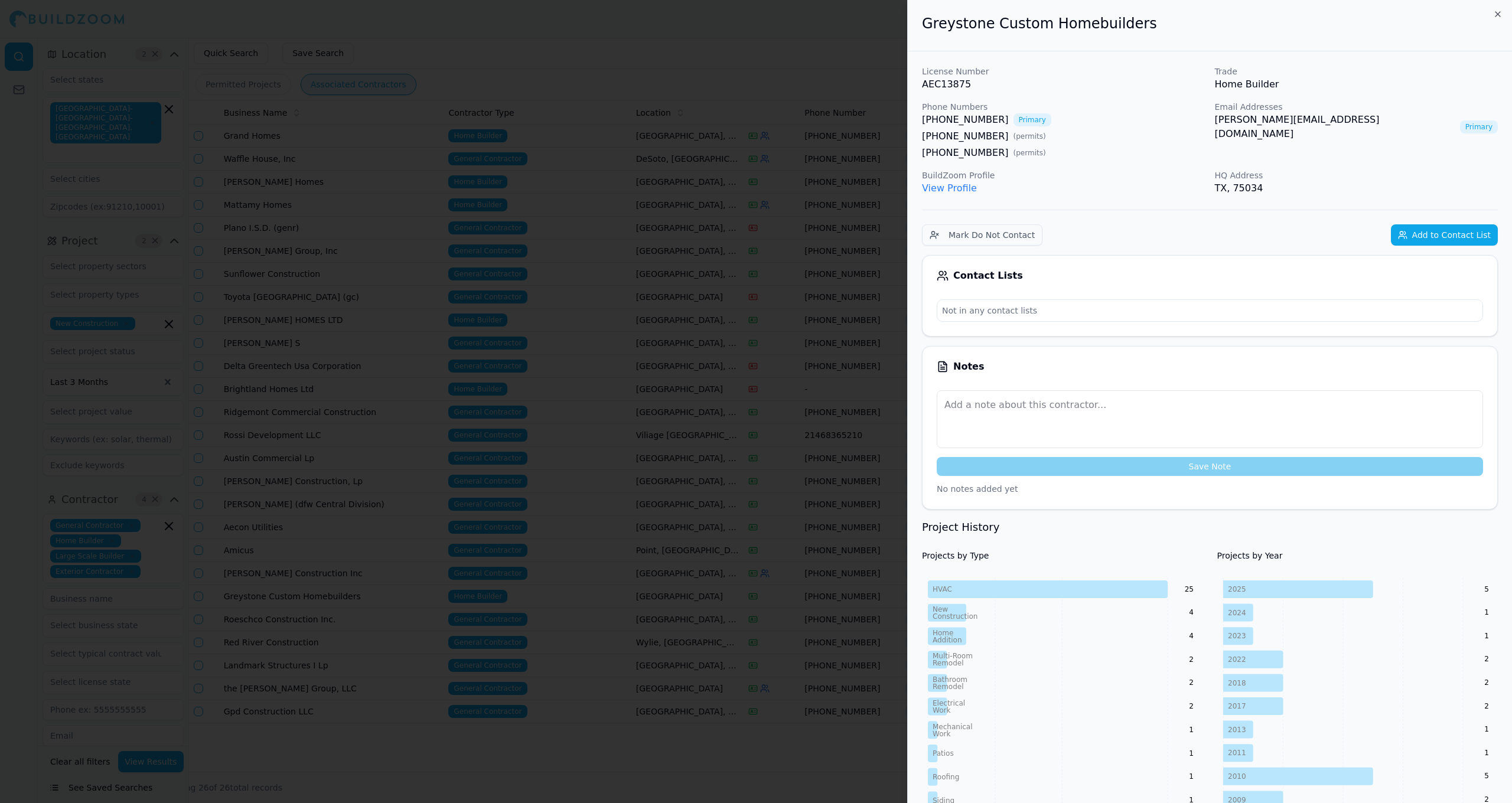
scroll to position [6, 0]
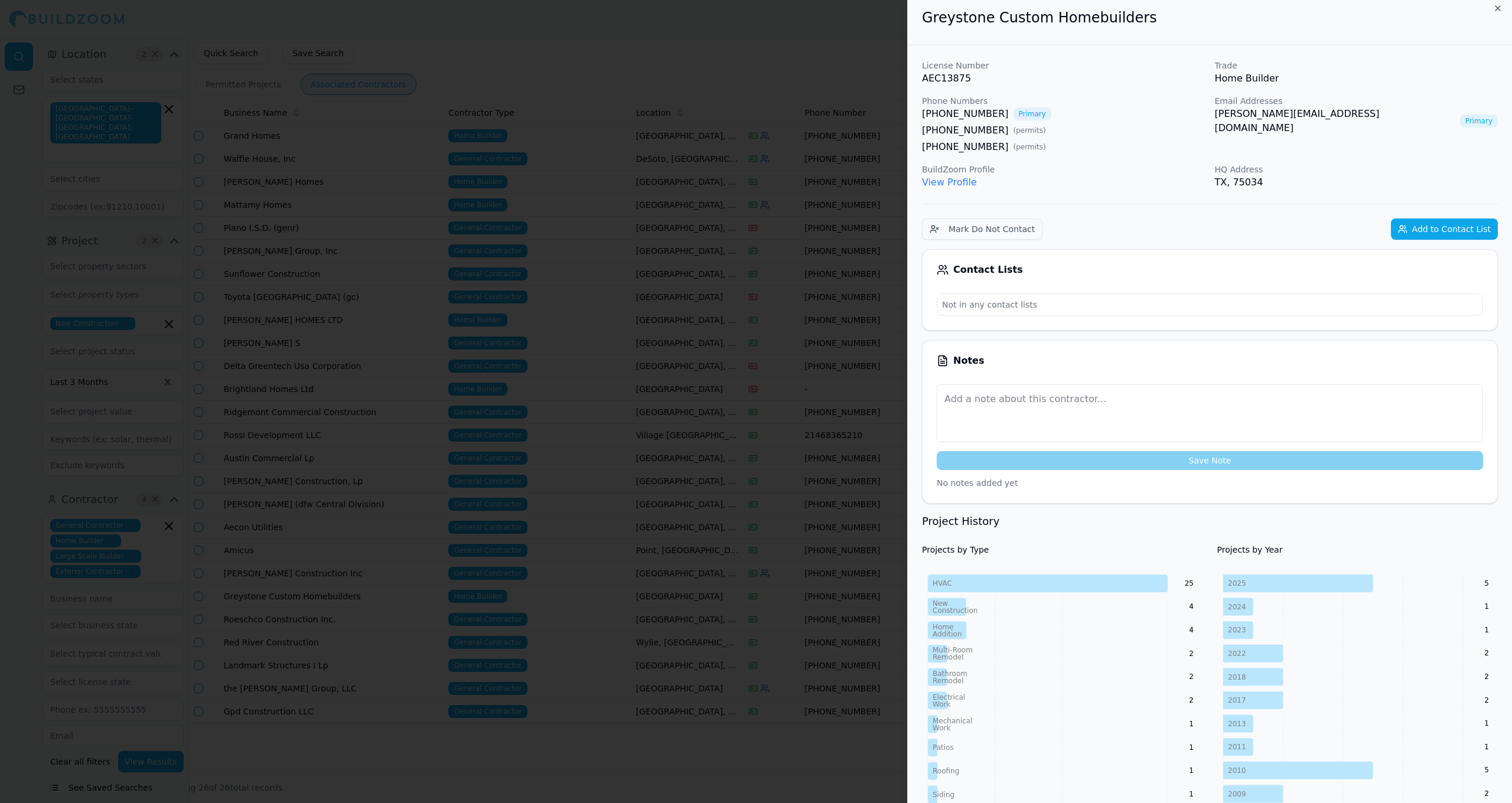
click at [784, 235] on button "Add to Contact List" at bounding box center [1444, 229] width 107 height 21
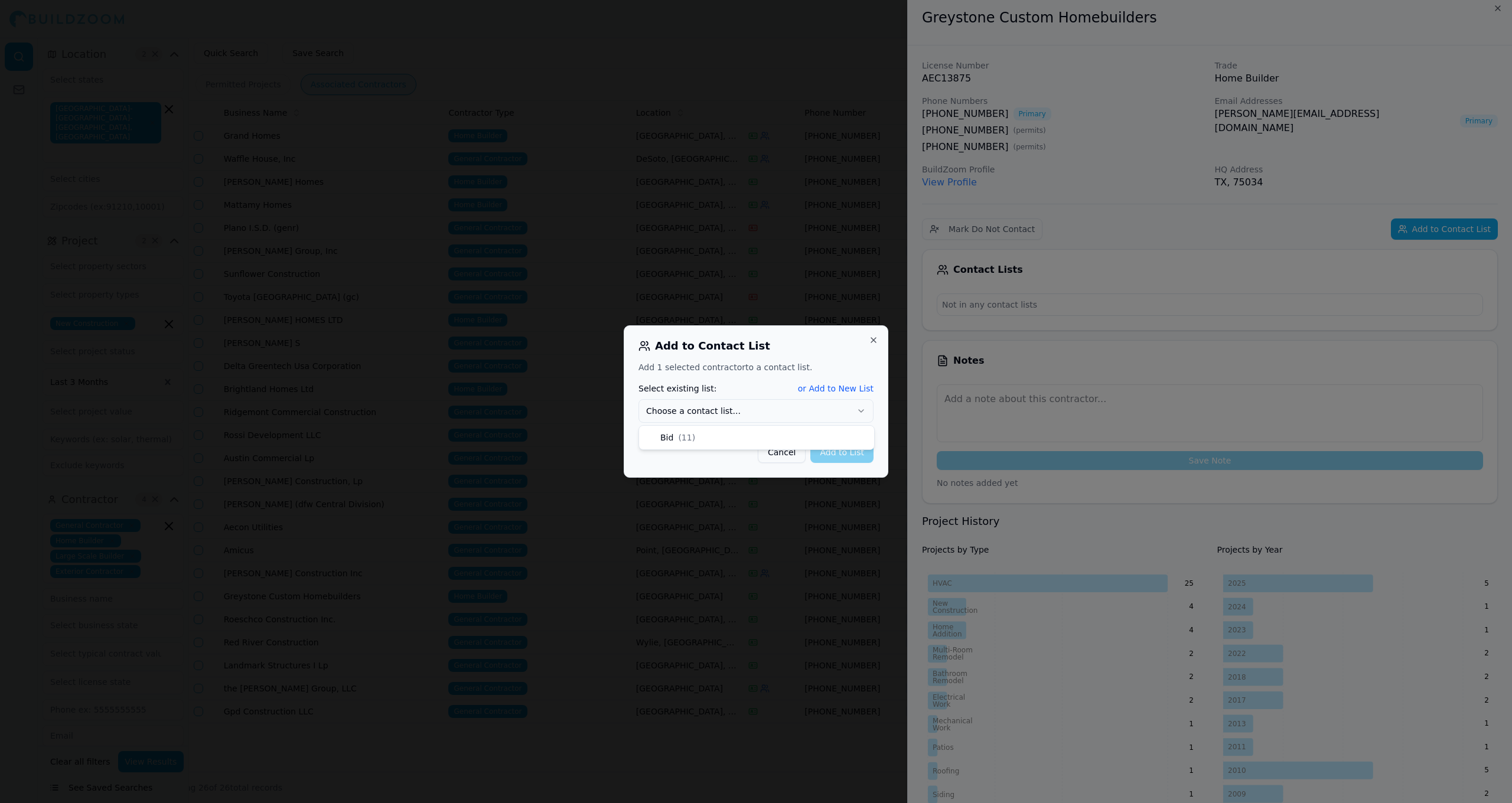
click at [784, 417] on button "Choose a contact list..." at bounding box center [756, 411] width 235 height 24
click at [784, 460] on button "Add to List" at bounding box center [841, 452] width 63 height 21
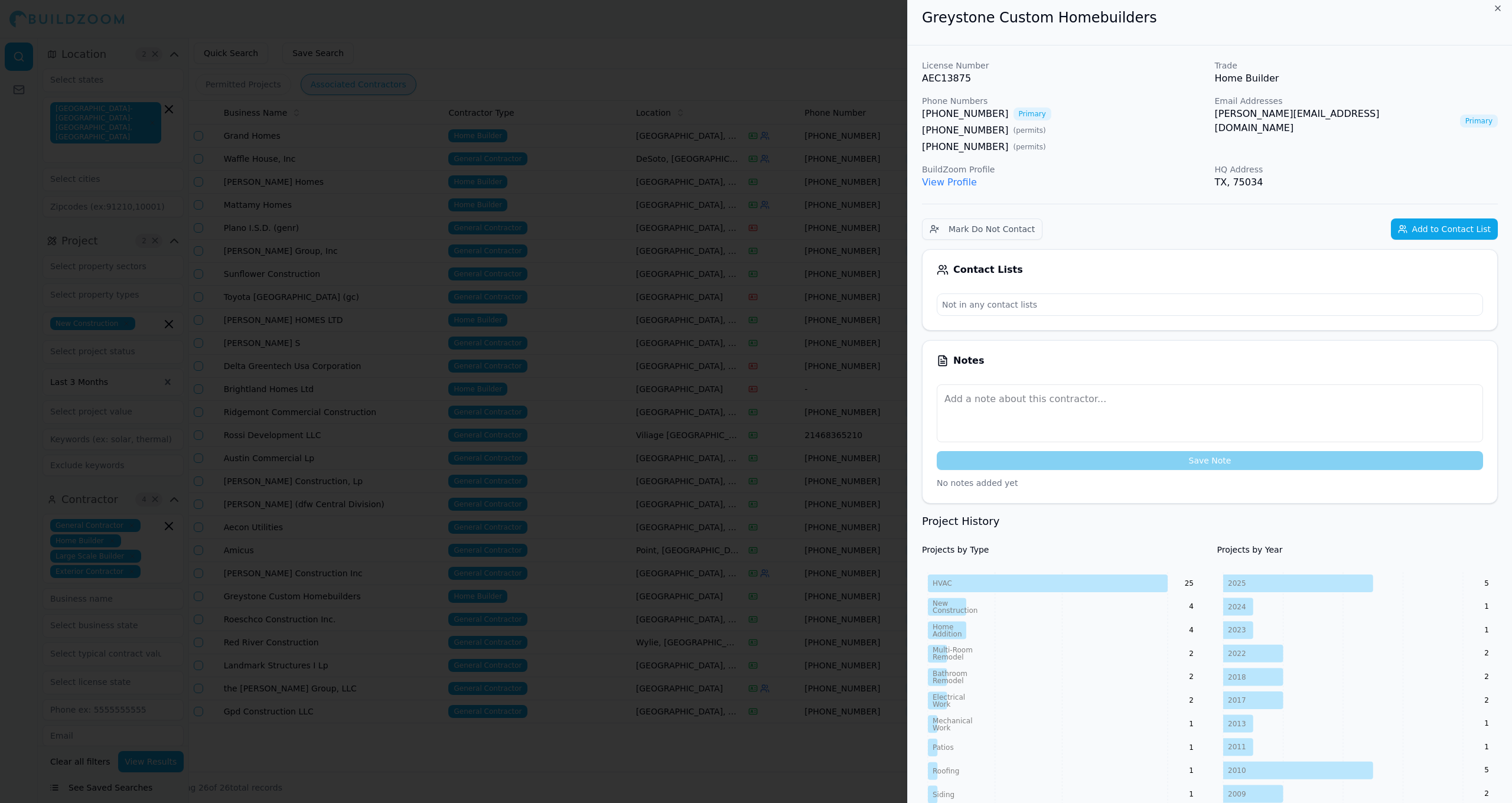
click at [583, 505] on div at bounding box center [756, 402] width 1512 height 803
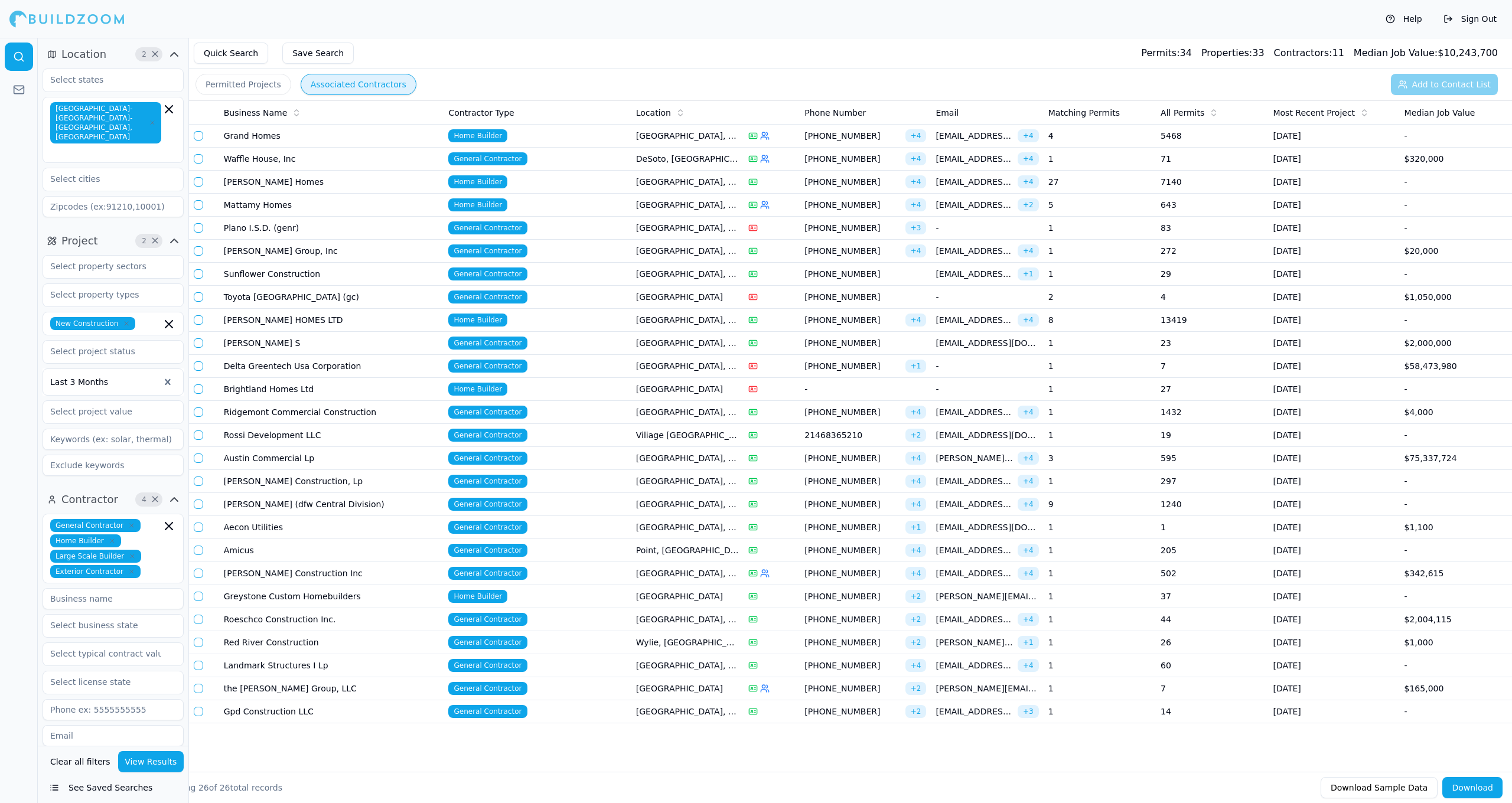
click at [599, 577] on td "General Contractor" at bounding box center [537, 574] width 187 height 23
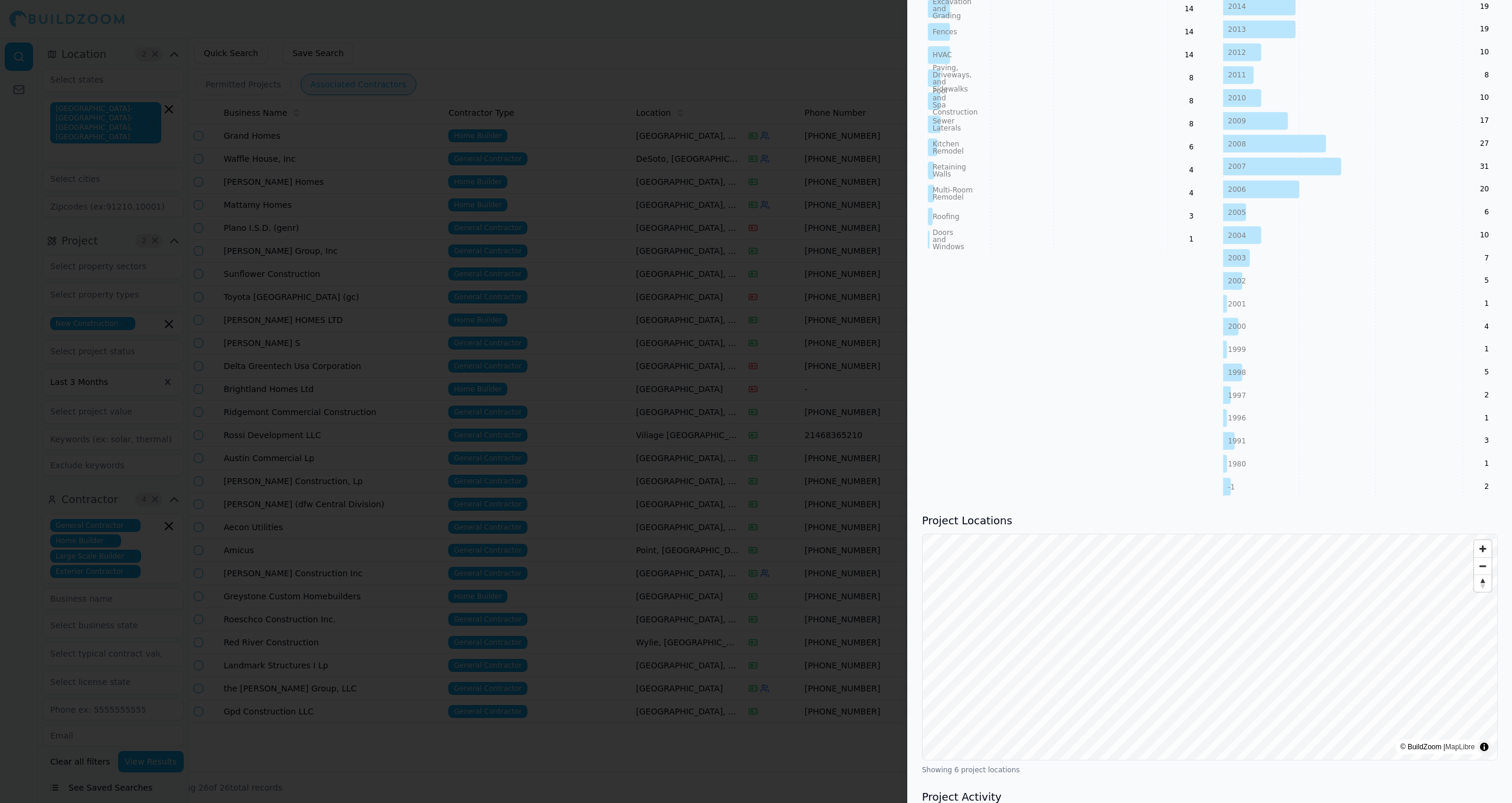
scroll to position [886, 0]
click at [721, 550] on div at bounding box center [756, 402] width 1512 height 803
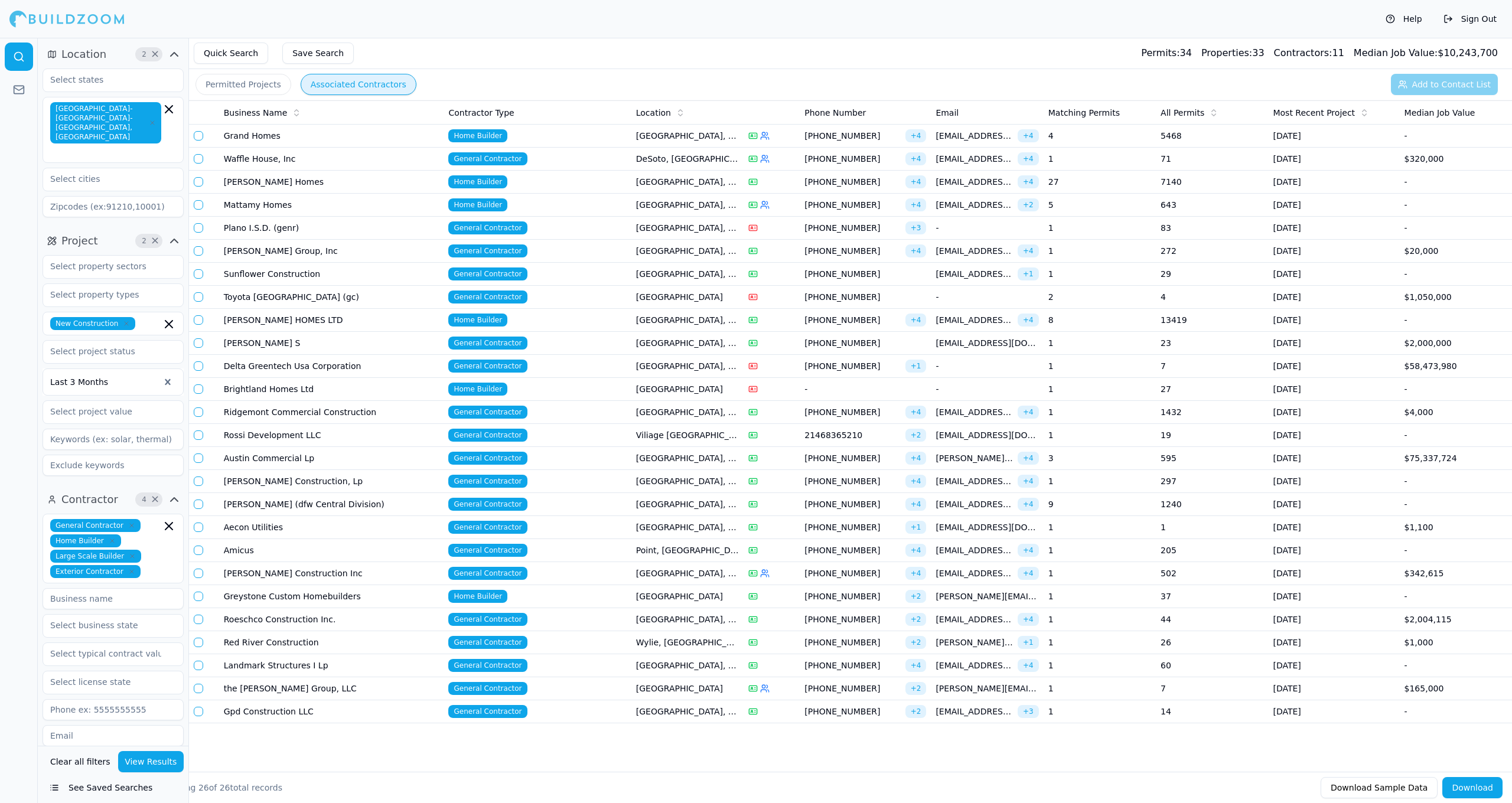
click at [724, 511] on td "[GEOGRAPHIC_DATA], [GEOGRAPHIC_DATA]" at bounding box center [688, 505] width 112 height 23
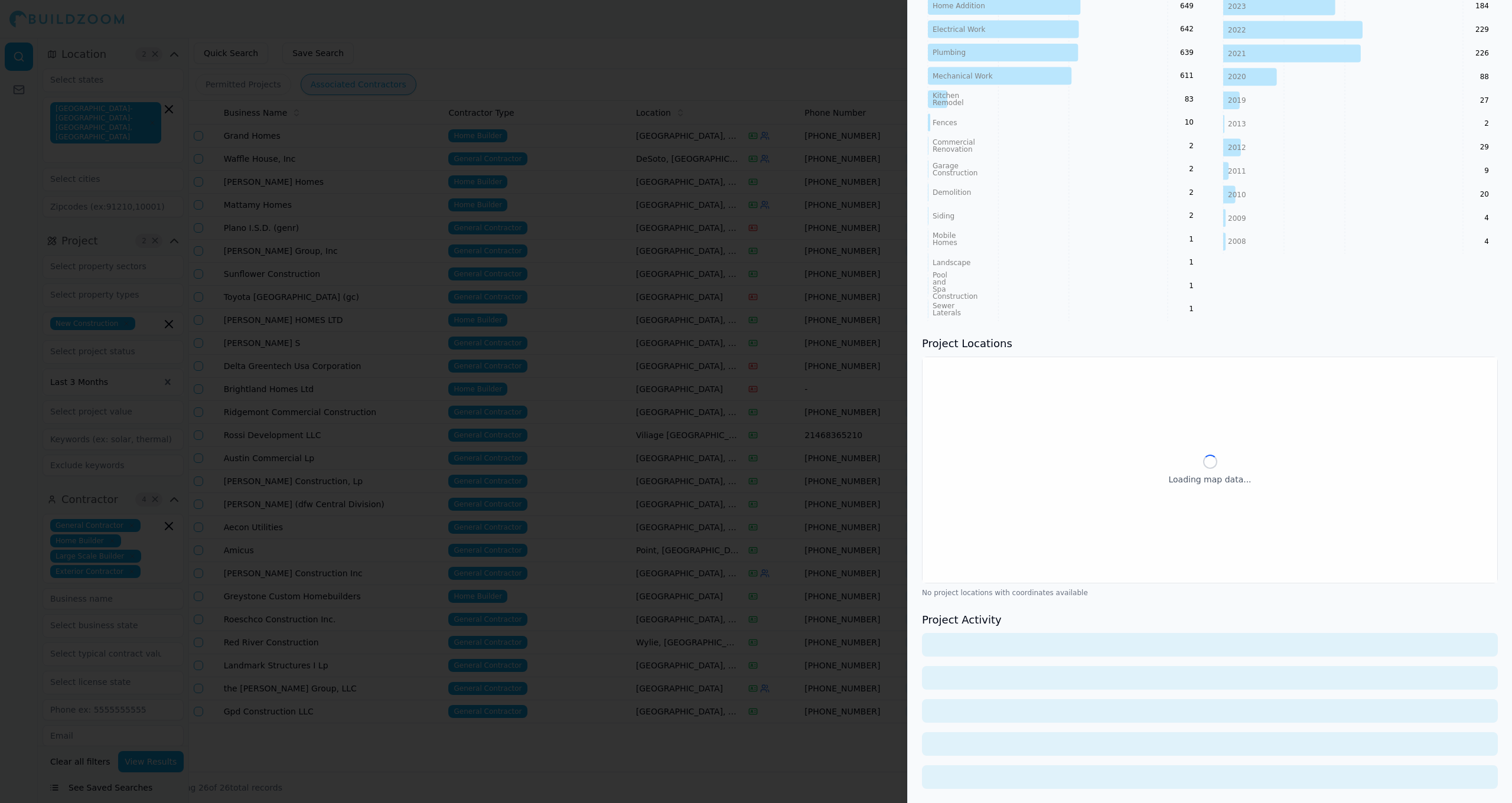
scroll to position [646, 0]
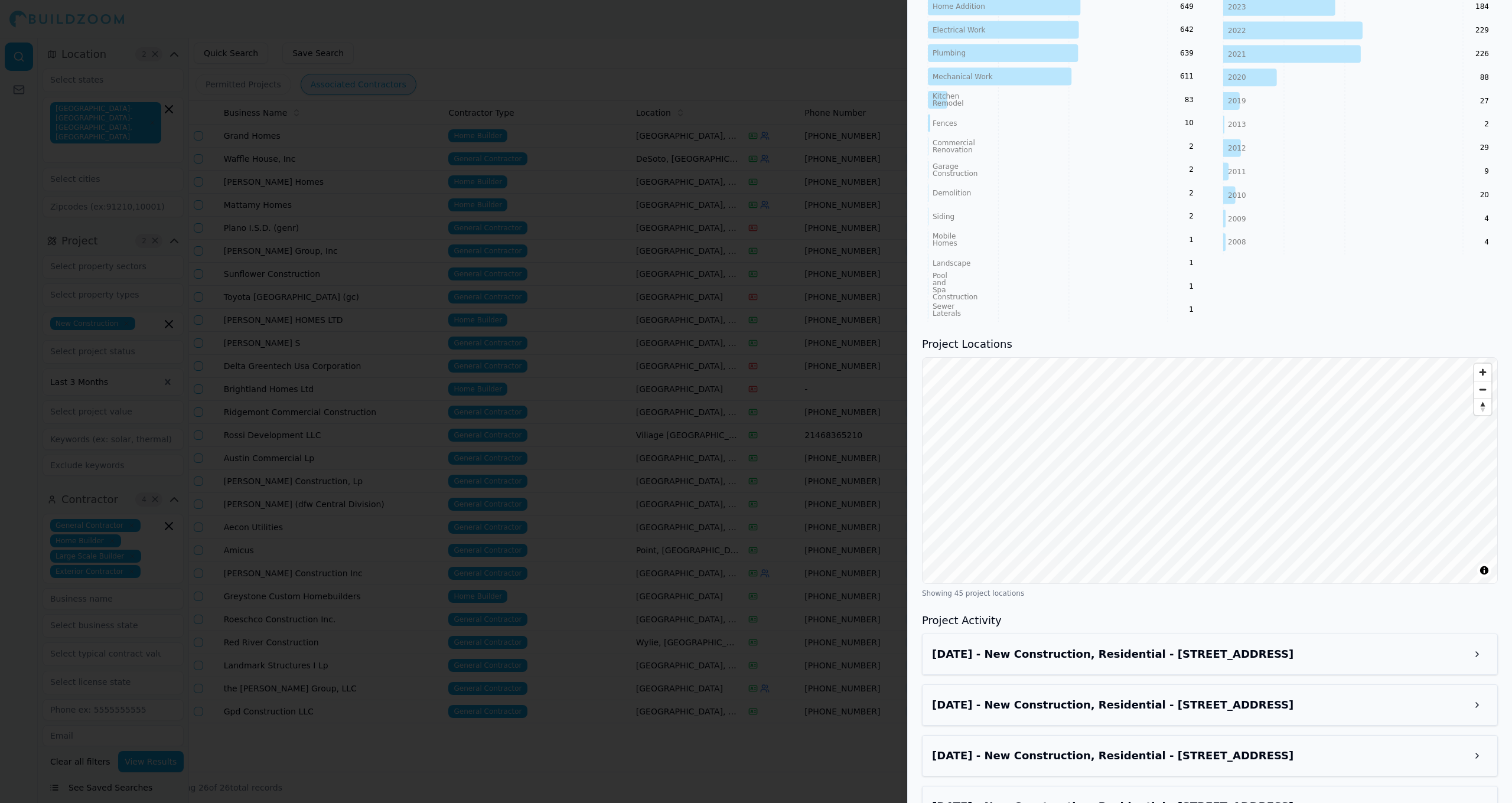
click at [784, 605] on div "License Number 2025 049238 000 00 BR Trade General Contractor Phone Numbers (46…" at bounding box center [1210, 529] width 604 height 2249
click at [784, 655] on h3 "Aug 6, 2025 - New Construction, Residential - 1522 Dulwich Dr, Allen, TX, 75013" at bounding box center [1199, 654] width 535 height 17
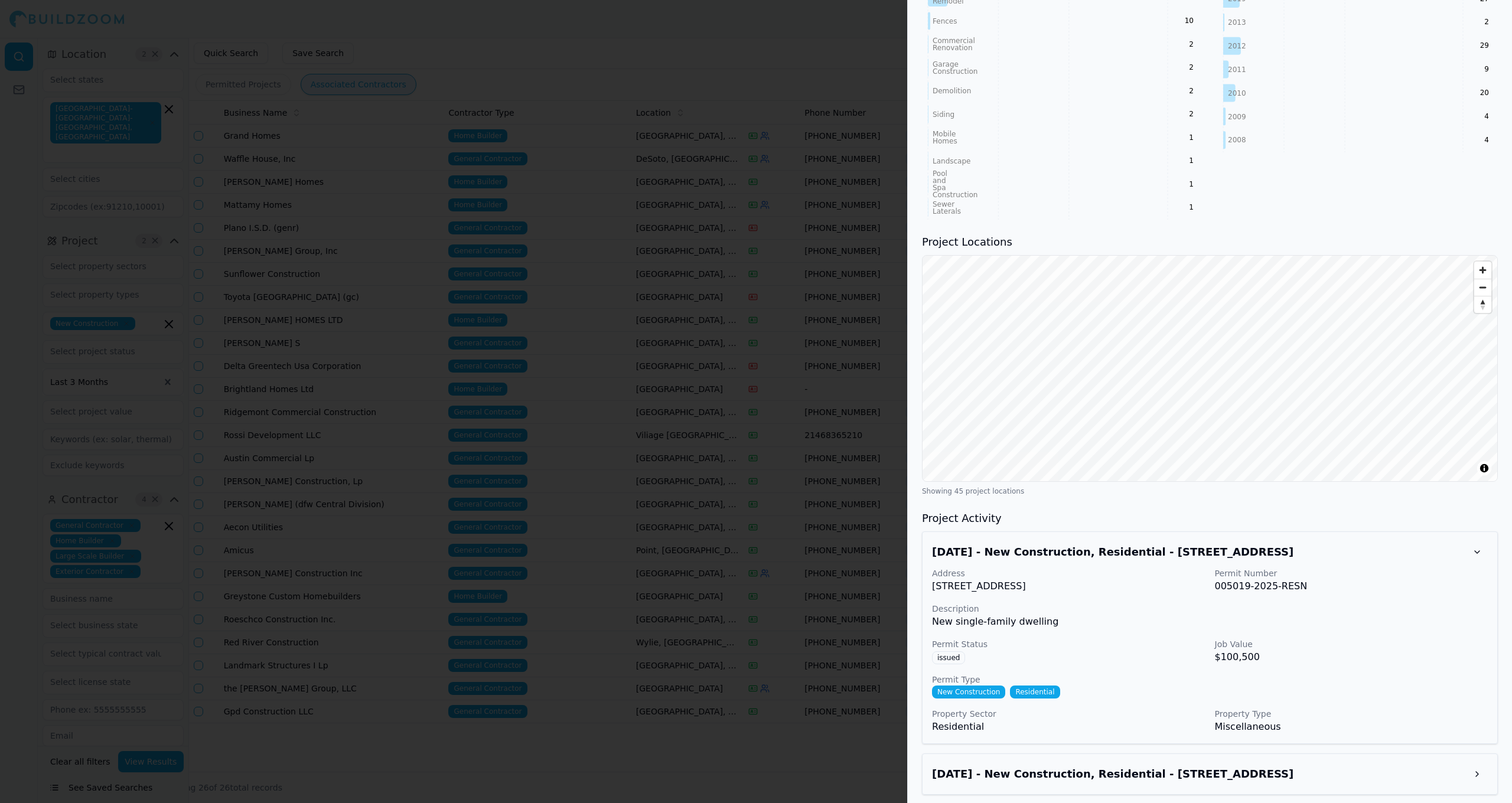
scroll to position [751, 0]
drag, startPoint x: 1045, startPoint y: 588, endPoint x: 929, endPoint y: 583, distance: 116.1
click at [784, 583] on div "Aug 6, 2025 - New Construction, Residential - 1522 Dulwich Dr, Allen, TX, 75013…" at bounding box center [1210, 635] width 576 height 212
copy p "1522 Dulwich Dr, Allen, TX, 75013"
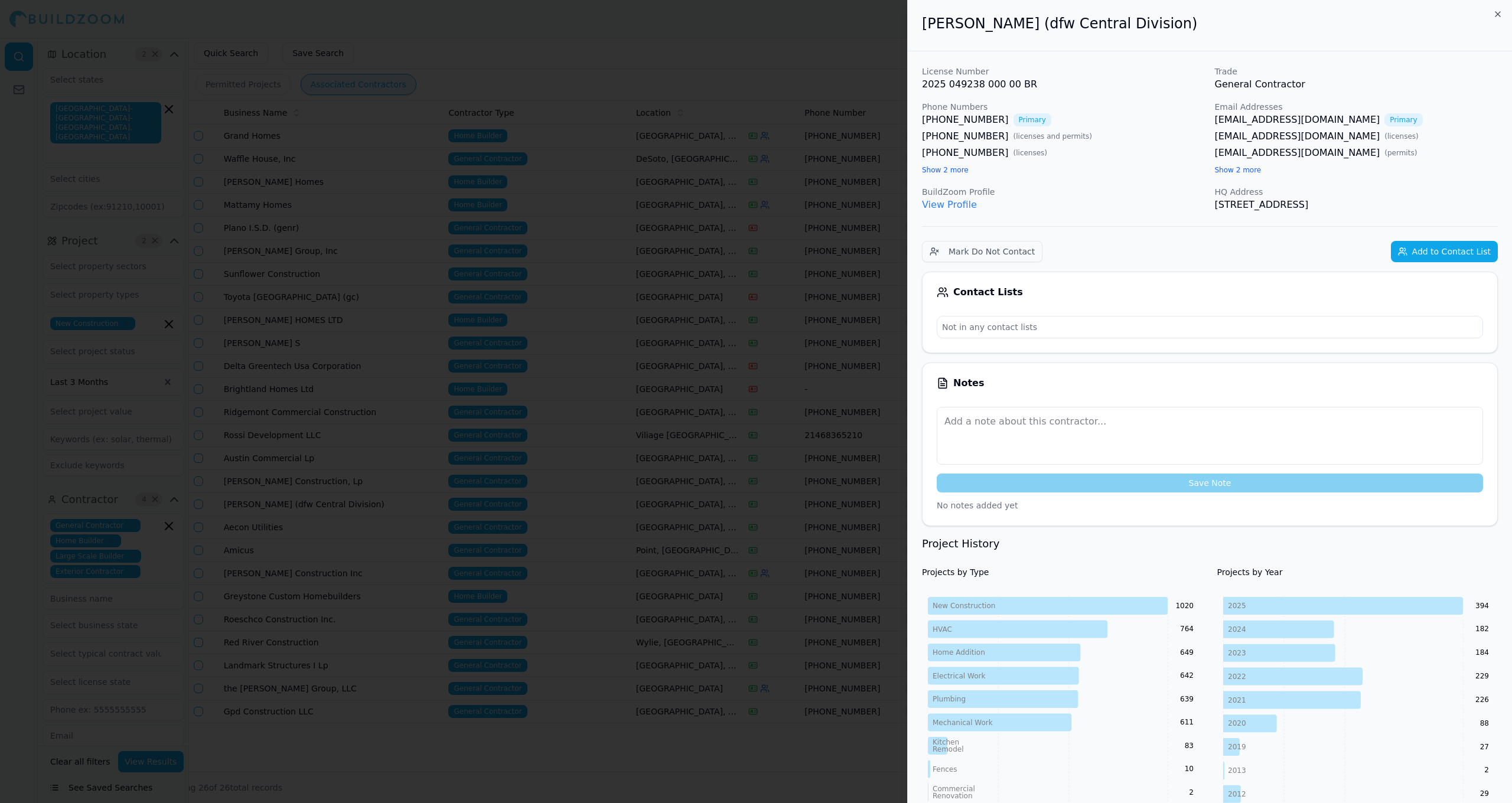
scroll to position [10, 0]
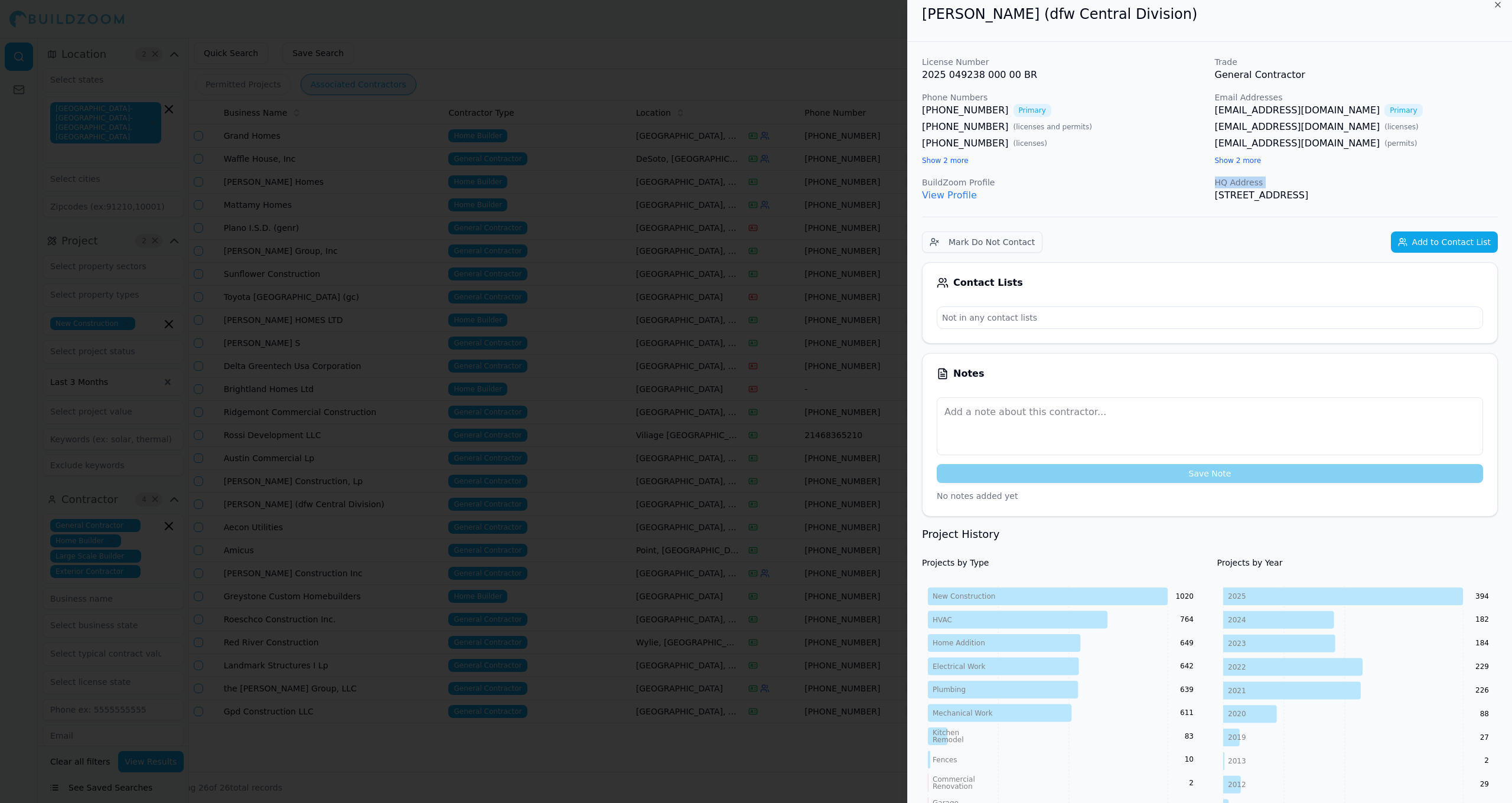
drag, startPoint x: 1209, startPoint y: 196, endPoint x: 1215, endPoint y: 196, distance: 6.0
click at [784, 196] on div "License Number 2025 049238 000 00 BR Trade General Contractor Phone Numbers (46…" at bounding box center [1210, 129] width 576 height 147
click at [784, 196] on p "2600 Central Expy WAY N, Richardson, TX, 75080" at bounding box center [1357, 195] width 283 height 14
drag, startPoint x: 1215, startPoint y: 196, endPoint x: 1431, endPoint y: 200, distance: 216.0
click at [784, 200] on p "2600 Central Expy WAY N, Richardson, TX, 75080" at bounding box center [1357, 195] width 283 height 14
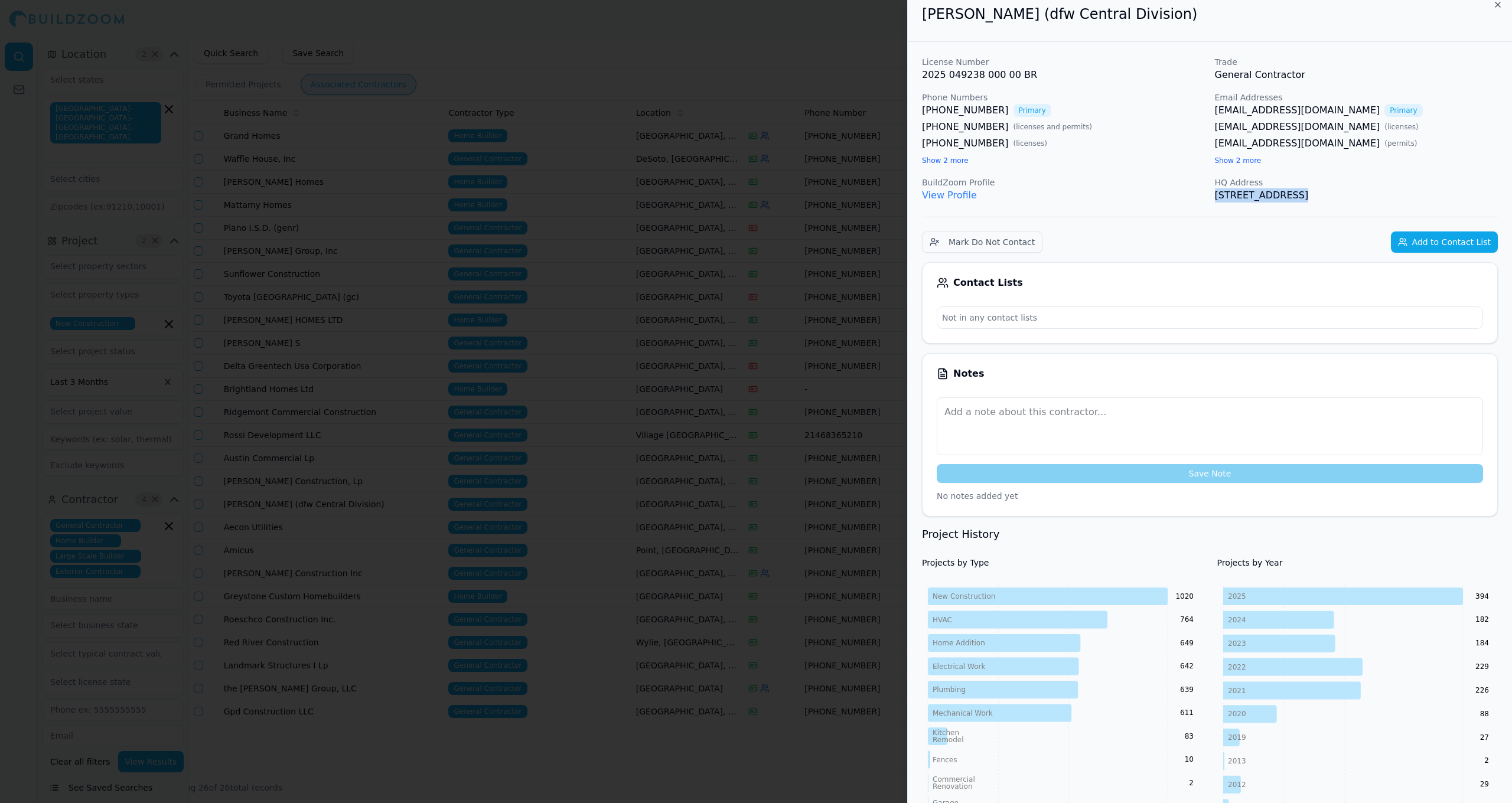
copy p "2600 Central Expy WAY N, Richardson, TX, 75080"
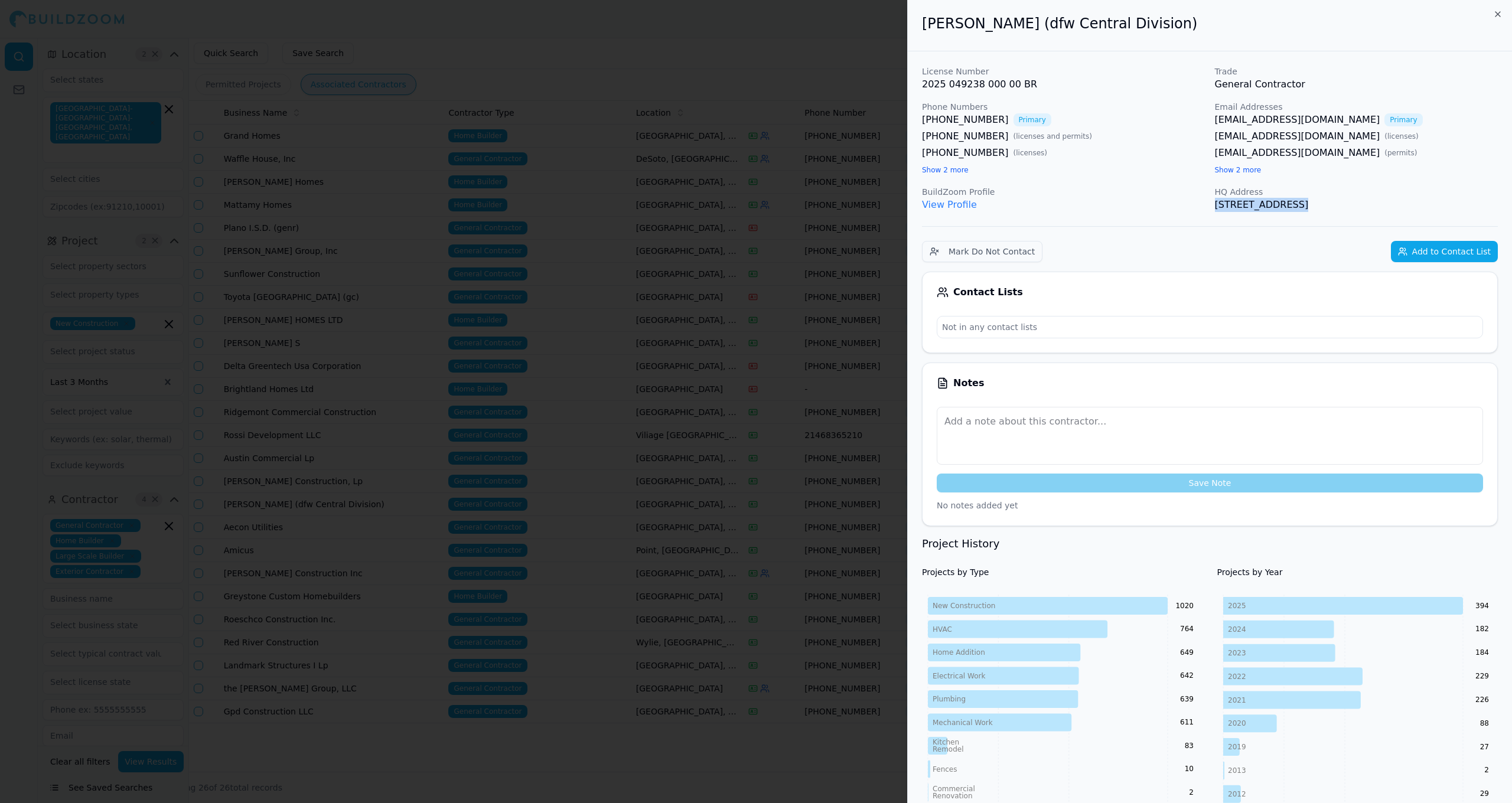
scroll to position [0, 0]
click at [784, 254] on button "Add to Contact List" at bounding box center [1444, 251] width 107 height 21
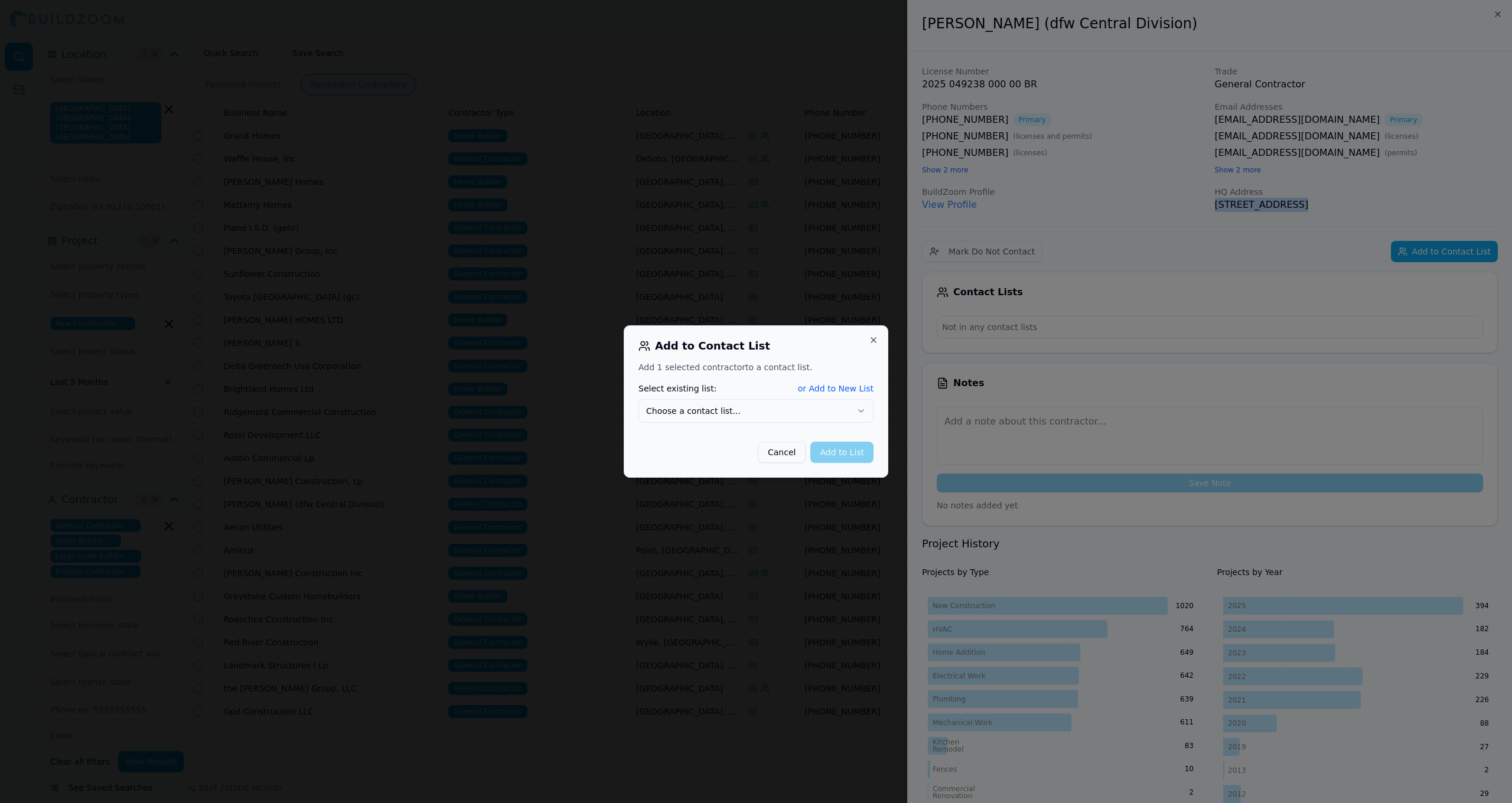
click at [784, 410] on button "Choose a contact list..." at bounding box center [756, 411] width 235 height 24
click at [784, 452] on button "Add to List" at bounding box center [841, 452] width 63 height 21
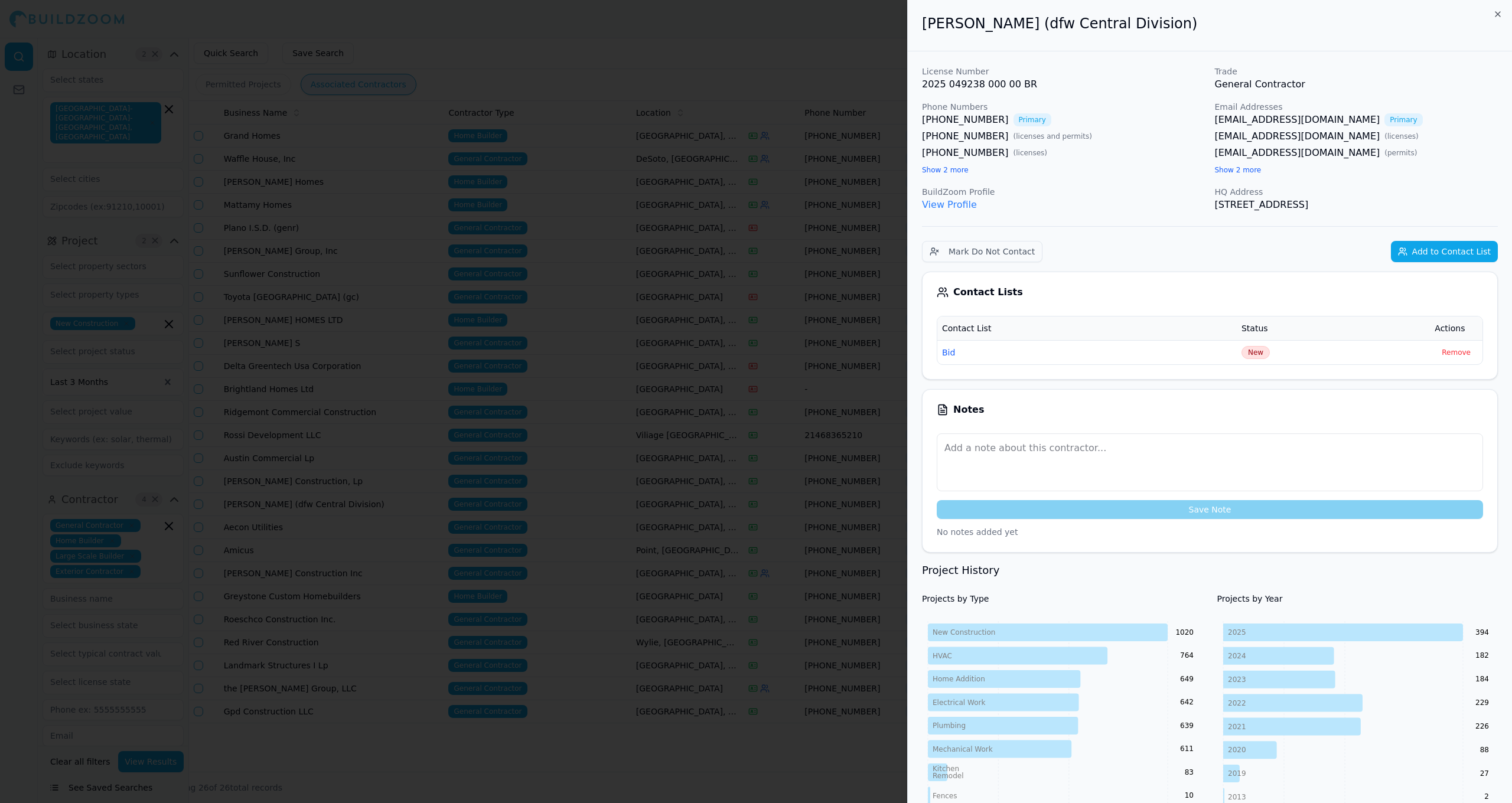
click at [709, 444] on div at bounding box center [756, 402] width 1512 height 803
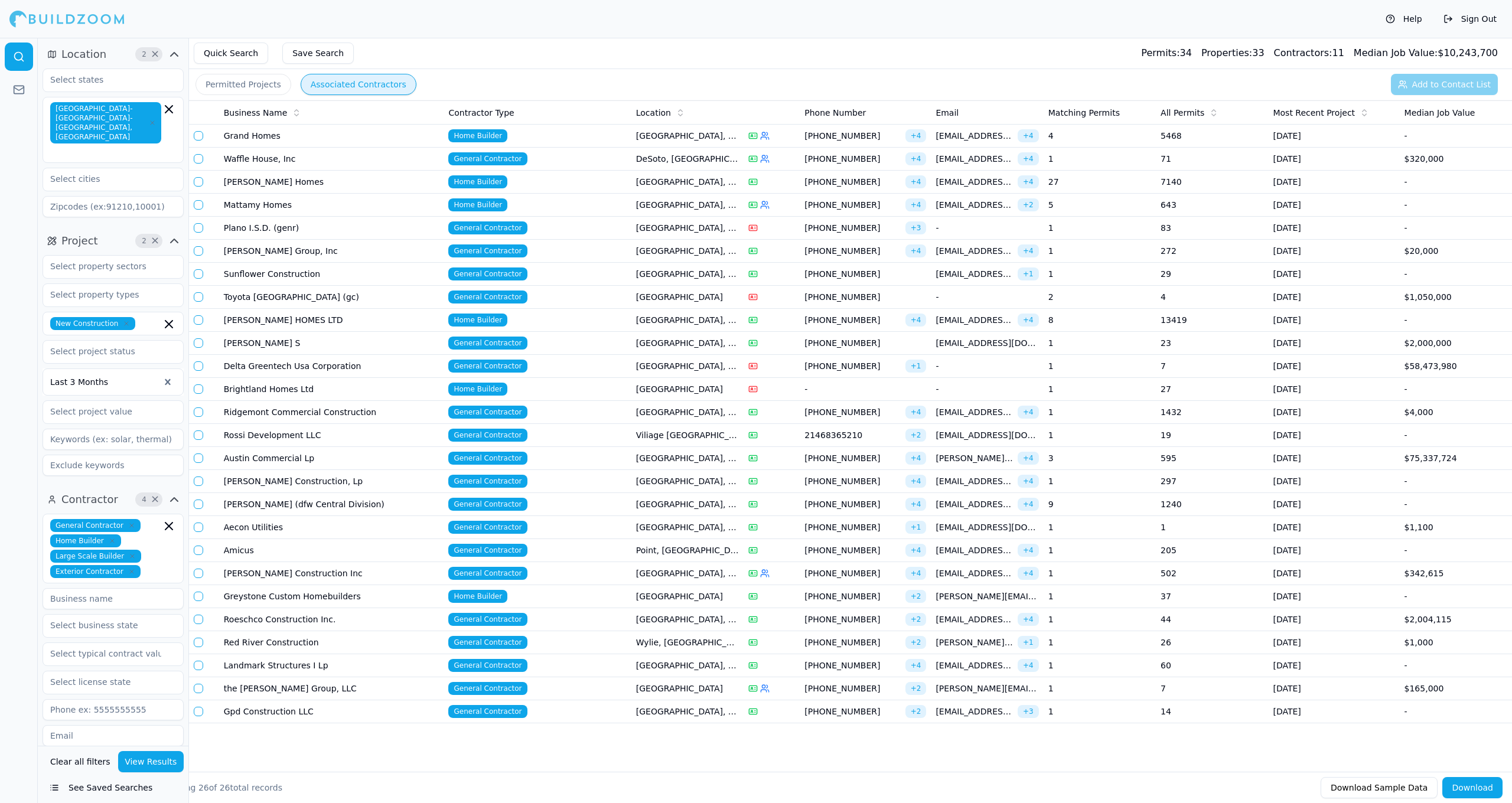
click at [588, 596] on td "Home Builder" at bounding box center [537, 597] width 187 height 23
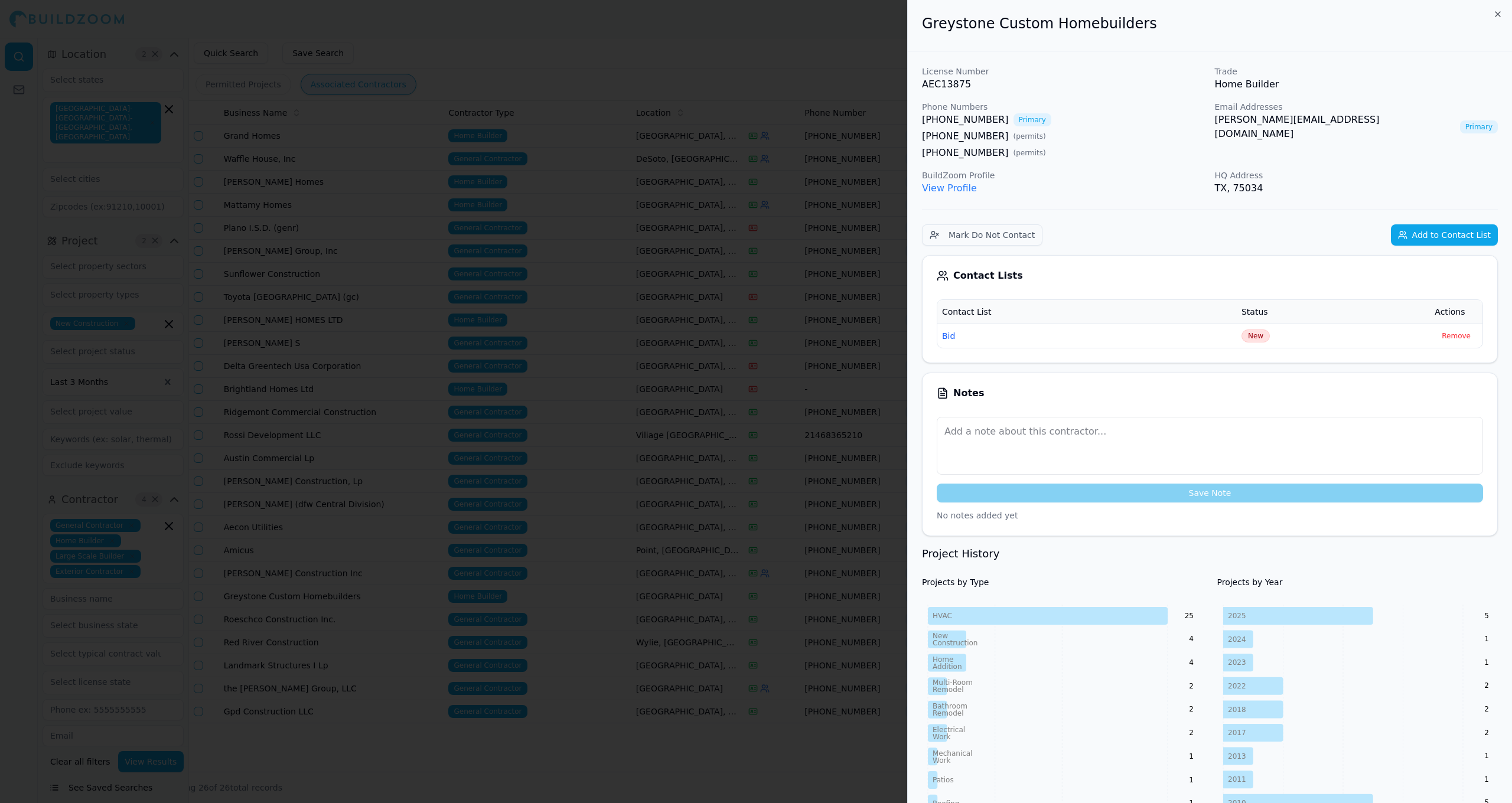
click at [586, 600] on div at bounding box center [756, 402] width 1512 height 803
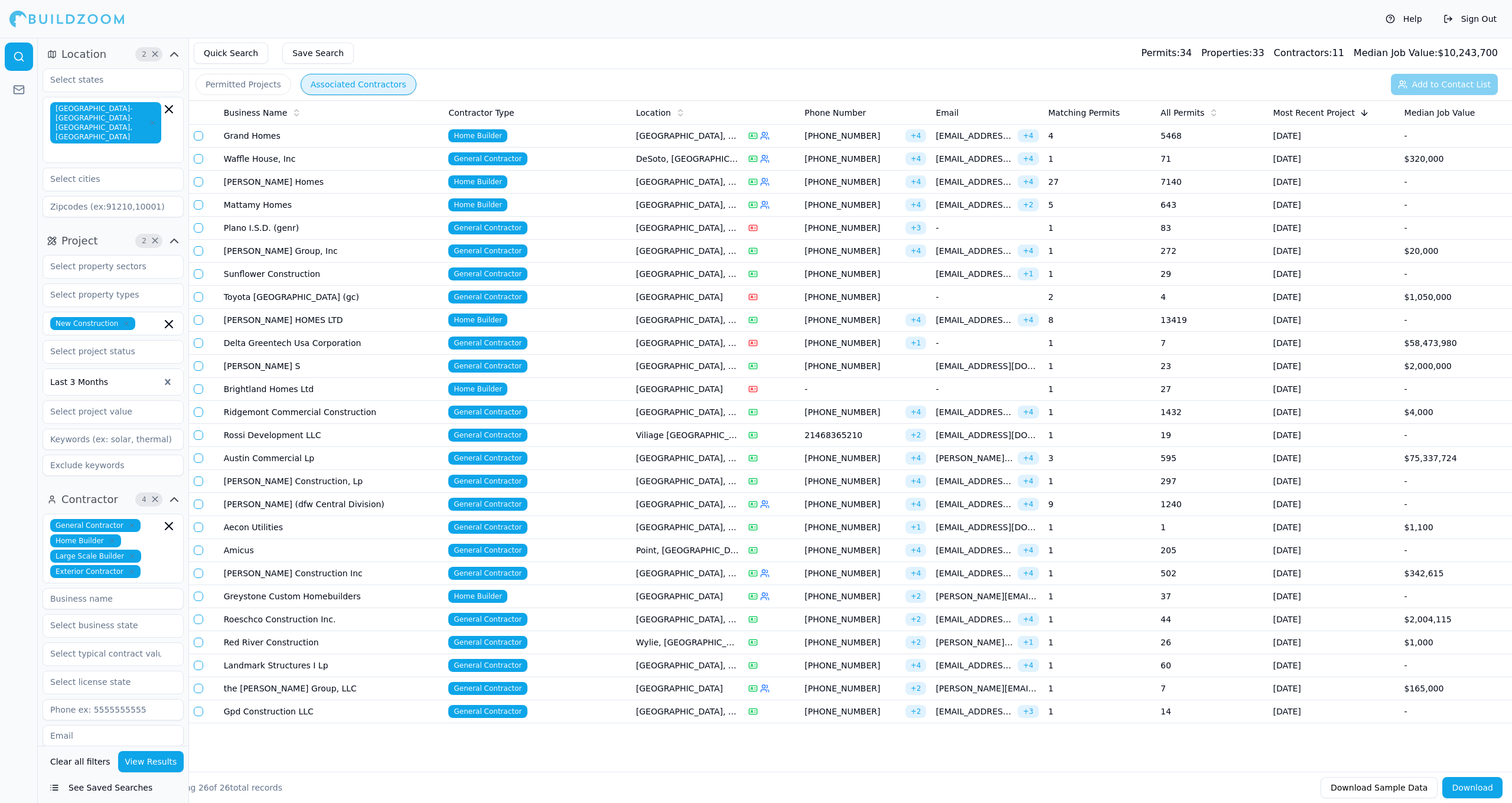
click at [720, 554] on td "Point, [GEOGRAPHIC_DATA]" at bounding box center [688, 551] width 112 height 23
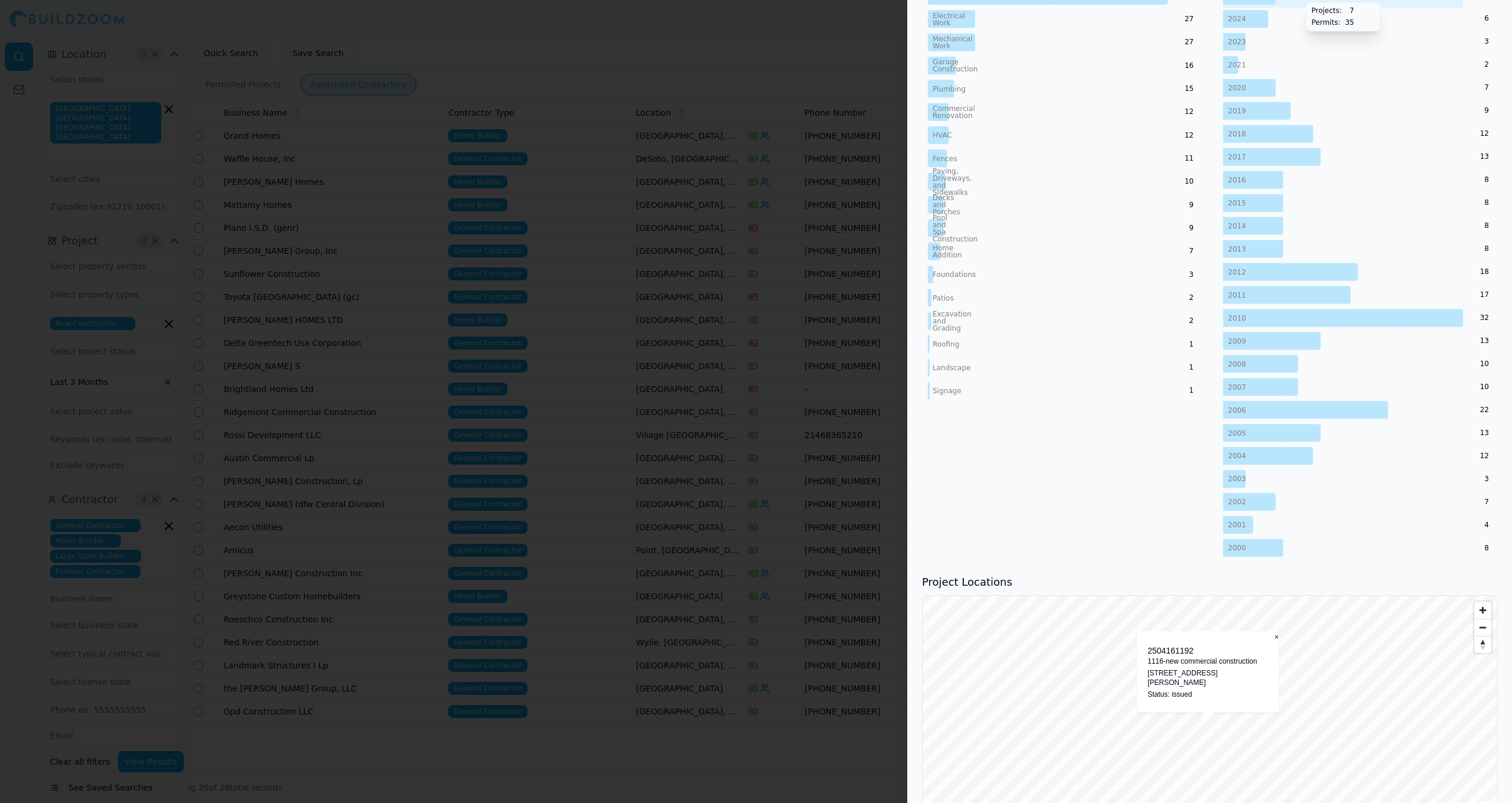
scroll to position [658, 0]
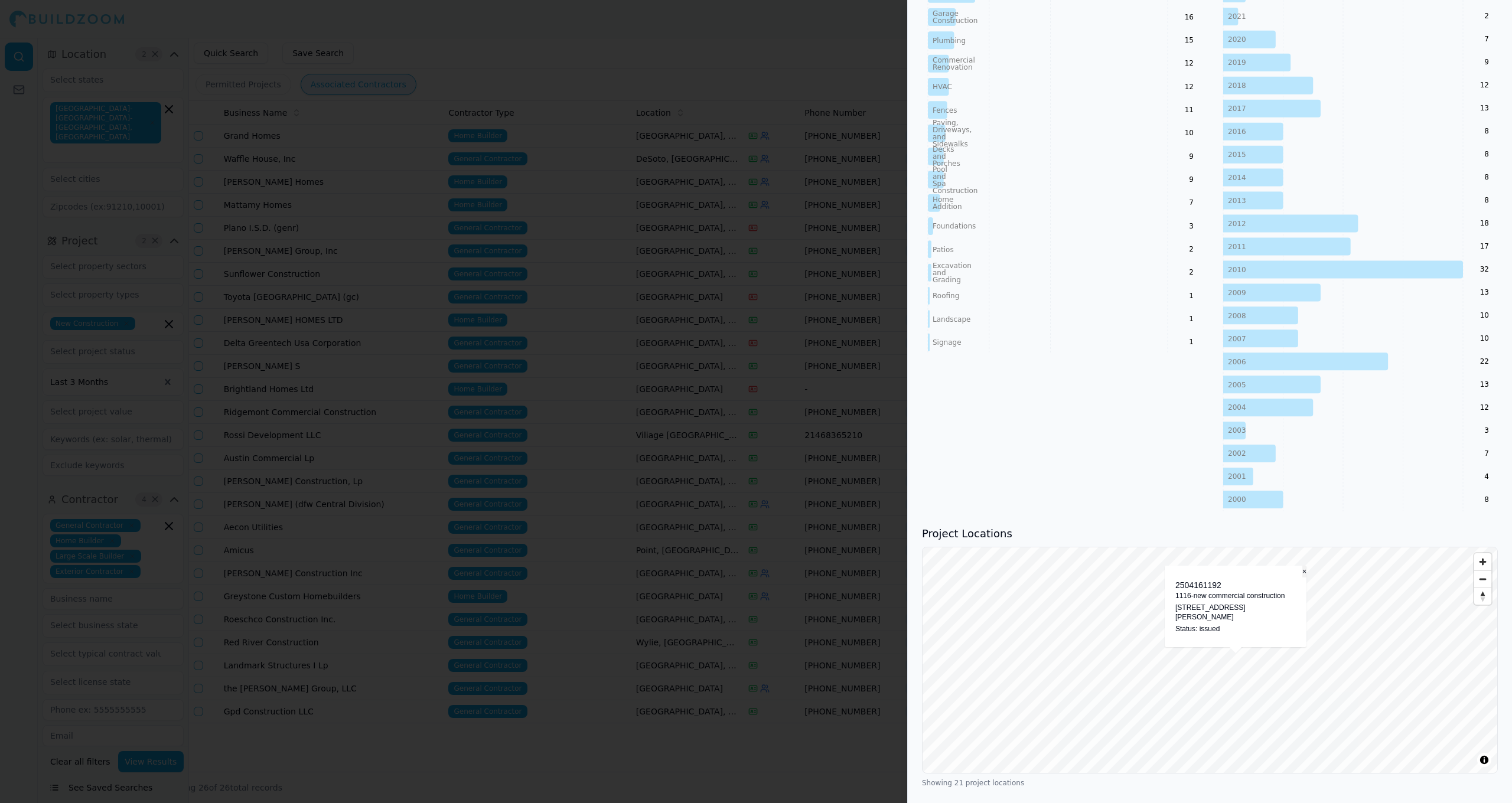
click at [1302, 577] on button "×" at bounding box center [1304, 571] width 4 height 12
click at [1292, 577] on div "BLD25-06550 Job/office trailer-coumbus reality partners 8020 Windrose Ave, Plan…" at bounding box center [1229, 614] width 142 height 82
click at [1295, 576] on button "×" at bounding box center [1297, 578] width 4 height 12
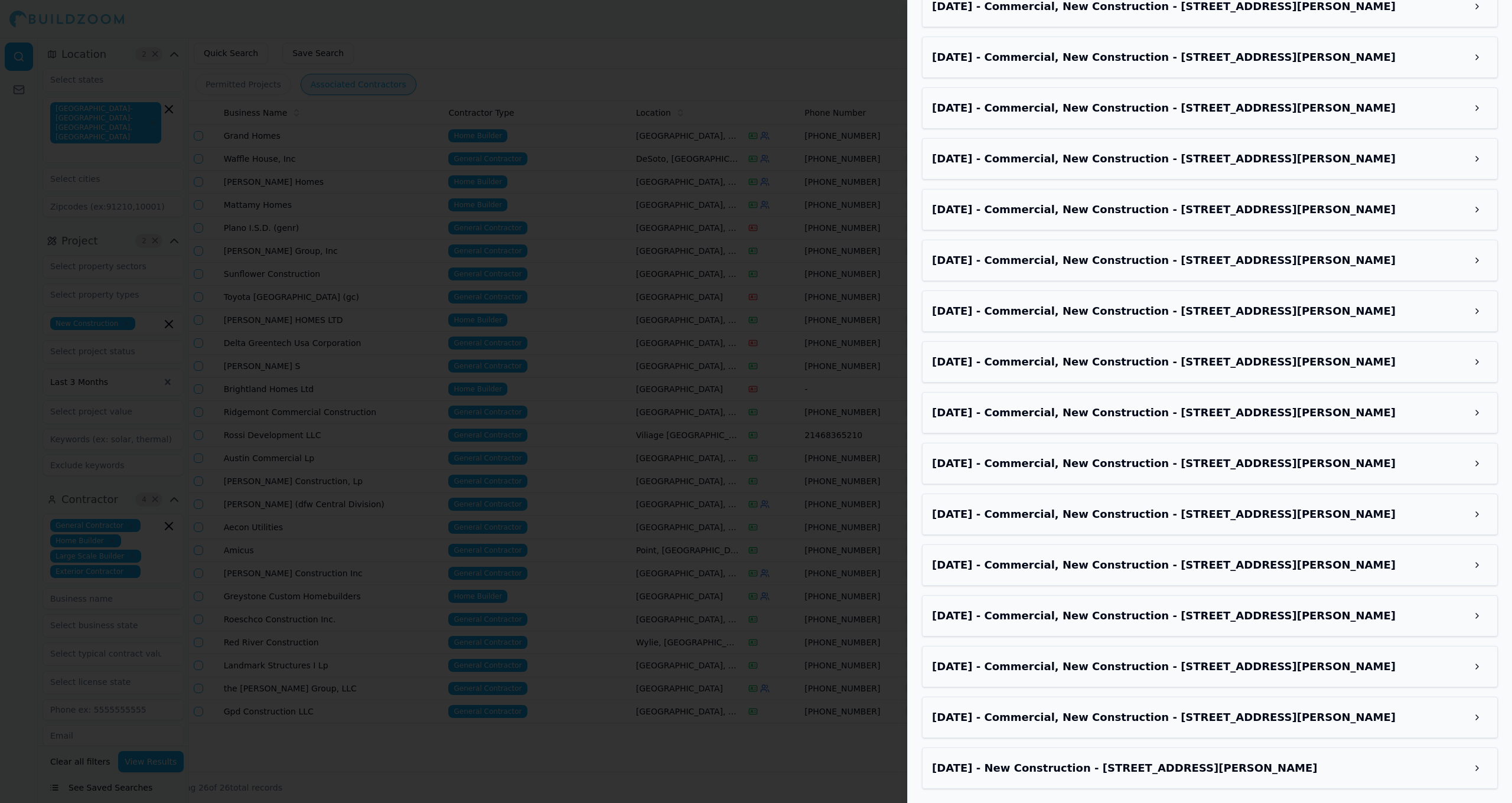
scroll to position [1698, 0]
click at [1225, 554] on div "Apr 17, 2025 - Commercial, New Construction - 100 Margaret Ave, Dallas, TX, 752…" at bounding box center [1210, 566] width 576 height 42
click at [1224, 561] on h3 "Apr 17, 2025 - Commercial, New Construction - 100 Margaret Ave, Dallas, TX, 752…" at bounding box center [1199, 566] width 535 height 17
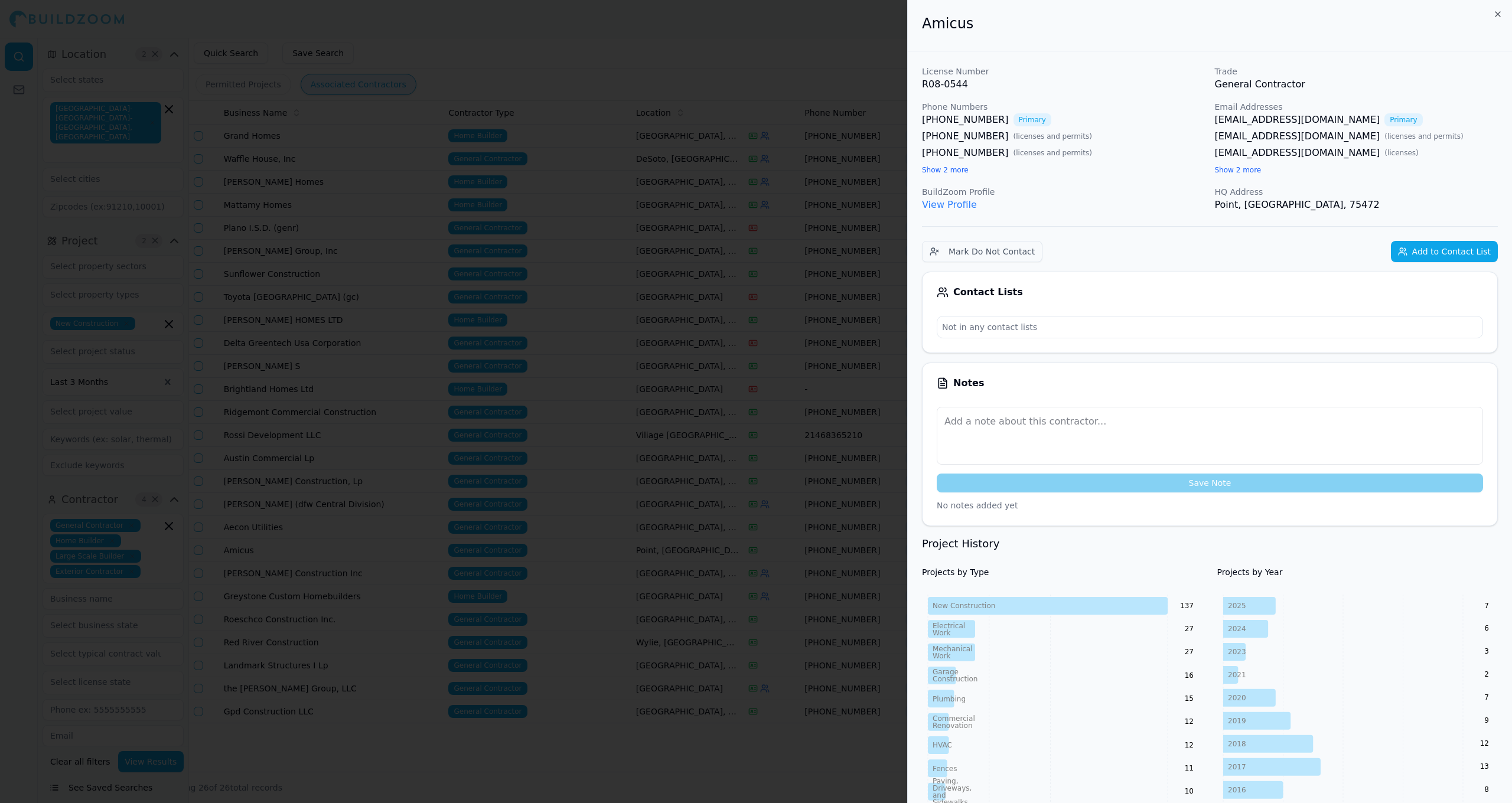
scroll to position [0, 0]
click at [452, 593] on div at bounding box center [756, 402] width 1512 height 803
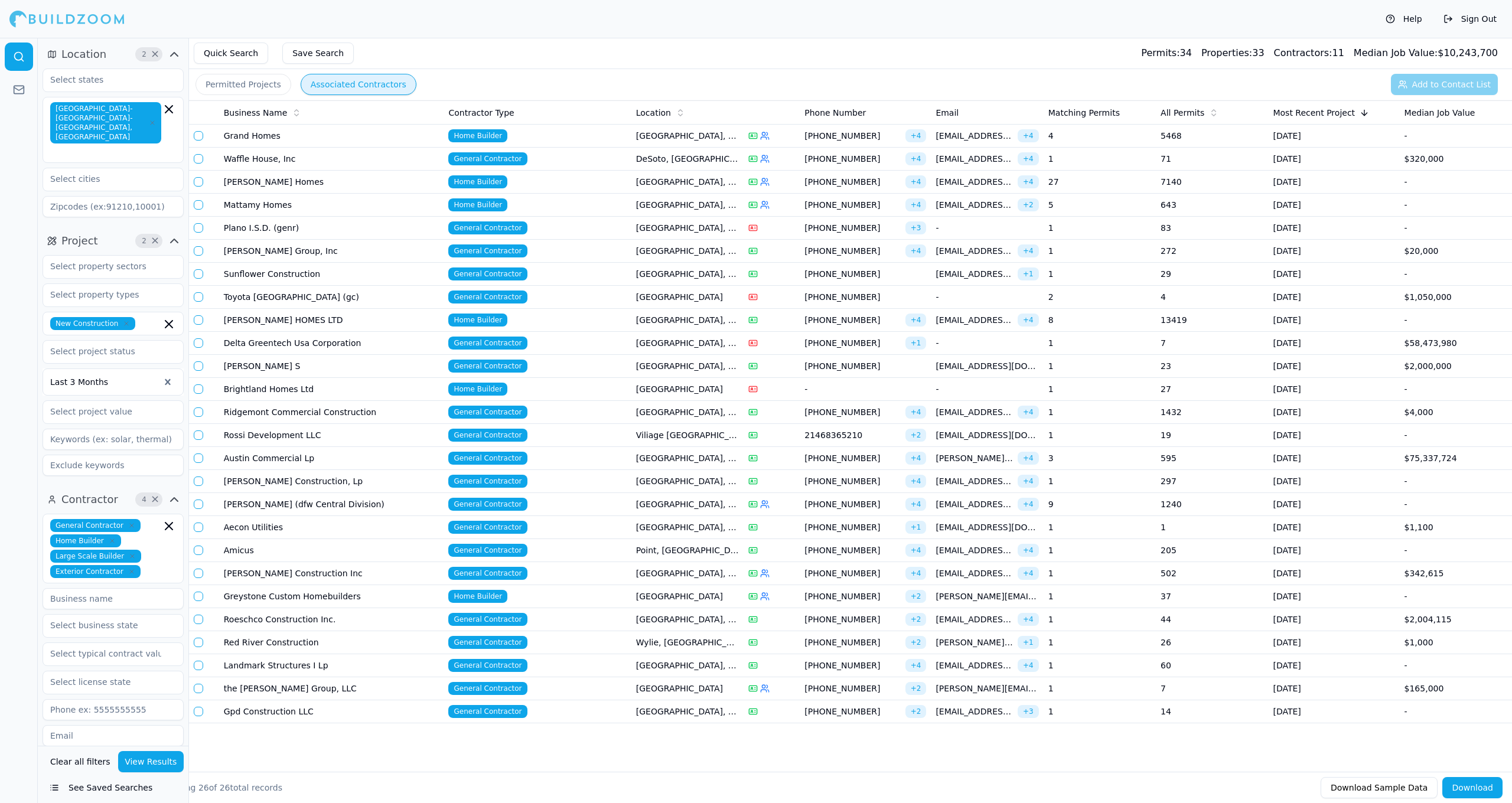
click at [606, 348] on td "General Contractor" at bounding box center [537, 344] width 187 height 23
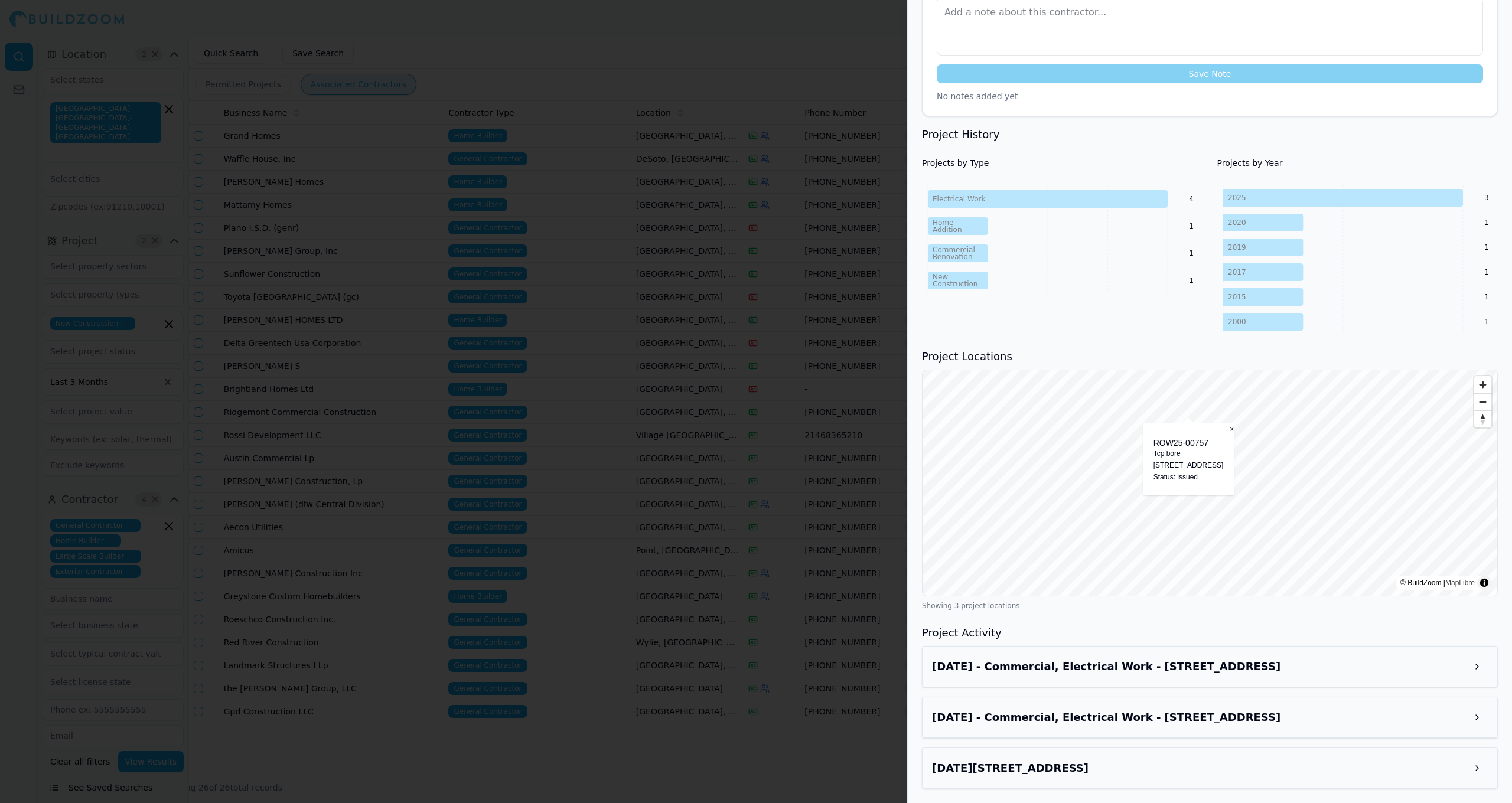
scroll to position [376, 0]
click at [1220, 767] on h3 "[DATE][STREET_ADDRESS]" at bounding box center [1199, 768] width 535 height 17
click at [620, 516] on div at bounding box center [756, 402] width 1512 height 803
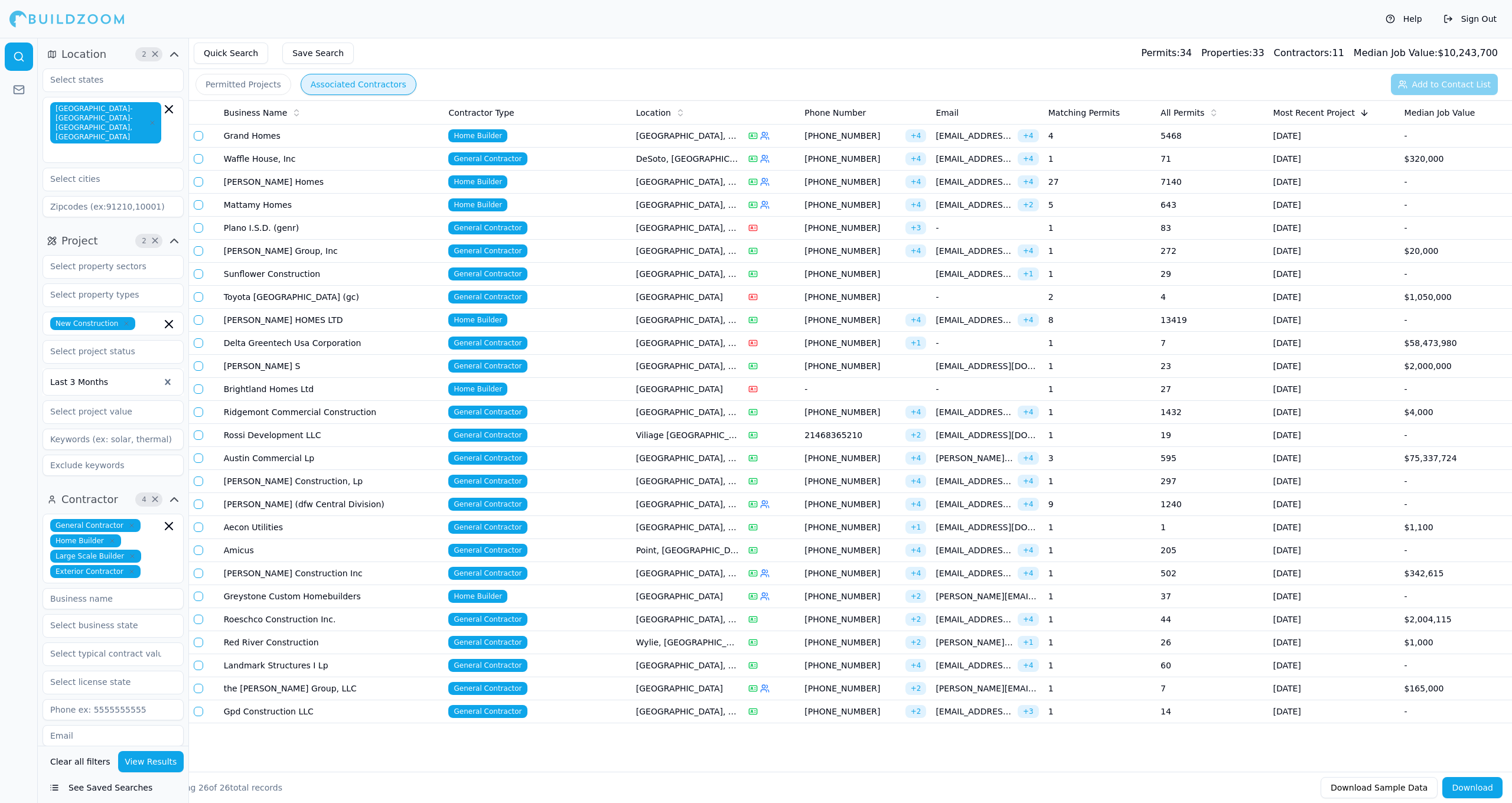
click at [341, 318] on td "[PERSON_NAME] HOMES LTD" at bounding box center [331, 321] width 225 height 23
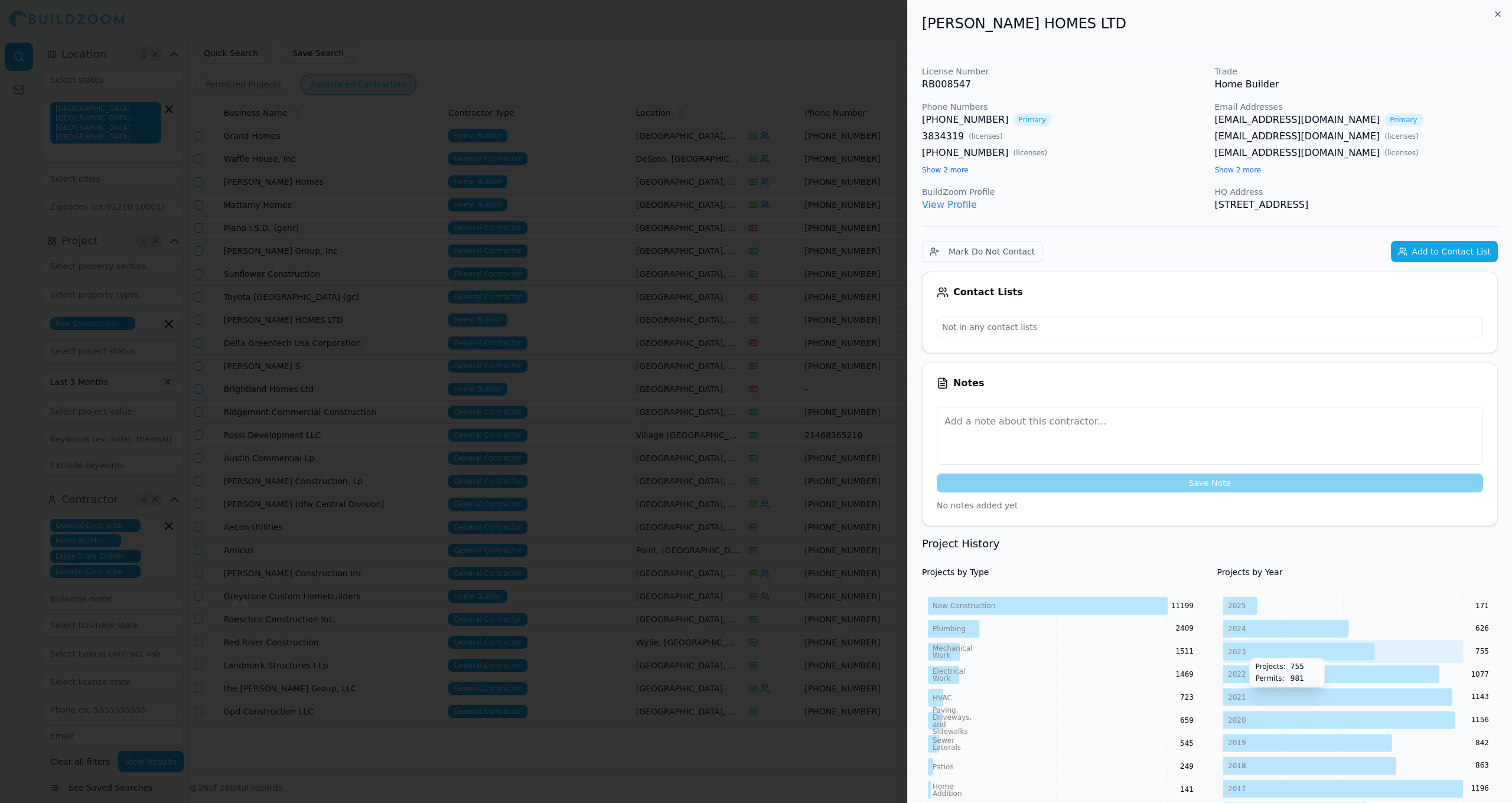
scroll to position [0, 0]
click at [1457, 251] on button "Add to Contact List" at bounding box center [1444, 251] width 107 height 21
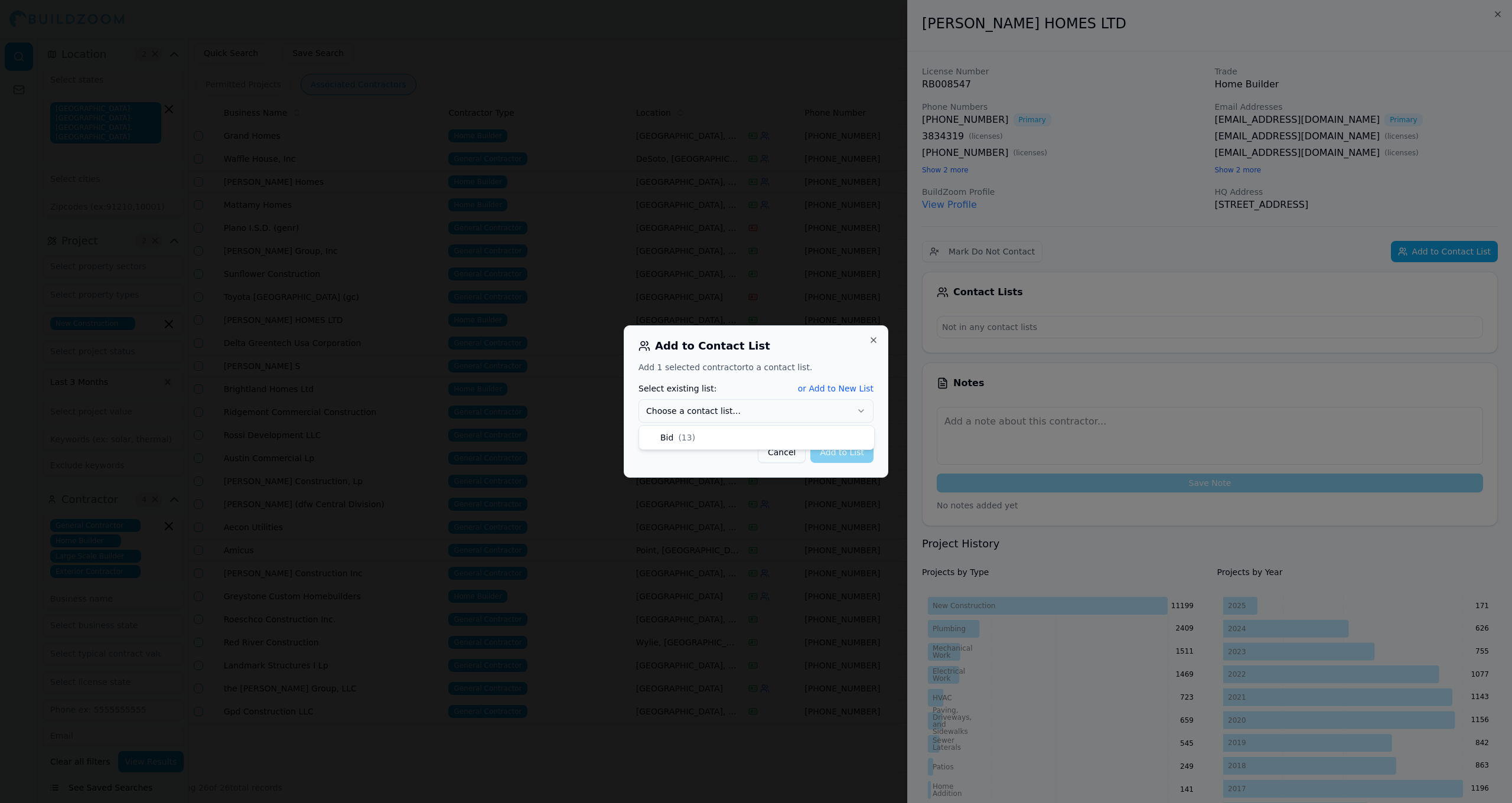
click at [795, 417] on button "Choose a contact list..." at bounding box center [756, 411] width 235 height 24
click at [846, 457] on button "Add to List" at bounding box center [841, 452] width 63 height 21
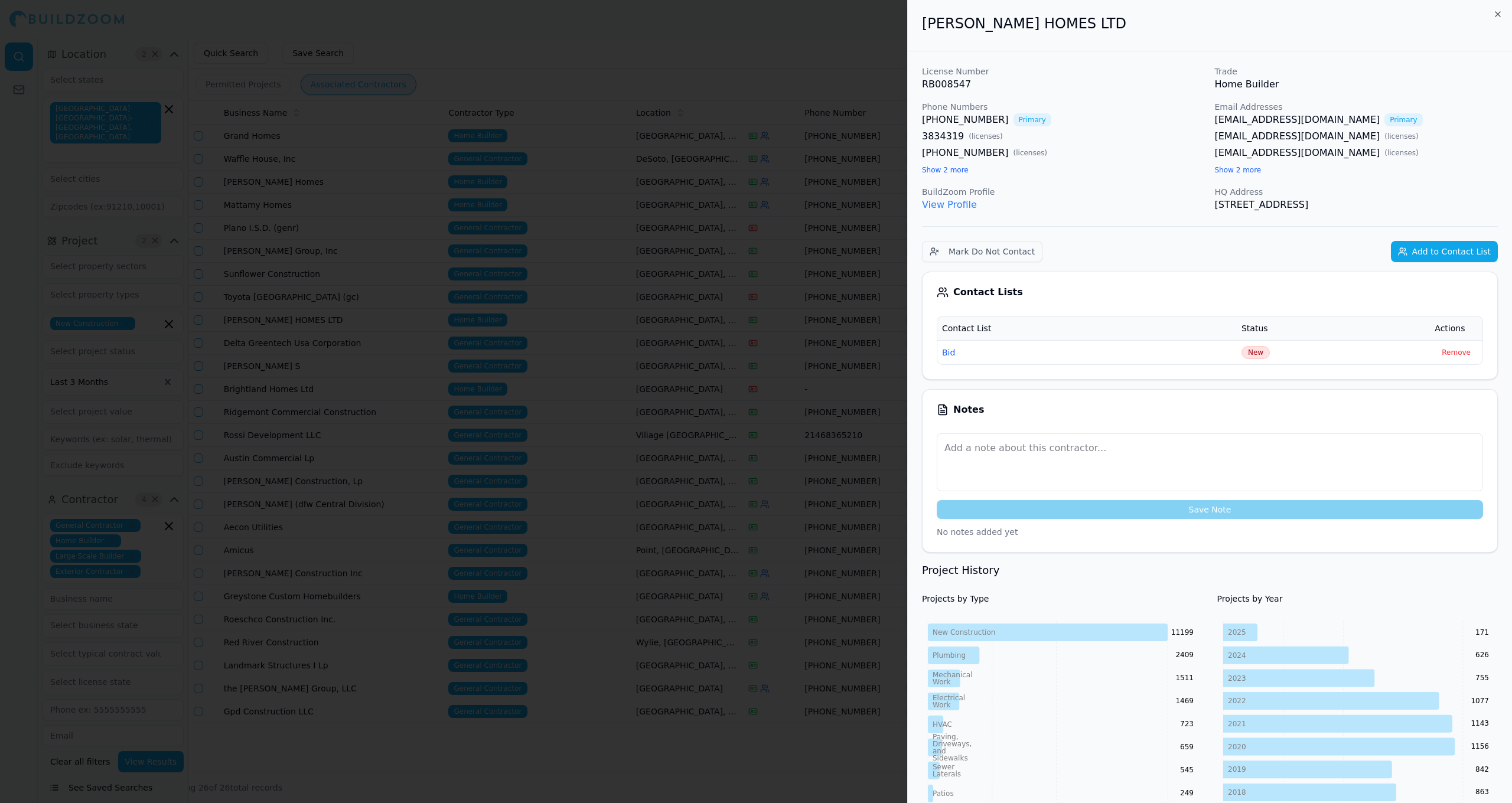
click at [526, 457] on div at bounding box center [756, 402] width 1512 height 803
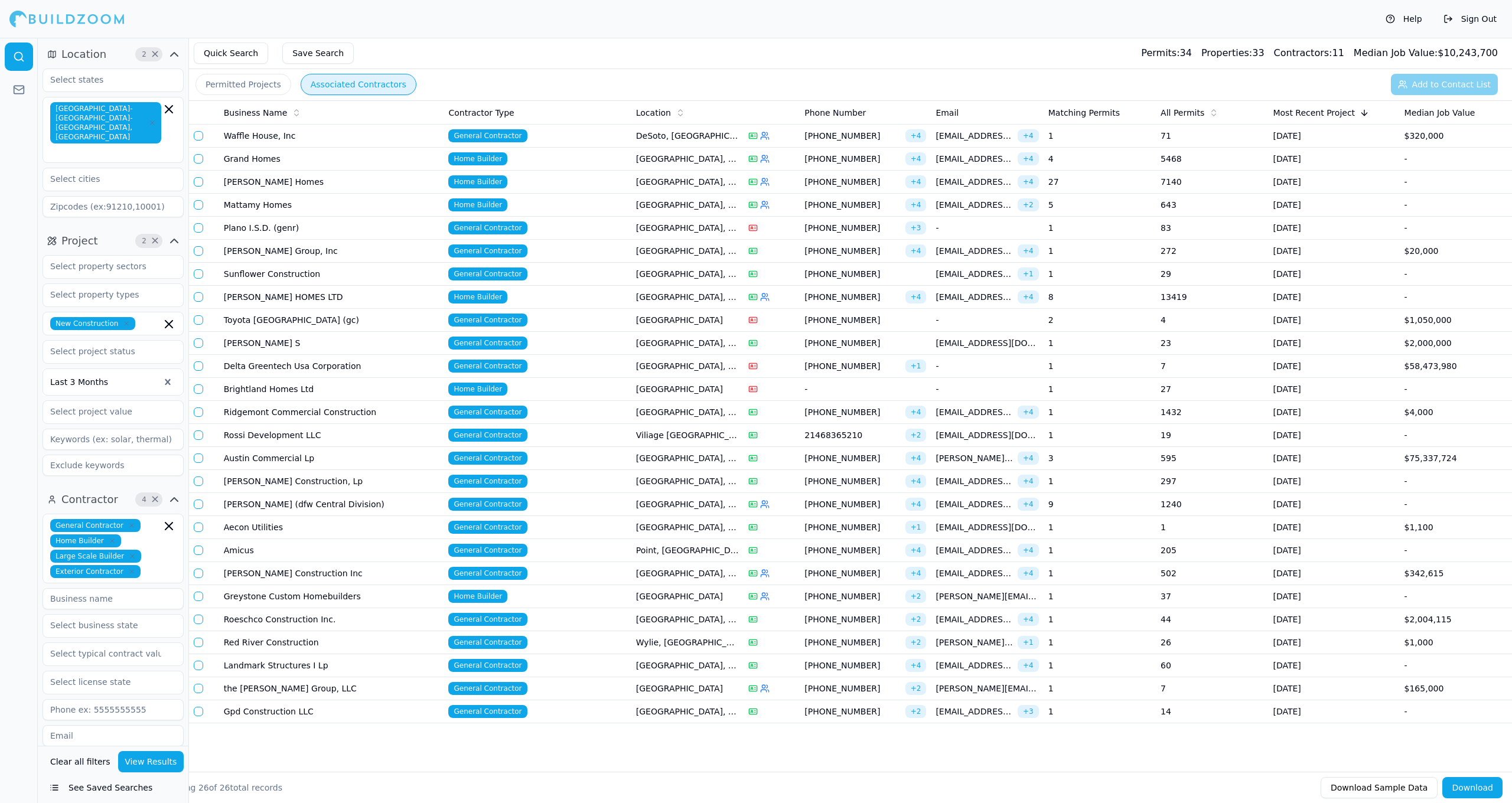
click at [724, 340] on td "[GEOGRAPHIC_DATA], [GEOGRAPHIC_DATA]" at bounding box center [688, 344] width 112 height 23
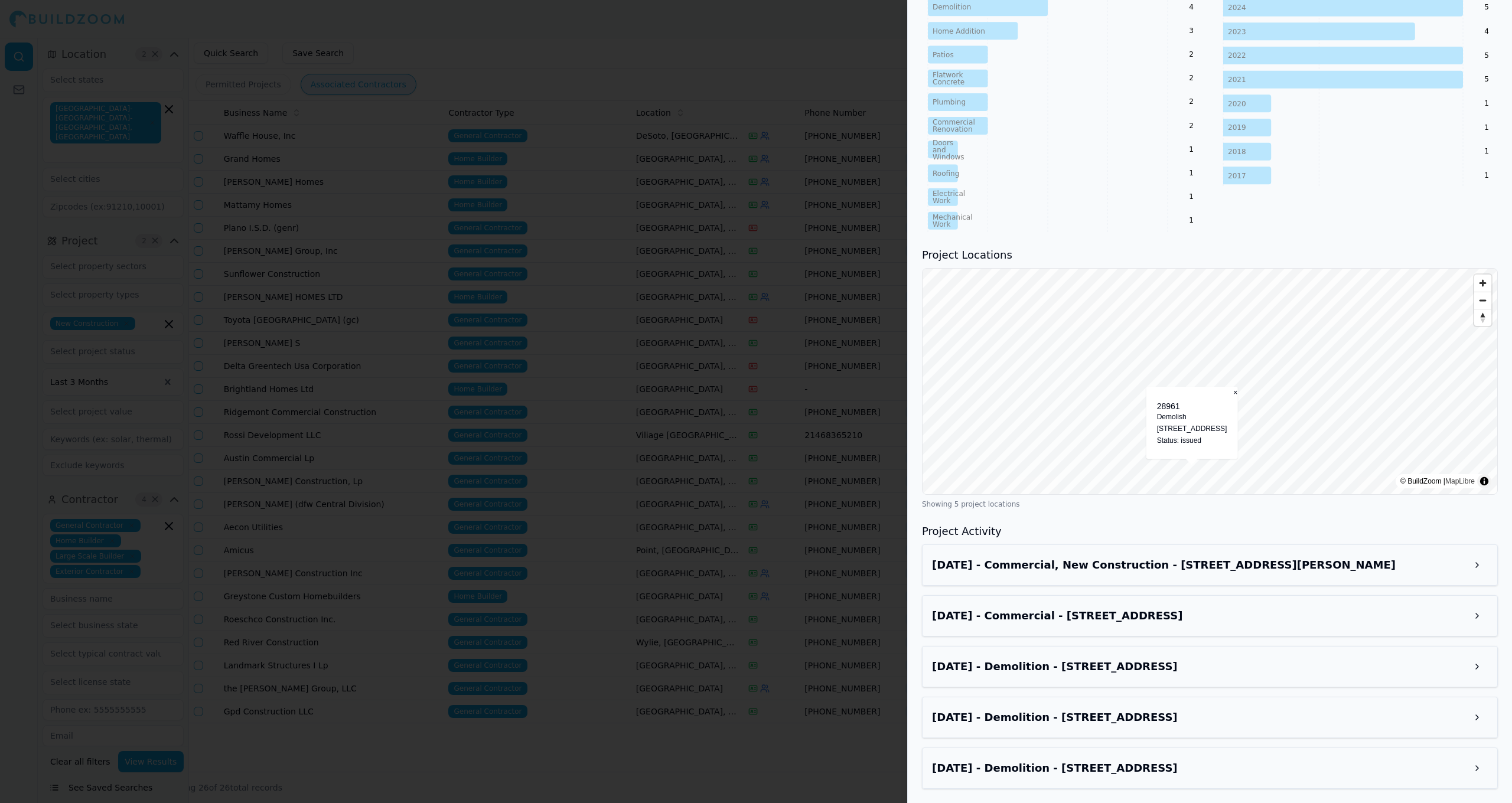
scroll to position [573, 0]
click at [1258, 572] on h3 "[DATE] - Commercial, New Construction - [STREET_ADDRESS][PERSON_NAME]" at bounding box center [1199, 566] width 535 height 17
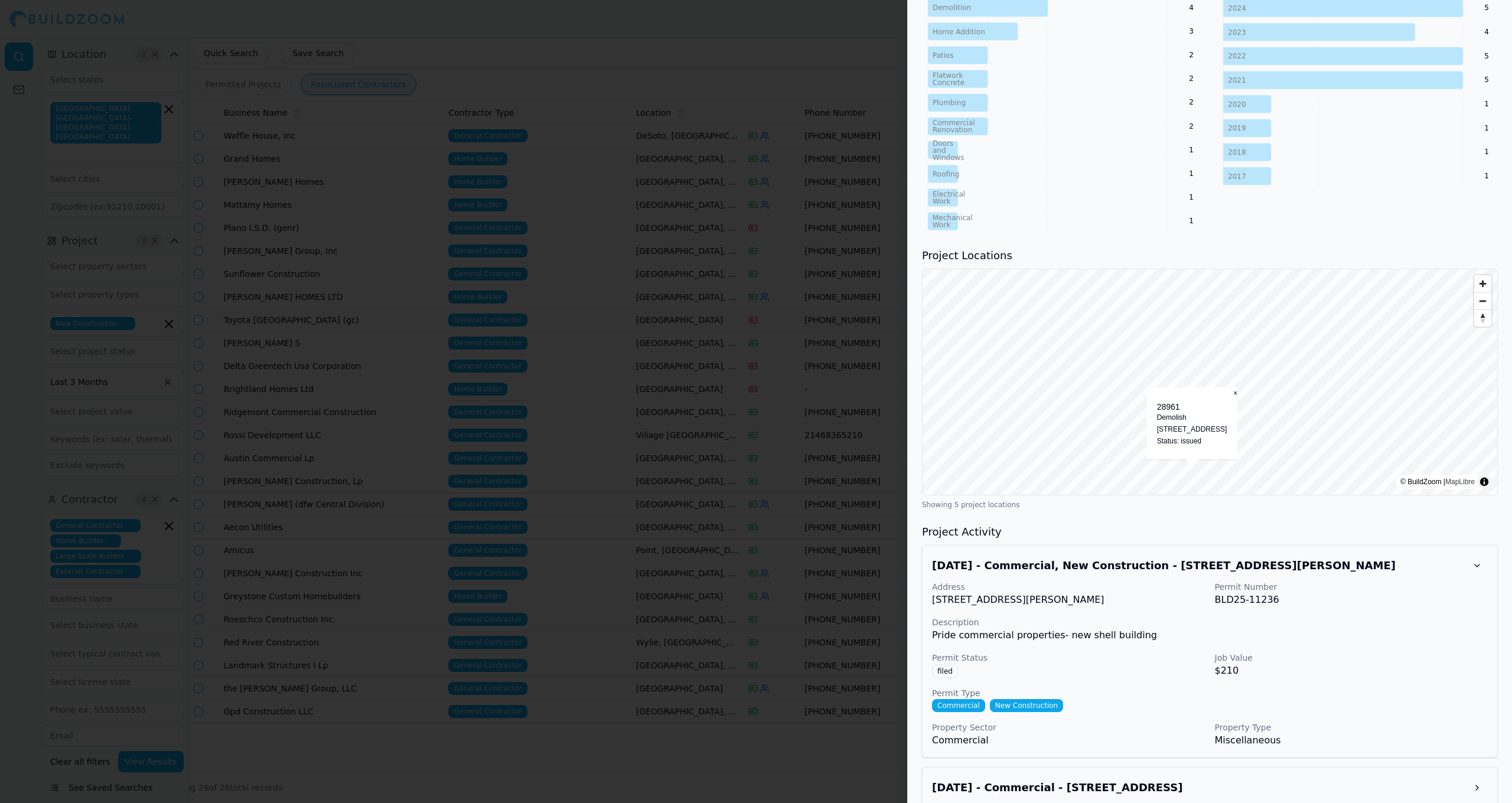
click at [1258, 574] on div "[DATE] - Commercial, New Construction - [STREET_ADDRESS][PERSON_NAME]" at bounding box center [1210, 566] width 556 height 21
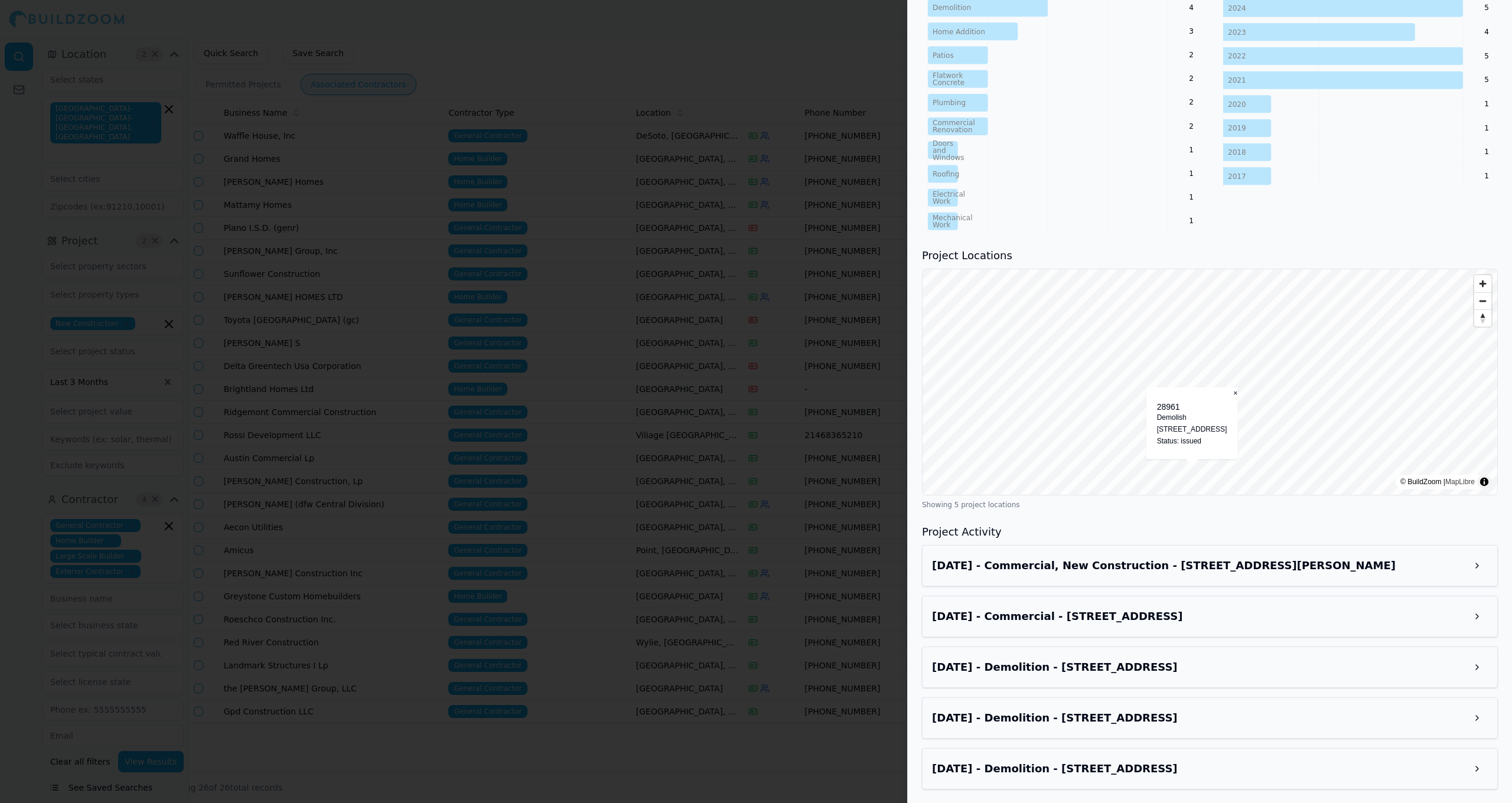
click at [1261, 604] on div "[DATE] - Commercial - [STREET_ADDRESS]" at bounding box center [1210, 616] width 576 height 42
click at [1261, 609] on h3 "[DATE] - Commercial - [STREET_ADDRESS]" at bounding box center [1199, 616] width 535 height 17
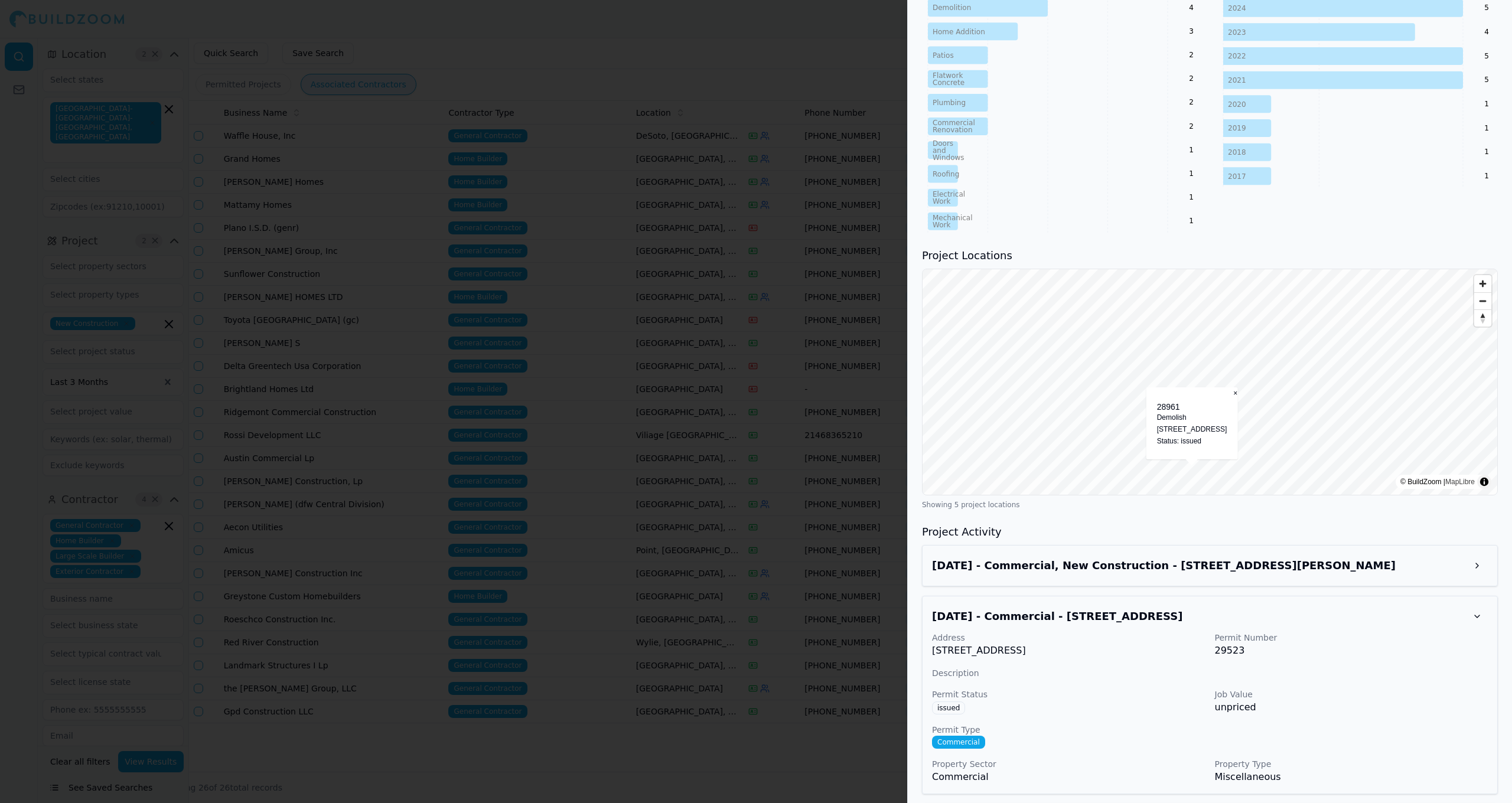
click at [1261, 609] on h3 "[DATE] - Commercial - [STREET_ADDRESS]" at bounding box center [1199, 616] width 535 height 17
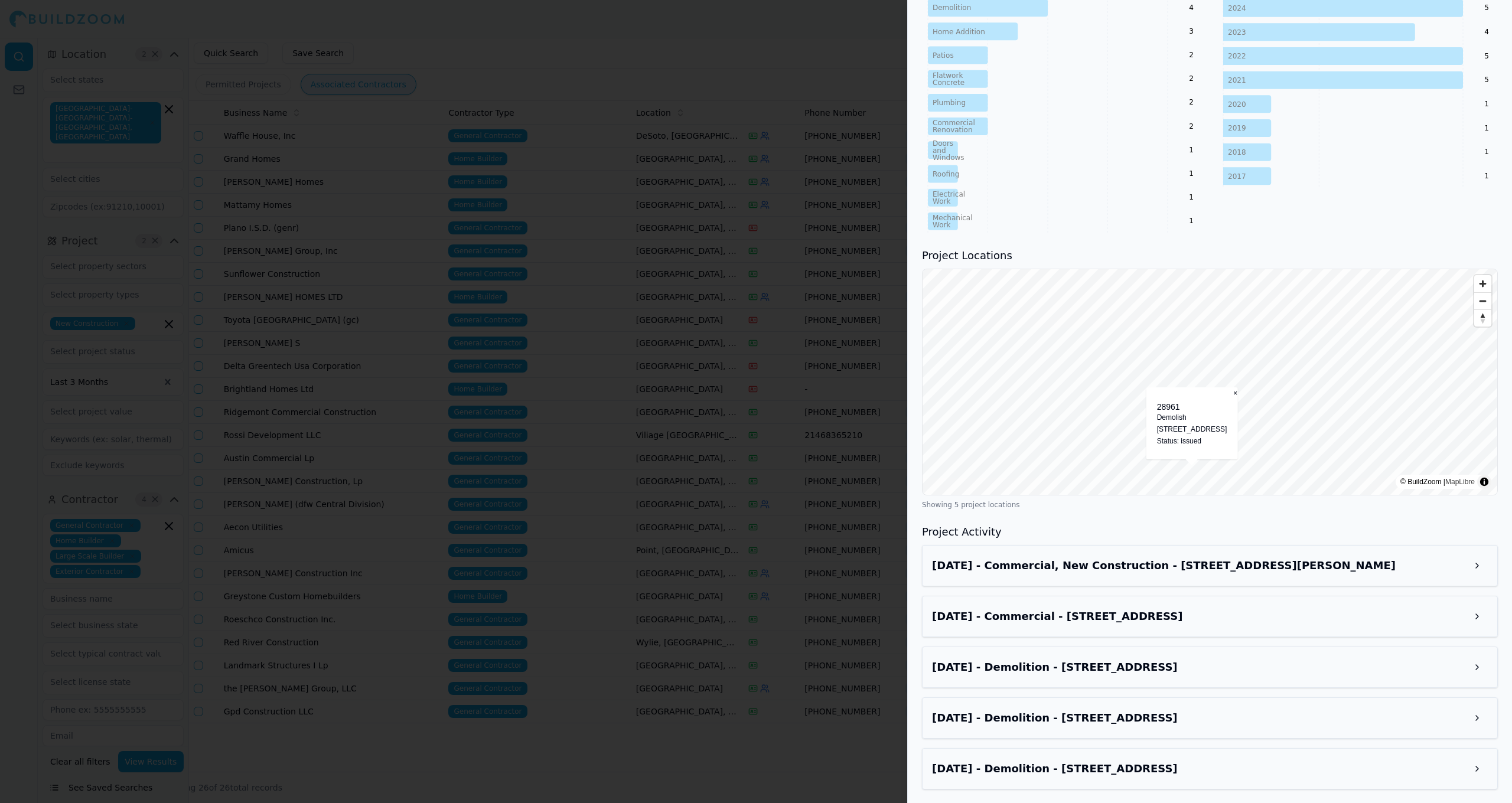
click at [738, 493] on div at bounding box center [756, 402] width 1512 height 803
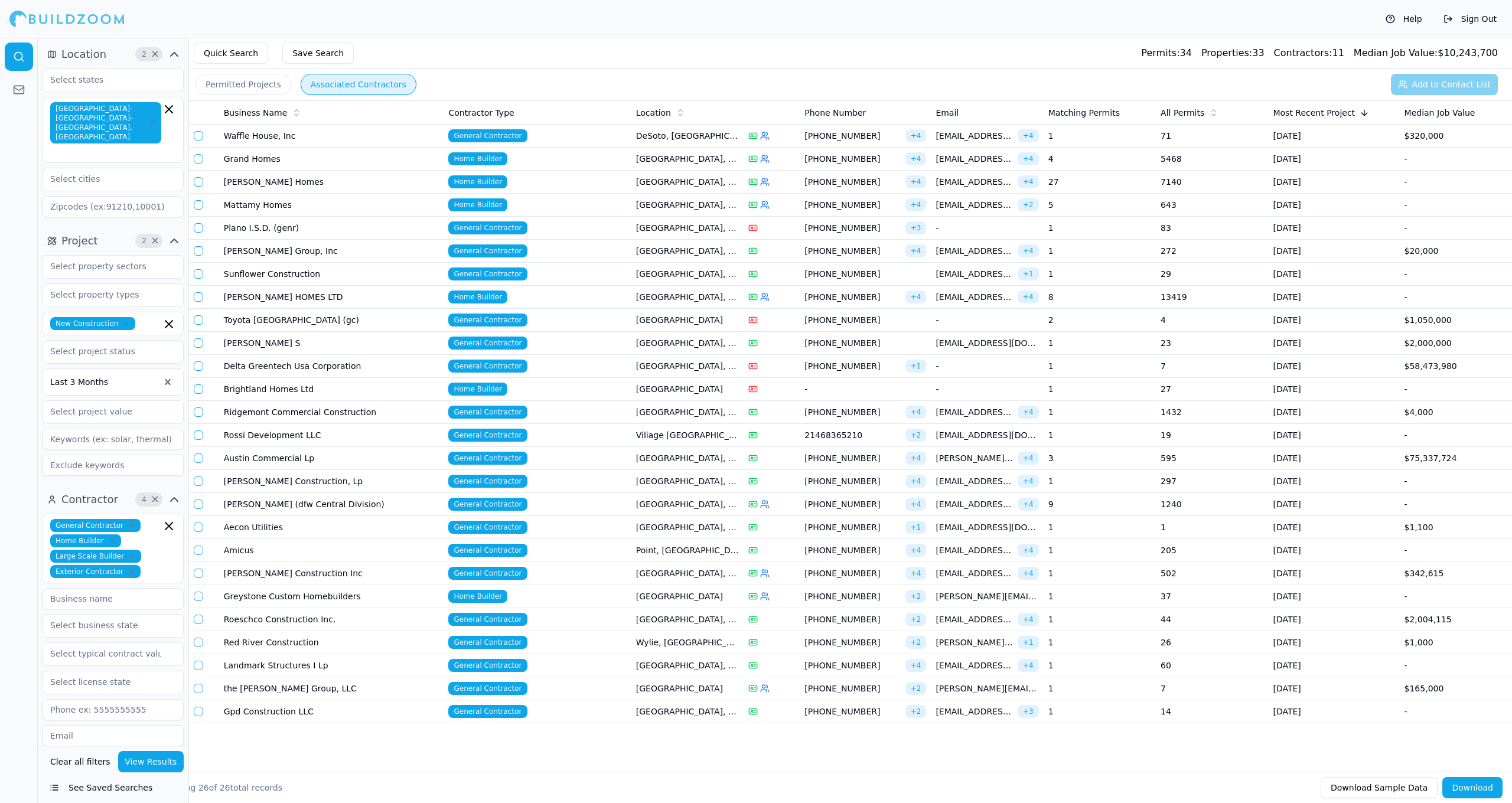
click at [512, 447] on td "General Contractor" at bounding box center [537, 458] width 187 height 23
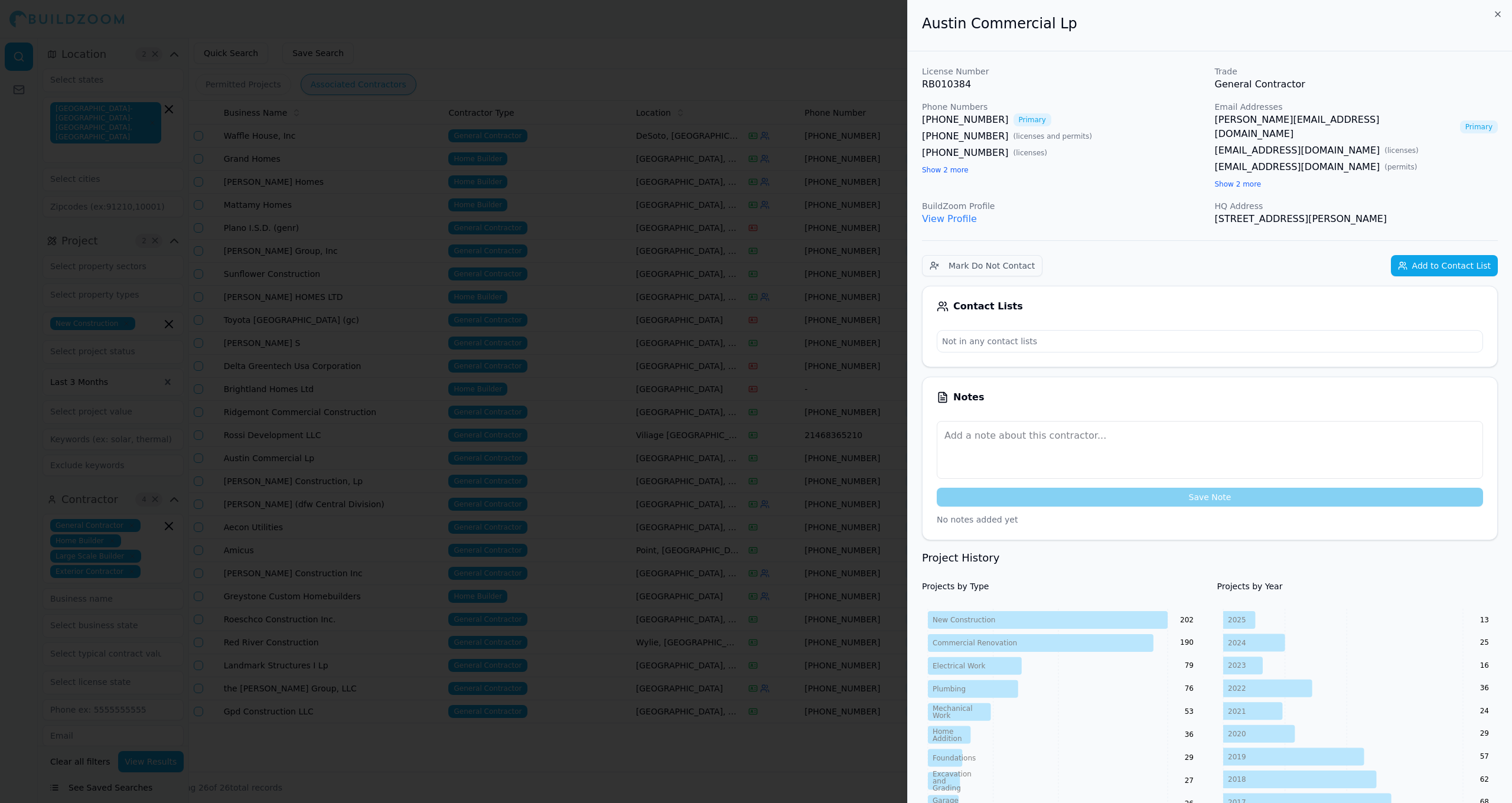
scroll to position [0, 0]
click at [1399, 255] on button "Add to Contact List" at bounding box center [1444, 266] width 107 height 21
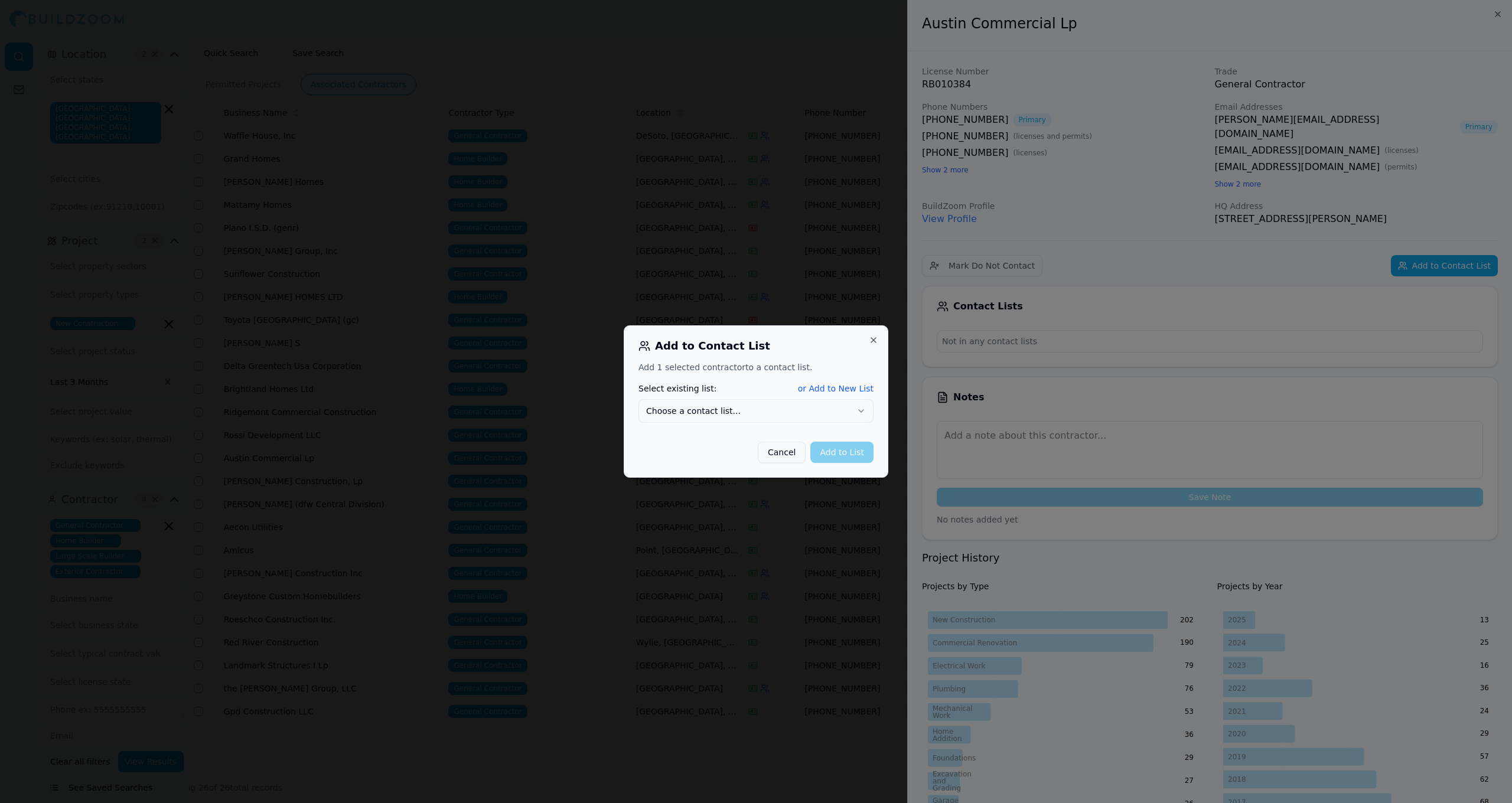
click at [871, 334] on div "Add to Contact List Add 1 selected contractor to a contact list. Select existin…" at bounding box center [756, 402] width 265 height 153
click at [873, 336] on button "Close" at bounding box center [873, 340] width 10 height 10
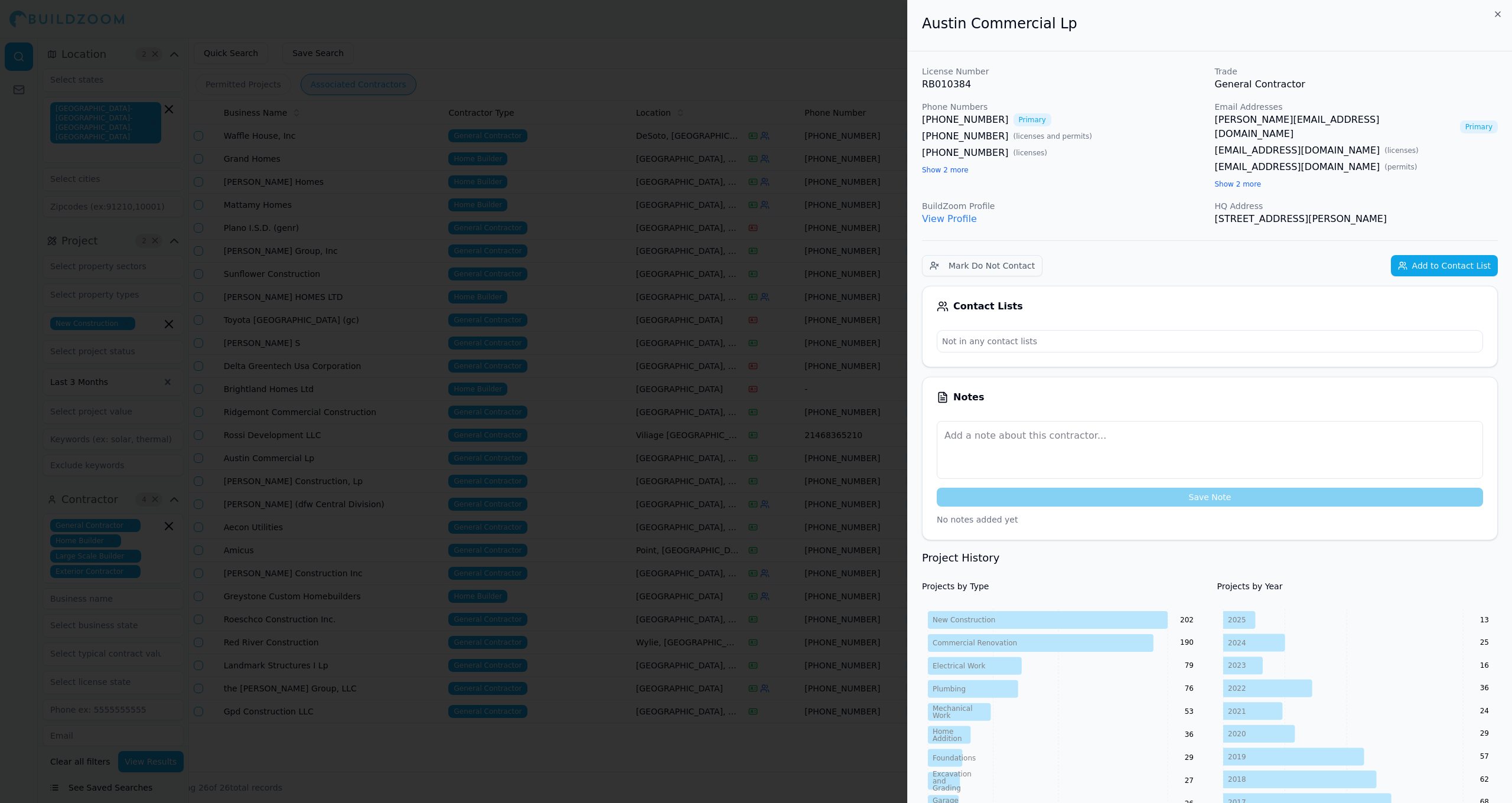
click at [873, 338] on div at bounding box center [756, 402] width 1512 height 803
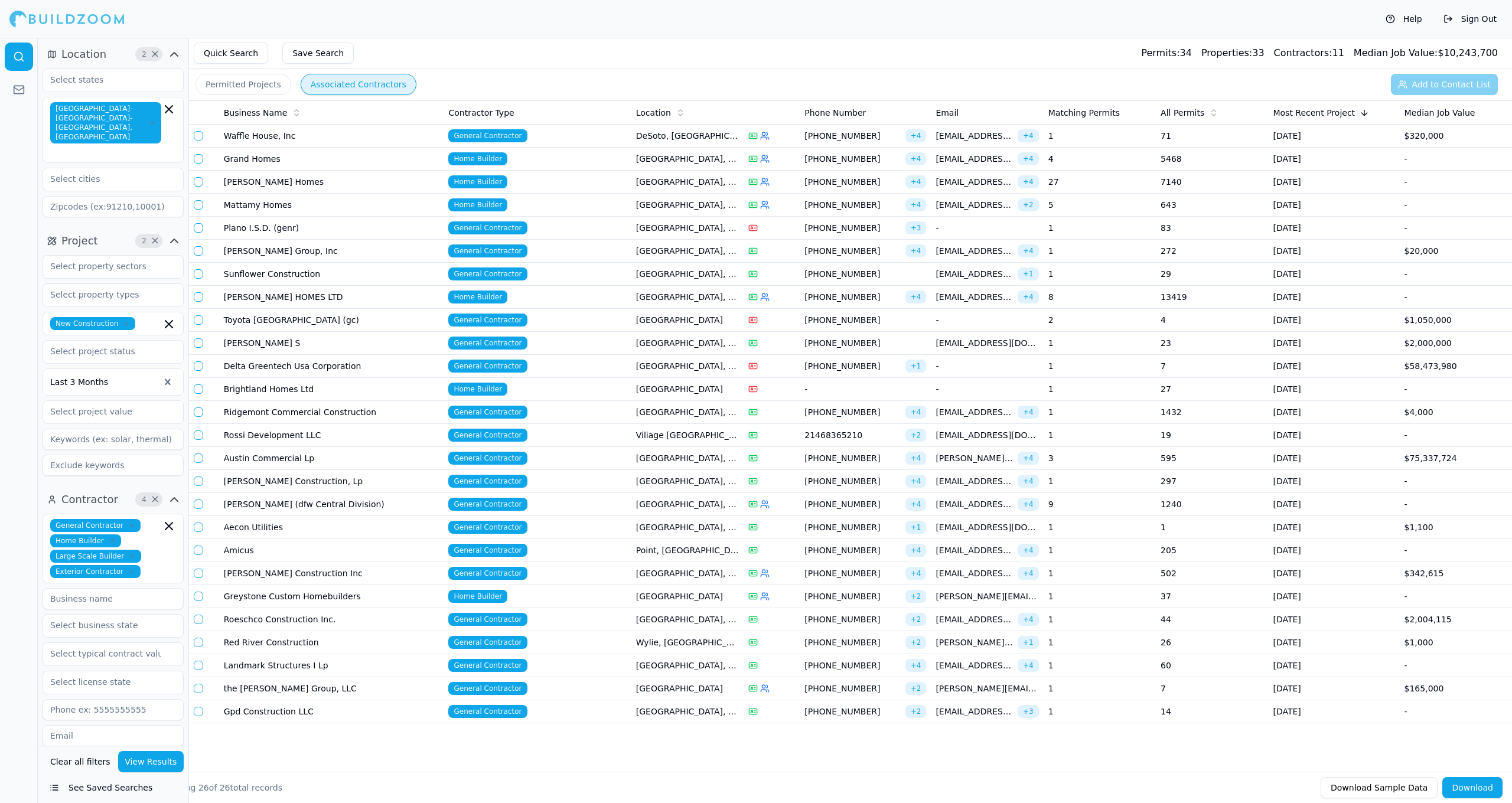
click at [726, 398] on td "[GEOGRAPHIC_DATA]" at bounding box center [688, 390] width 112 height 23
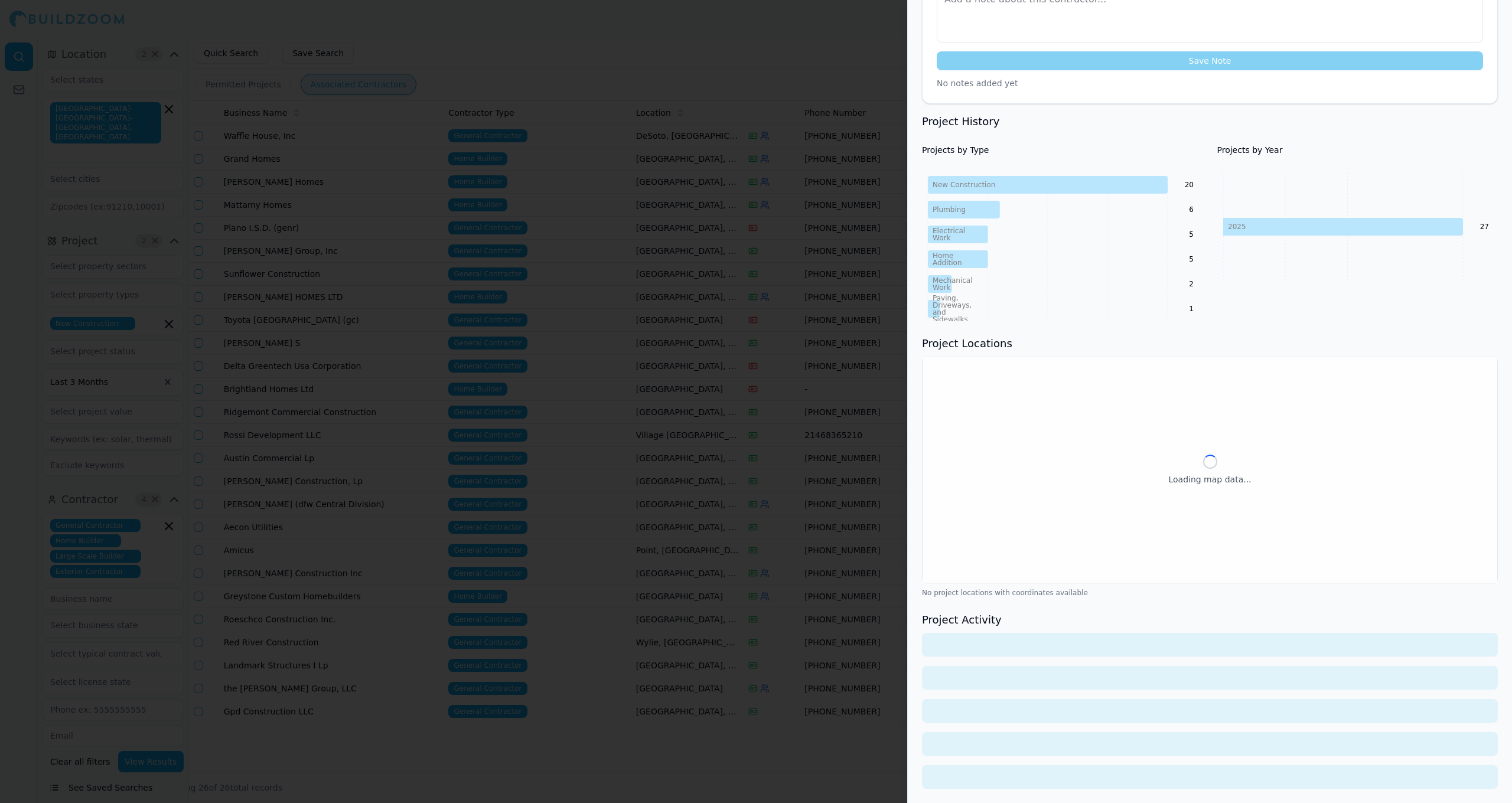
scroll to position [372, 0]
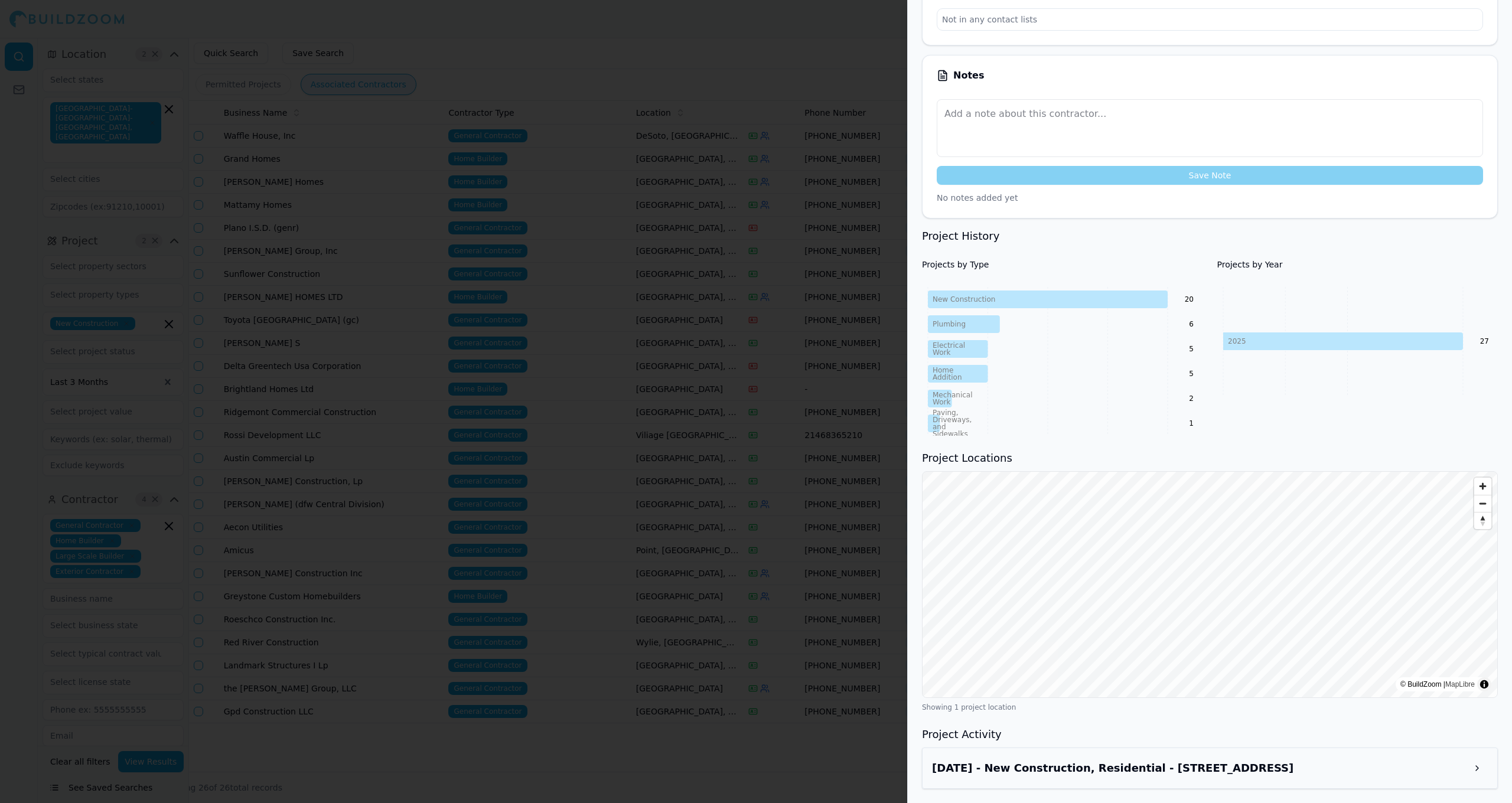
click at [1182, 758] on div "[DATE] - New Construction, Residential - [STREET_ADDRESS]" at bounding box center [1210, 768] width 556 height 21
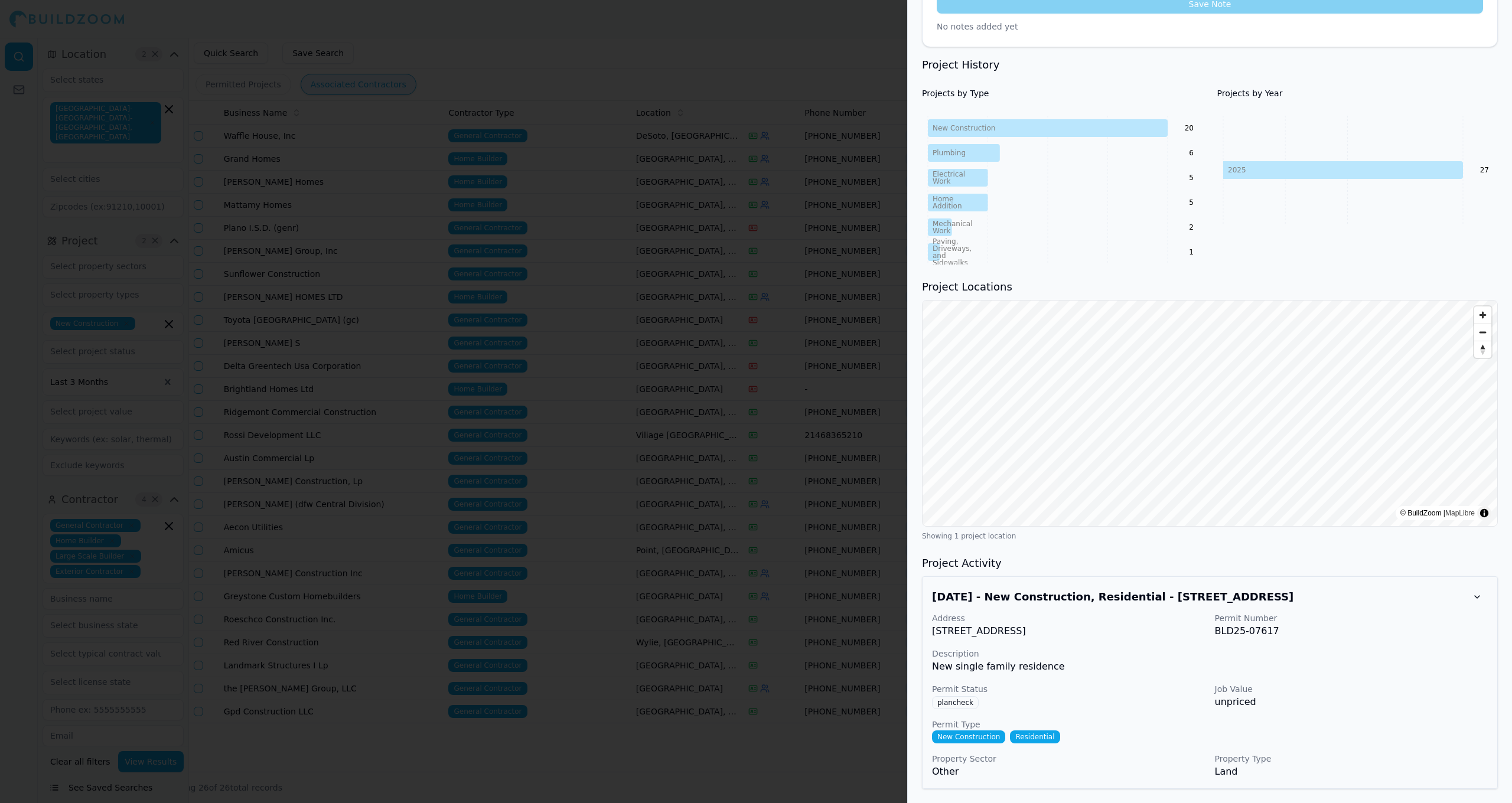
scroll to position [429, 0]
click at [1275, 248] on div "License Number - Trade Home Builder Phone Numbers - Email Addresses - BuildZoom…" at bounding box center [1210, 212] width 604 height 1181
drag, startPoint x: 934, startPoint y: 632, endPoint x: 1100, endPoint y: 632, distance: 166.0
click at [1101, 632] on p "[STREET_ADDRESS]" at bounding box center [1069, 632] width 274 height 14
copy p "[STREET_ADDRESS]"
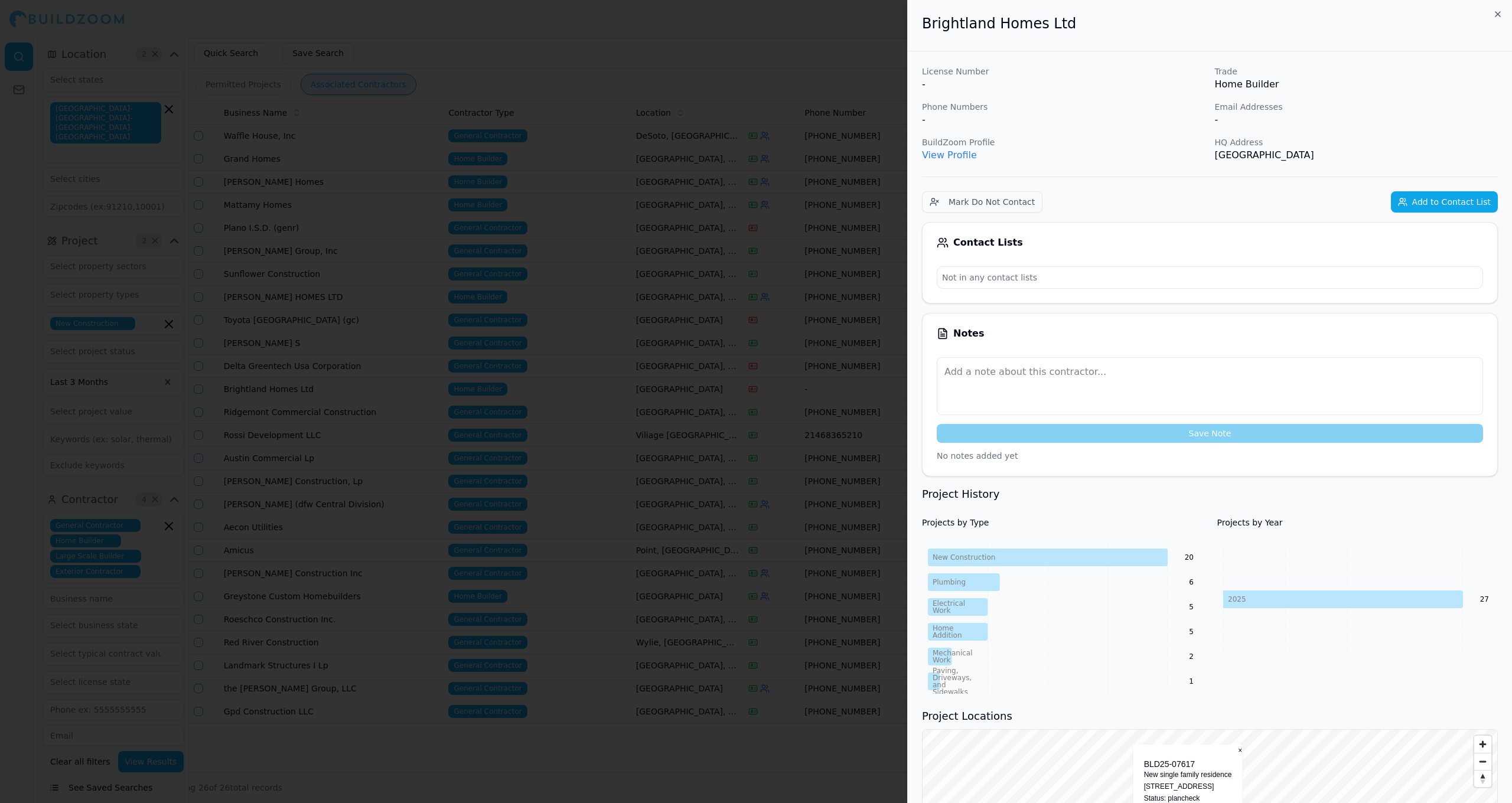
scroll to position [0, 0]
click at [1428, 209] on button "Add to Contact List" at bounding box center [1444, 202] width 107 height 21
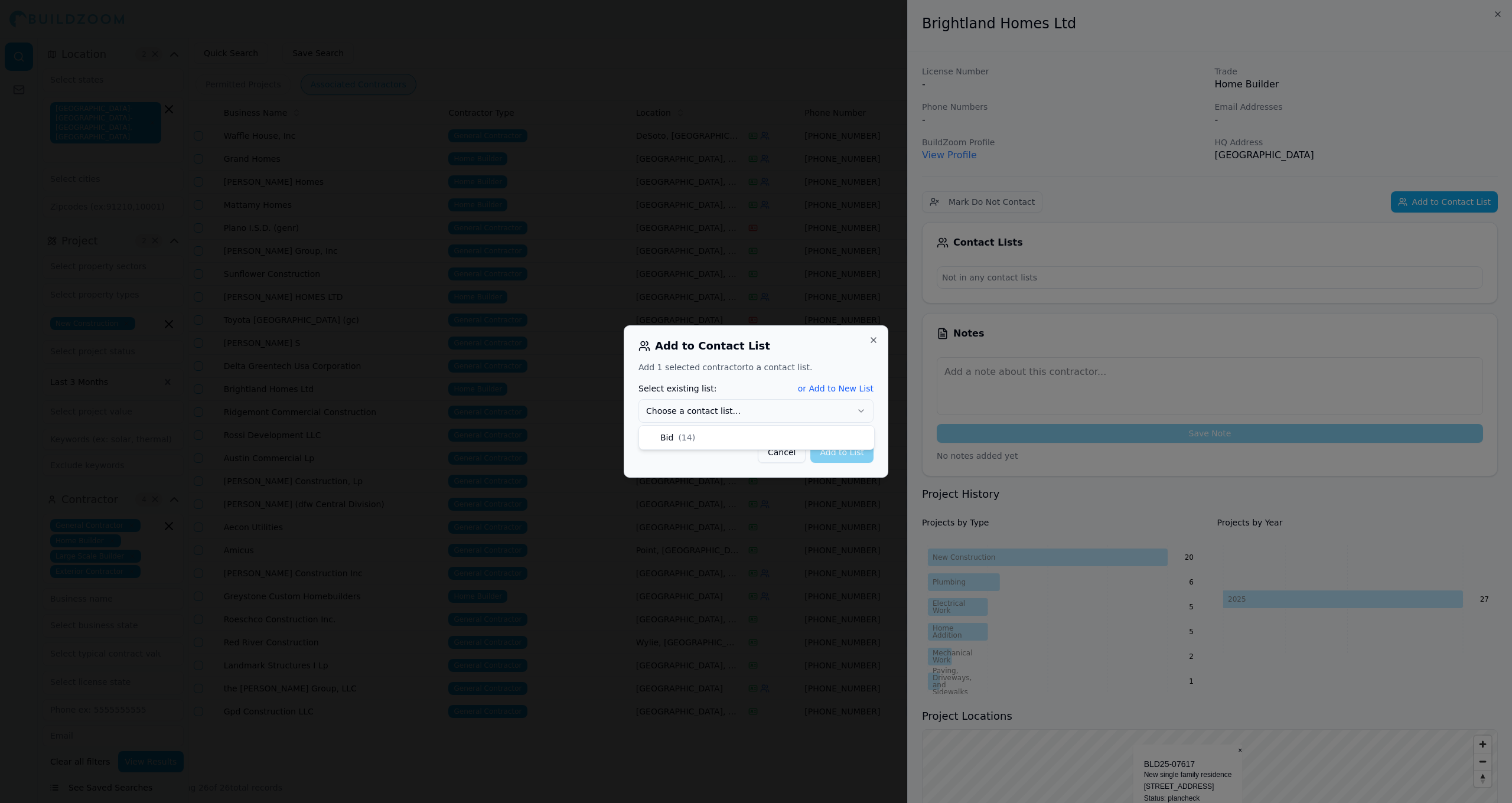
click at [791, 420] on button "Choose a contact list..." at bounding box center [756, 411] width 235 height 24
click at [865, 457] on button "Add to List" at bounding box center [841, 452] width 63 height 21
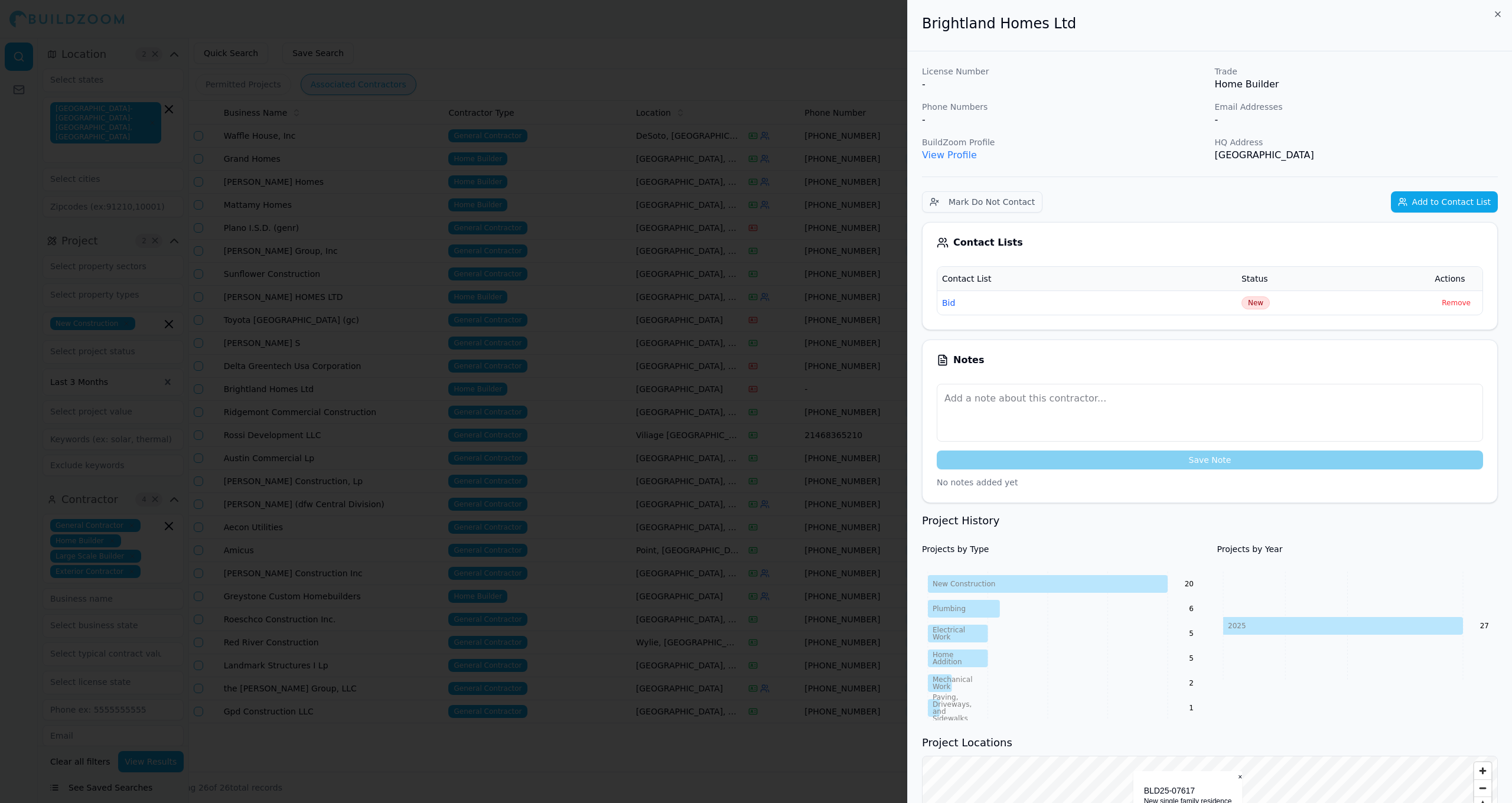
click at [808, 391] on div at bounding box center [756, 402] width 1512 height 803
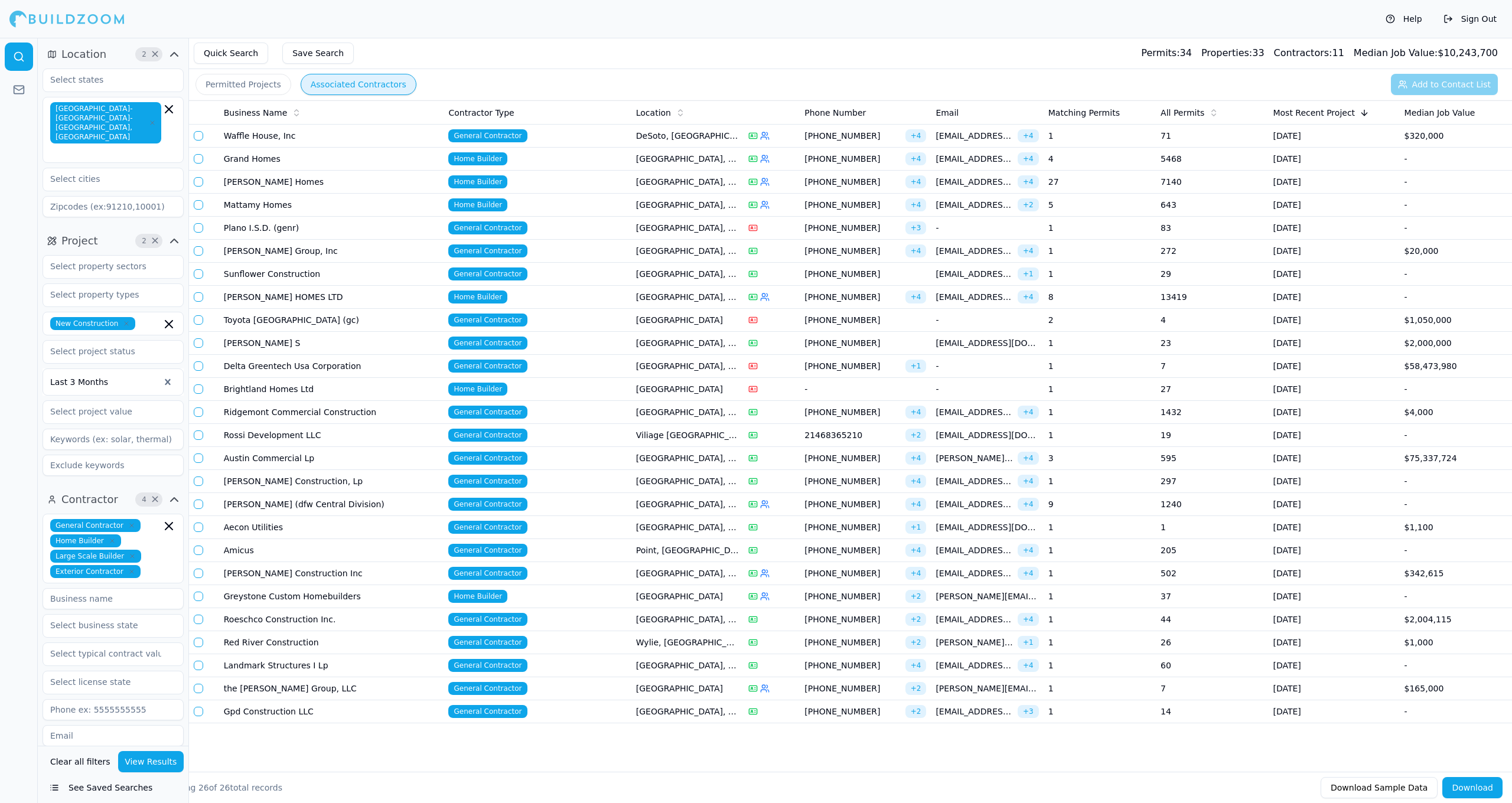
click at [768, 443] on td at bounding box center [771, 435] width 56 height 23
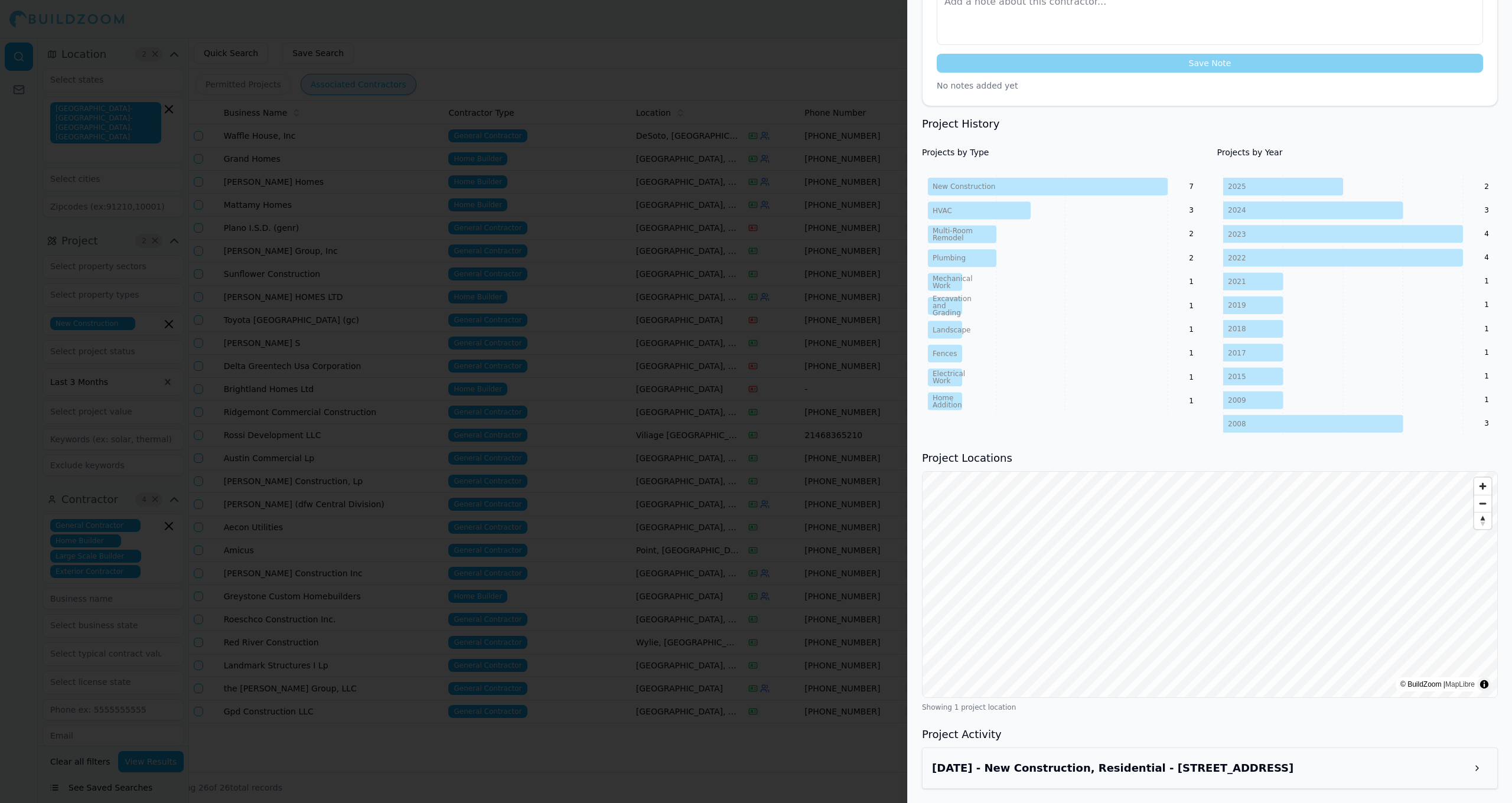
scroll to position [403, 0]
click at [754, 550] on div at bounding box center [756, 402] width 1512 height 803
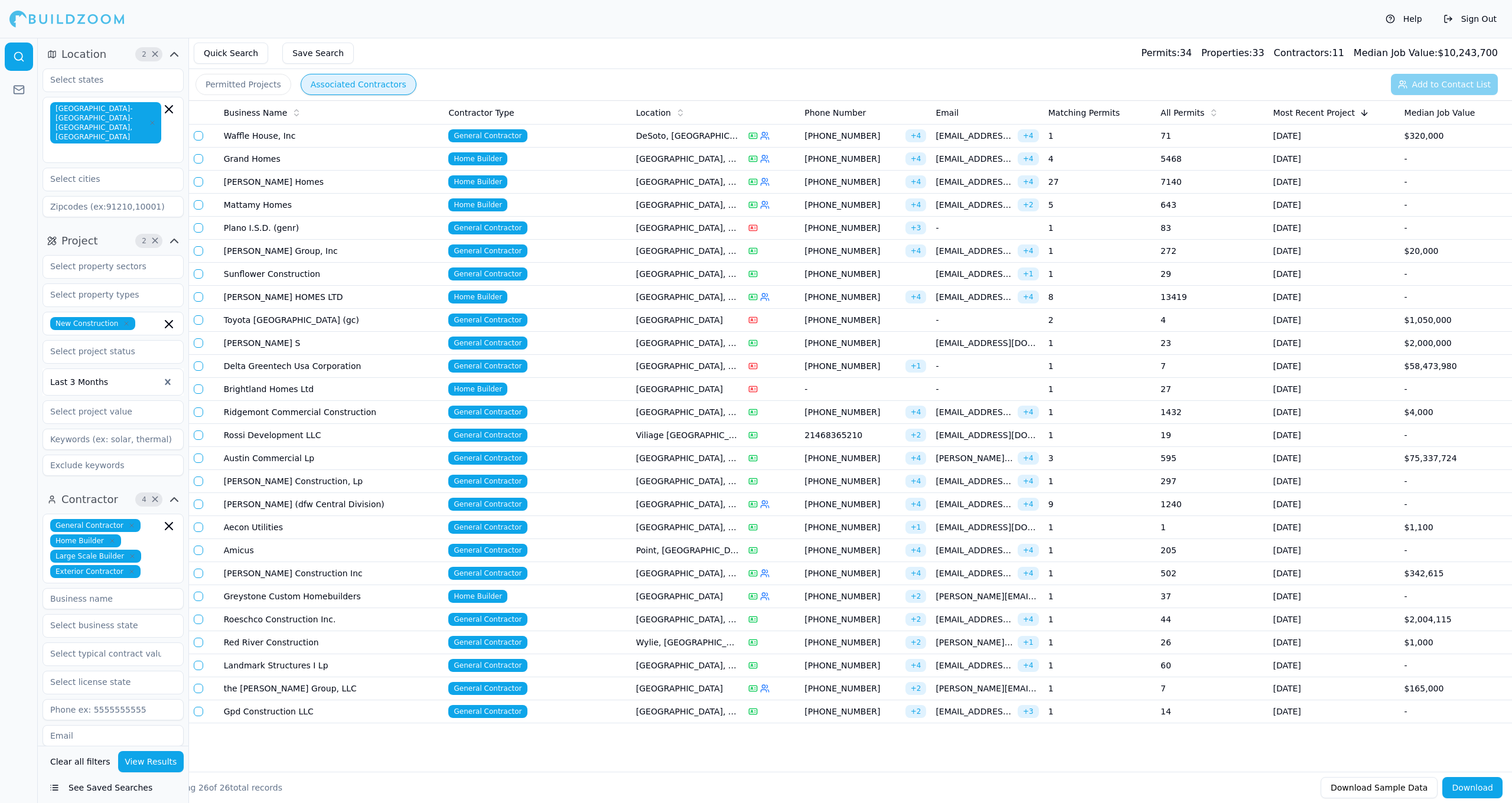
click at [982, 484] on span "[EMAIL_ADDRESS][PERSON_NAME][DOMAIN_NAME]" at bounding box center [974, 481] width 77 height 12
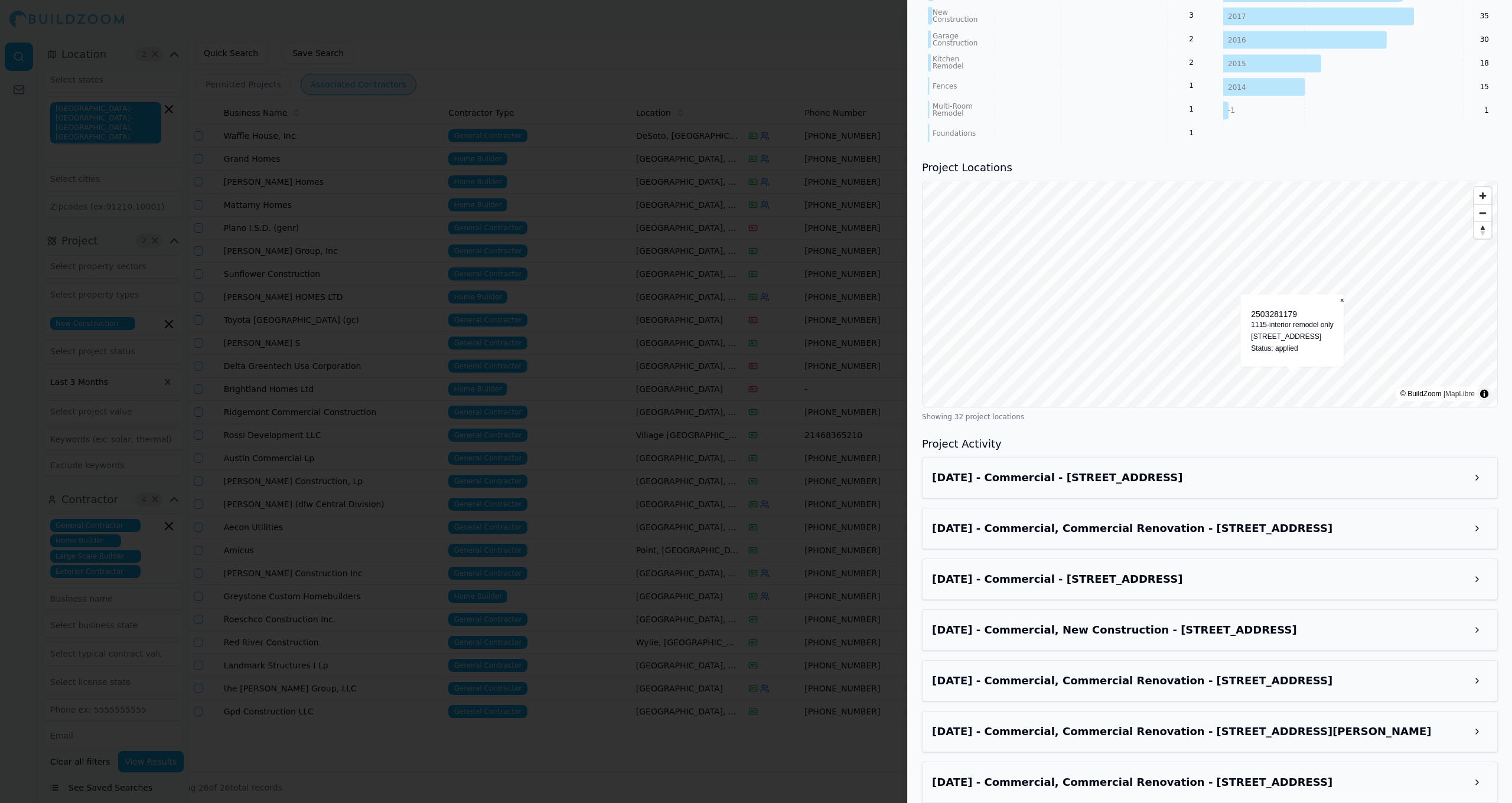
scroll to position [830, 0]
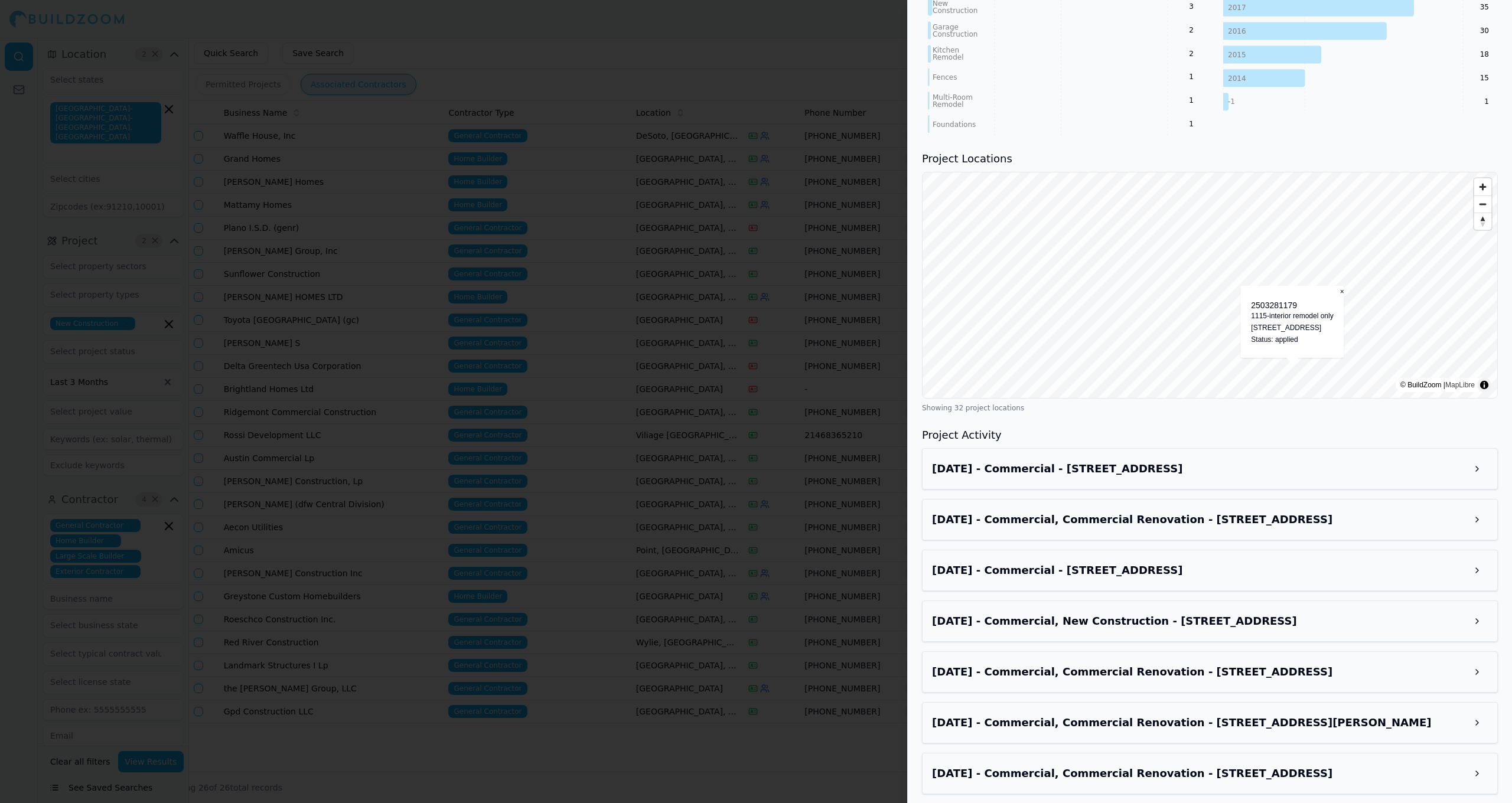
click at [1296, 613] on h3 "[DATE] - Commercial, New Construction - [STREET_ADDRESS]" at bounding box center [1199, 621] width 535 height 17
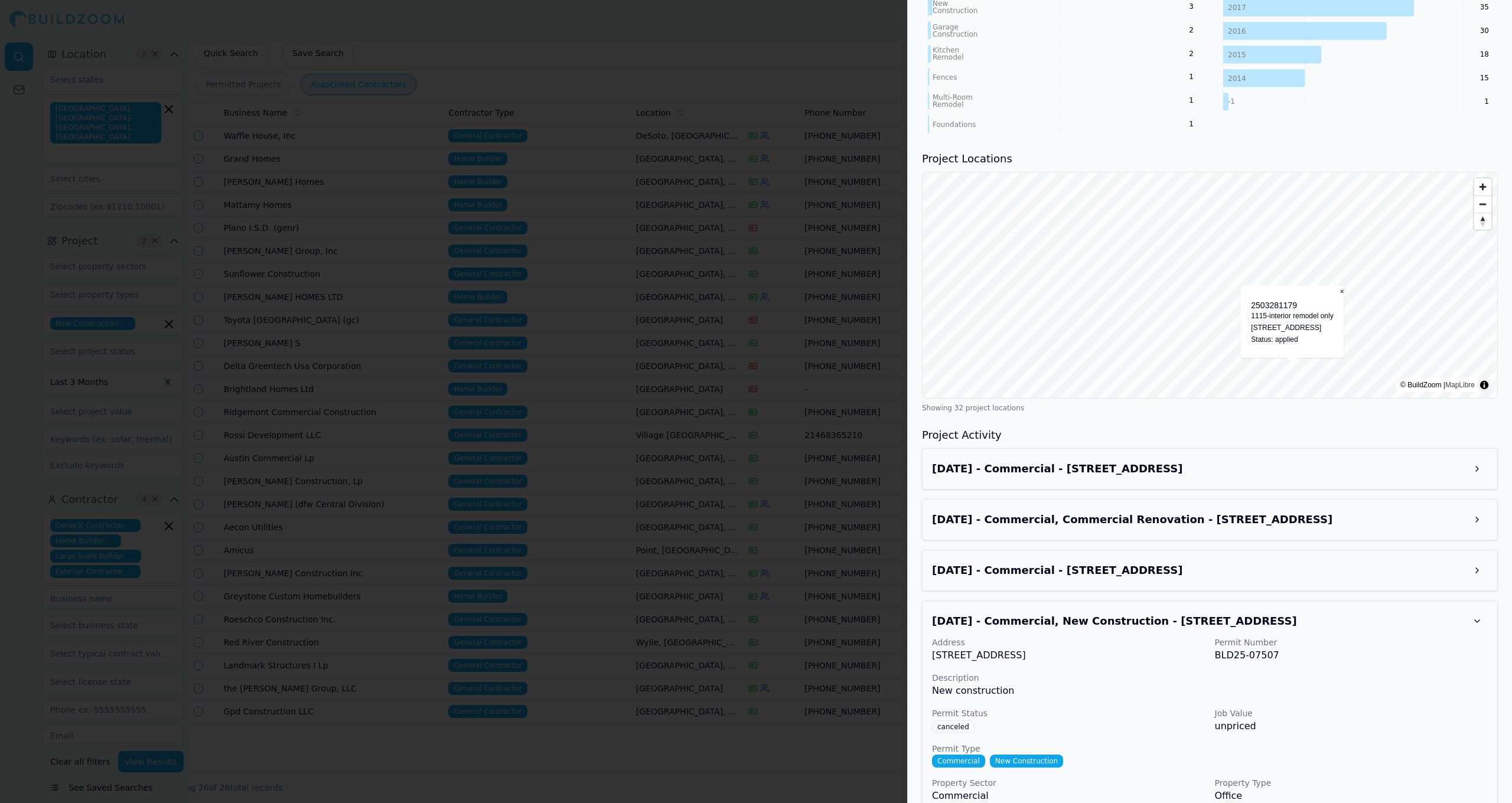
click at [667, 537] on div at bounding box center [756, 402] width 1512 height 803
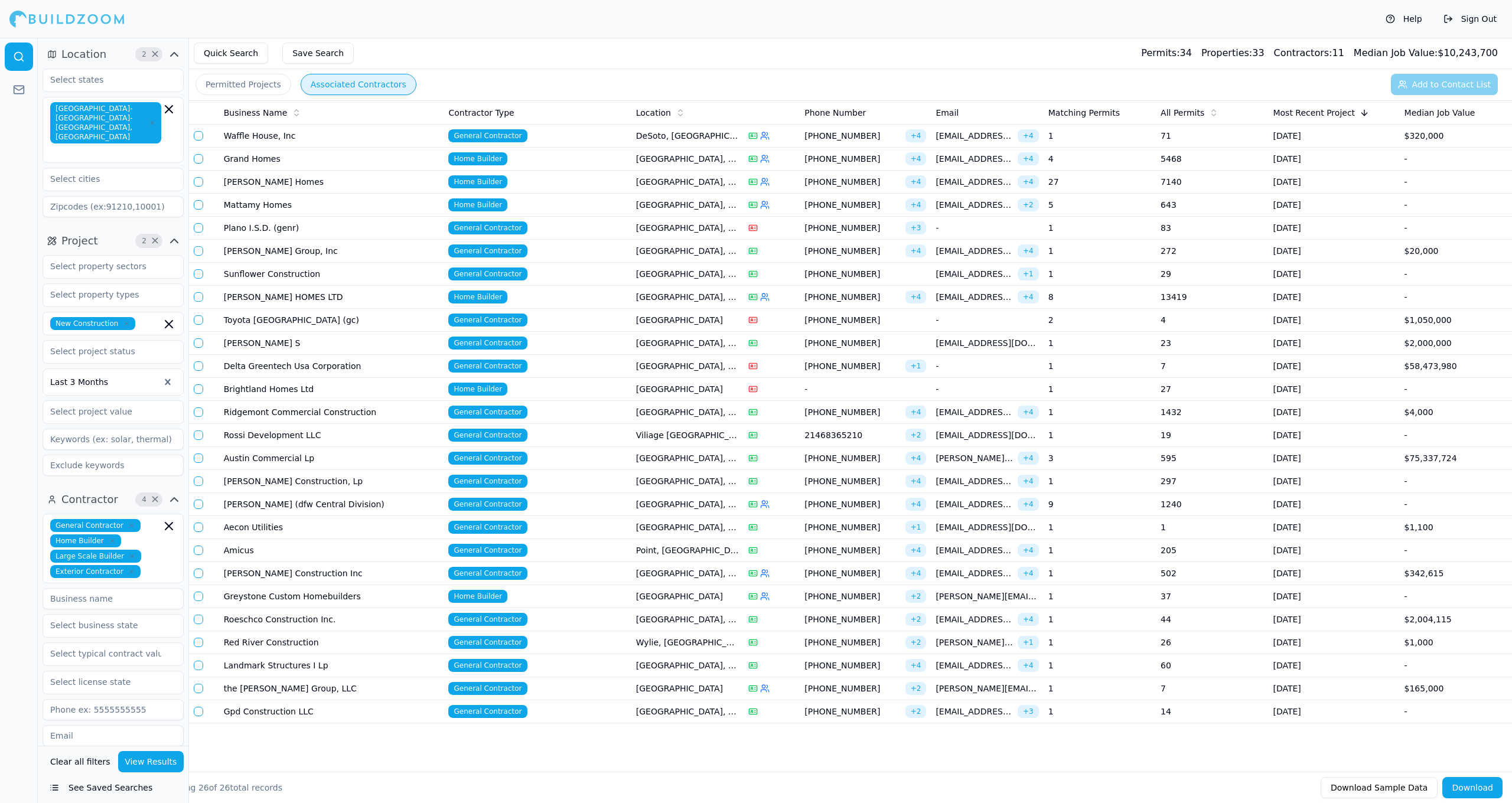
click at [529, 394] on td "Home Builder" at bounding box center [537, 390] width 187 height 23
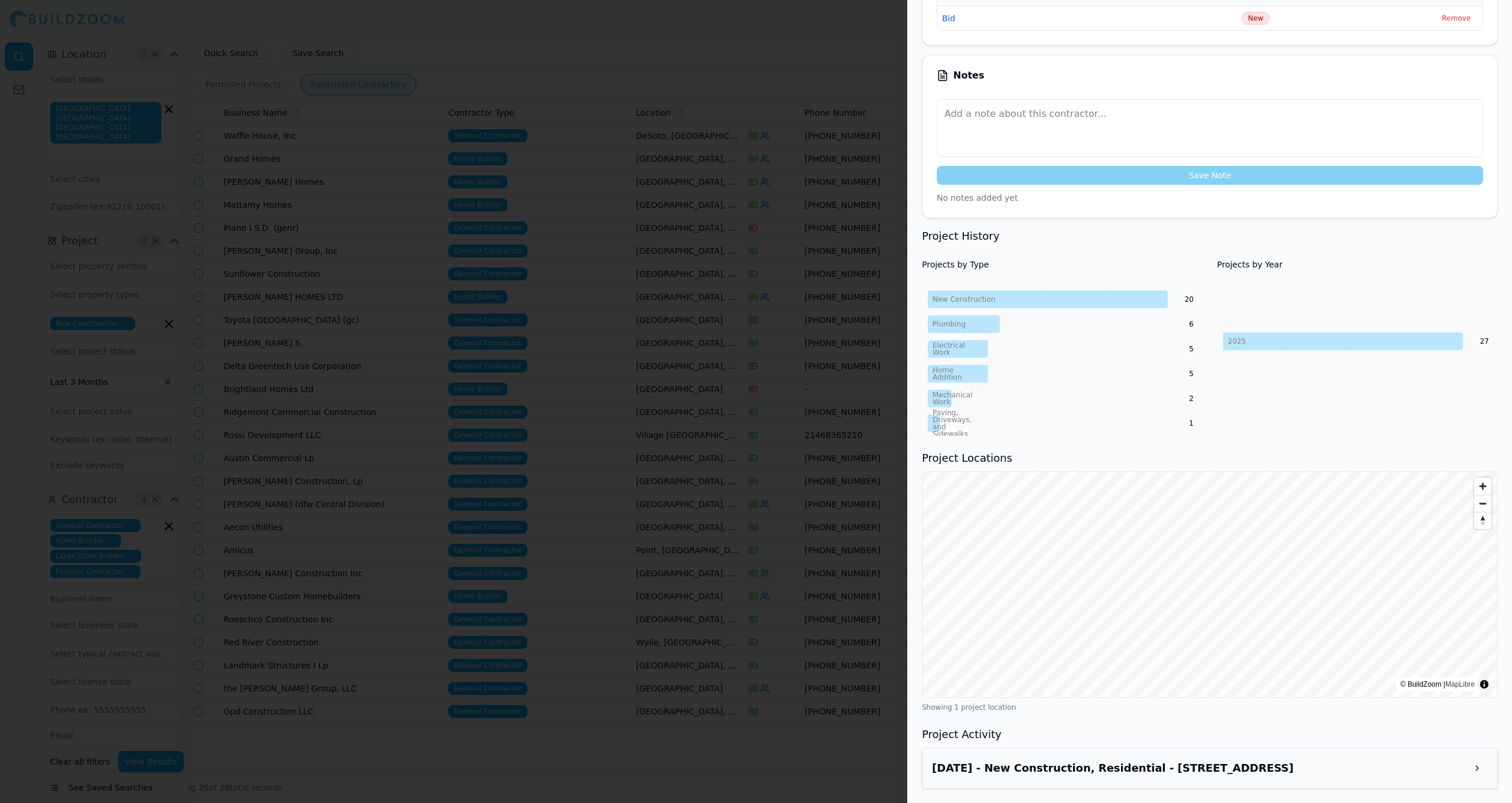
scroll to position [284, 0]
click at [533, 465] on div at bounding box center [756, 402] width 1512 height 803
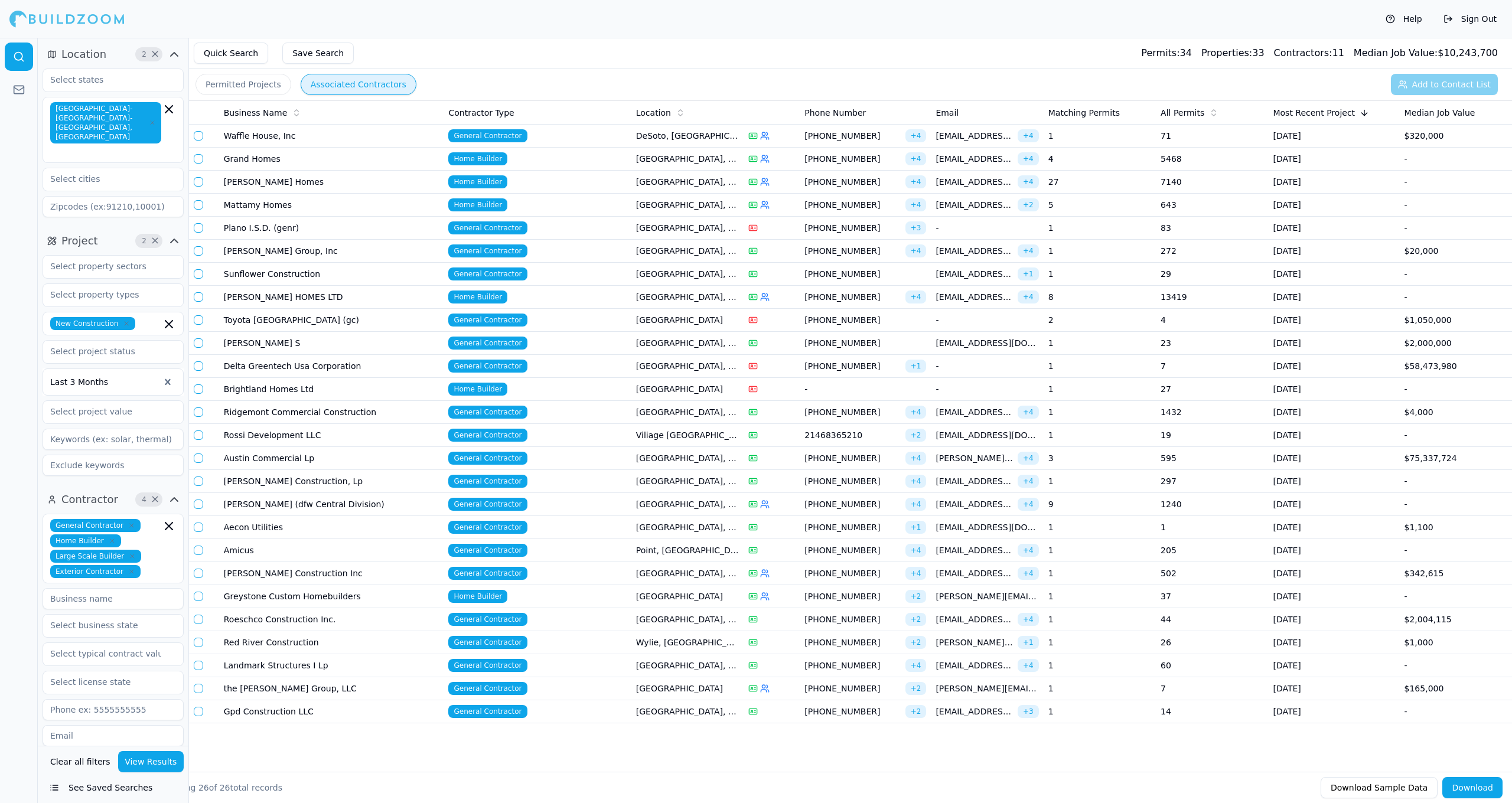
click at [638, 375] on td "[GEOGRAPHIC_DATA], [GEOGRAPHIC_DATA]" at bounding box center [688, 367] width 112 height 23
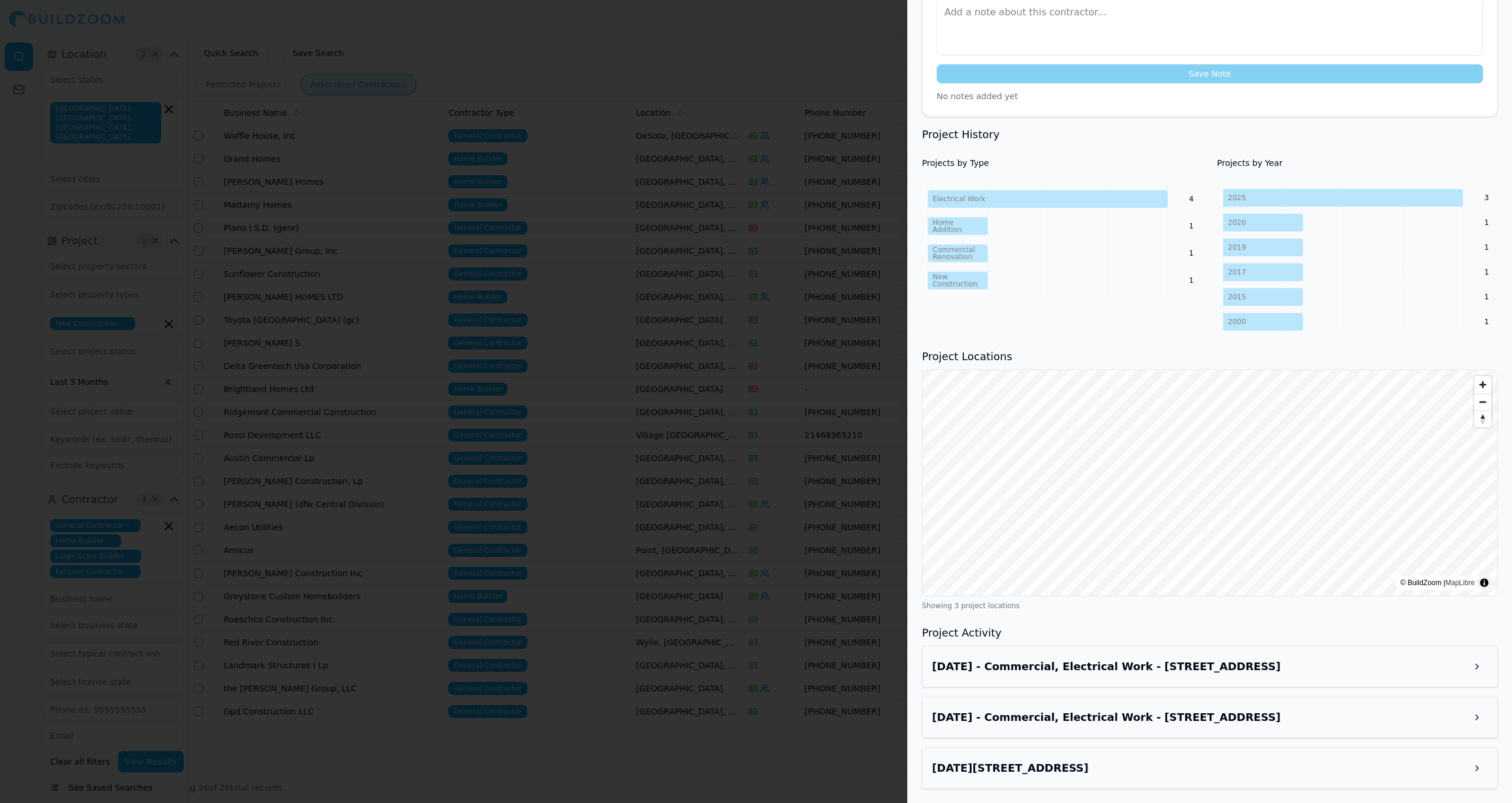
scroll to position [376, 0]
click at [668, 460] on div at bounding box center [756, 402] width 1512 height 803
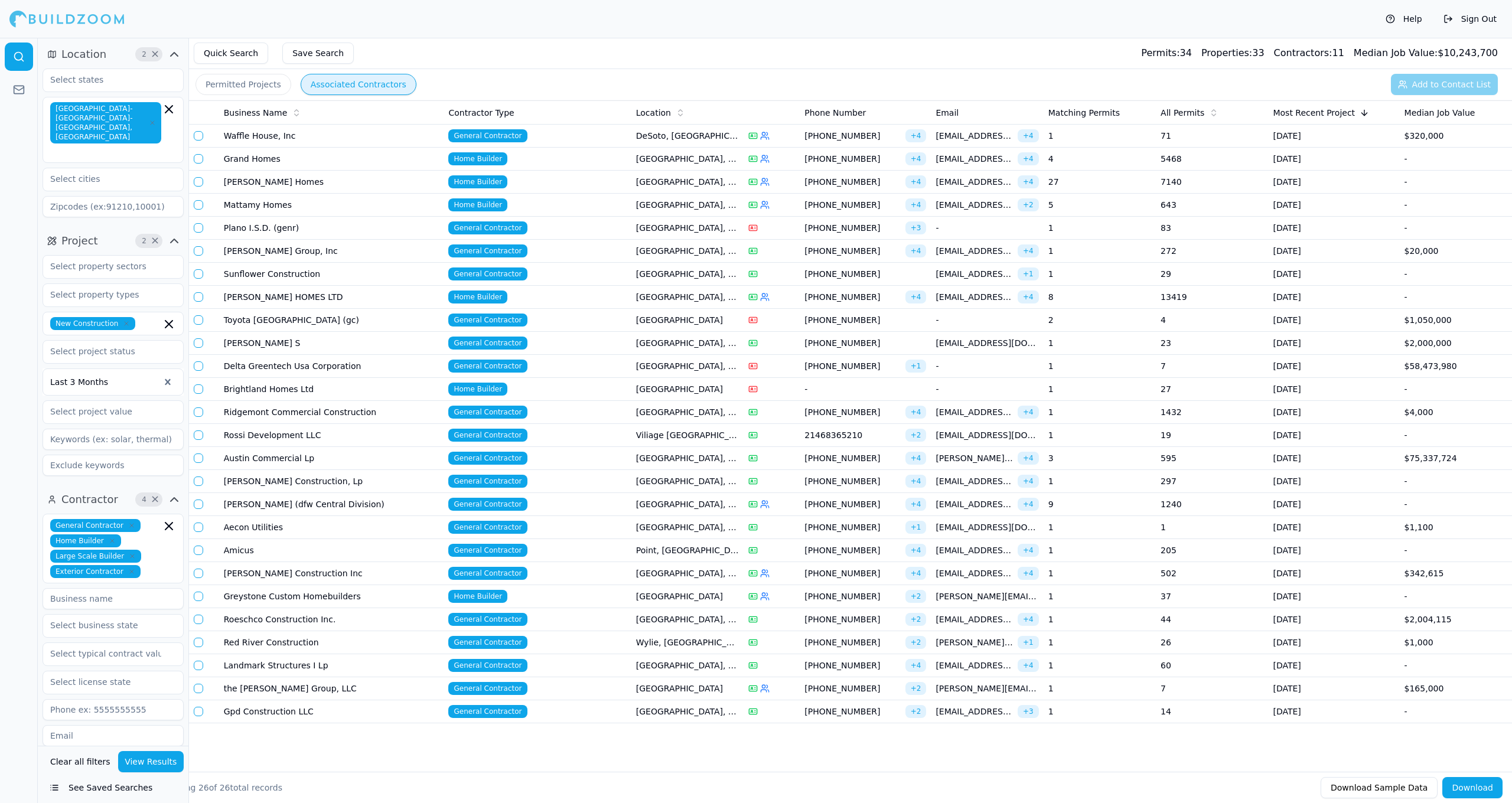
click at [465, 278] on span "General Contractor" at bounding box center [488, 274] width 78 height 13
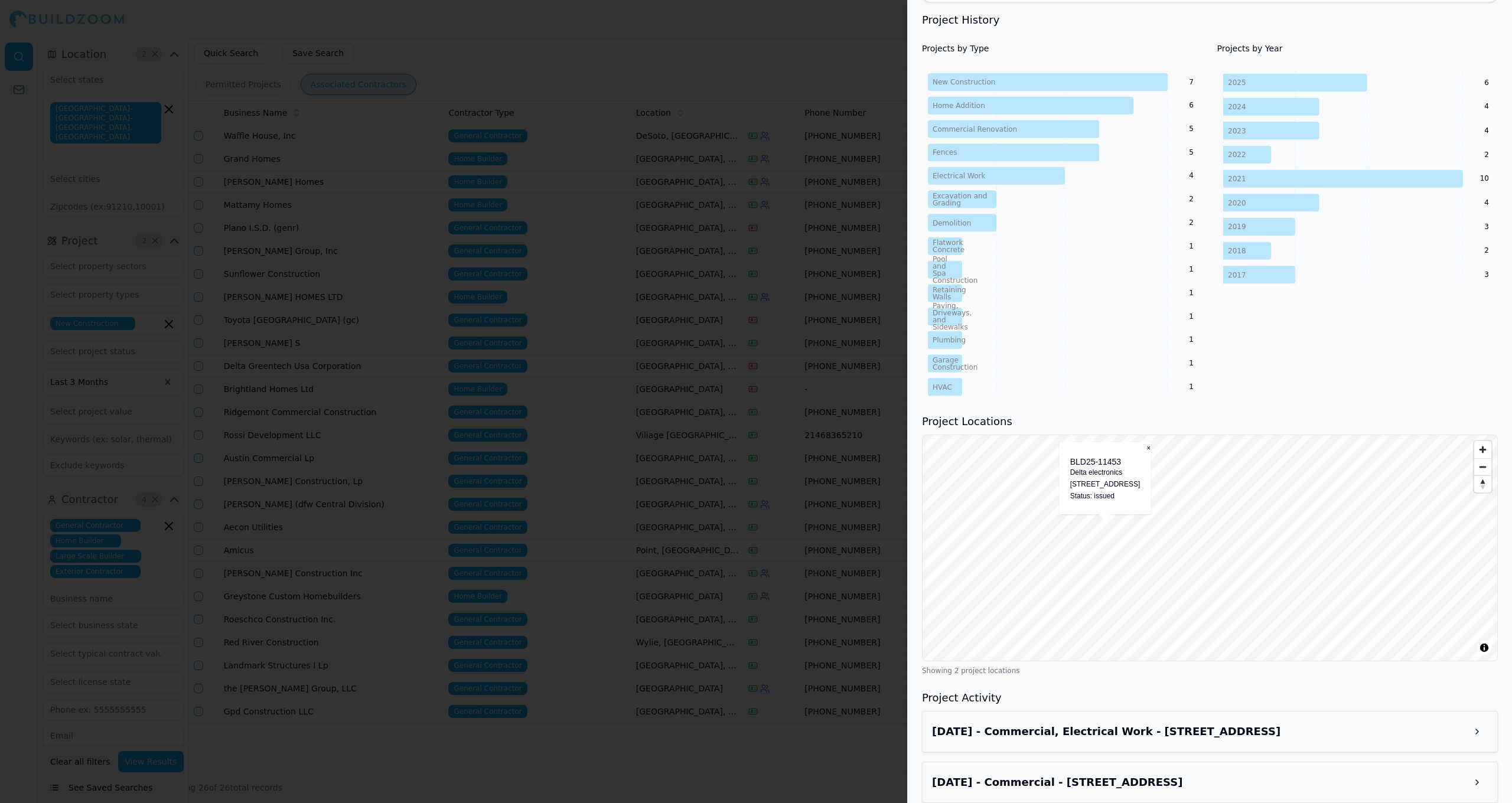
scroll to position [505, 0]
click at [1209, 775] on h3 "[DATE] - Commercial - [STREET_ADDRESS]" at bounding box center [1199, 783] width 535 height 17
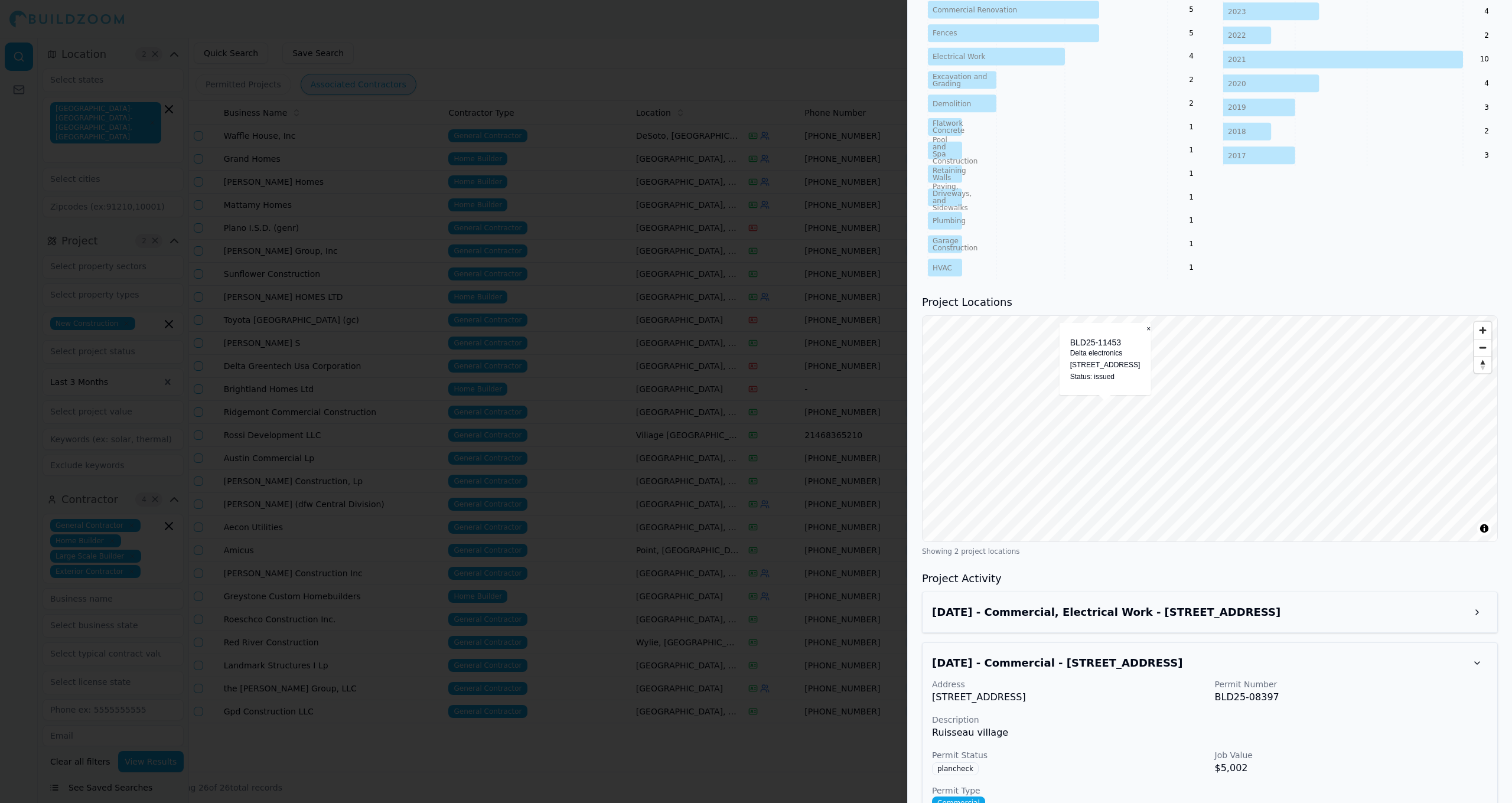
scroll to position [625, 0]
drag, startPoint x: 1109, startPoint y: 680, endPoint x: 927, endPoint y: 685, distance: 182.1
click at [927, 685] on div "[DATE] - Commercial - [STREET_ADDRESS] Address [STREET_ADDRESS] Permit Number B…" at bounding box center [1210, 748] width 576 height 212
copy p "[STREET_ADDRESS]"
click at [792, 53] on div at bounding box center [756, 402] width 1512 height 803
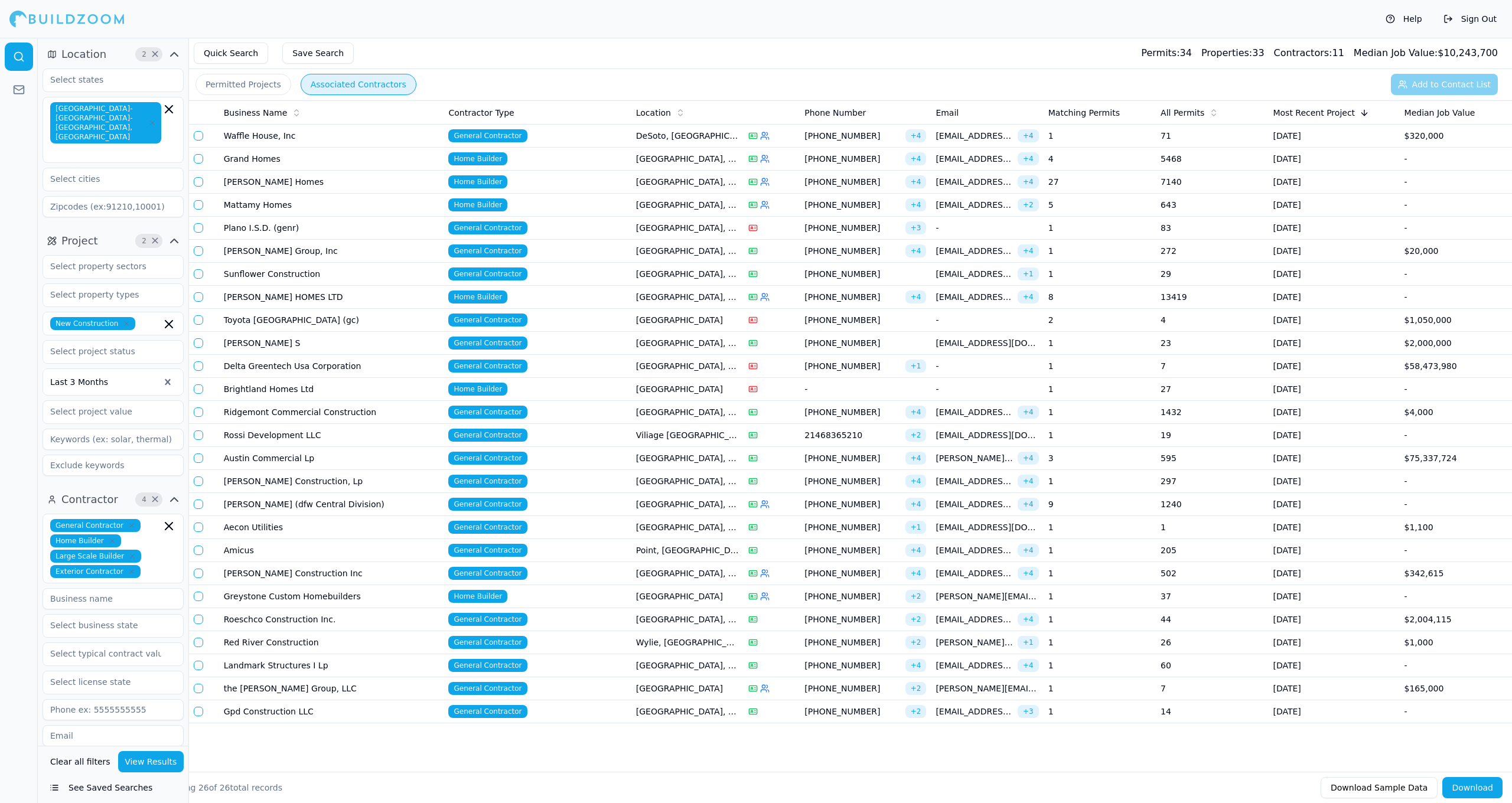
click at [66, 785] on button "See Saved Searches" at bounding box center [113, 788] width 141 height 21
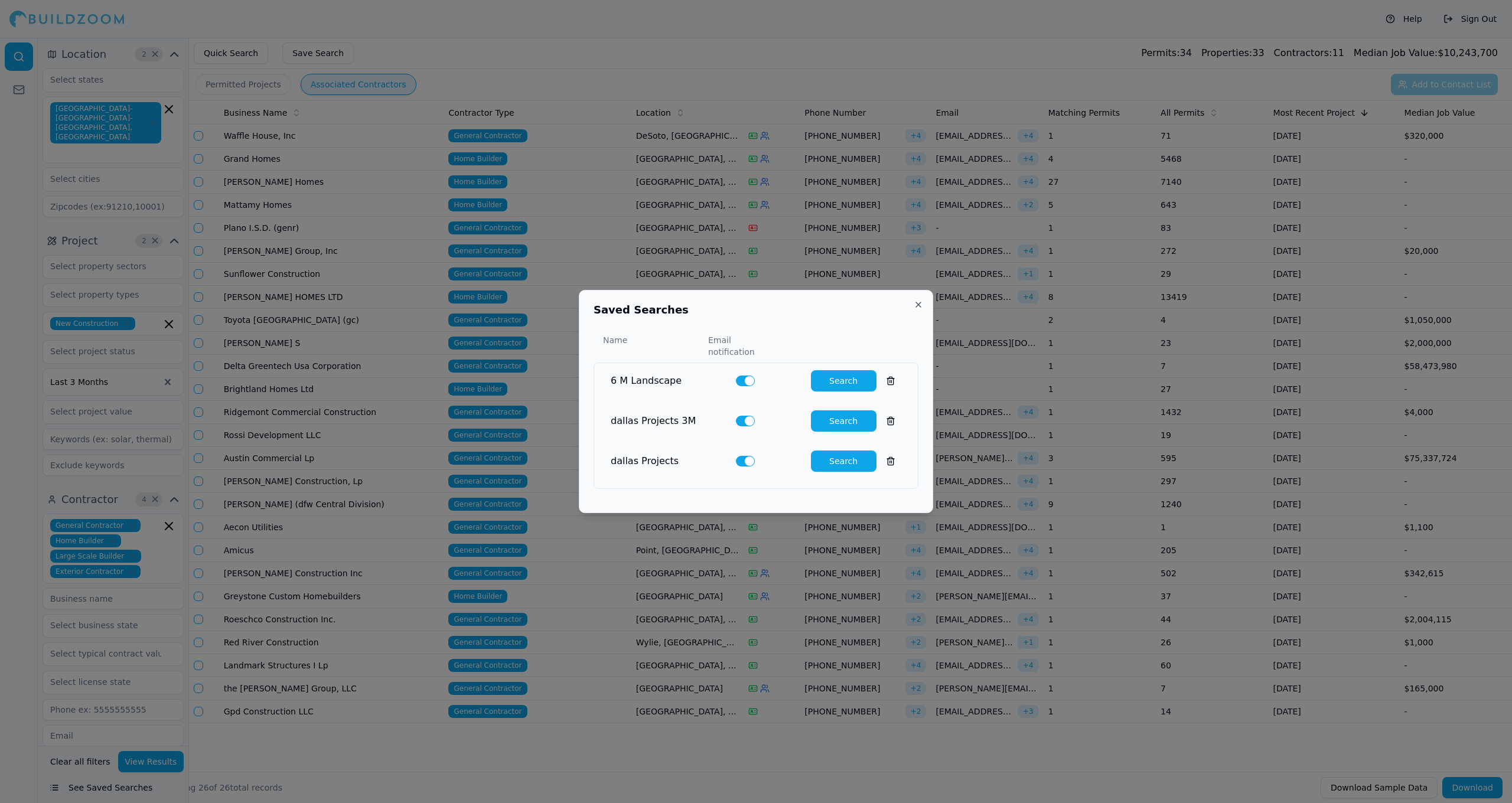
click at [840, 420] on button "Search" at bounding box center [844, 421] width 66 height 21
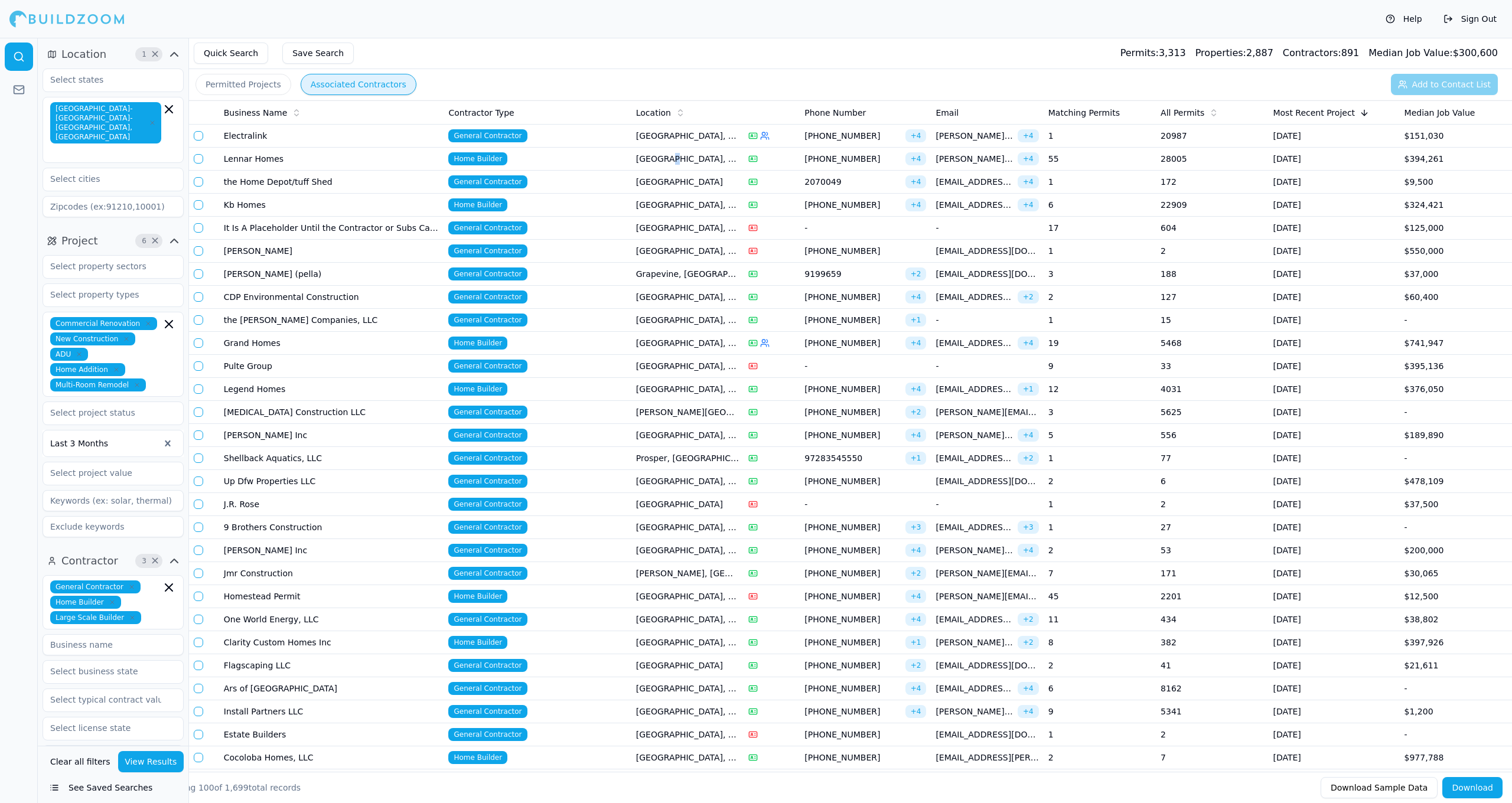
click at [671, 161] on td "[GEOGRAPHIC_DATA], [GEOGRAPHIC_DATA]" at bounding box center [688, 159] width 112 height 23
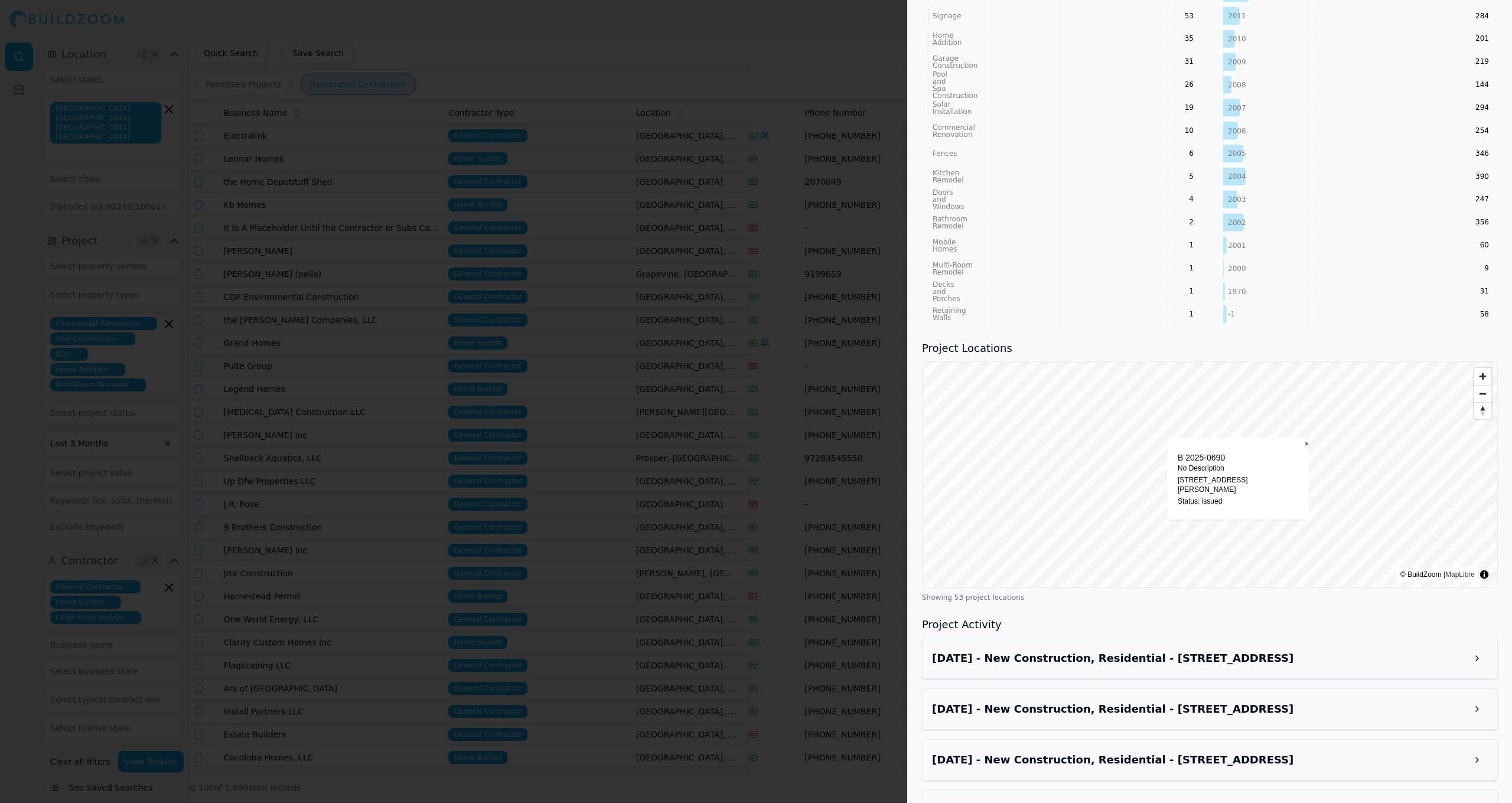
scroll to position [926, 0]
click at [1136, 649] on h3 "[DATE] - New Construction, Residential - [STREET_ADDRESS]" at bounding box center [1199, 657] width 535 height 17
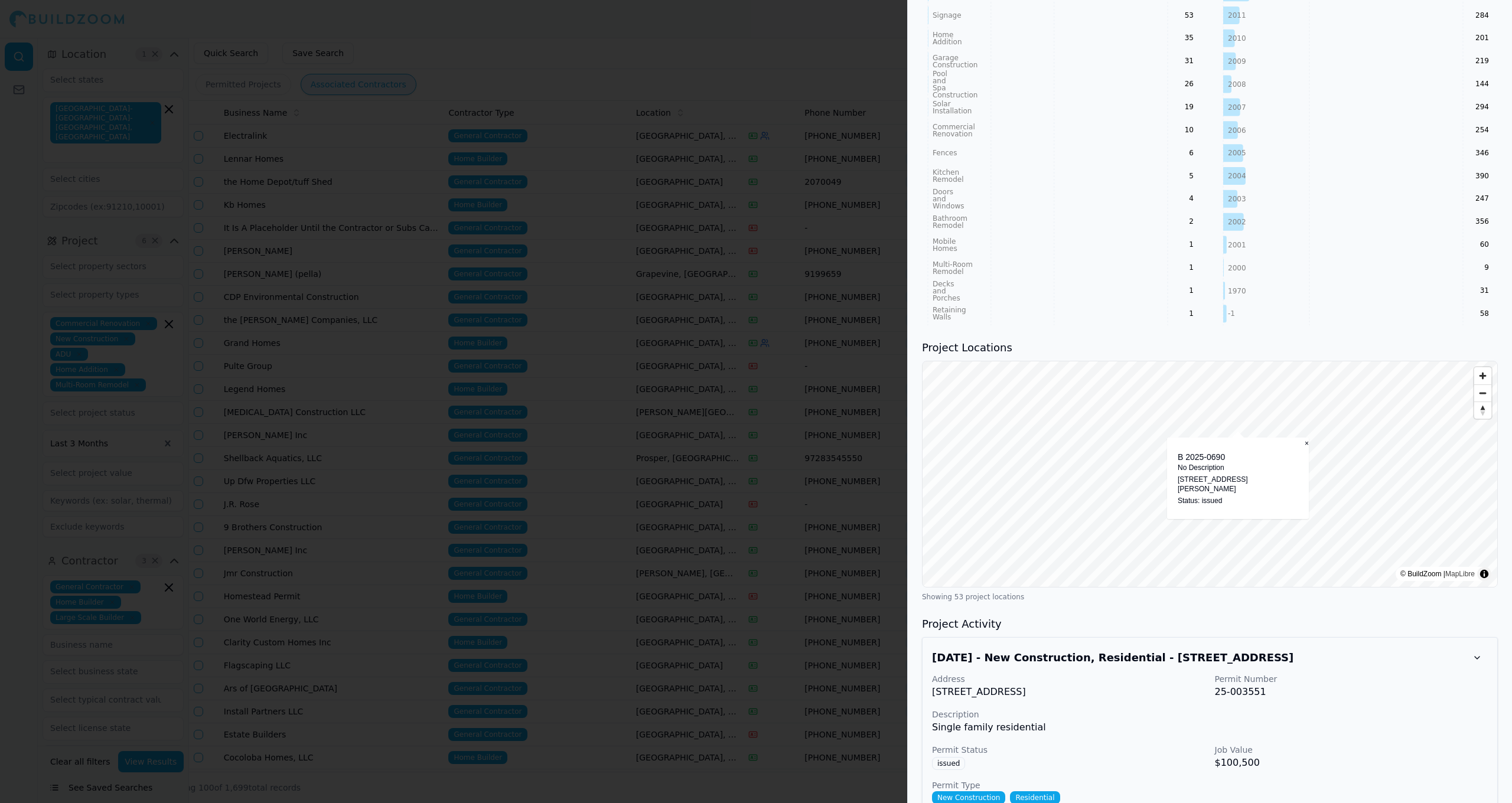
drag, startPoint x: 1094, startPoint y: 679, endPoint x: 933, endPoint y: 680, distance: 161.0
click at [933, 685] on p "[STREET_ADDRESS]" at bounding box center [1069, 692] width 274 height 14
copy p "[STREET_ADDRESS]"
click at [465, 107] on div at bounding box center [756, 402] width 1512 height 803
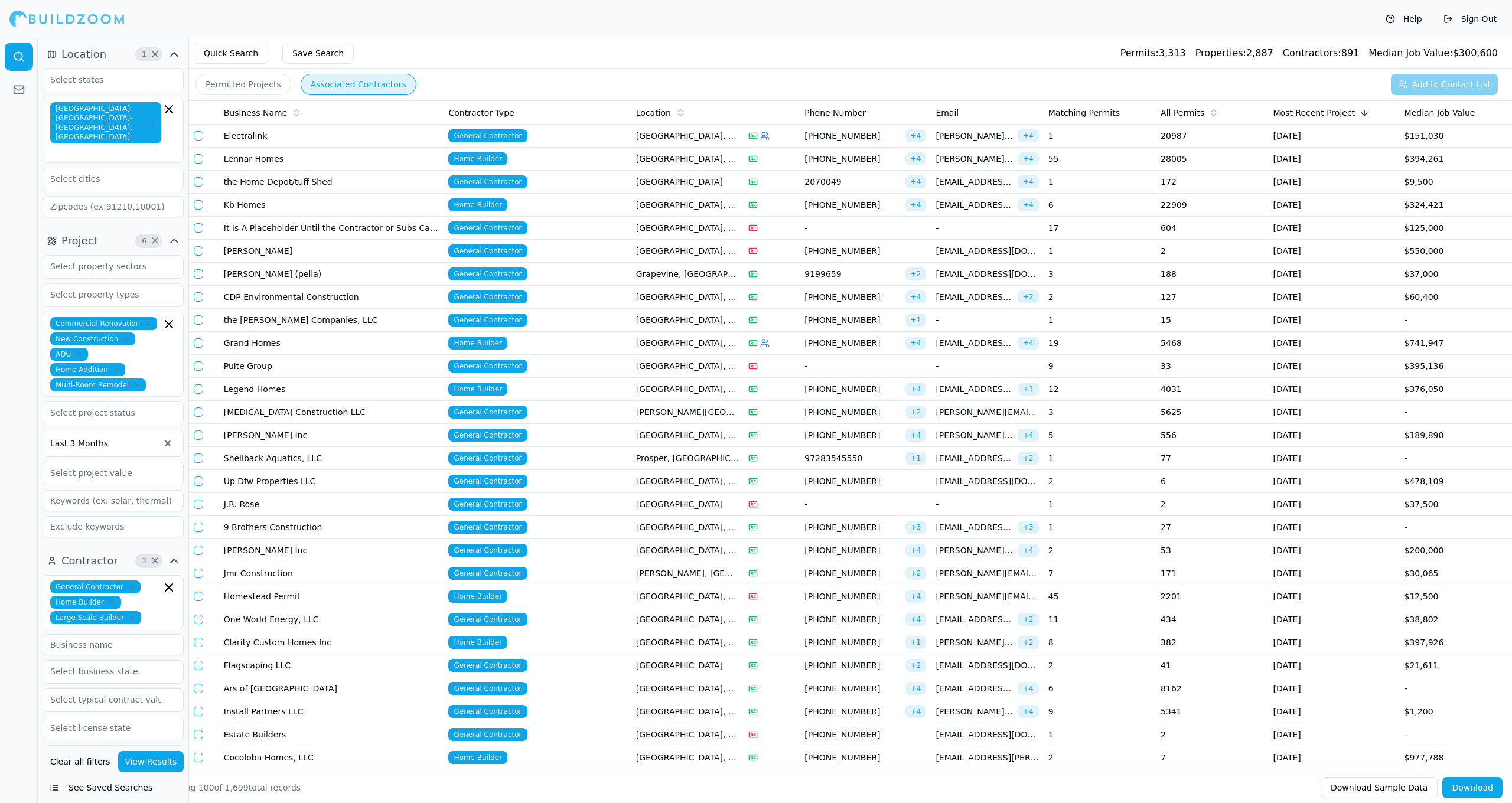
click at [283, 157] on td "Lennar Homes" at bounding box center [331, 159] width 225 height 23
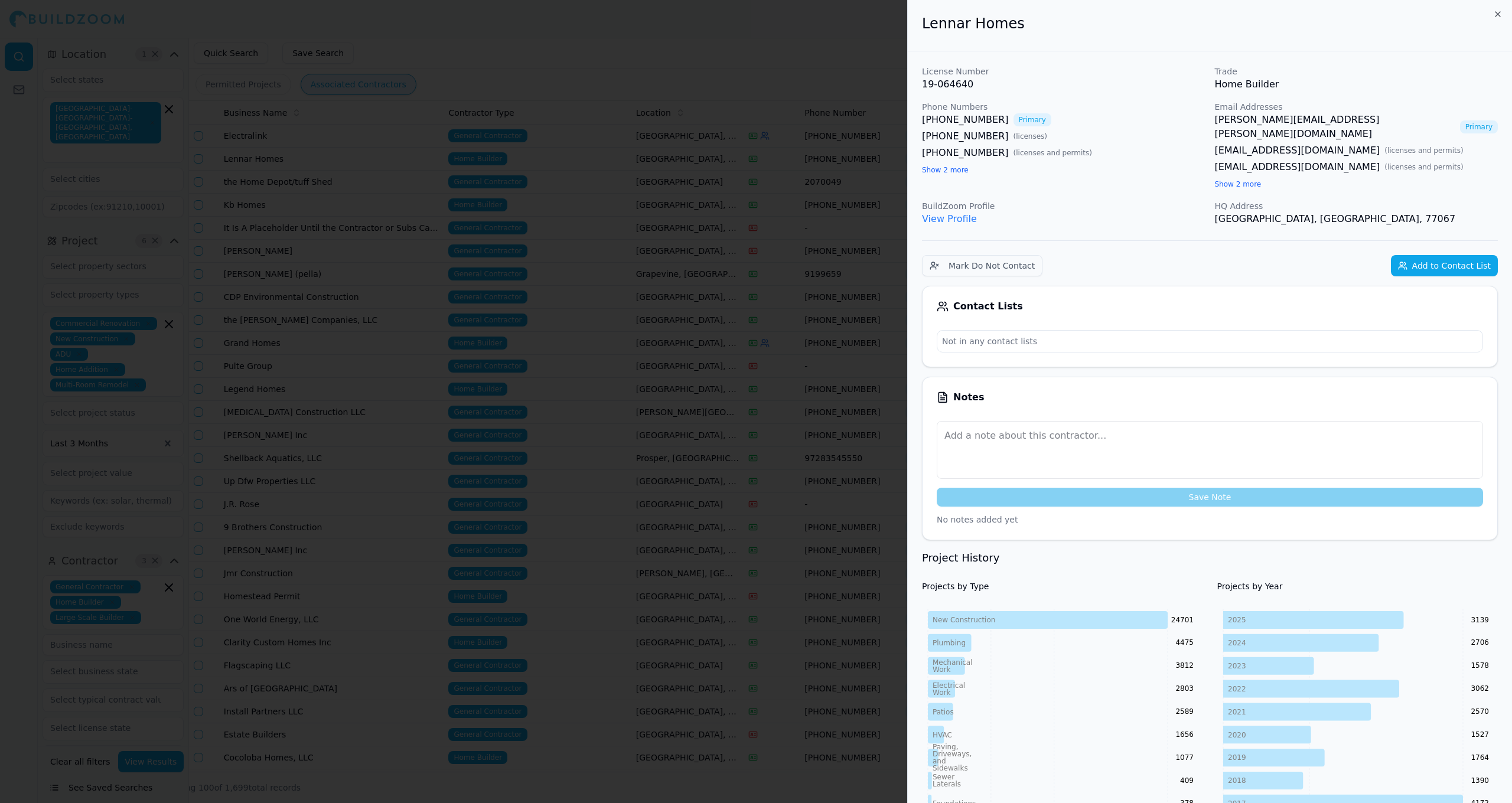
click at [1476, 255] on button "Add to Contact List" at bounding box center [1444, 266] width 107 height 21
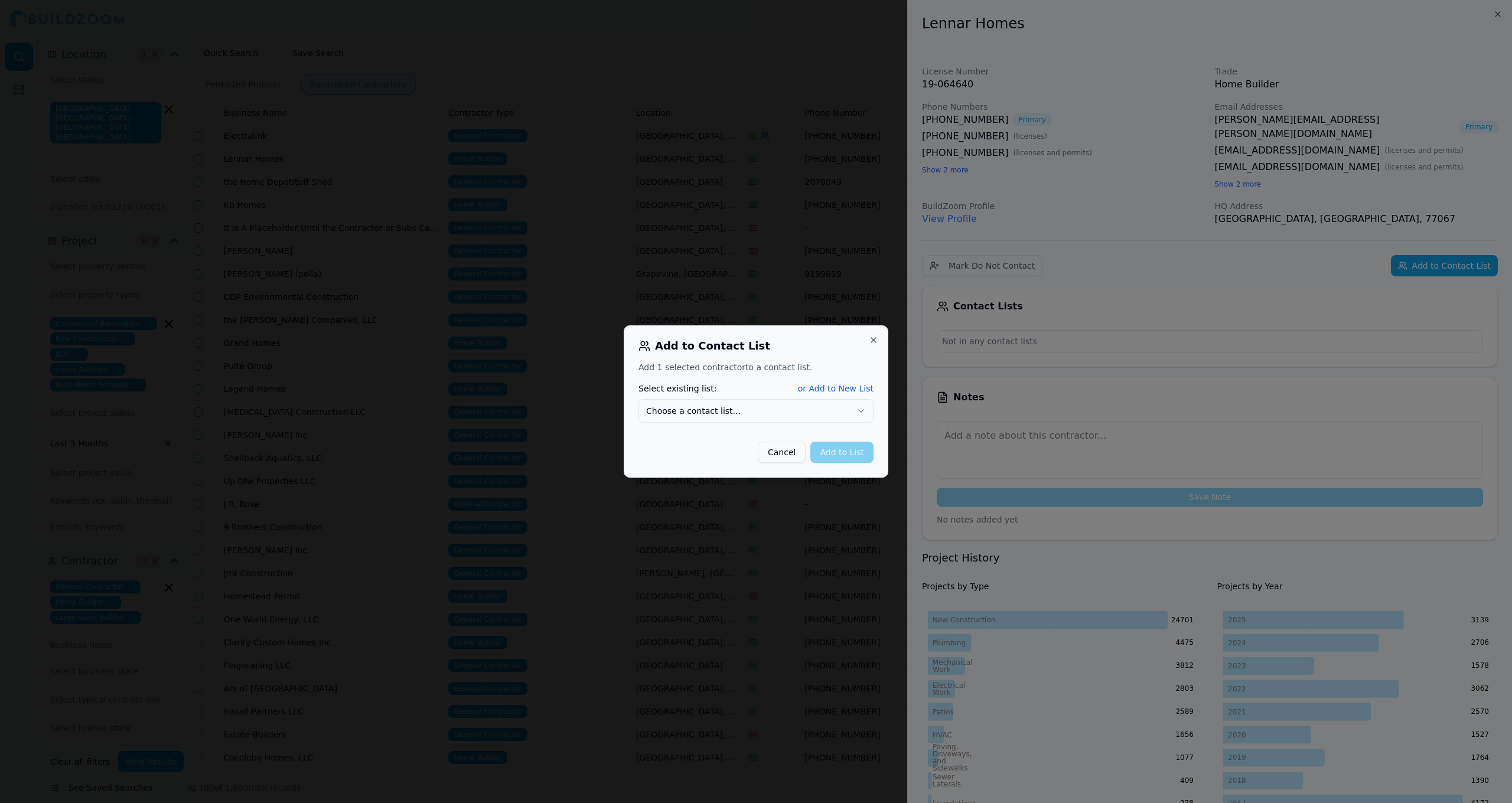
click at [818, 418] on button "Choose a contact list..." at bounding box center [756, 411] width 235 height 24
click at [845, 454] on button "Add to List" at bounding box center [841, 452] width 63 height 21
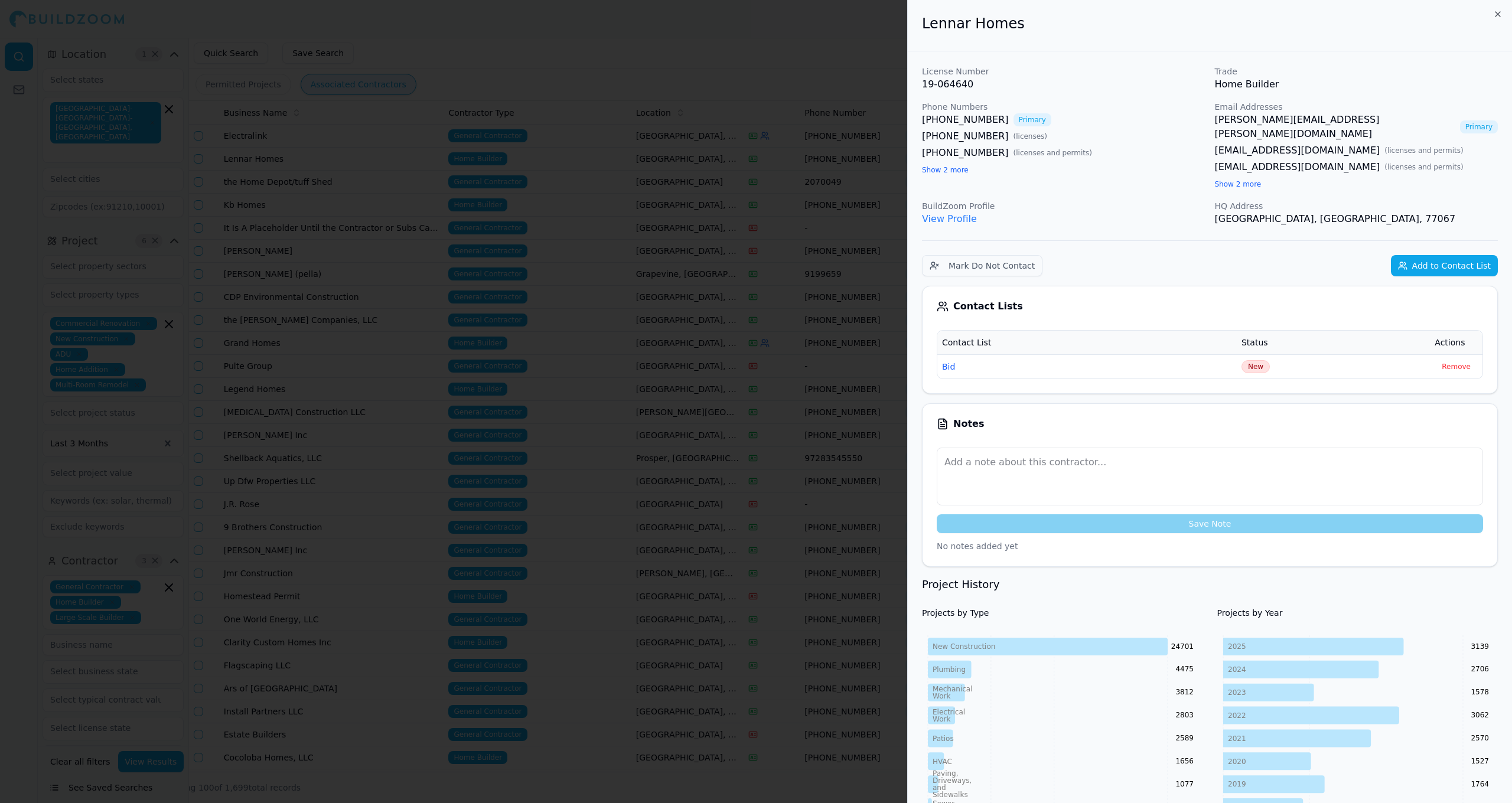
click at [558, 158] on div at bounding box center [756, 402] width 1512 height 803
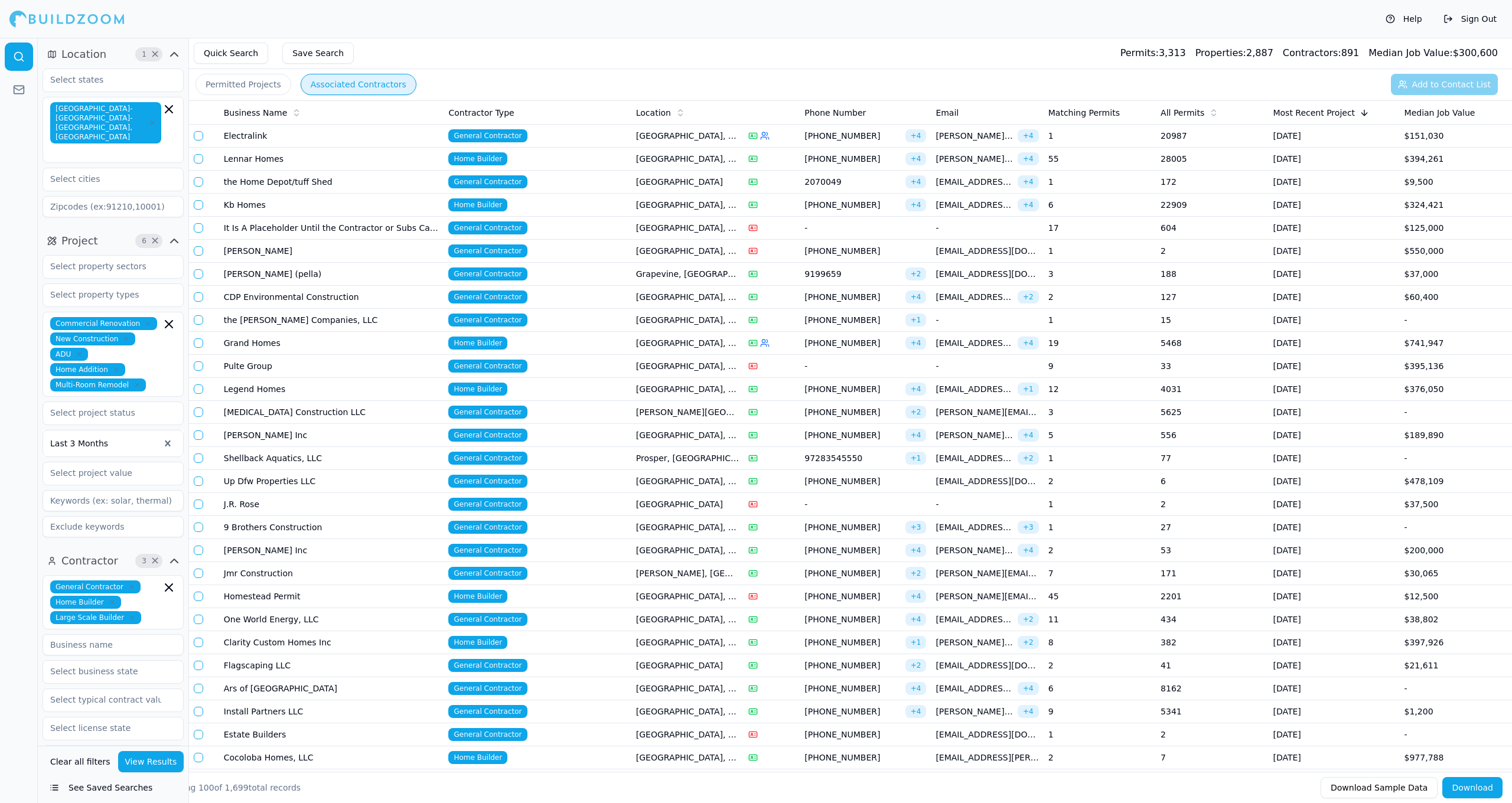
click at [599, 215] on td "Home Builder" at bounding box center [537, 205] width 187 height 23
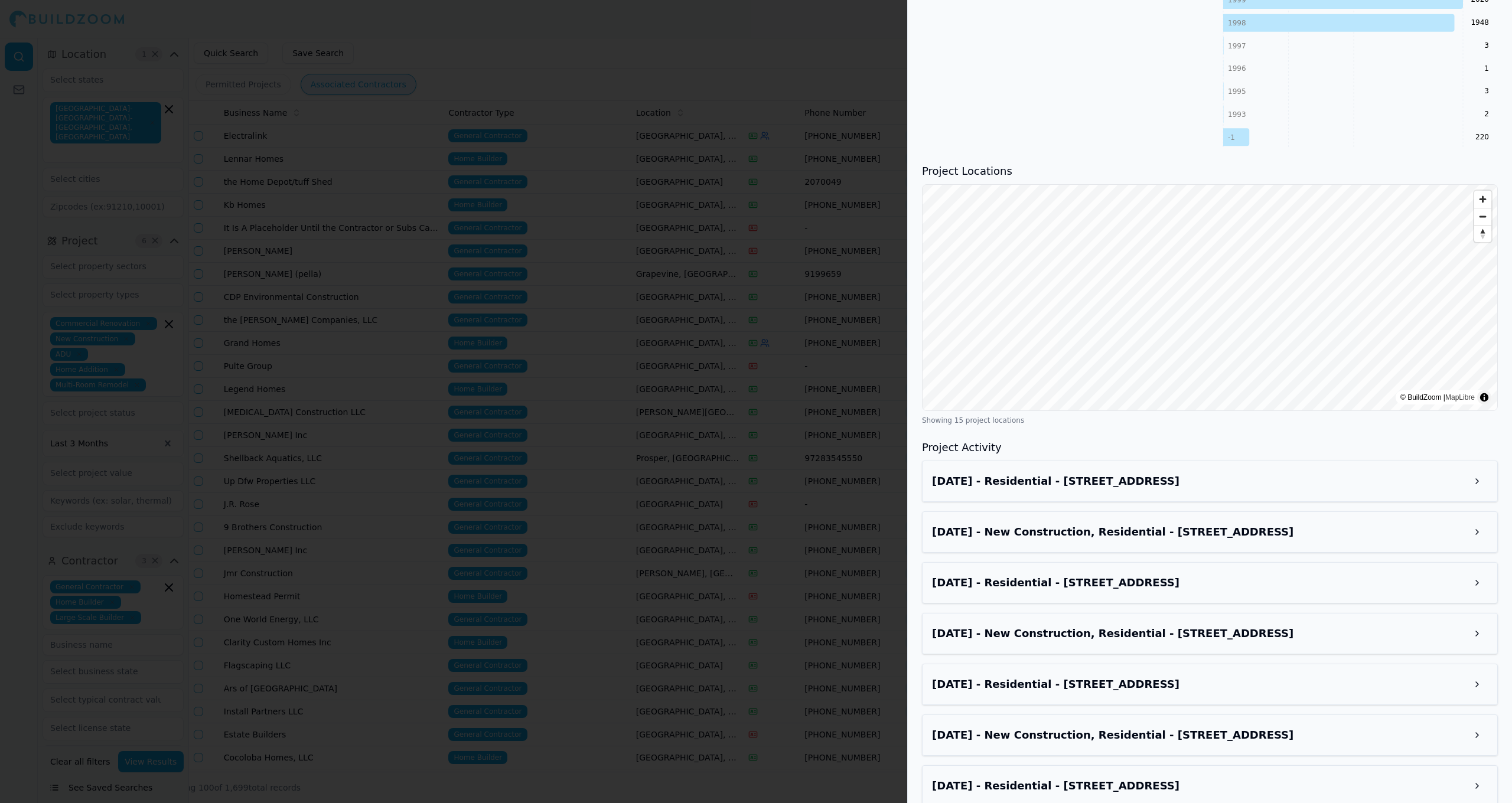
scroll to position [1202, 0]
click at [1318, 497] on div "[DATE] - Residential - [STREET_ADDRESS]" at bounding box center [1210, 481] width 576 height 42
click at [1301, 491] on div "[DATE] - Residential - [STREET_ADDRESS]" at bounding box center [1210, 481] width 576 height 42
click at [1309, 481] on h3 "[DATE] - Residential - [STREET_ADDRESS]" at bounding box center [1199, 481] width 535 height 17
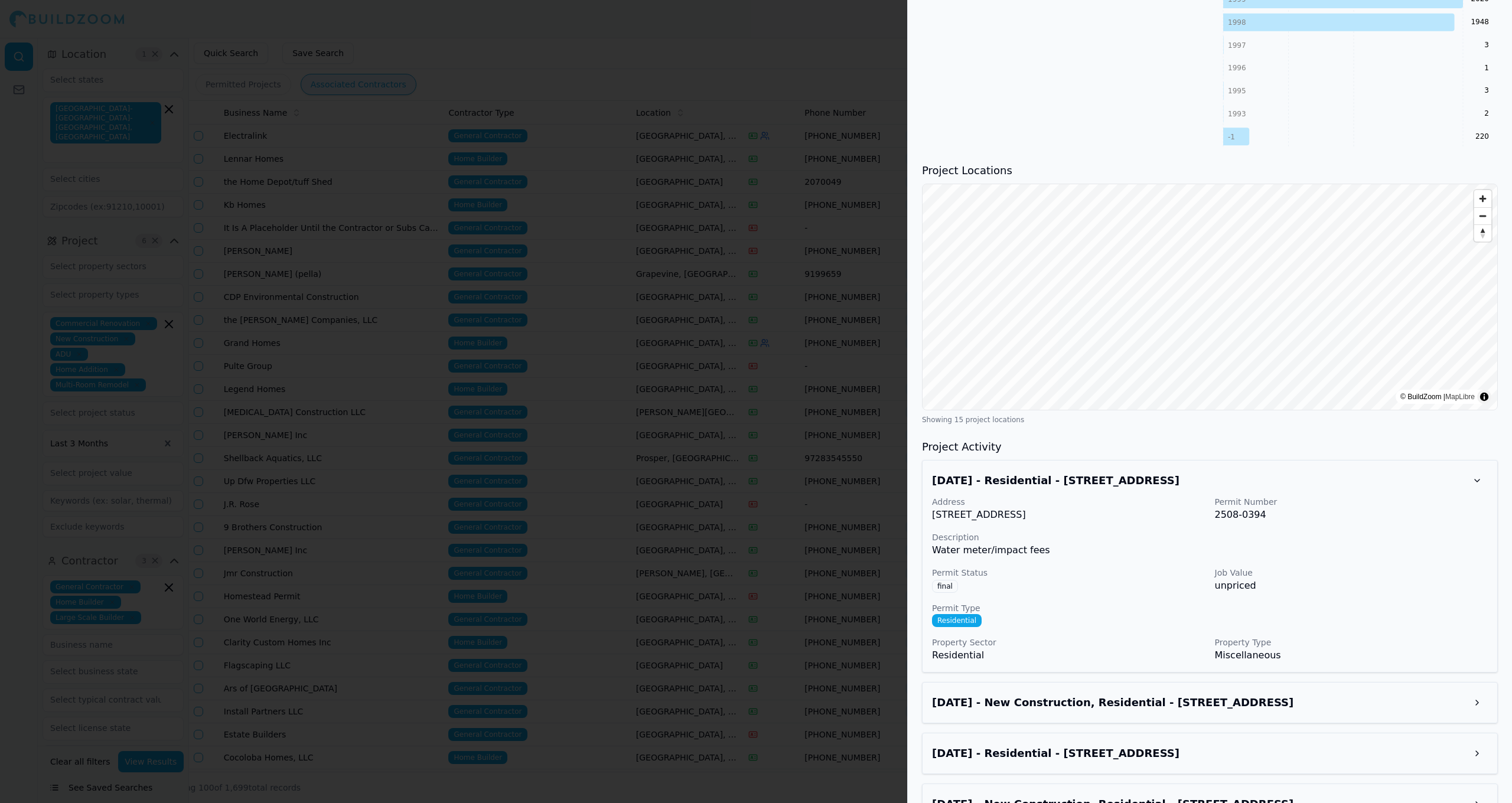
drag, startPoint x: 1095, startPoint y: 513, endPoint x: 933, endPoint y: 516, distance: 162.0
click at [933, 516] on p "[STREET_ADDRESS]" at bounding box center [1069, 515] width 274 height 14
copy p "[STREET_ADDRESS]"
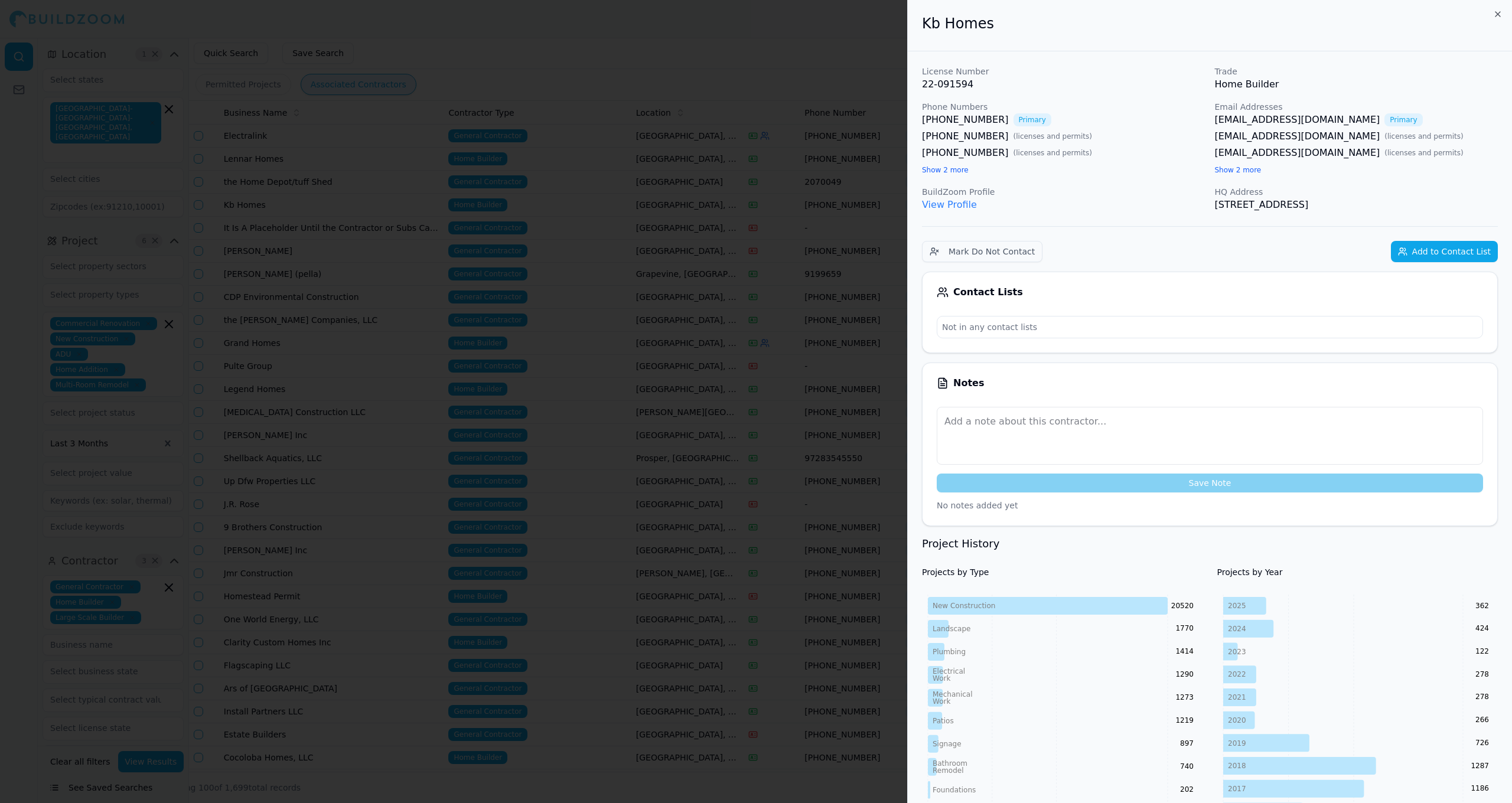
scroll to position [0, 0]
click at [1447, 255] on button "Add to Contact List" at bounding box center [1444, 251] width 107 height 21
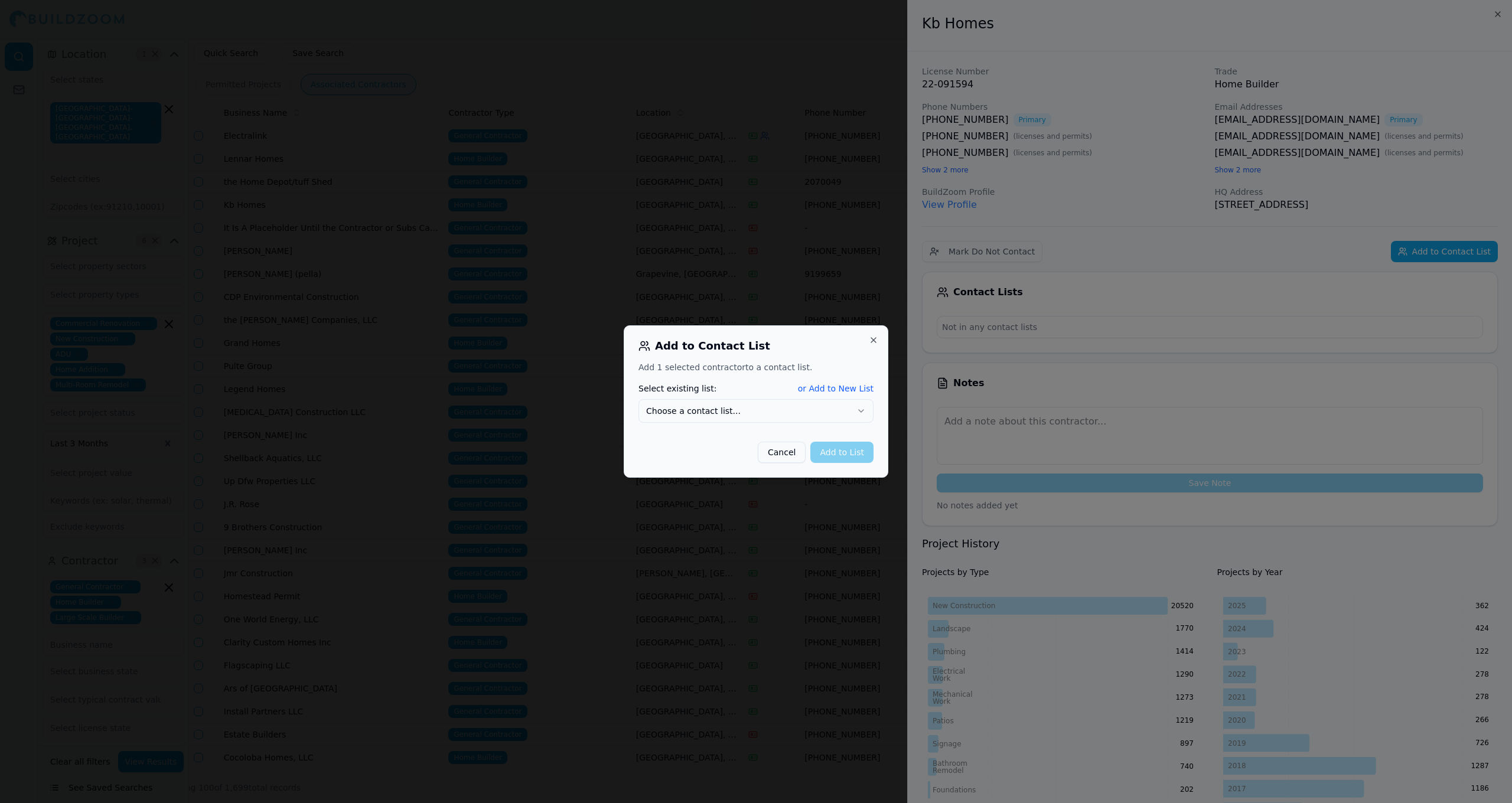
click at [792, 407] on button "Choose a contact list..." at bounding box center [756, 411] width 235 height 24
click at [853, 446] on button "Add to List" at bounding box center [841, 452] width 63 height 21
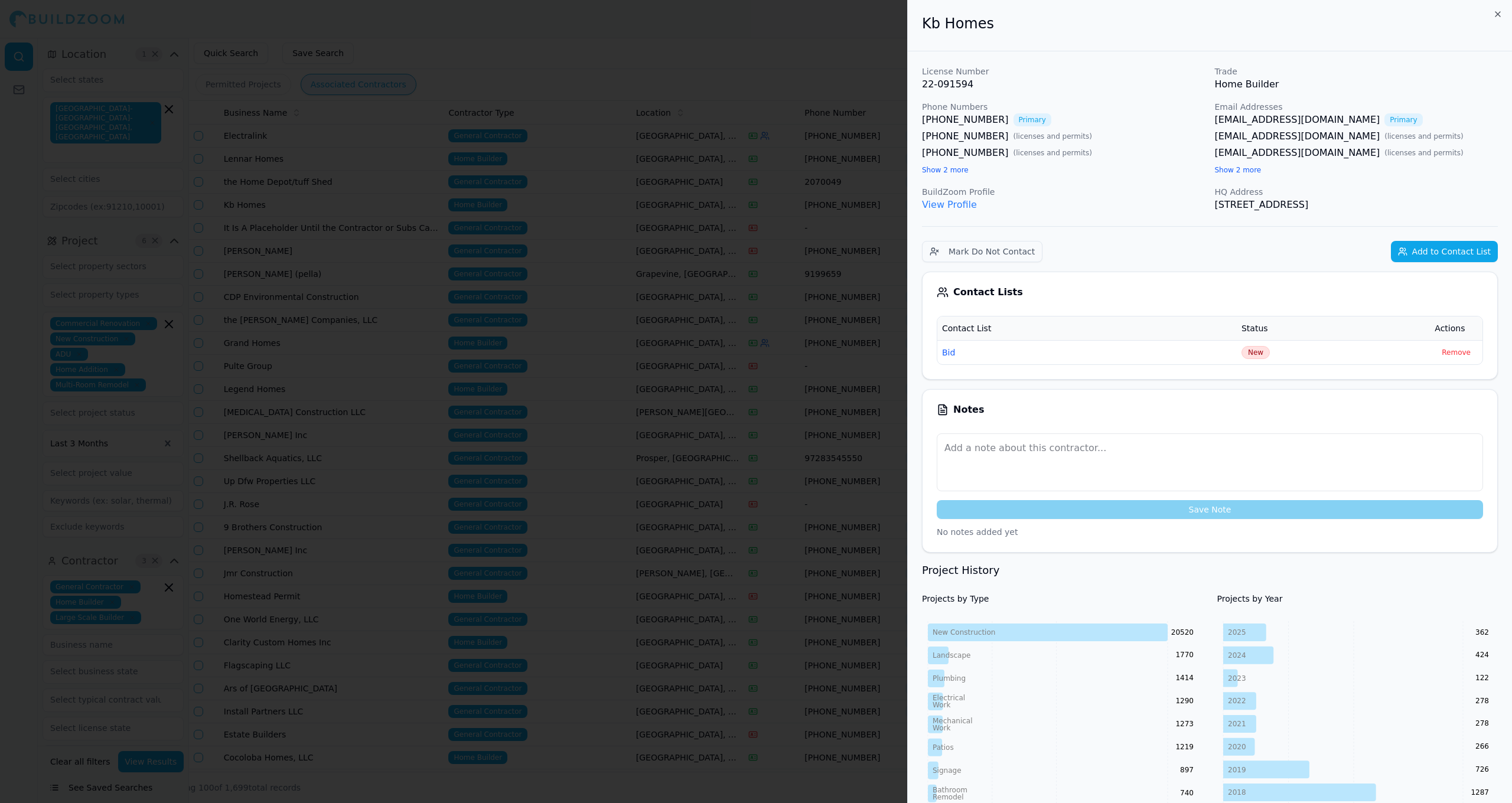
click at [484, 415] on div at bounding box center [756, 402] width 1512 height 803
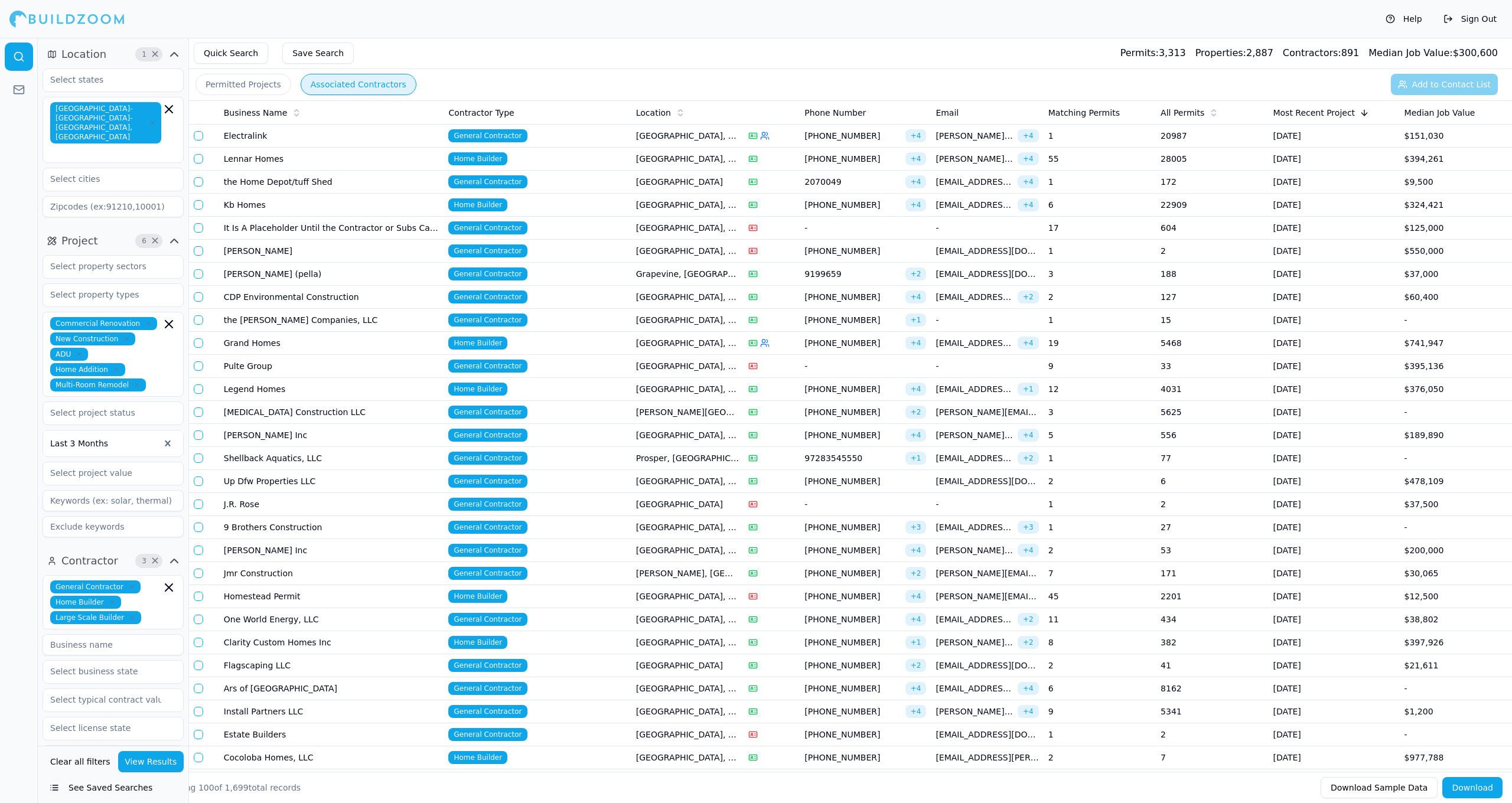
click at [895, 213] on td "[PHONE_NUMBER] + 4" at bounding box center [865, 205] width 131 height 23
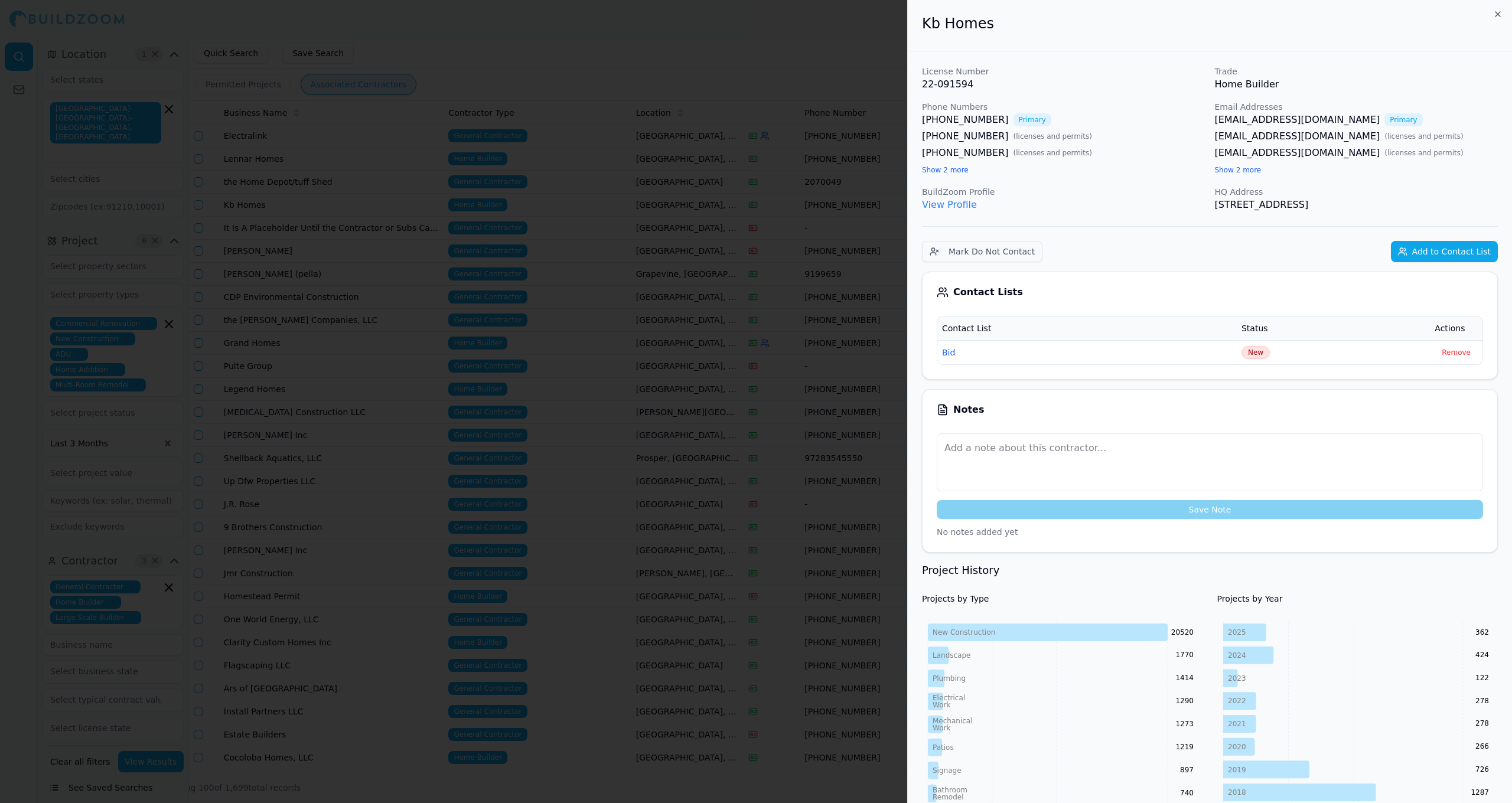
click at [808, 244] on div at bounding box center [756, 402] width 1512 height 803
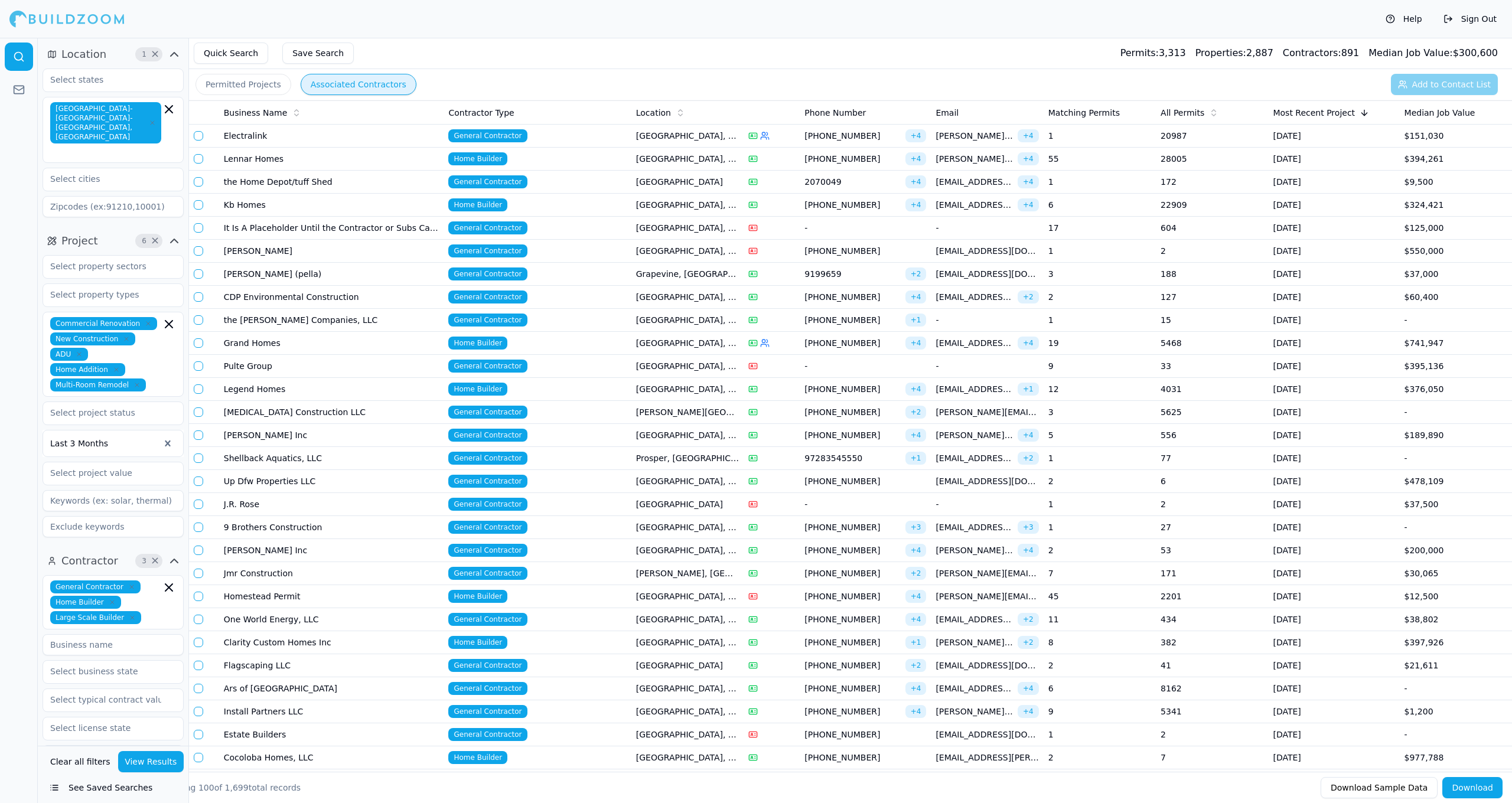
click at [549, 226] on td "General Contractor" at bounding box center [537, 228] width 187 height 23
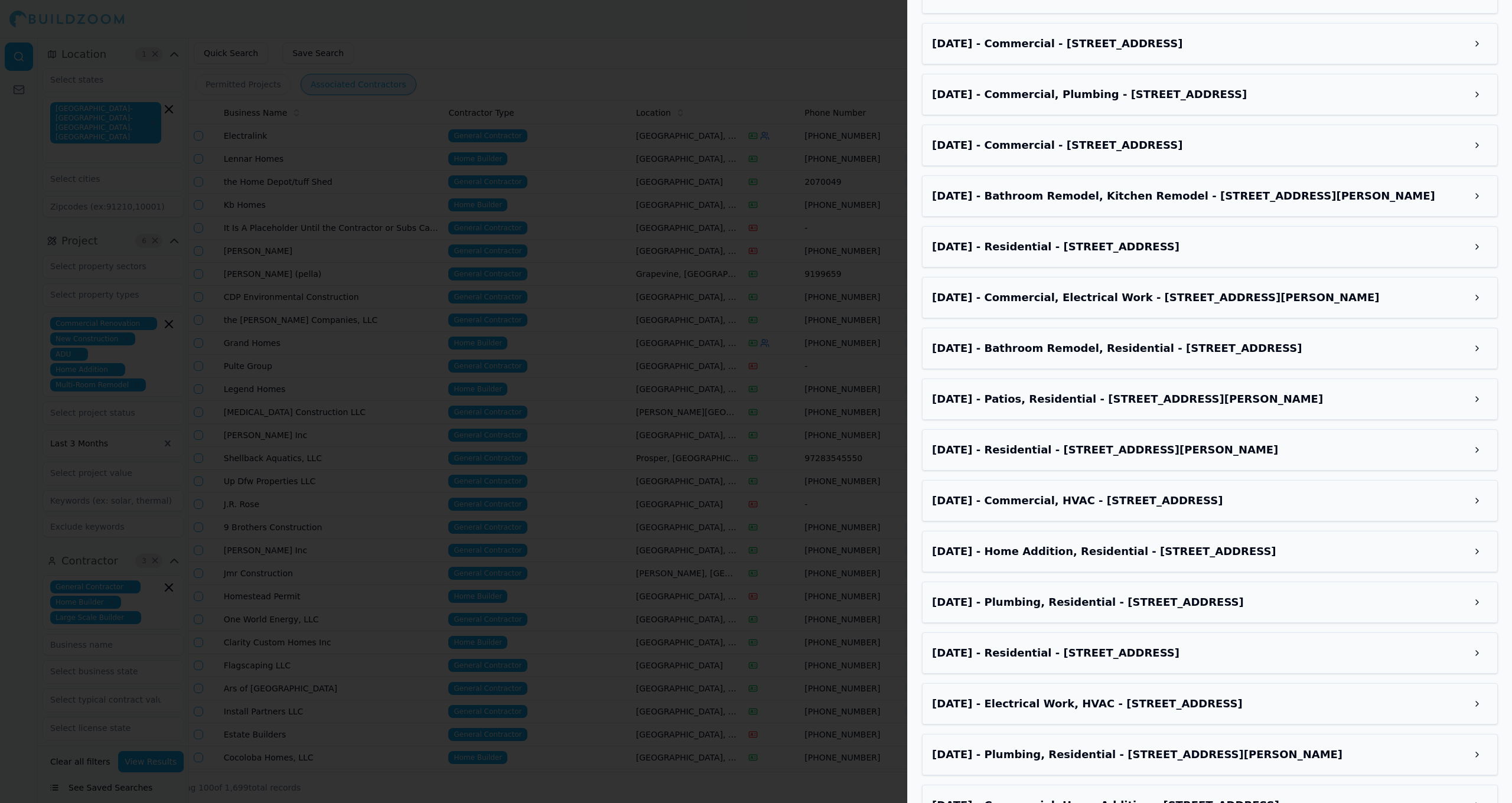
scroll to position [1438, 0]
drag, startPoint x: 545, startPoint y: 510, endPoint x: 557, endPoint y: 510, distance: 12.0
click at [545, 510] on div at bounding box center [756, 402] width 1512 height 803
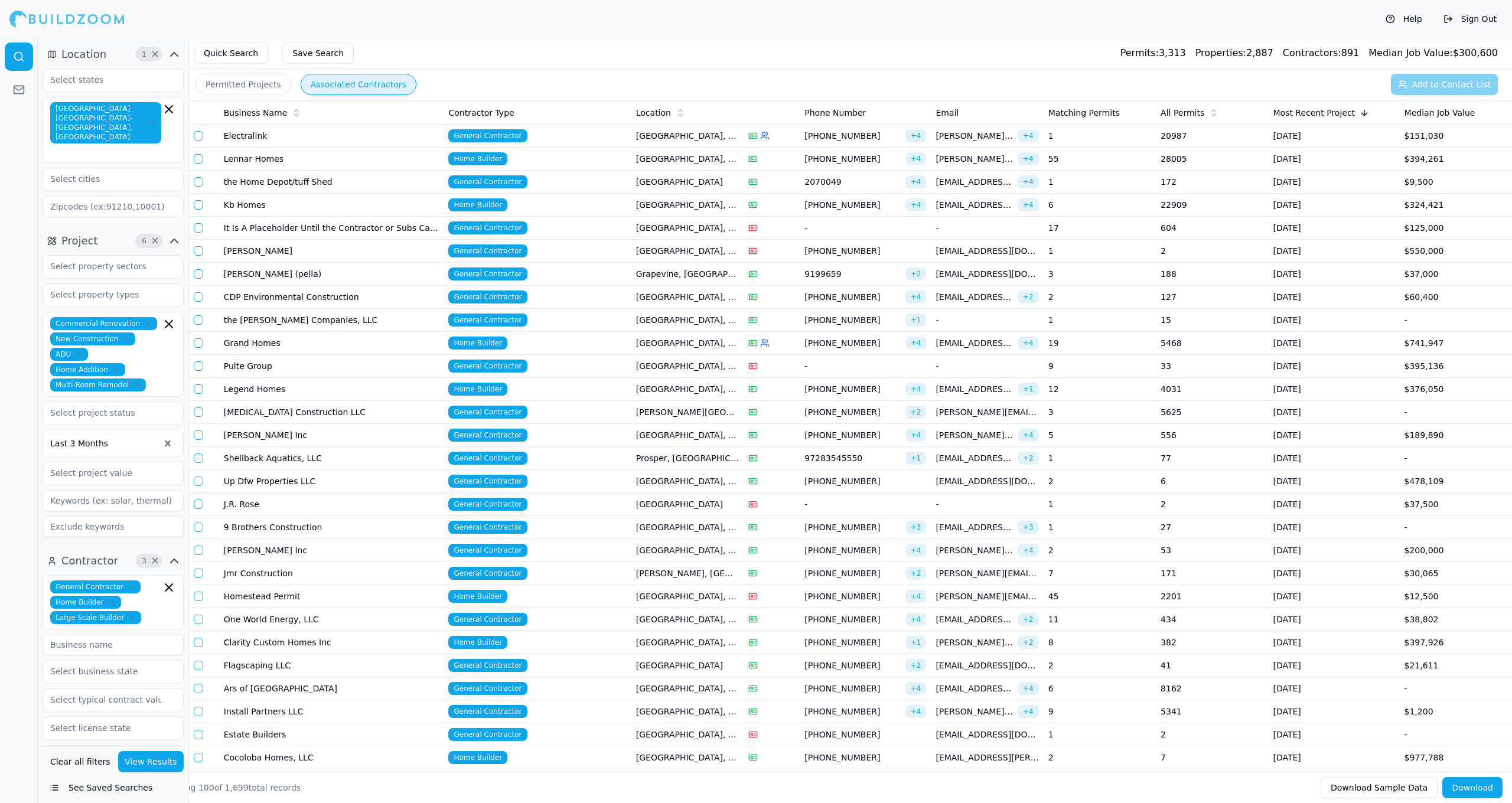
click at [768, 253] on div at bounding box center [772, 250] width 47 height 10
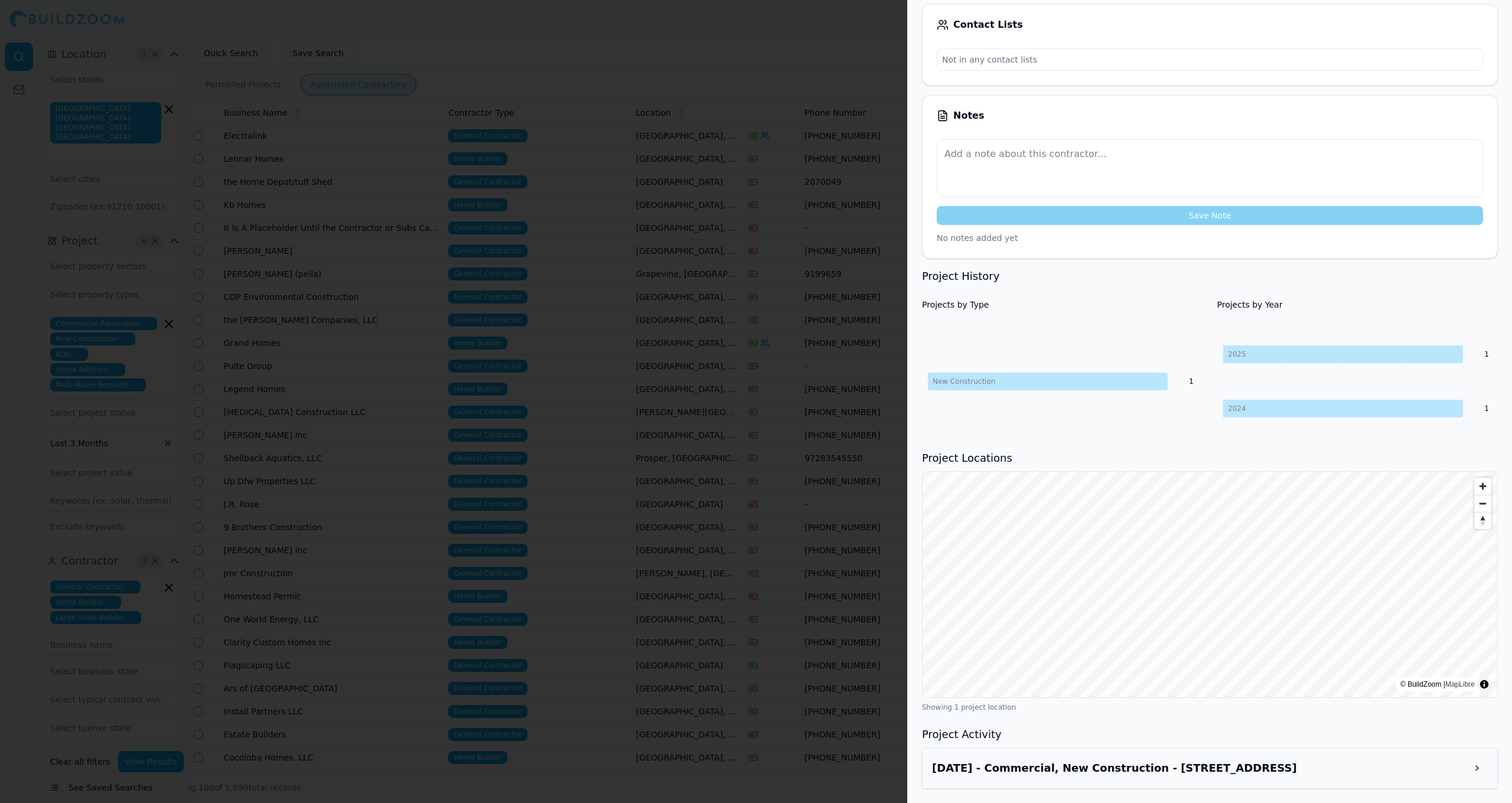
scroll to position [218, 0]
click at [1293, 771] on h3 "[DATE] - Commercial, New Construction - [STREET_ADDRESS]" at bounding box center [1199, 768] width 535 height 17
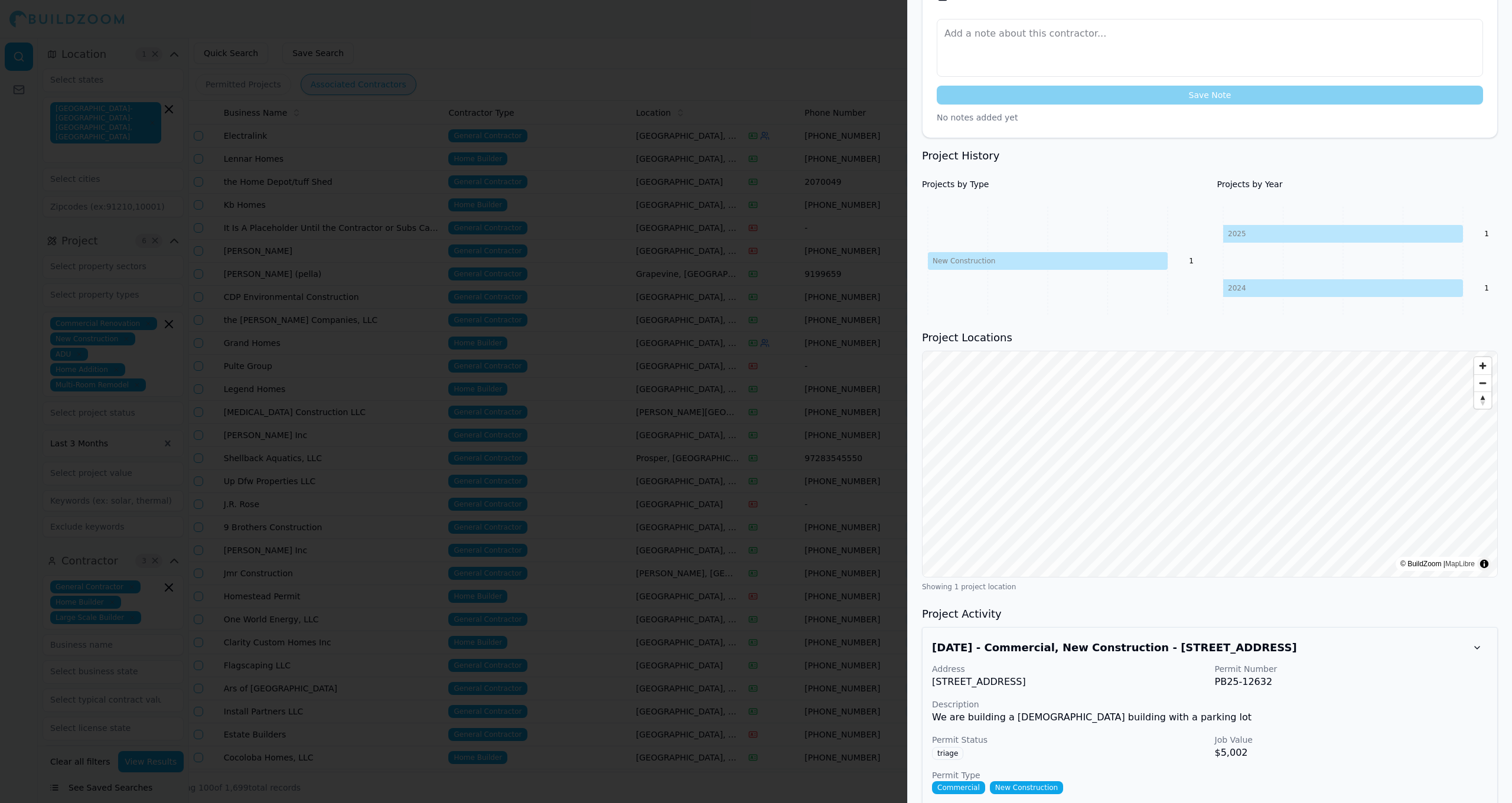
scroll to position [342, 0]
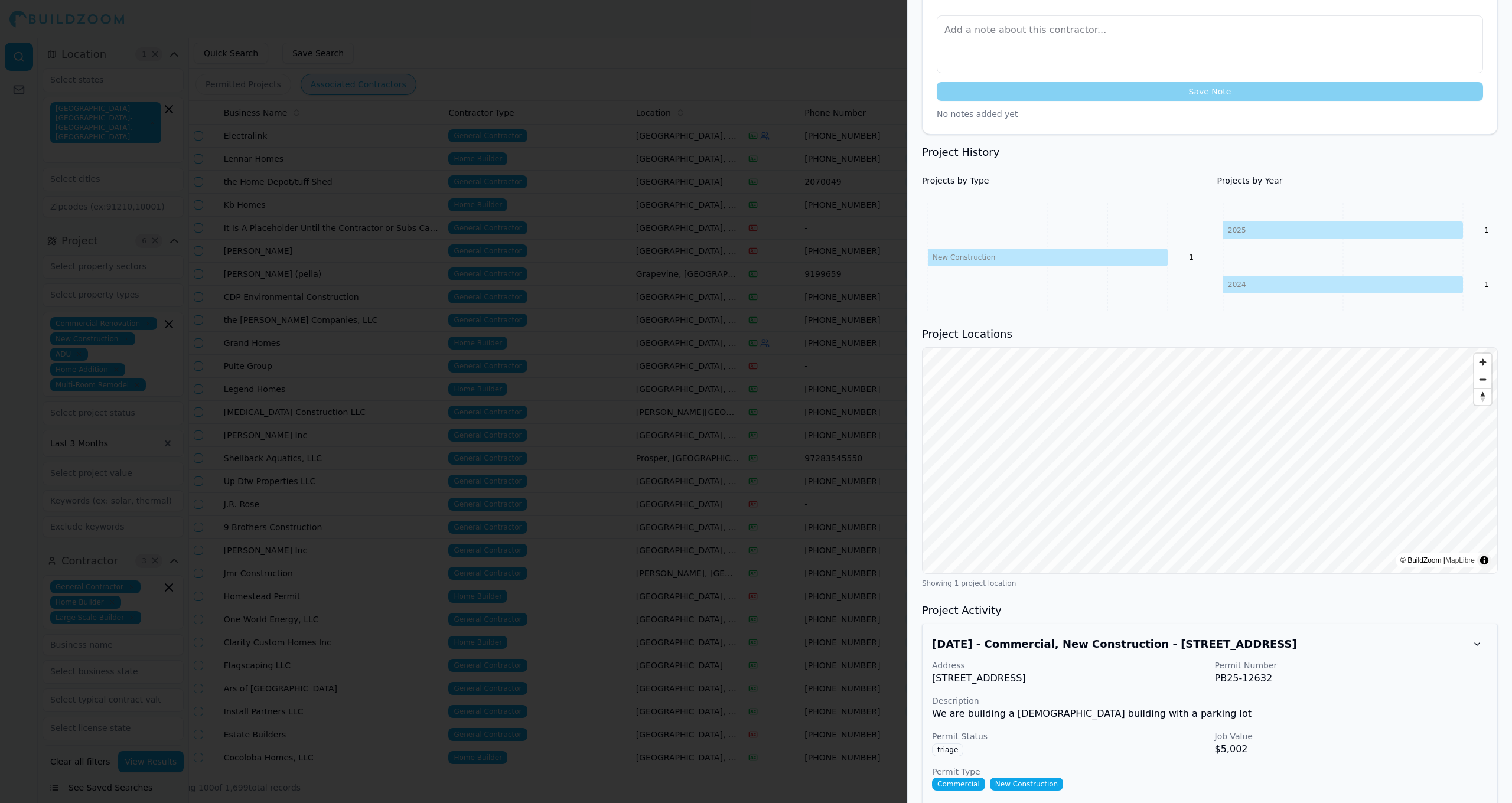
drag, startPoint x: 1110, startPoint y: 676, endPoint x: 926, endPoint y: 677, distance: 184.0
click at [926, 677] on div "[DATE] - Commercial, New Construction - [STREET_ADDRESS] Address [STREET_ADDRES…" at bounding box center [1210, 729] width 576 height 212
copy p "[STREET_ADDRESS]"
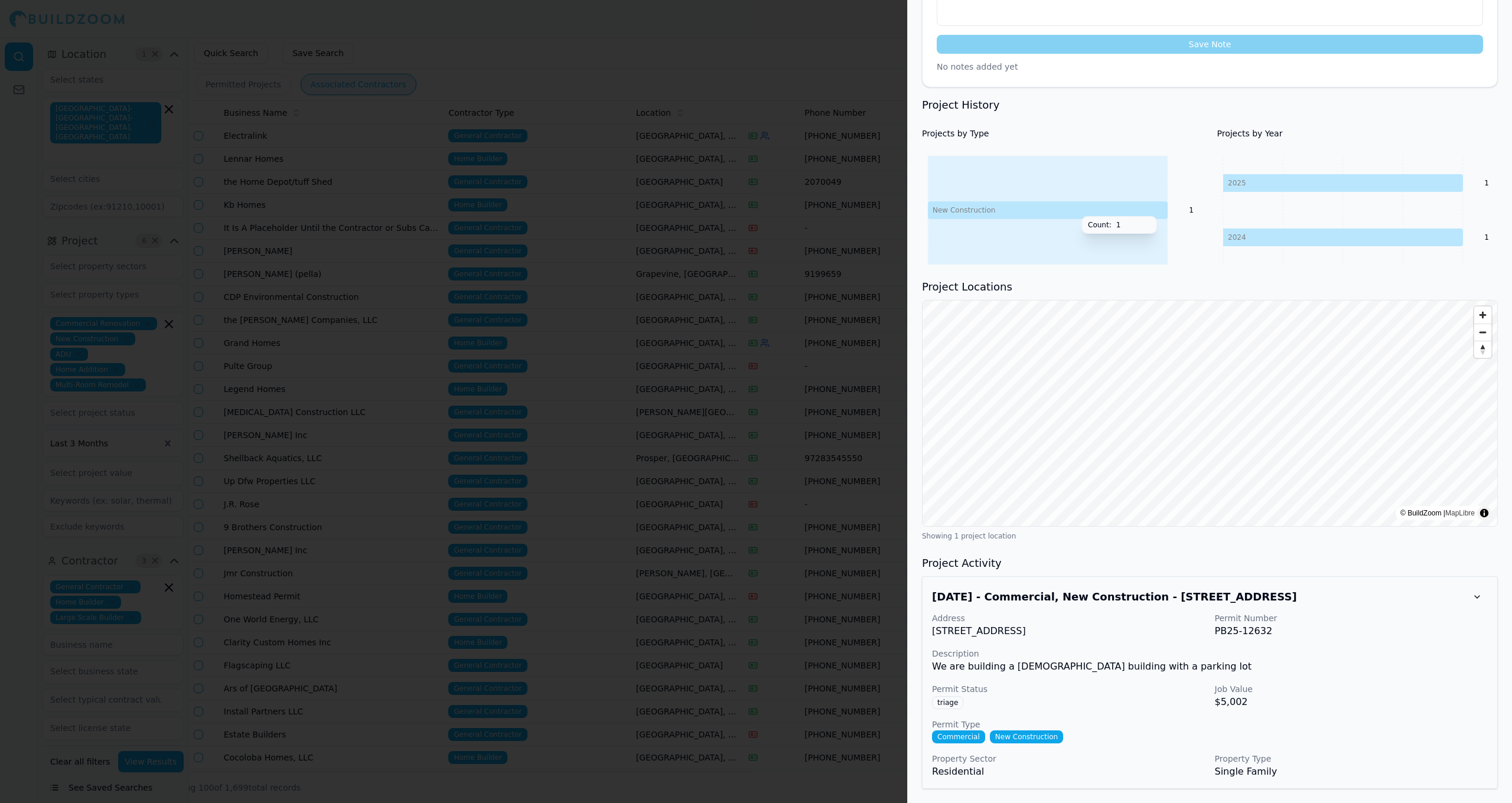
scroll to position [389, 0]
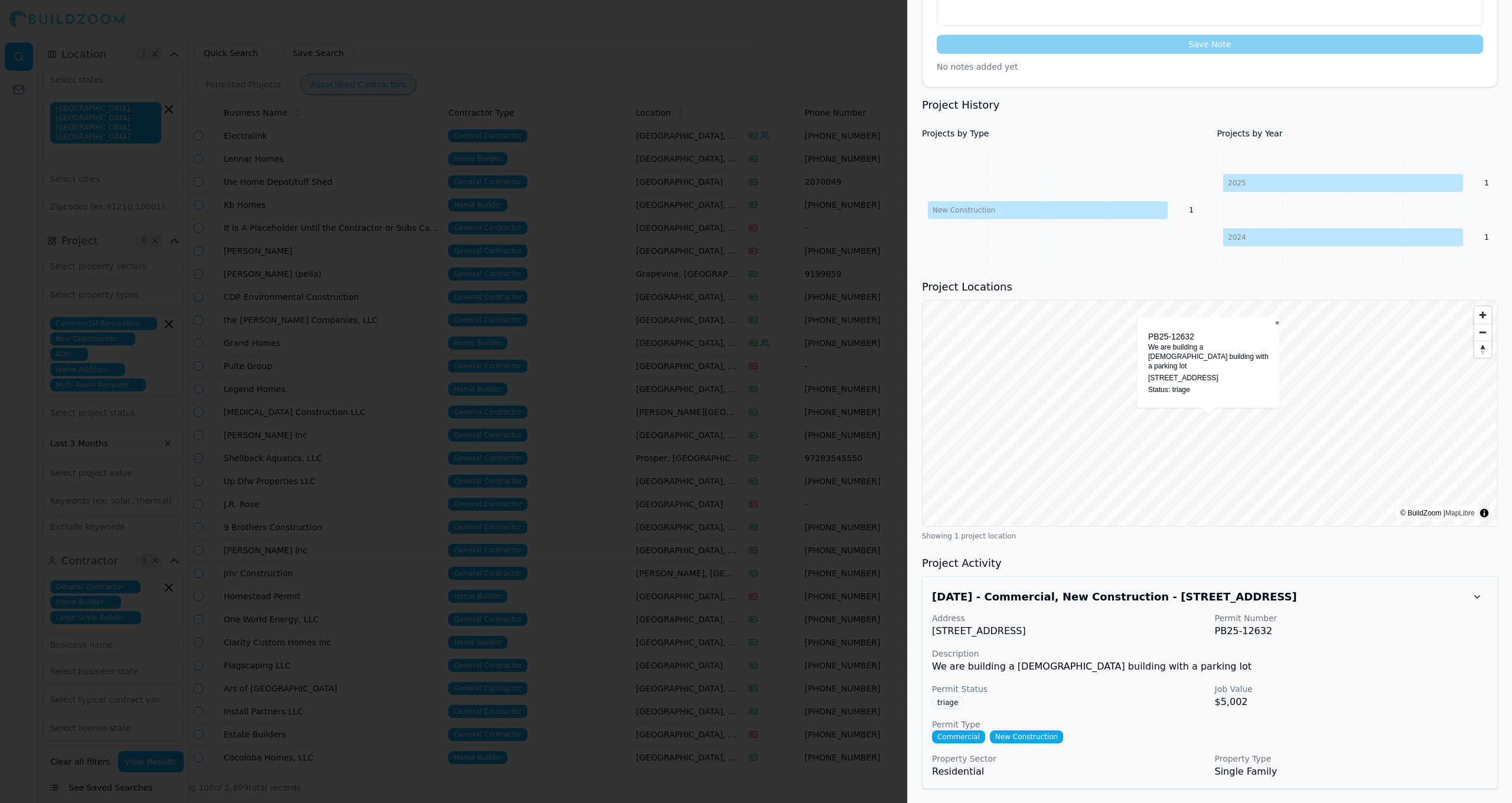
drag, startPoint x: 1149, startPoint y: 366, endPoint x: 1181, endPoint y: 378, distance: 34.2
click at [1181, 378] on p "[STREET_ADDRESS]" at bounding box center [1209, 378] width 121 height 10
copy p "[STREET_ADDRESS]"
click at [807, 503] on div at bounding box center [756, 402] width 1512 height 803
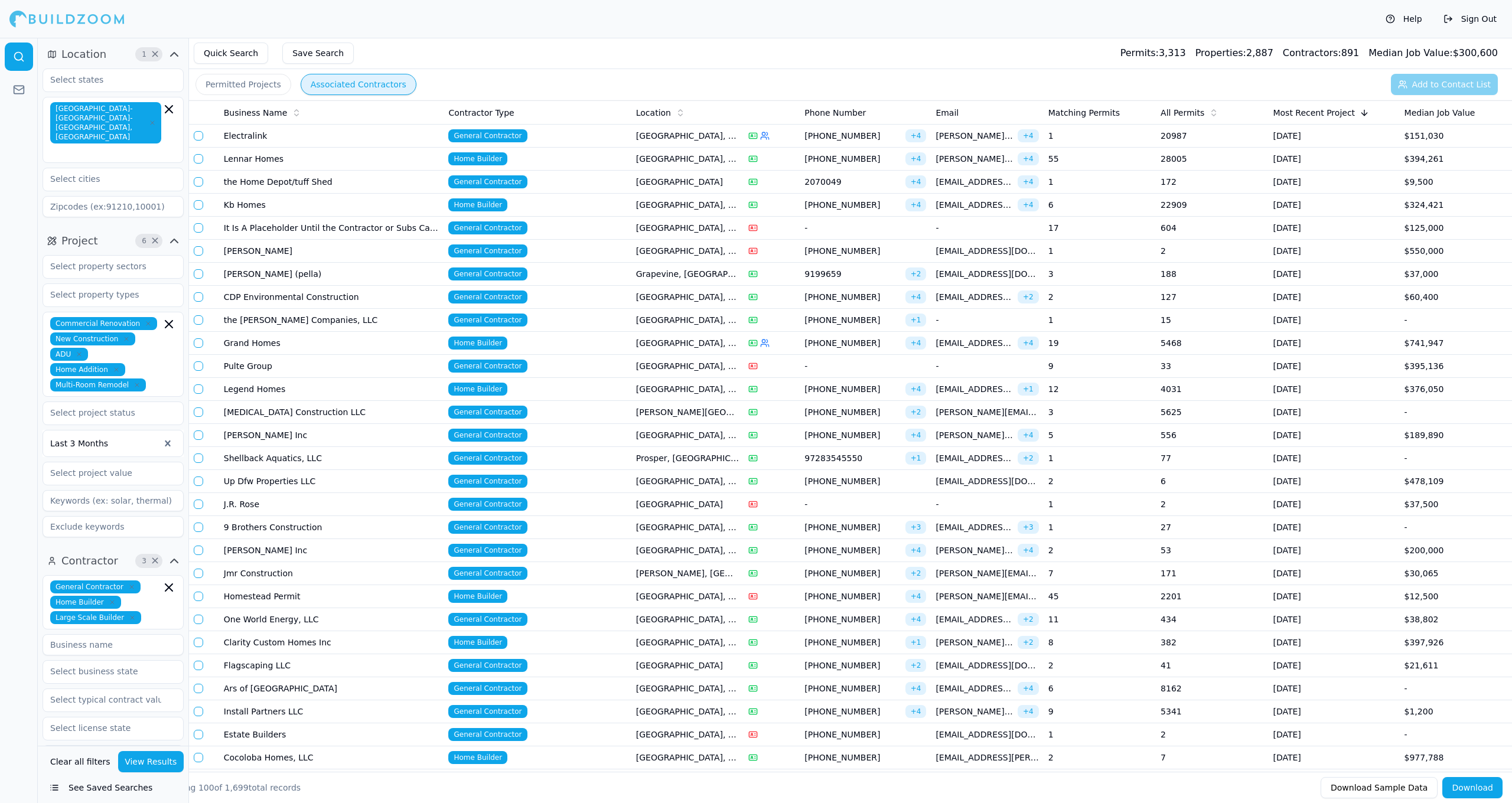
click at [749, 242] on td at bounding box center [771, 251] width 56 height 23
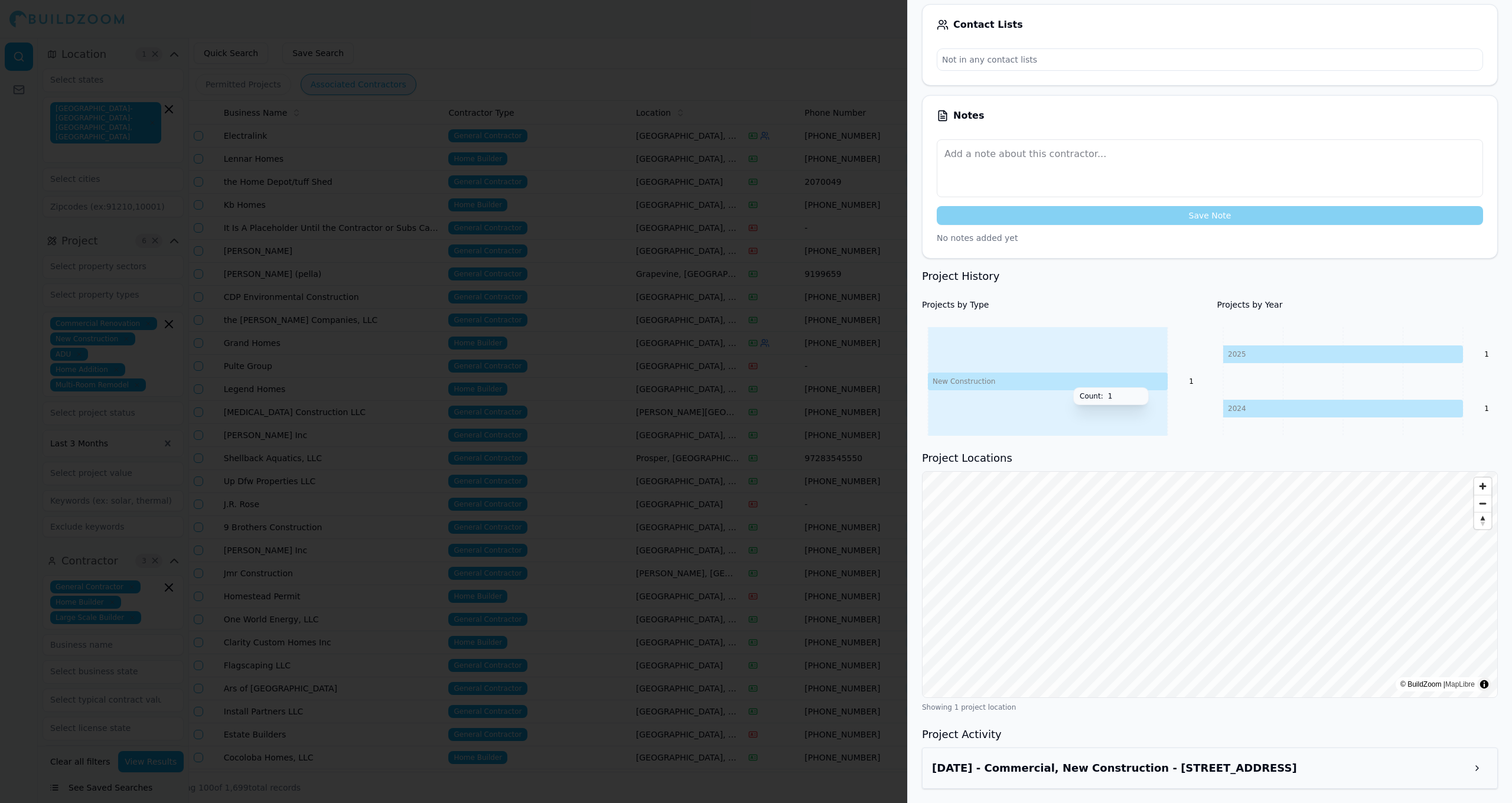
scroll to position [218, 0]
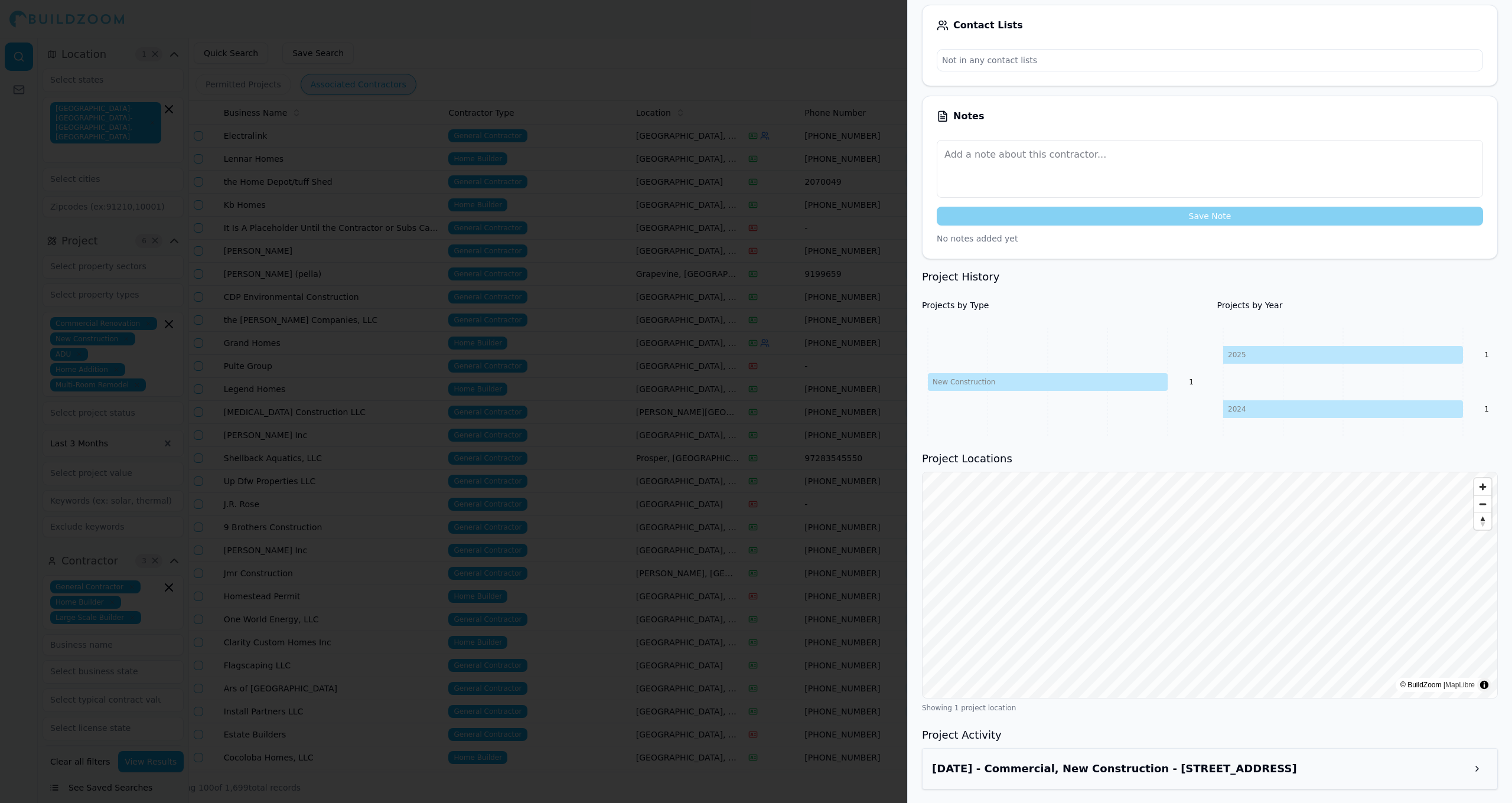
drag, startPoint x: 746, startPoint y: 344, endPoint x: 754, endPoint y: 343, distance: 8.1
click at [746, 344] on div at bounding box center [756, 402] width 1512 height 803
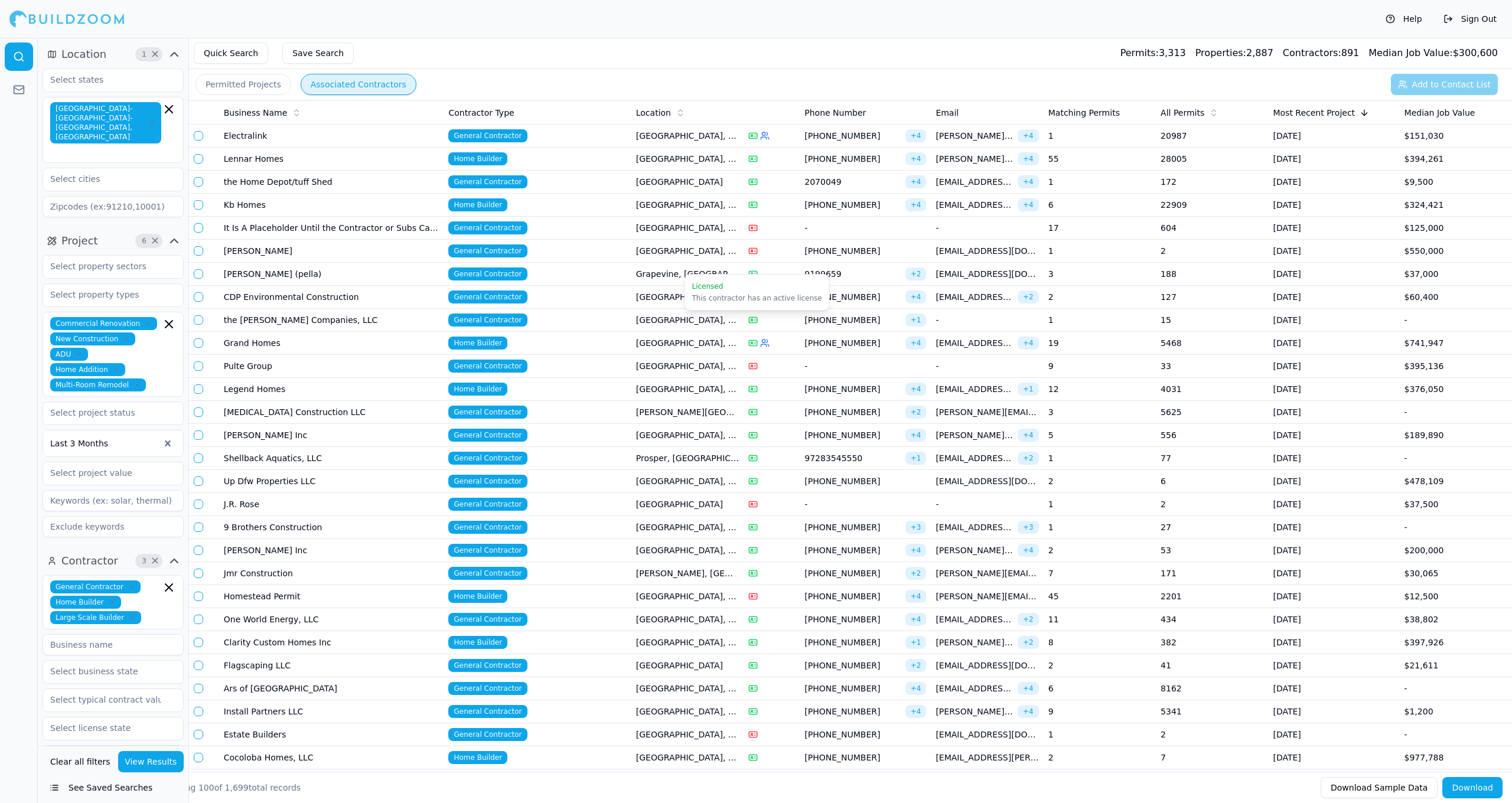
click at [756, 318] on icon at bounding box center [753, 320] width 10 height 10
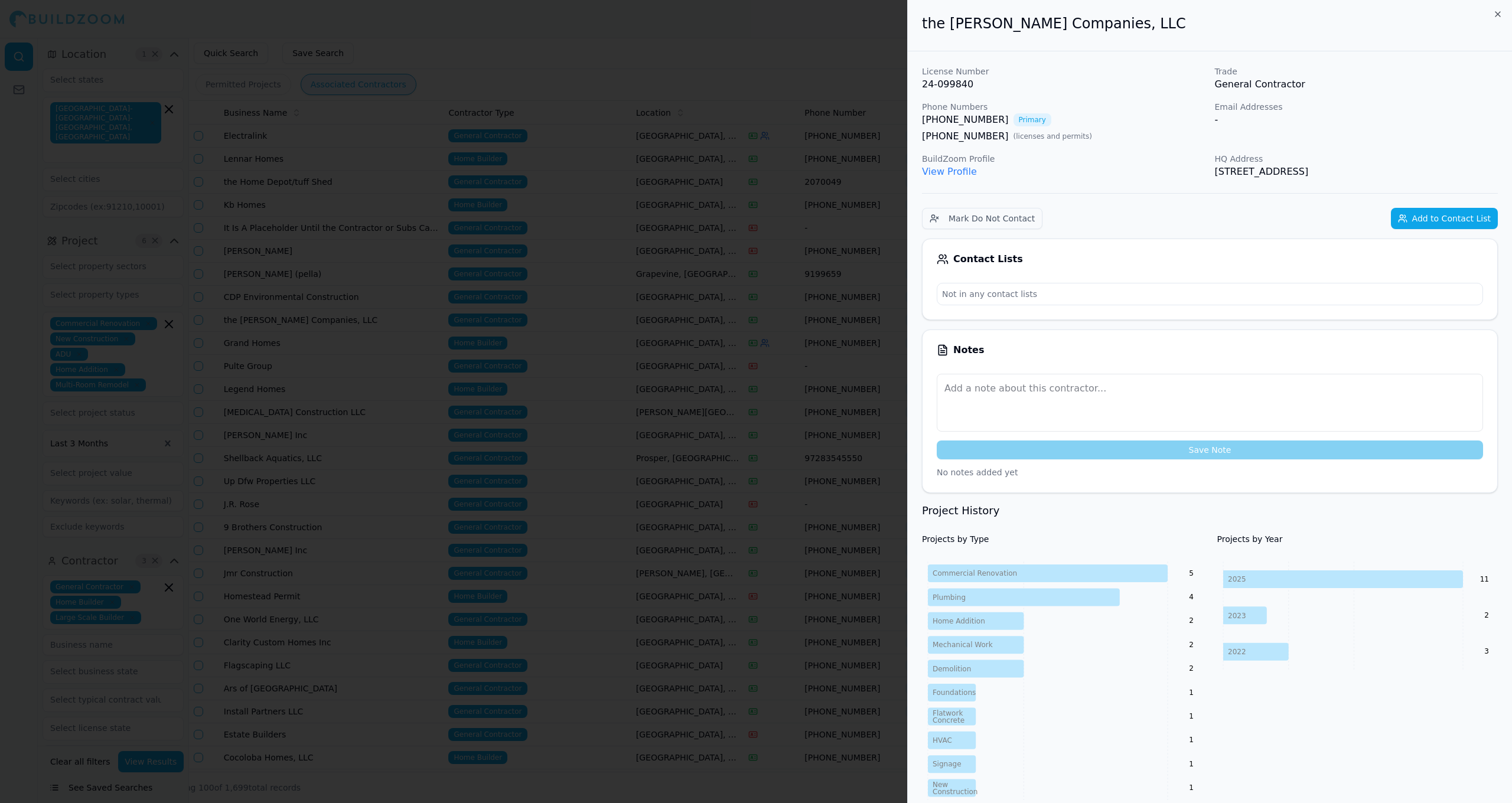
drag, startPoint x: 736, startPoint y: 314, endPoint x: 723, endPoint y: 318, distance: 13.6
click at [736, 314] on div at bounding box center [756, 402] width 1512 height 803
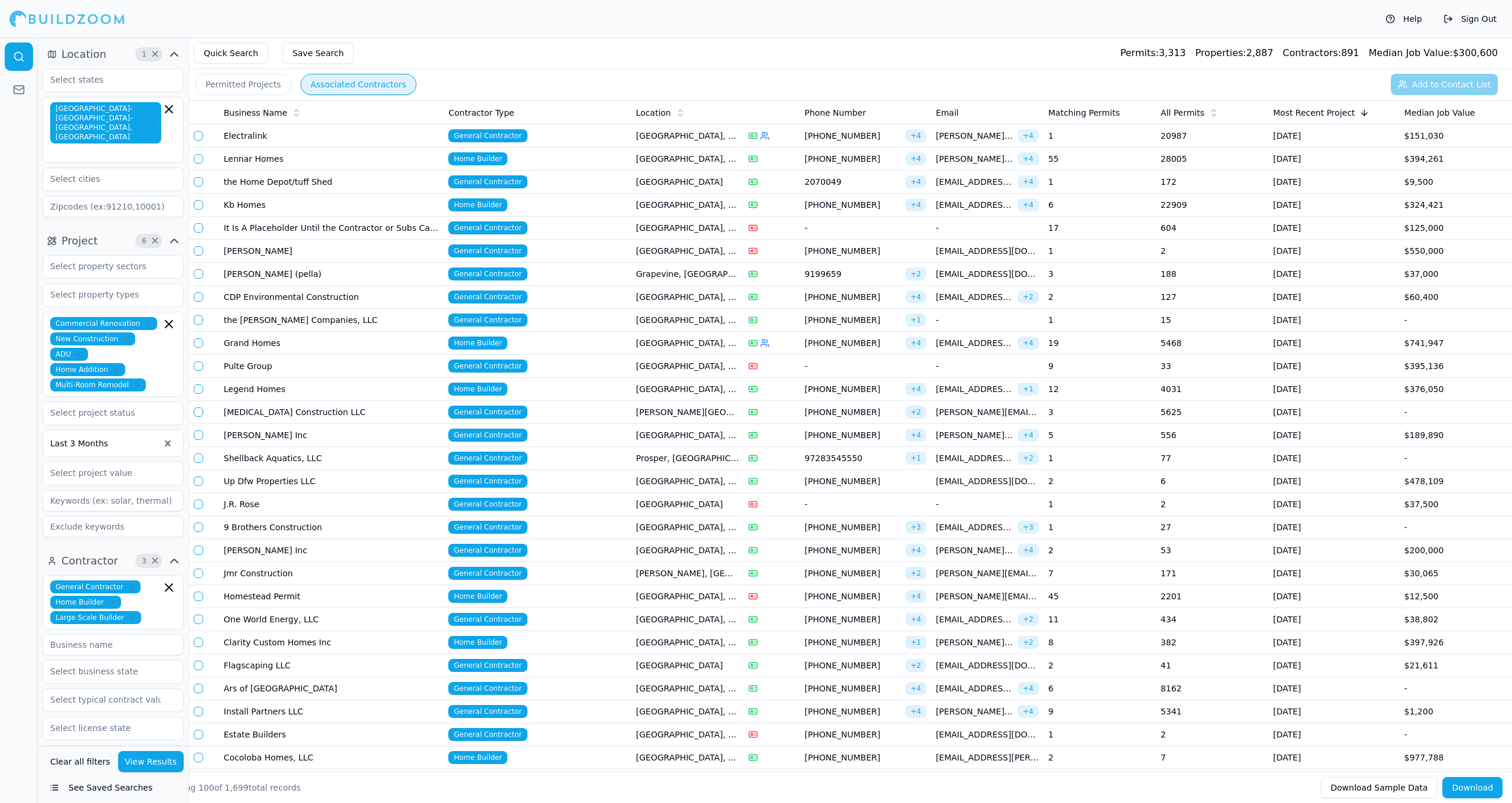
click at [712, 322] on td "[GEOGRAPHIC_DATA], [GEOGRAPHIC_DATA]" at bounding box center [688, 321] width 112 height 23
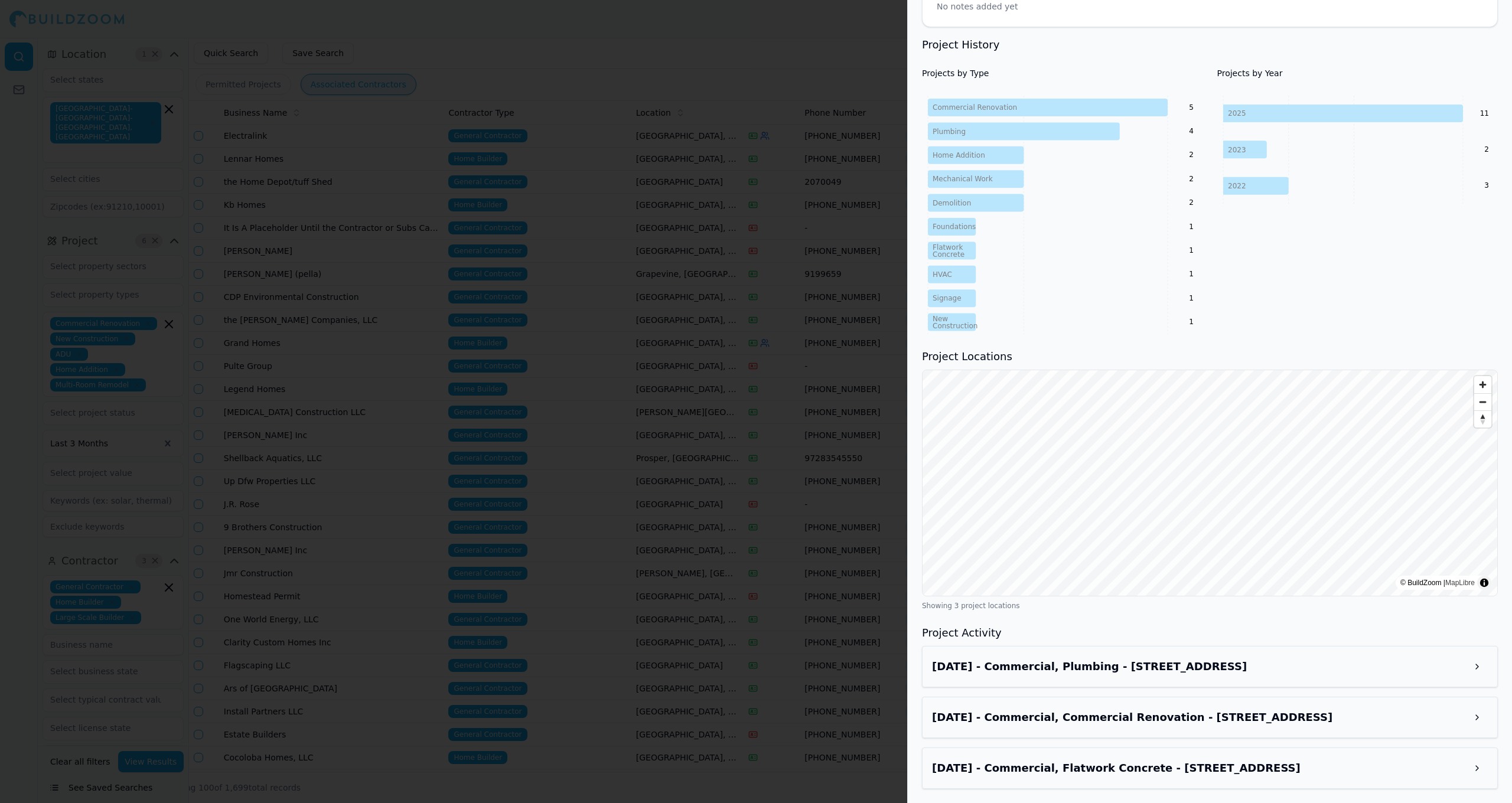
scroll to position [465, 0]
click at [773, 287] on div at bounding box center [756, 402] width 1512 height 803
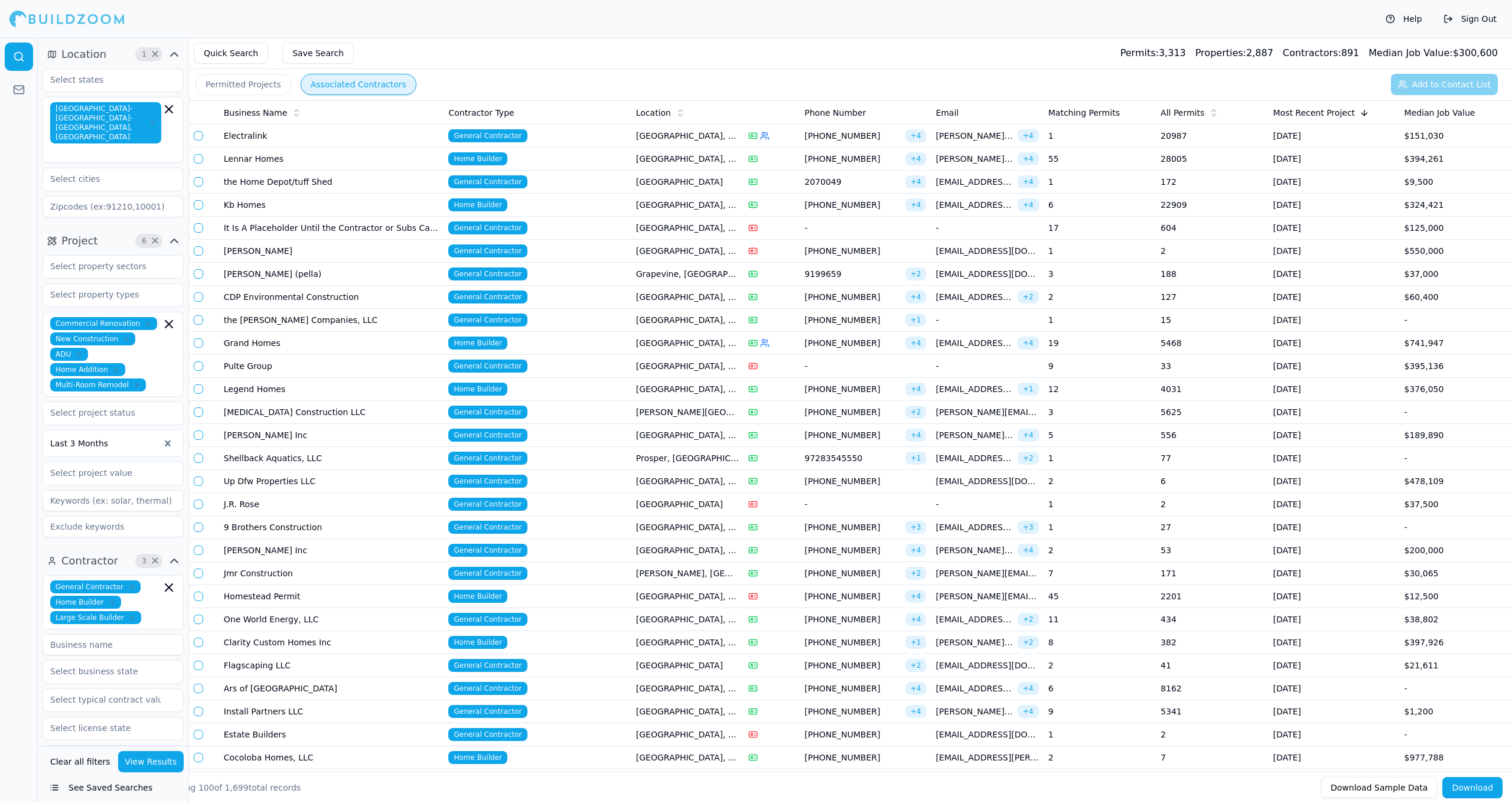
click at [720, 367] on td "[GEOGRAPHIC_DATA], [GEOGRAPHIC_DATA]" at bounding box center [688, 367] width 112 height 23
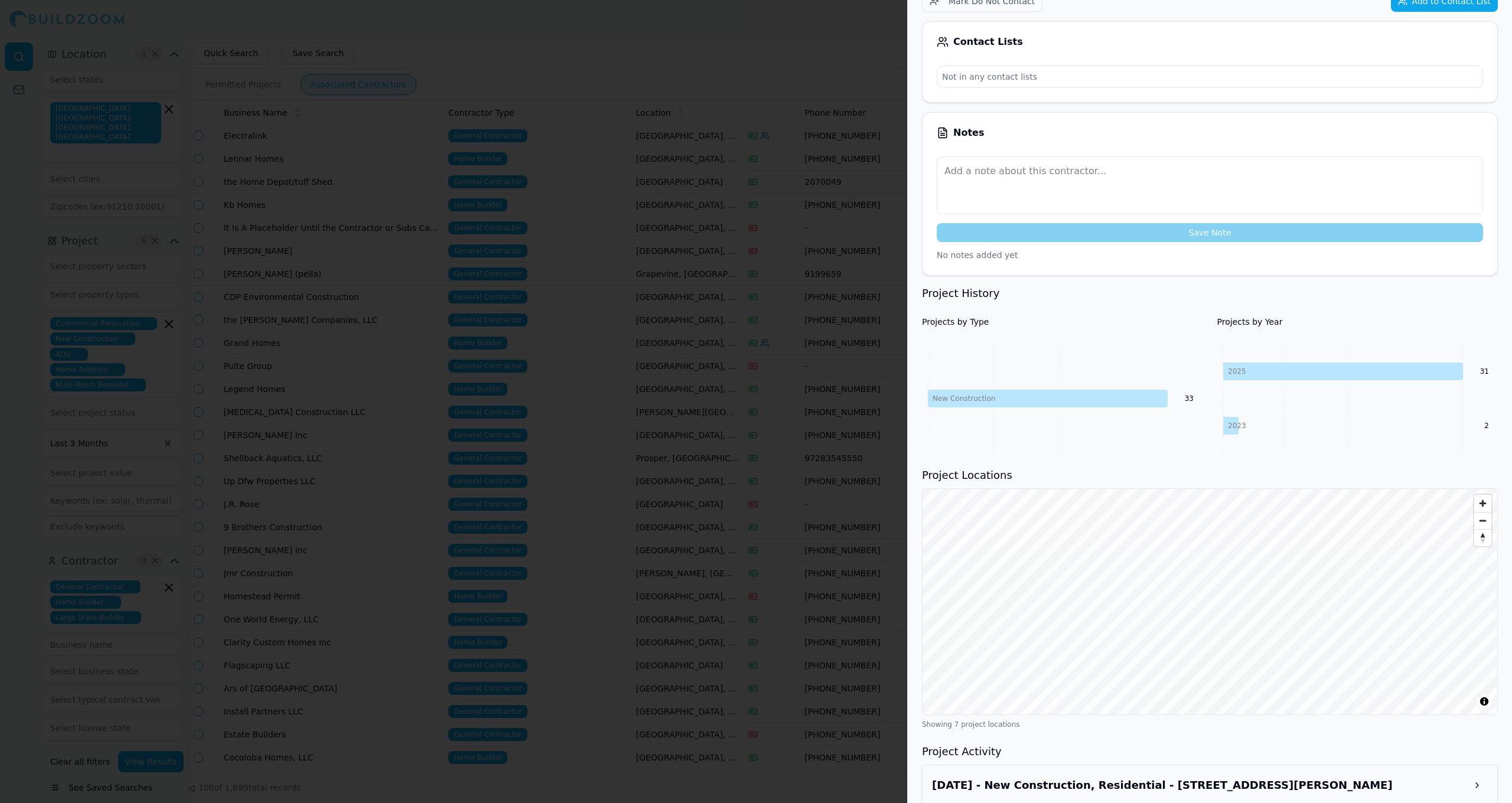
scroll to position [172, 0]
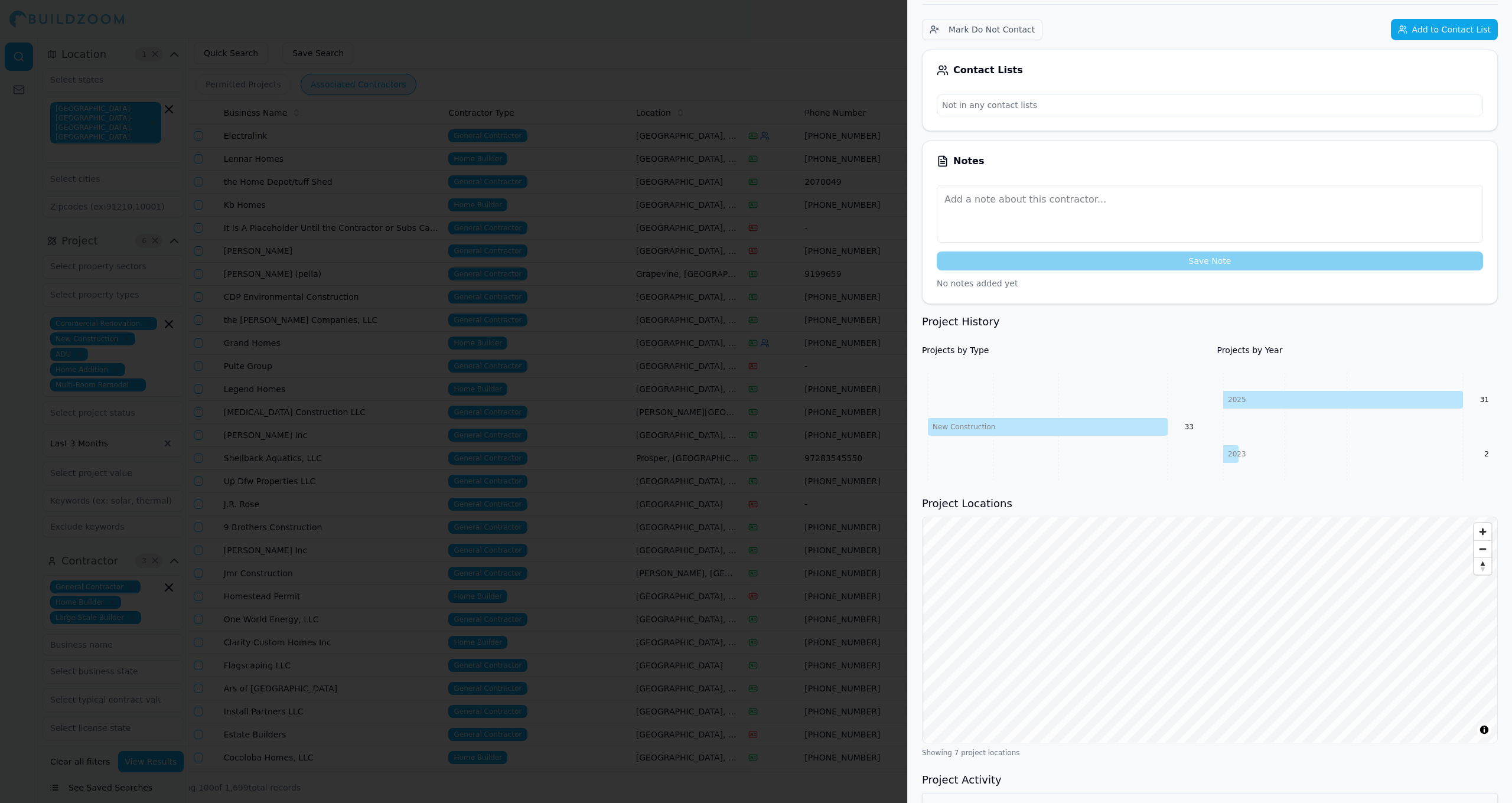
click at [599, 416] on div at bounding box center [756, 402] width 1512 height 803
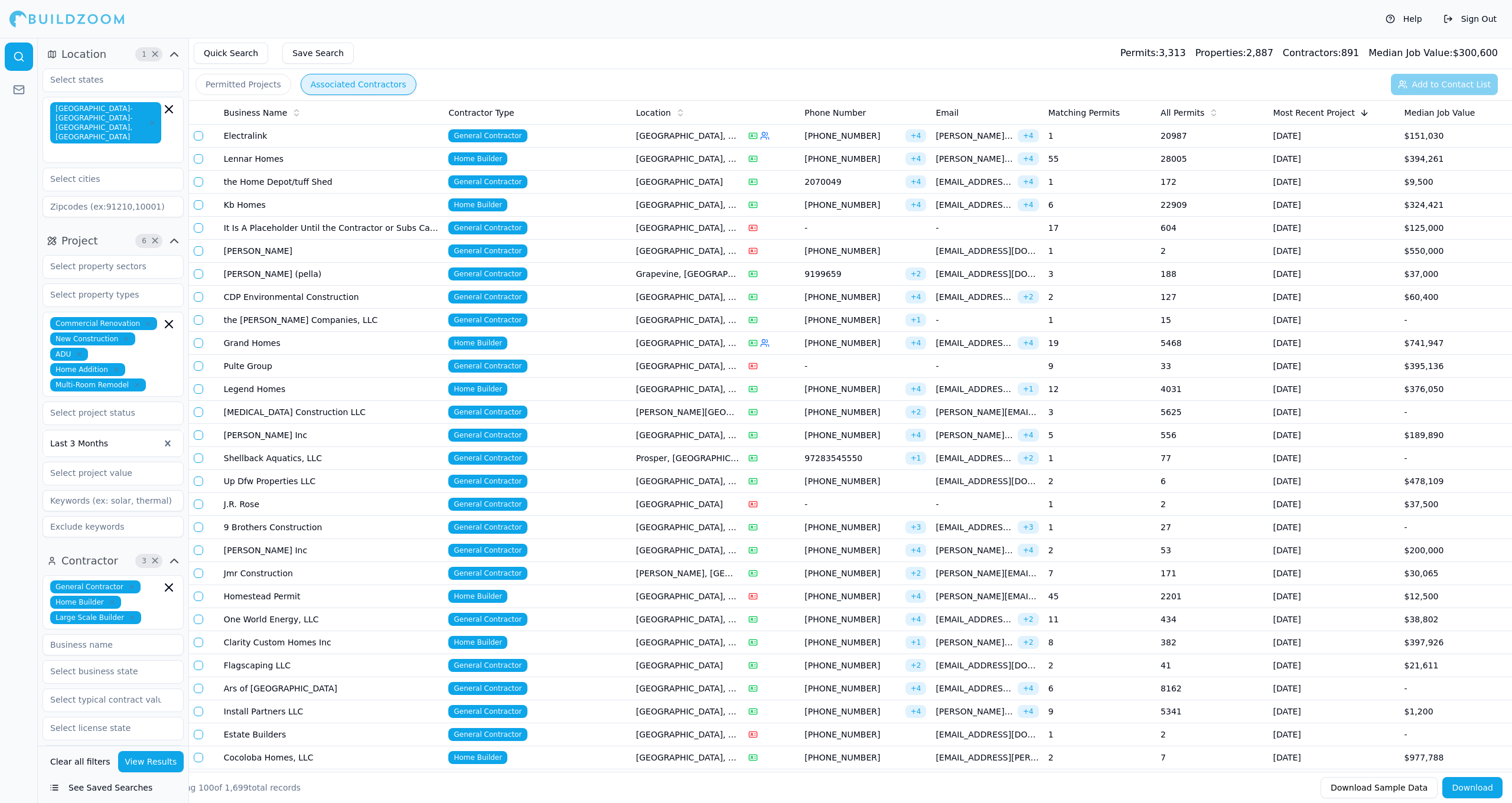
click at [601, 325] on td "General Contractor" at bounding box center [537, 321] width 187 height 23
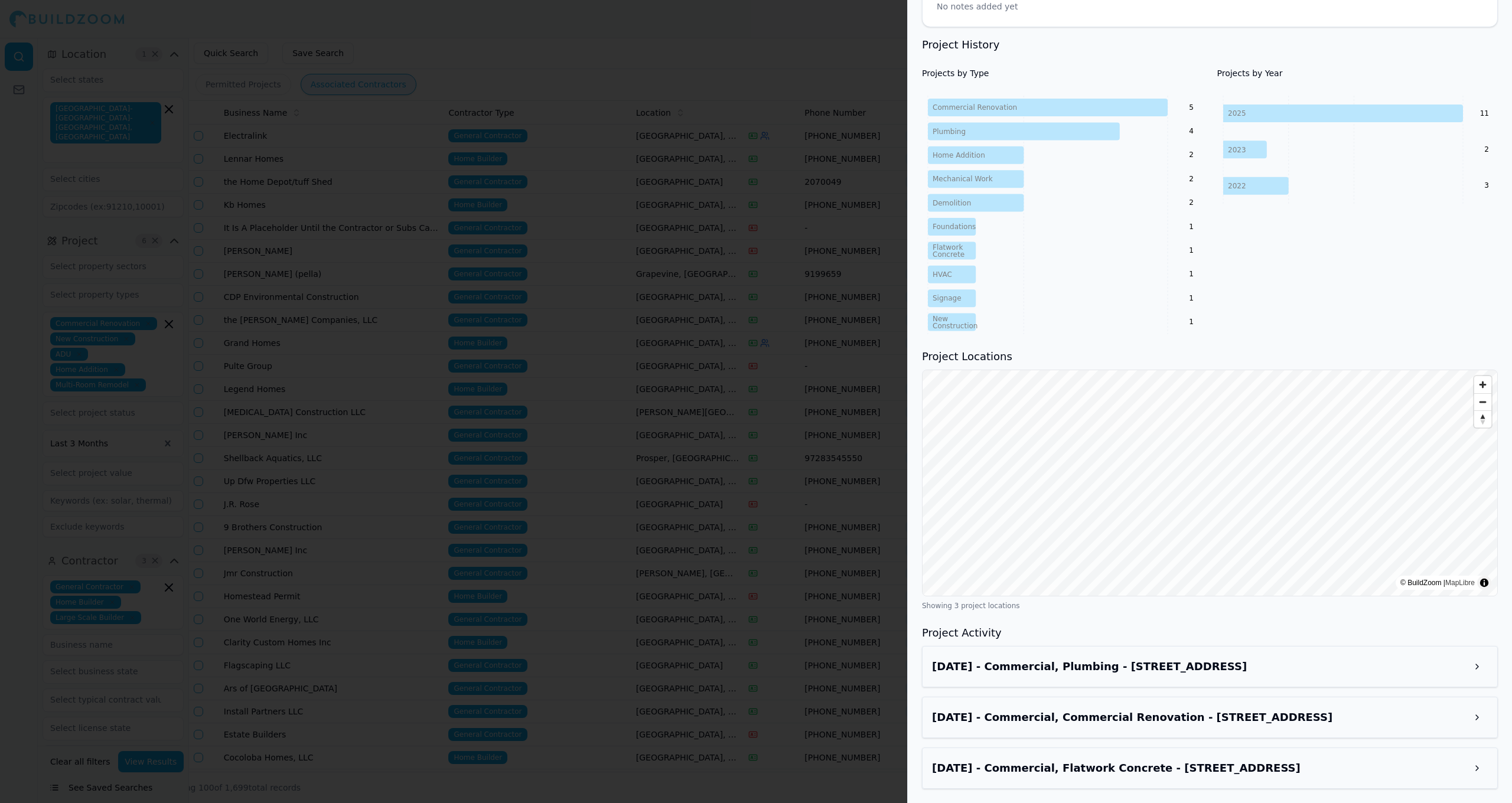
scroll to position [465, 0]
click at [712, 373] on div at bounding box center [756, 402] width 1512 height 803
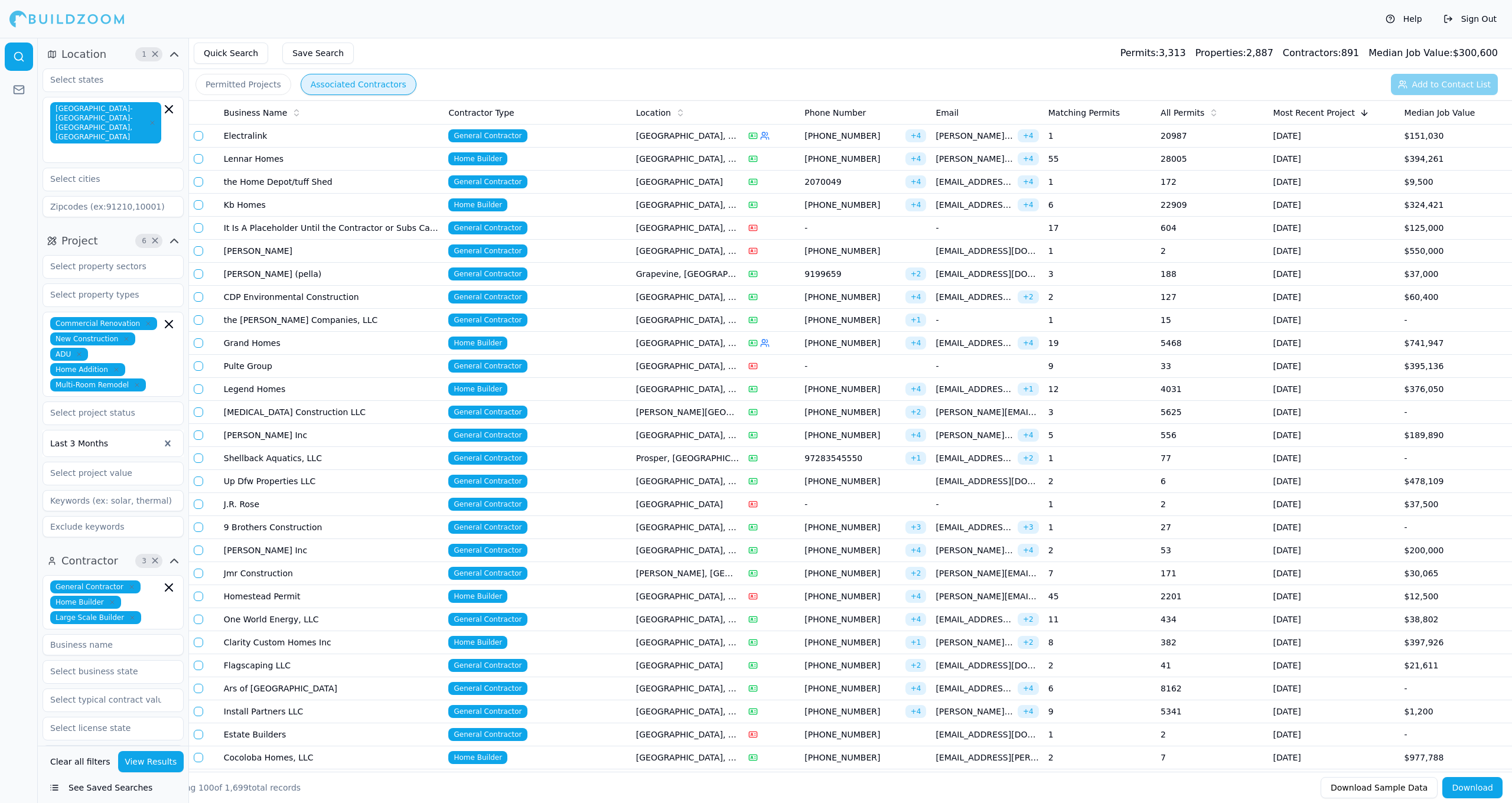
click at [733, 393] on td "[GEOGRAPHIC_DATA], [GEOGRAPHIC_DATA]" at bounding box center [688, 390] width 112 height 23
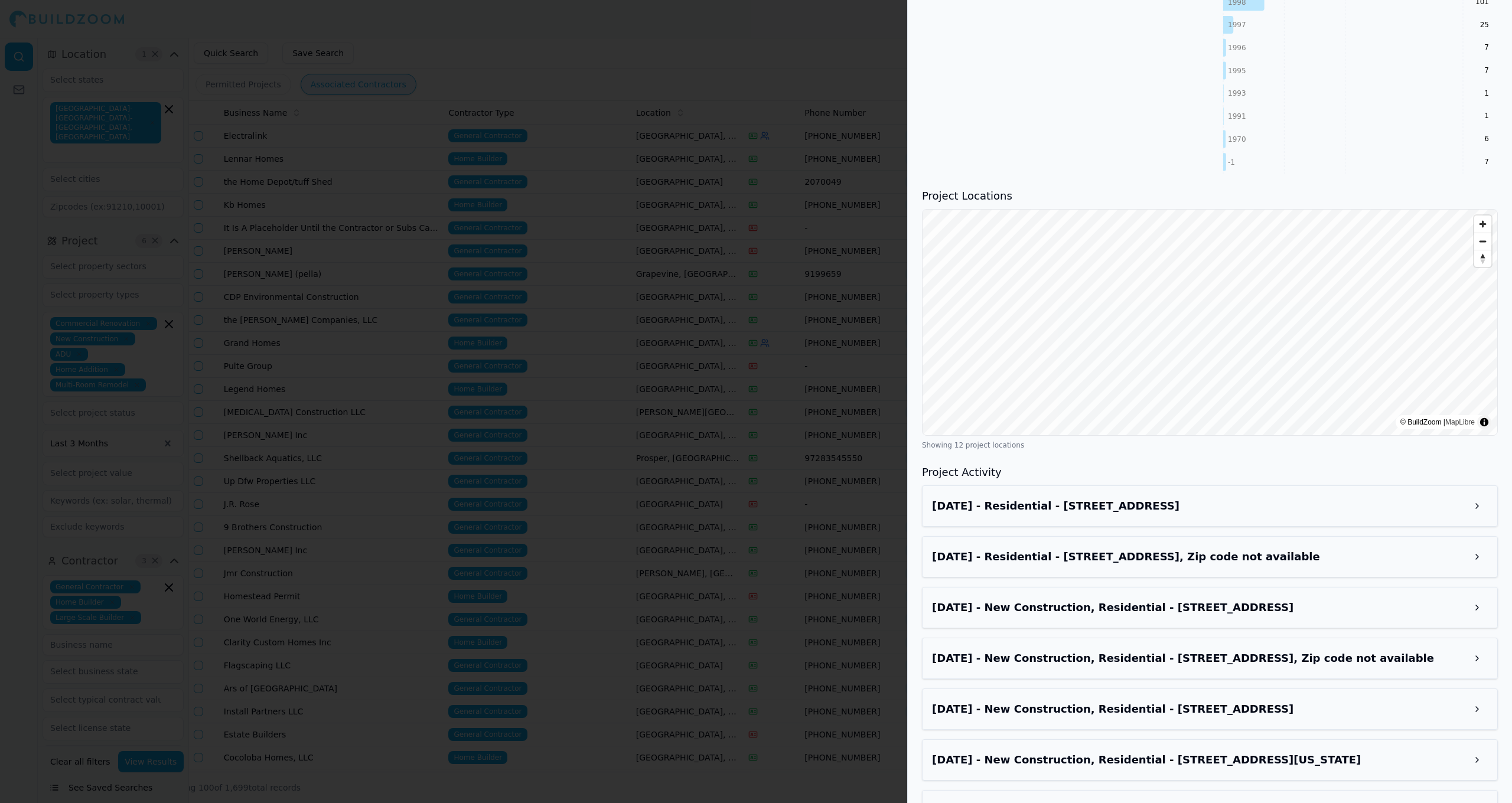
scroll to position [1200, 0]
click at [778, 443] on div at bounding box center [756, 402] width 1512 height 803
